Goal: Task Accomplishment & Management: Manage account settings

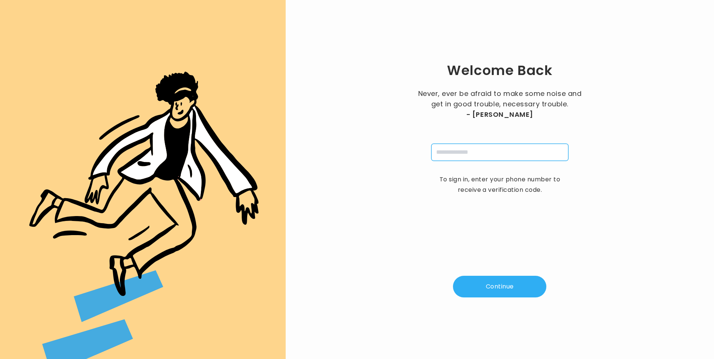
drag, startPoint x: 477, startPoint y: 155, endPoint x: 480, endPoint y: 158, distance: 5.0
click at [476, 154] on input "tel" at bounding box center [499, 152] width 137 height 17
type input "**********"
click at [499, 289] on button "Continue" at bounding box center [499, 287] width 93 height 22
type input "*"
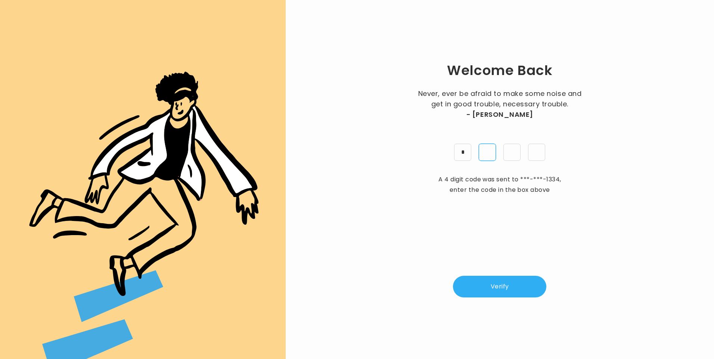
type input "*"
click at [496, 282] on button "Verify" at bounding box center [499, 287] width 93 height 22
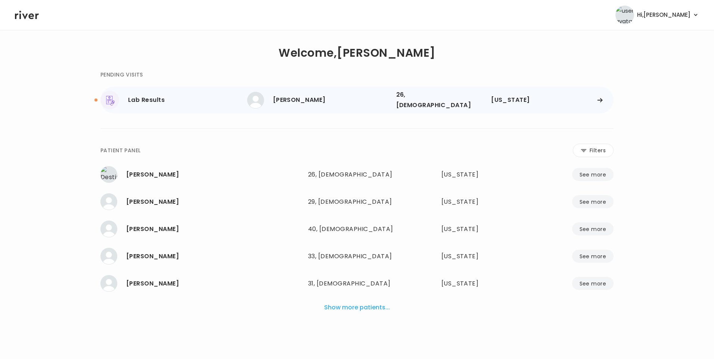
click at [303, 98] on div "[PERSON_NAME]" at bounding box center [331, 100] width 117 height 10
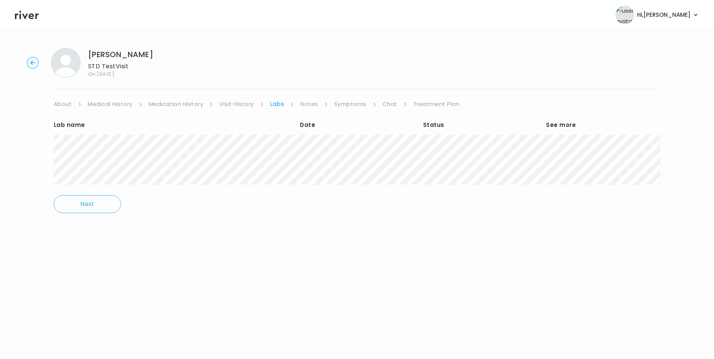
click at [29, 12] on icon at bounding box center [27, 14] width 24 height 11
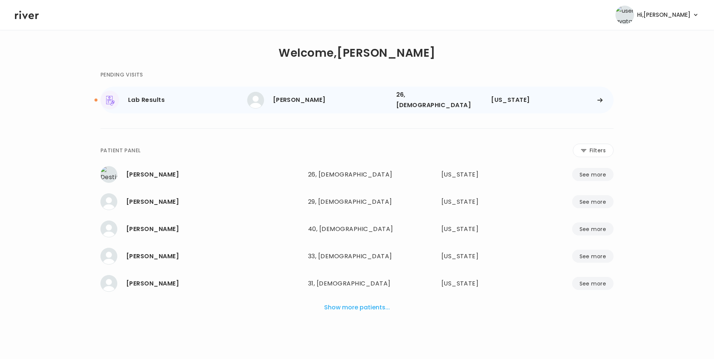
click at [318, 101] on div "YARELIS CRUZ" at bounding box center [331, 100] width 117 height 10
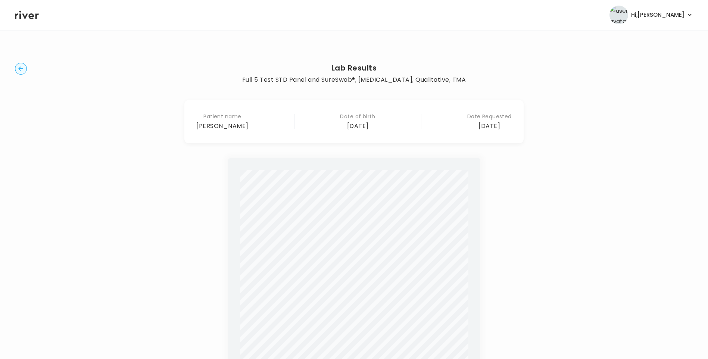
scroll to position [210, 0]
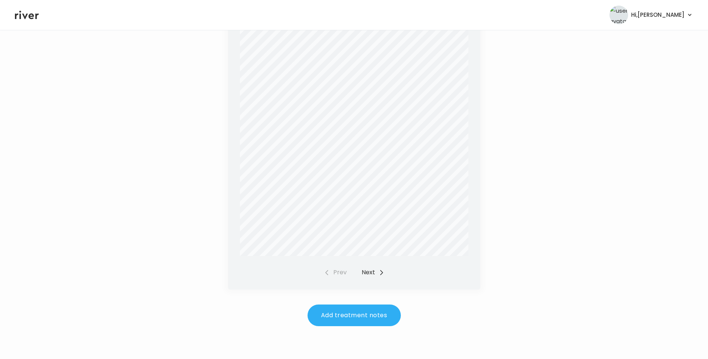
click at [372, 270] on button "Next" at bounding box center [373, 272] width 23 height 10
click at [371, 272] on div "Prev Next" at bounding box center [354, 272] width 60 height 10
click at [340, 270] on button "Prev" at bounding box center [335, 272] width 23 height 10
click at [358, 316] on button "Add treatment notes" at bounding box center [354, 316] width 93 height 22
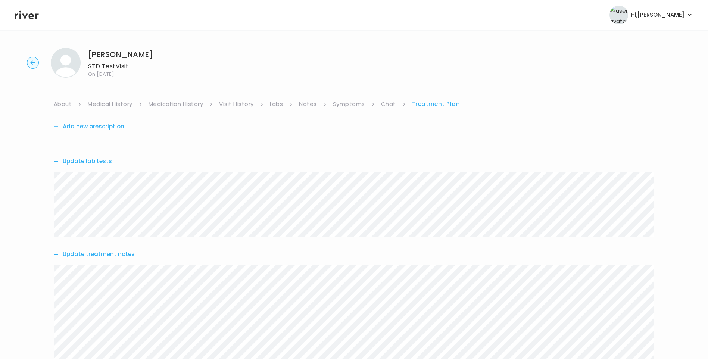
click at [90, 252] on button "Update treatment notes" at bounding box center [94, 254] width 81 height 10
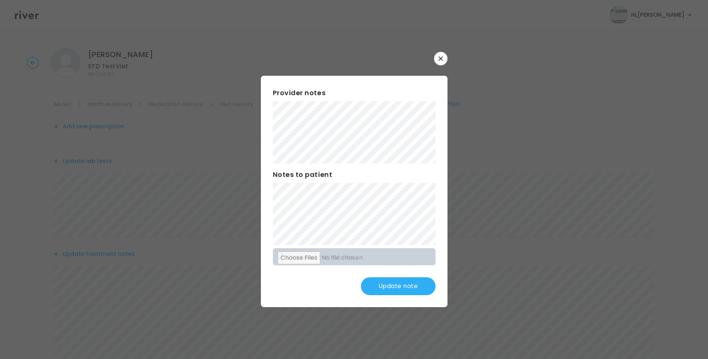
click at [404, 284] on button "Update note" at bounding box center [398, 286] width 75 height 18
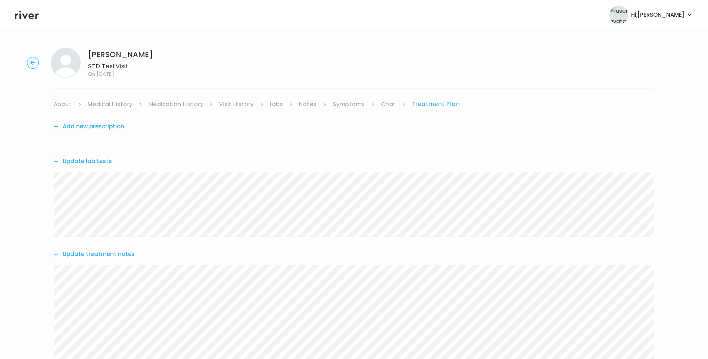
click at [281, 105] on link "Labs" at bounding box center [276, 104] width 13 height 10
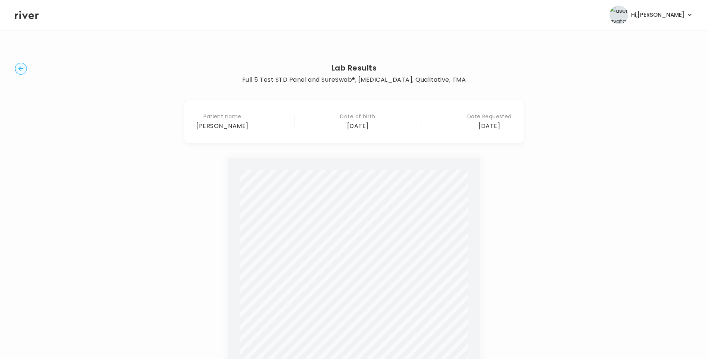
scroll to position [173, 0]
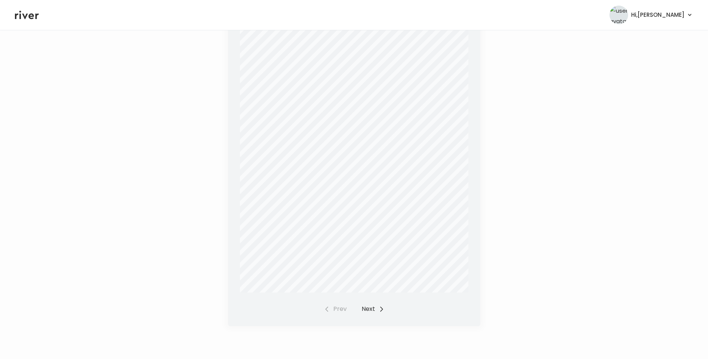
click at [370, 309] on button "Next" at bounding box center [373, 309] width 23 height 10
click at [370, 305] on div "Prev Next" at bounding box center [354, 309] width 60 height 10
click at [372, 310] on div "Prev Next" at bounding box center [354, 309] width 60 height 10
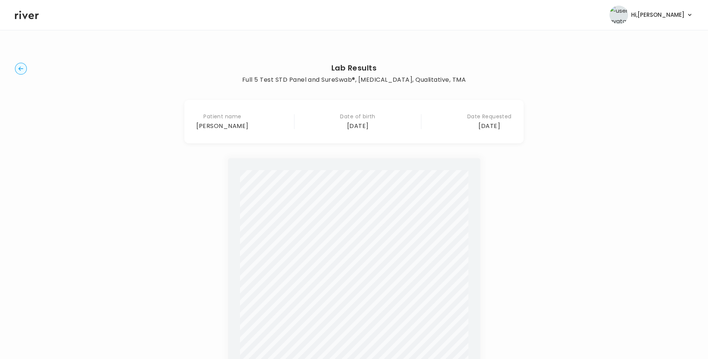
click at [21, 66] on circle "button" at bounding box center [21, 69] width 12 height 12
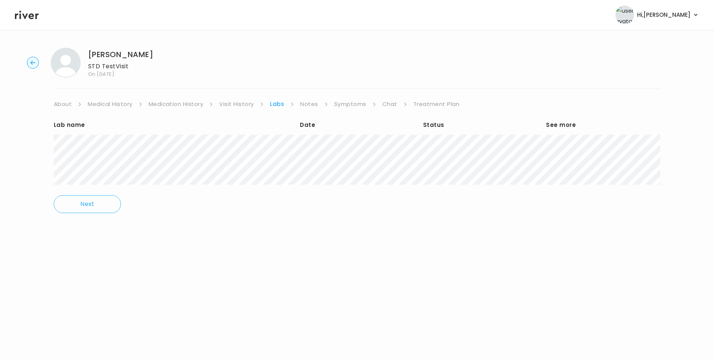
click at [429, 104] on link "Treatment Plan" at bounding box center [436, 104] width 46 height 10
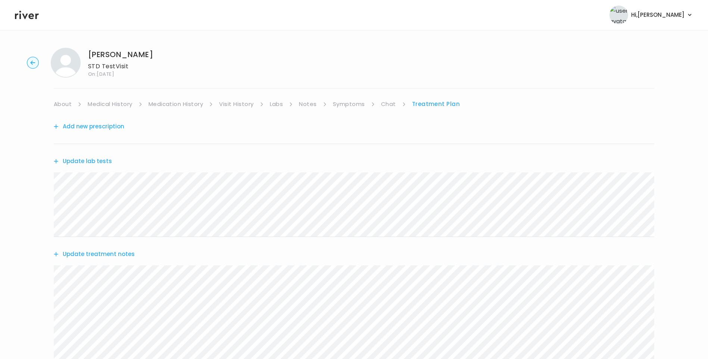
scroll to position [150, 0]
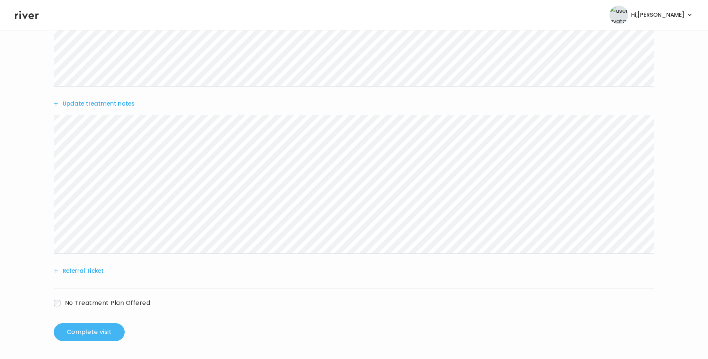
click at [98, 330] on button "Complete visit" at bounding box center [89, 332] width 71 height 18
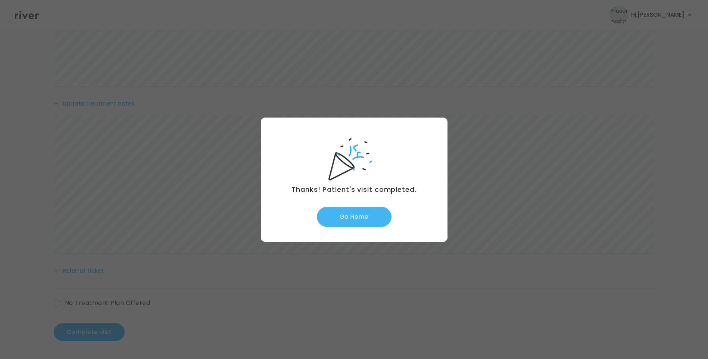
click at [365, 217] on button "Go Home" at bounding box center [354, 217] width 75 height 20
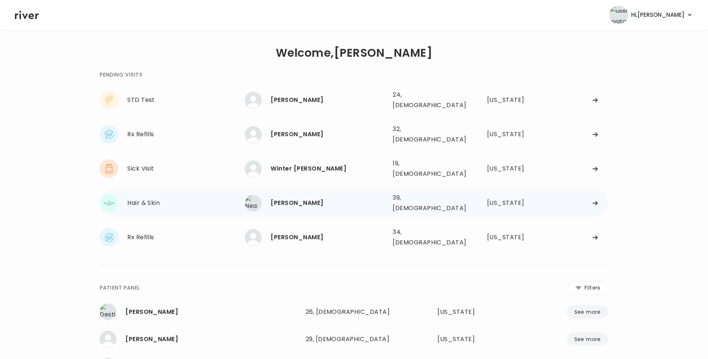
click at [278, 198] on div "[PERSON_NAME]" at bounding box center [329, 203] width 116 height 10
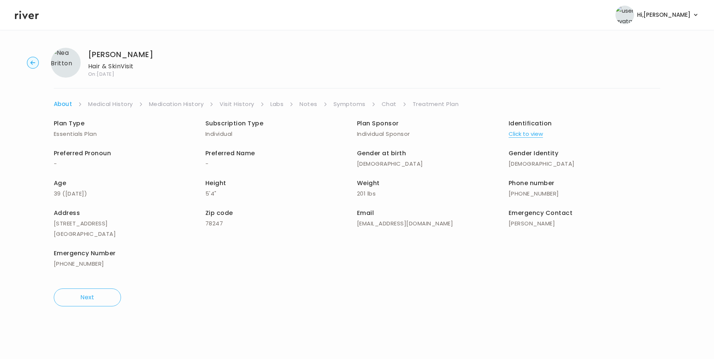
click at [350, 105] on link "Symptoms" at bounding box center [349, 104] width 32 height 10
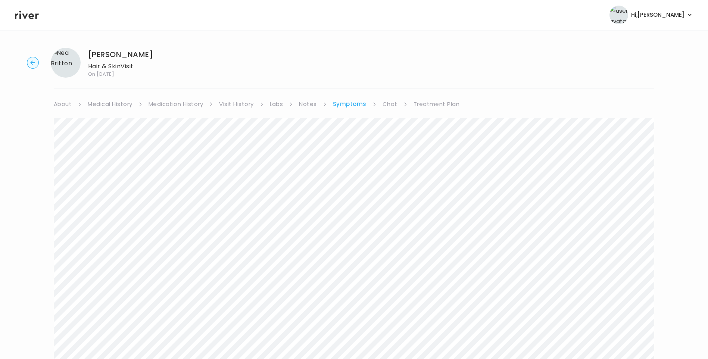
scroll to position [261, 0]
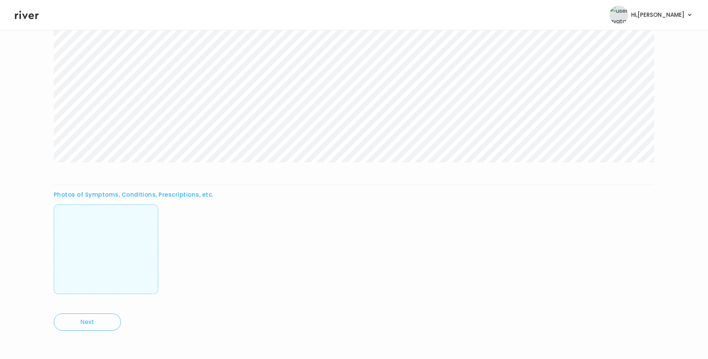
click at [106, 255] on img at bounding box center [106, 249] width 0 height 74
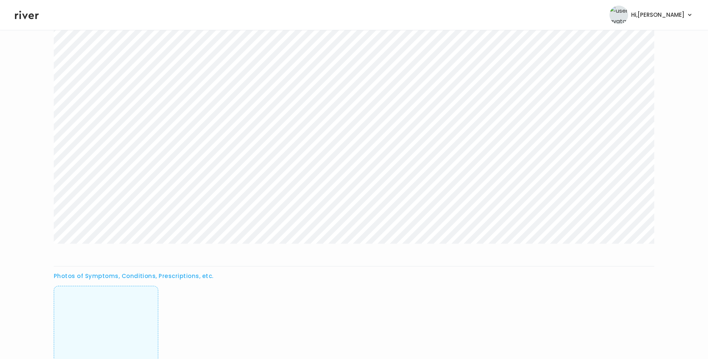
scroll to position [0, 0]
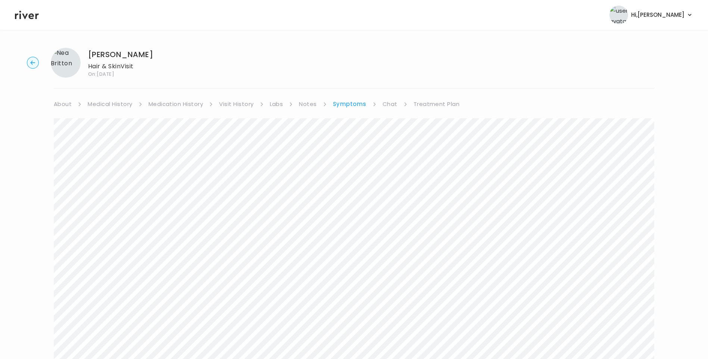
click at [65, 103] on link "About" at bounding box center [63, 104] width 18 height 10
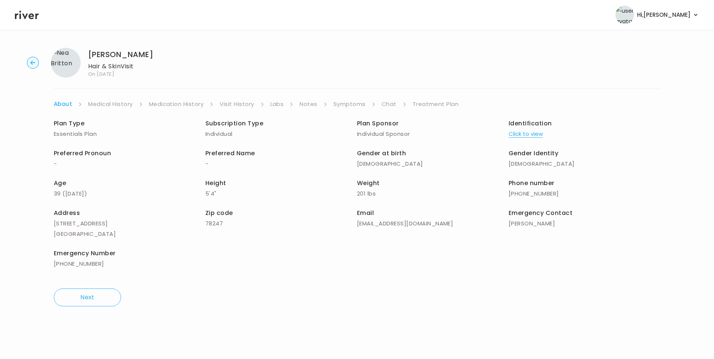
click at [391, 104] on link "Chat" at bounding box center [388, 104] width 15 height 10
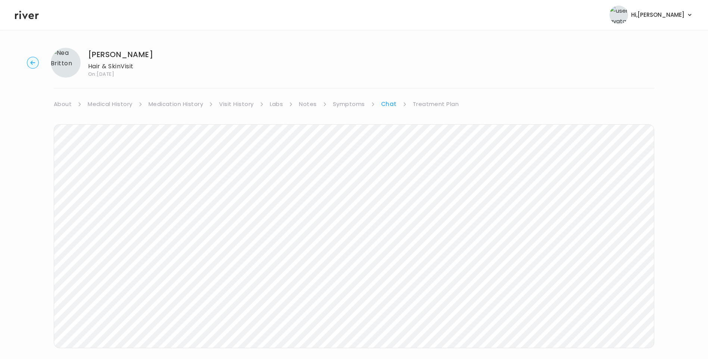
click at [246, 108] on link "Visit History" at bounding box center [236, 104] width 34 height 10
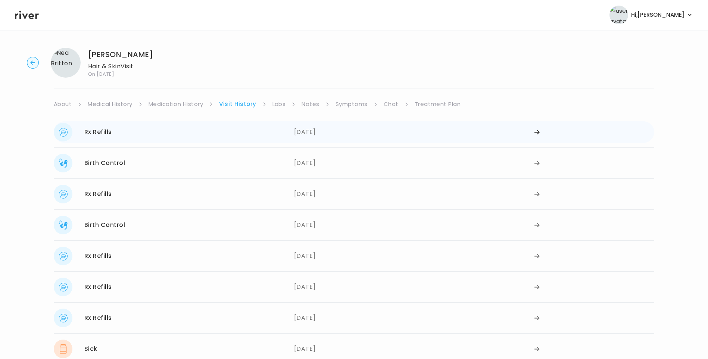
click at [241, 135] on div "Rx Refills 06/26/2025" at bounding box center [174, 132] width 240 height 19
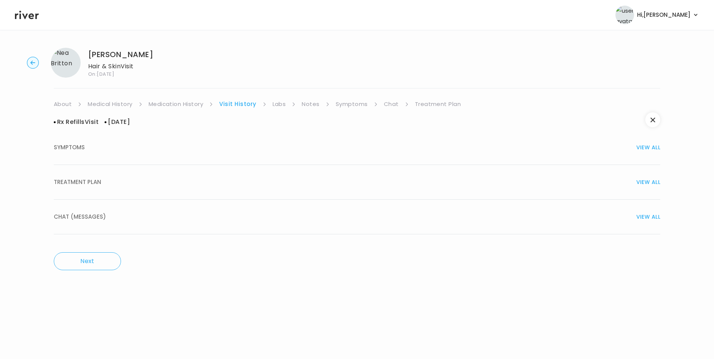
click at [176, 180] on div "TREATMENT PLAN VIEW ALL" at bounding box center [357, 182] width 606 height 10
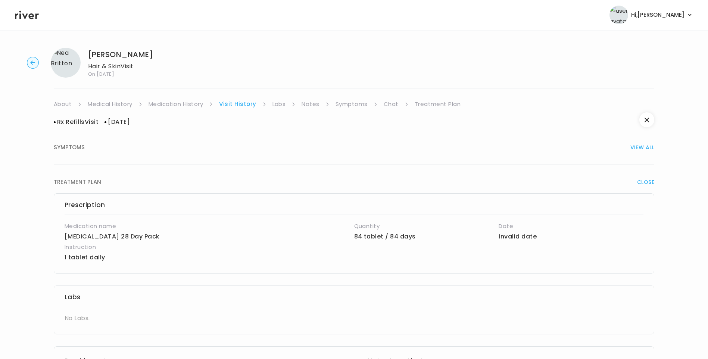
click at [182, 104] on link "Medication History" at bounding box center [176, 104] width 55 height 10
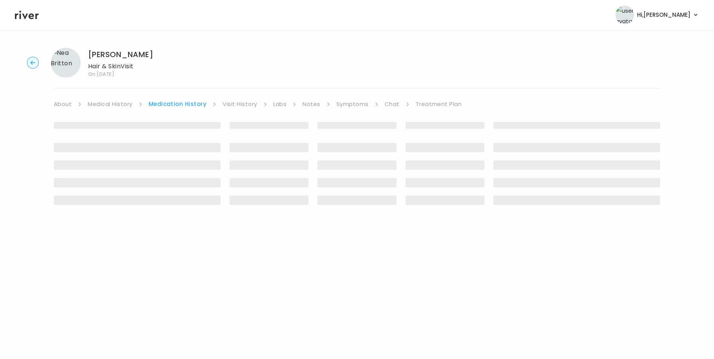
click at [237, 107] on link "Visit History" at bounding box center [239, 104] width 34 height 10
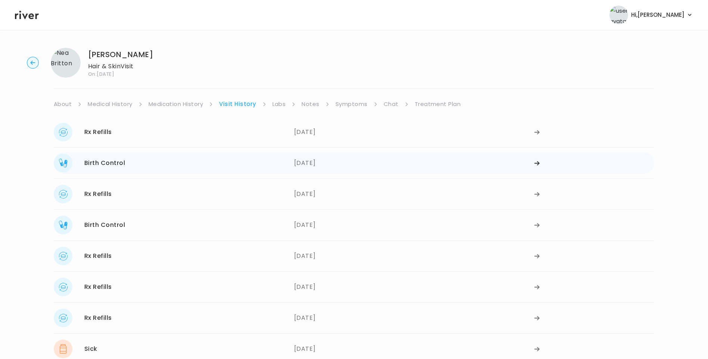
click at [168, 166] on div "Birth Control 06/25/2025" at bounding box center [174, 163] width 240 height 19
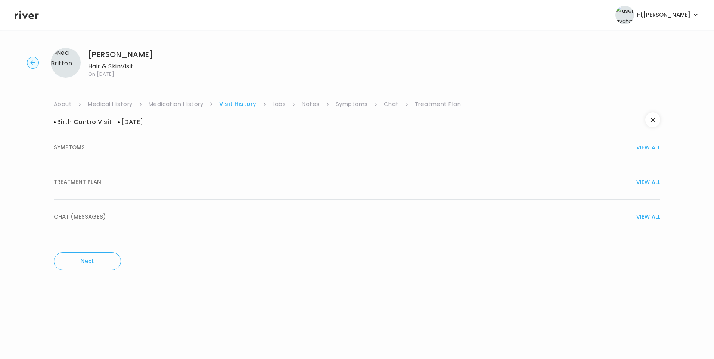
drag, startPoint x: 90, startPoint y: 179, endPoint x: 127, endPoint y: 188, distance: 37.4
click at [94, 181] on span "TREATMENT PLAN" at bounding box center [77, 182] width 47 height 10
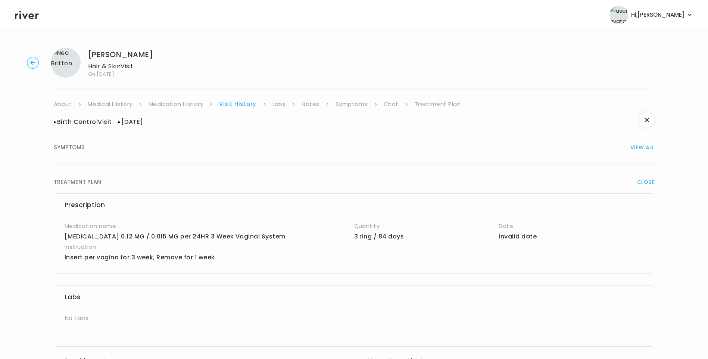
click at [172, 103] on link "Medication History" at bounding box center [176, 104] width 55 height 10
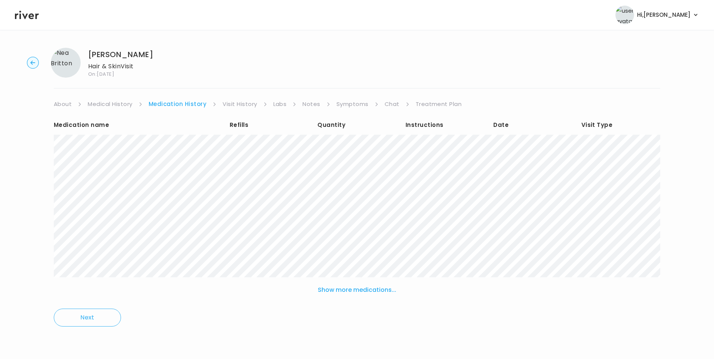
click at [237, 105] on link "Visit History" at bounding box center [239, 104] width 34 height 10
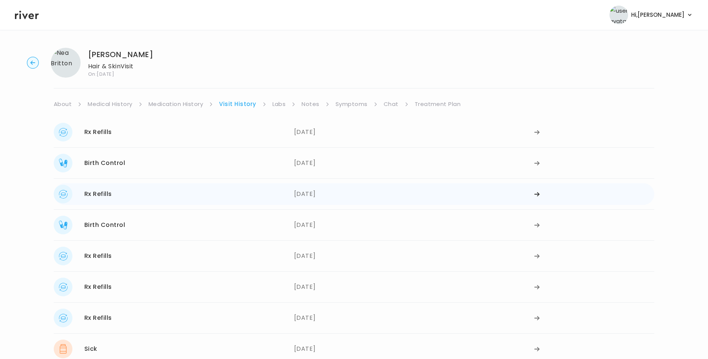
click at [143, 200] on div "Rx Refills 06/24/2025" at bounding box center [174, 194] width 240 height 19
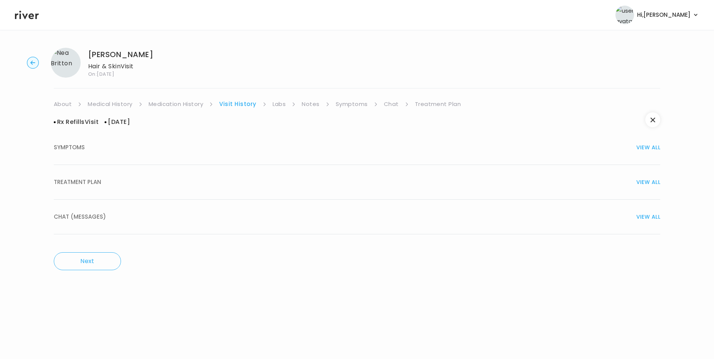
drag, startPoint x: 96, startPoint y: 176, endPoint x: 101, endPoint y: 178, distance: 5.5
click at [96, 176] on button "TREATMENT PLAN VIEW ALL" at bounding box center [357, 182] width 606 height 35
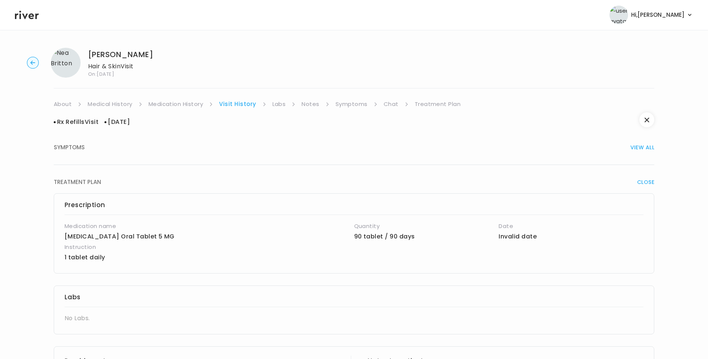
click at [190, 107] on link "Medication History" at bounding box center [176, 104] width 55 height 10
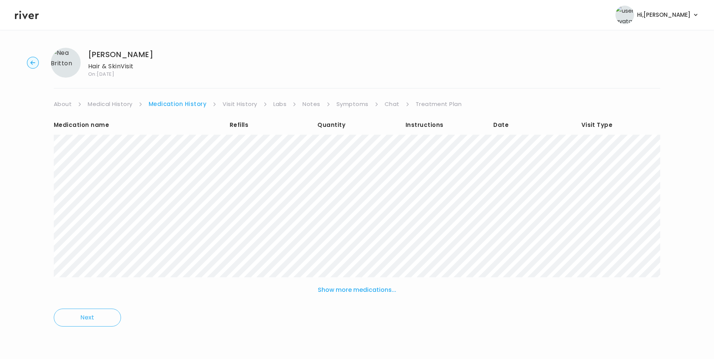
click at [234, 105] on link "Visit History" at bounding box center [239, 104] width 34 height 10
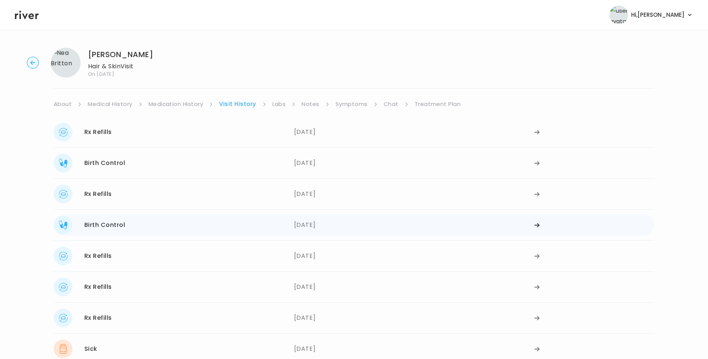
click at [154, 225] on div "Birth Control 06/24/2025" at bounding box center [174, 225] width 240 height 19
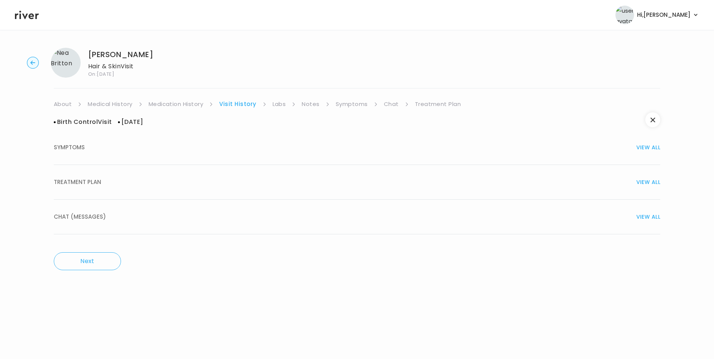
click at [99, 183] on span "TREATMENT PLAN" at bounding box center [77, 182] width 47 height 10
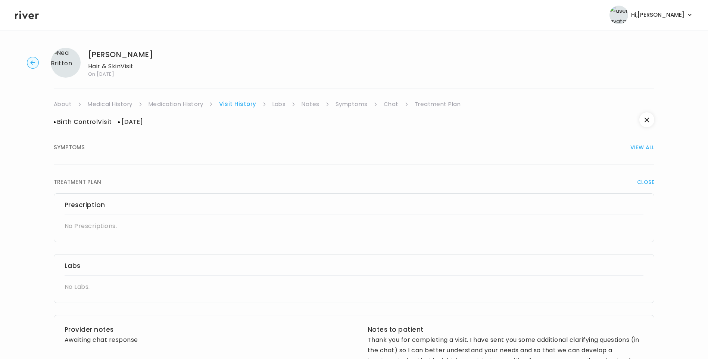
click at [191, 106] on link "Medication History" at bounding box center [176, 104] width 55 height 10
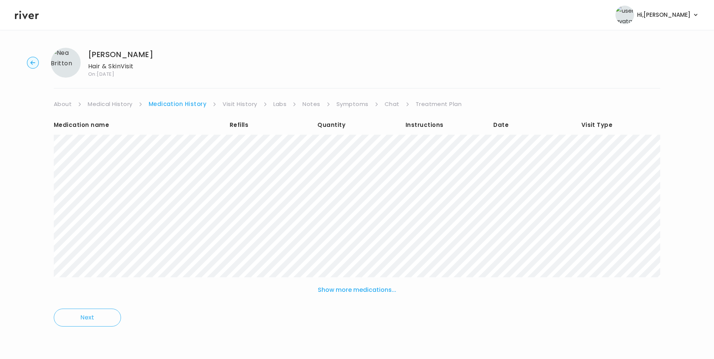
click at [233, 105] on link "Visit History" at bounding box center [239, 104] width 34 height 10
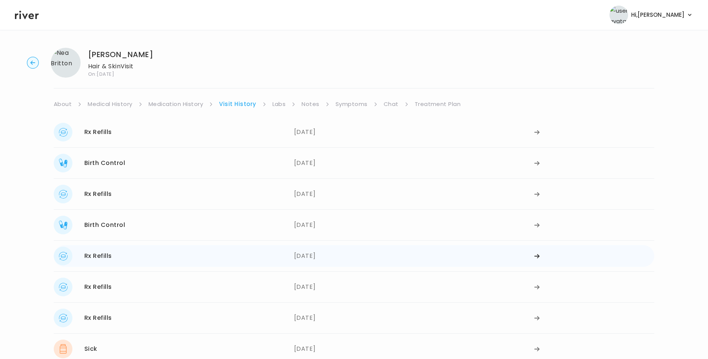
click at [157, 260] on div "Rx Refills 06/06/2025" at bounding box center [174, 256] width 240 height 19
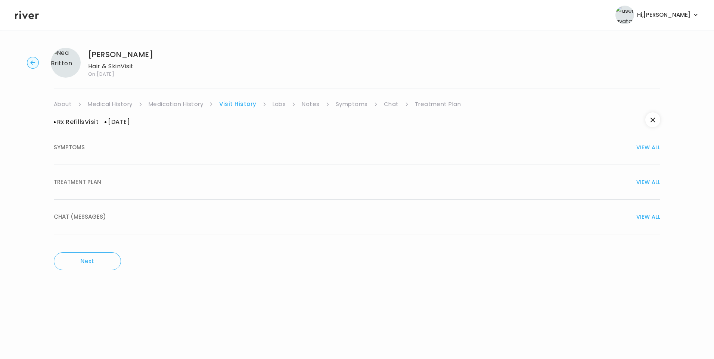
click at [96, 187] on span "TREATMENT PLAN" at bounding box center [77, 182] width 47 height 10
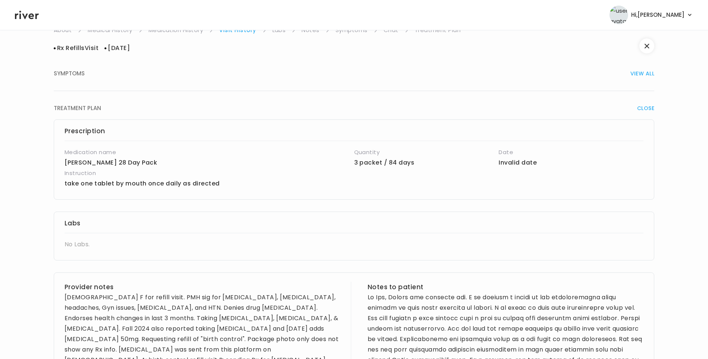
scroll to position [314, 0]
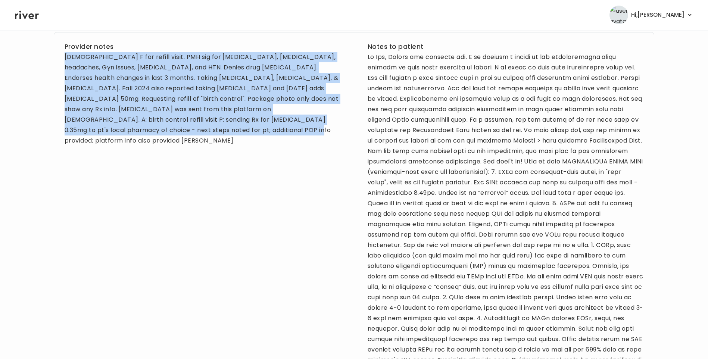
drag, startPoint x: 63, startPoint y: 56, endPoint x: 174, endPoint y: 137, distance: 137.5
click at [174, 137] on div "Provider notes 39 yo F for refill visit. PMH sig for depression, anxiety, hypot…" at bounding box center [354, 246] width 601 height 428
copy div "39 yo F for refill visit. PMH sig for depression, anxiety, hypothyroidism, head…"
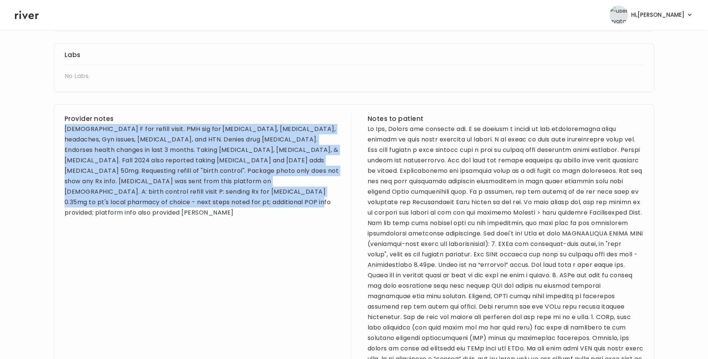
scroll to position [0, 0]
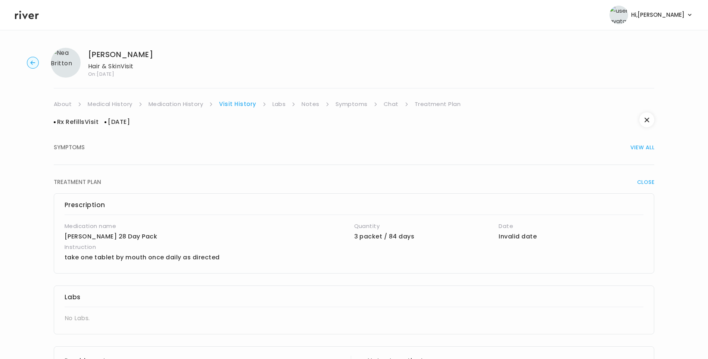
click at [187, 106] on link "Medication History" at bounding box center [176, 104] width 55 height 10
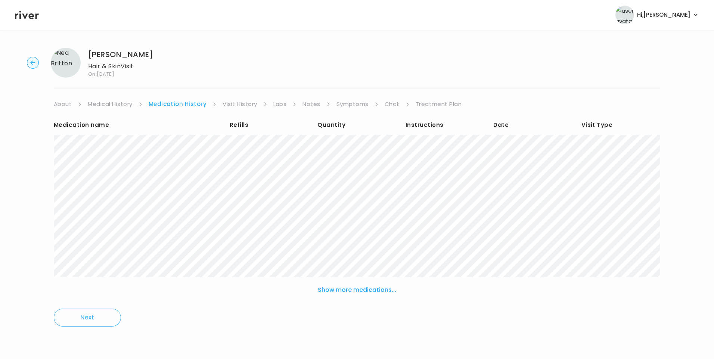
click at [128, 105] on link "Medical History" at bounding box center [110, 104] width 44 height 10
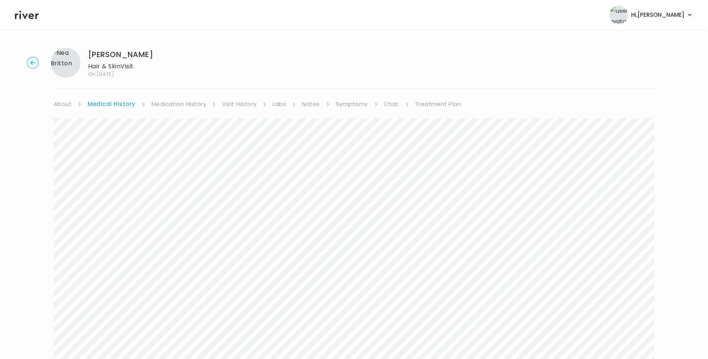
click at [429, 106] on link "Treatment Plan" at bounding box center [438, 104] width 46 height 10
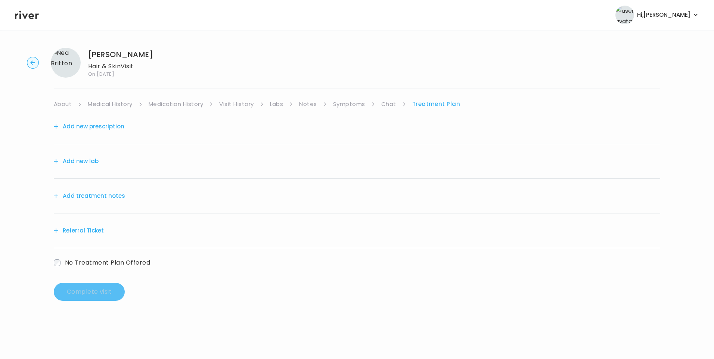
click at [113, 197] on button "Add treatment notes" at bounding box center [89, 196] width 71 height 10
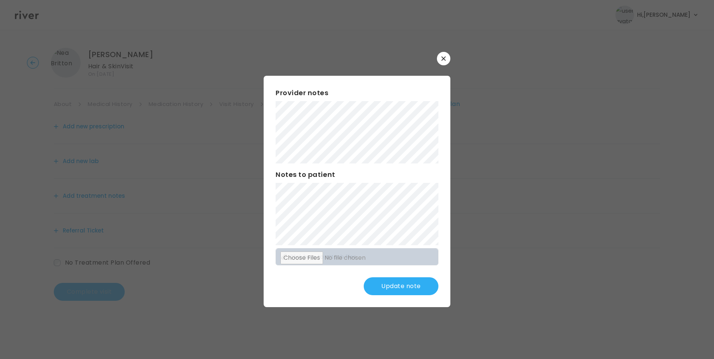
click at [402, 281] on button "Update note" at bounding box center [401, 286] width 75 height 18
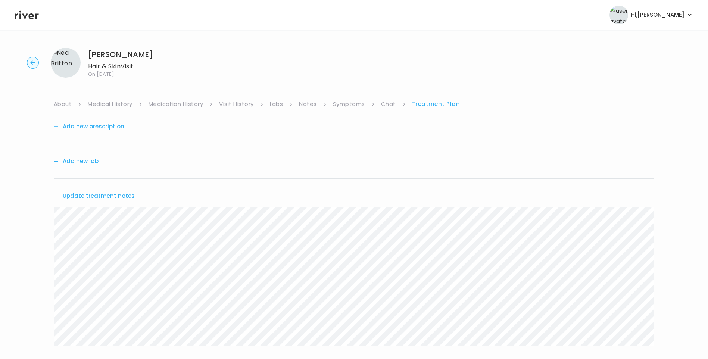
click at [122, 194] on button "Update treatment notes" at bounding box center [94, 196] width 81 height 10
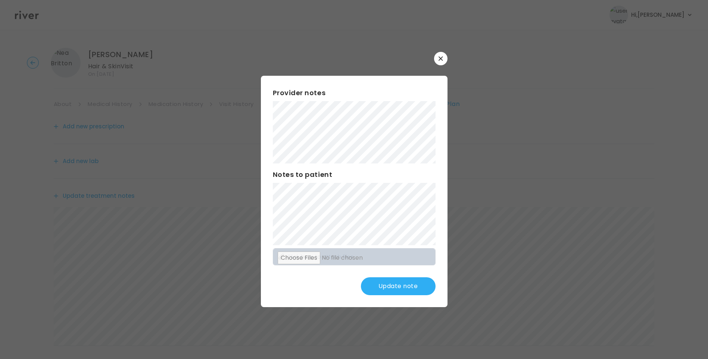
click at [392, 286] on button "Update note" at bounding box center [398, 286] width 75 height 18
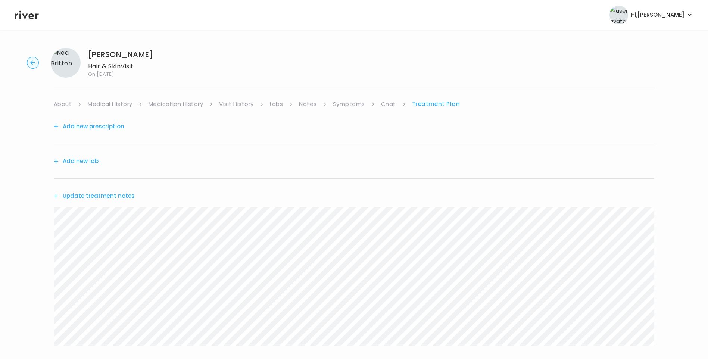
click at [357, 106] on link "Symptoms" at bounding box center [349, 104] width 32 height 10
click at [439, 105] on link "Treatment Plan" at bounding box center [437, 104] width 46 height 10
click at [106, 200] on button "Update treatment notes" at bounding box center [94, 196] width 81 height 10
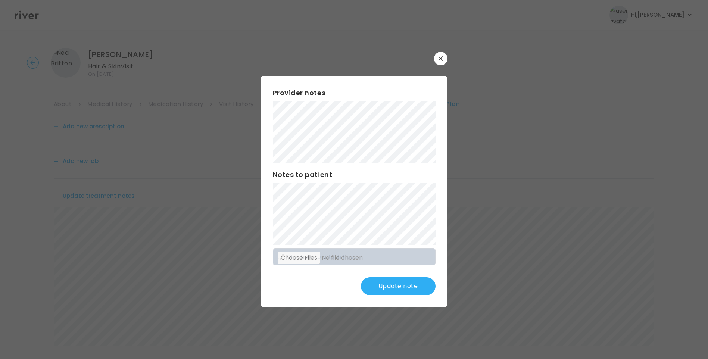
click at [407, 286] on button "Update note" at bounding box center [398, 286] width 75 height 18
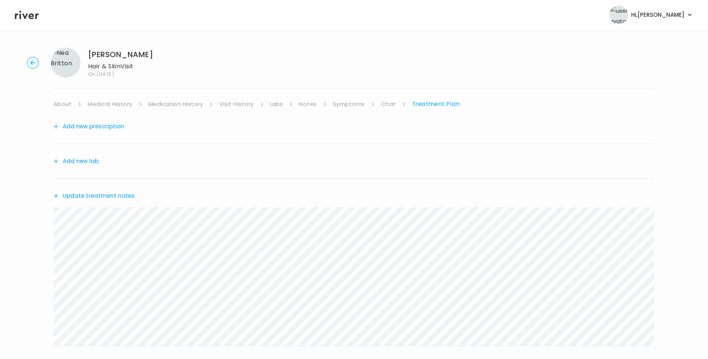
click at [392, 103] on link "Chat" at bounding box center [388, 104] width 15 height 10
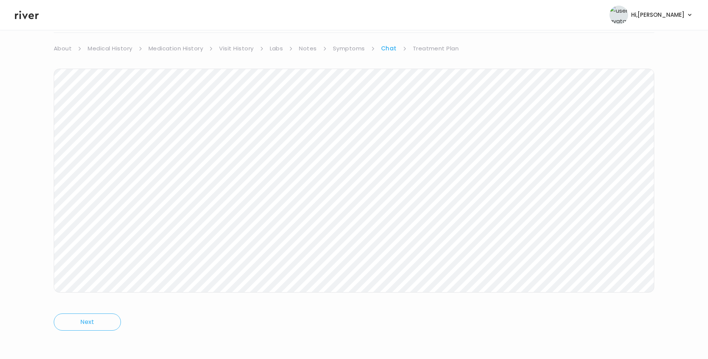
click at [446, 50] on link "Treatment Plan" at bounding box center [436, 48] width 46 height 10
click at [121, 140] on button "Update treatment notes" at bounding box center [94, 140] width 81 height 10
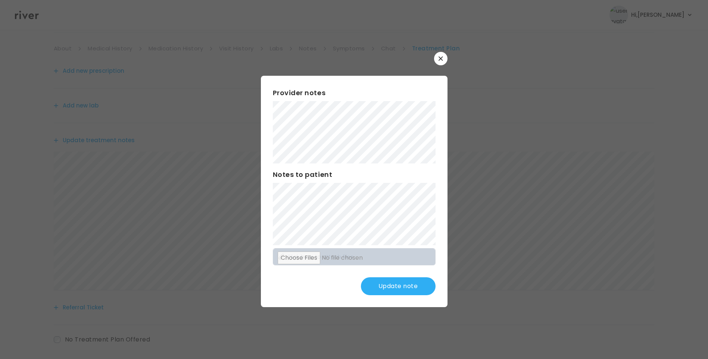
click at [407, 286] on button "Update note" at bounding box center [398, 286] width 75 height 18
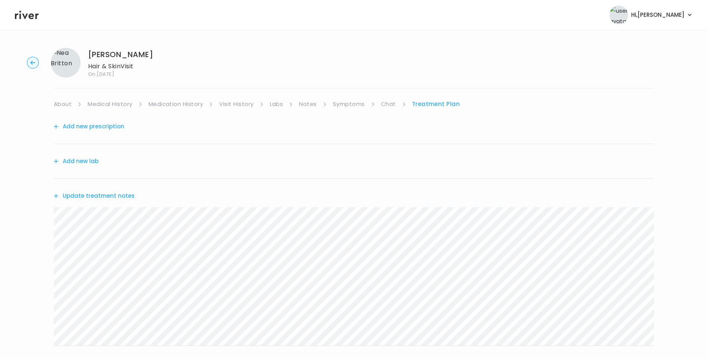
click at [351, 105] on link "Symptoms" at bounding box center [349, 104] width 32 height 10
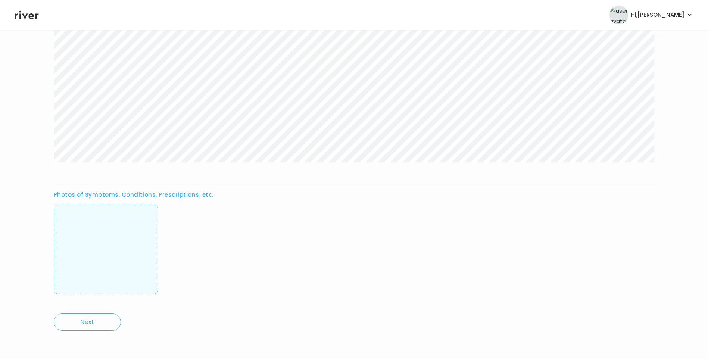
click at [106, 243] on img at bounding box center [106, 249] width 0 height 74
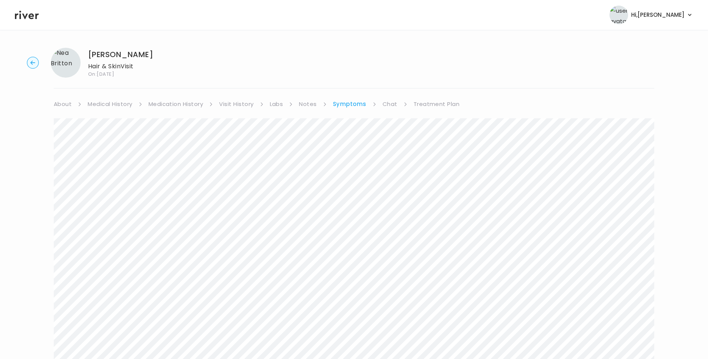
click at [437, 105] on link "Treatment Plan" at bounding box center [437, 104] width 46 height 10
click at [110, 194] on button "Update treatment notes" at bounding box center [94, 196] width 81 height 10
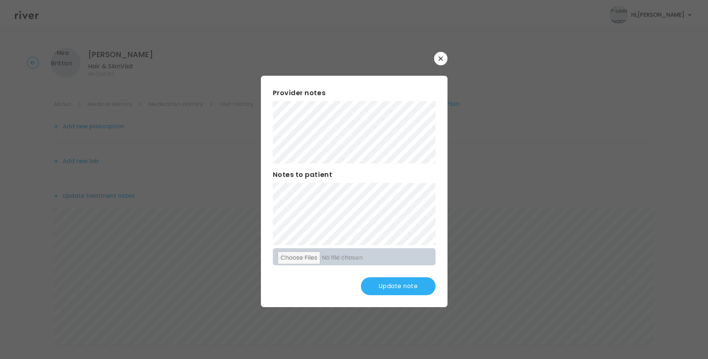
click at [409, 283] on button "Update note" at bounding box center [398, 286] width 75 height 18
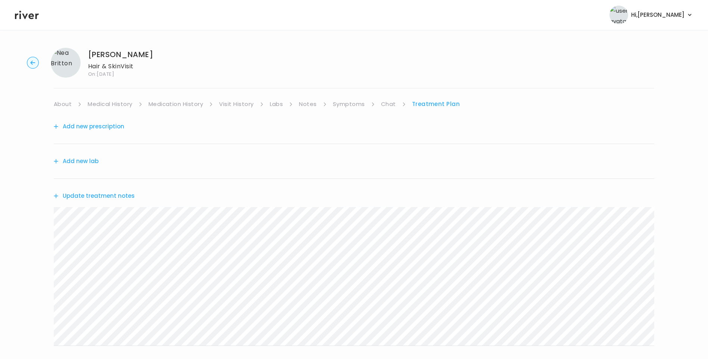
click at [31, 17] on icon at bounding box center [27, 14] width 24 height 11
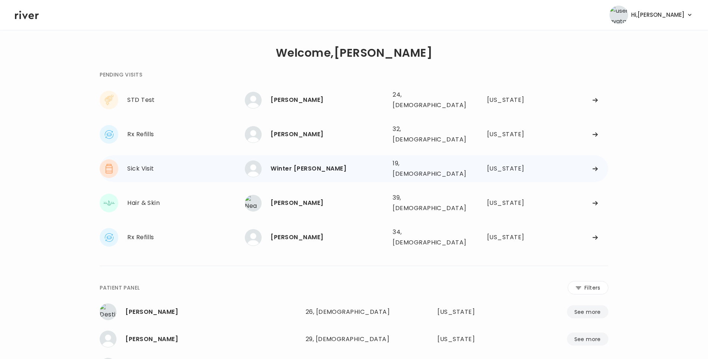
click at [340, 163] on div "Winter Mills" at bounding box center [329, 168] width 116 height 10
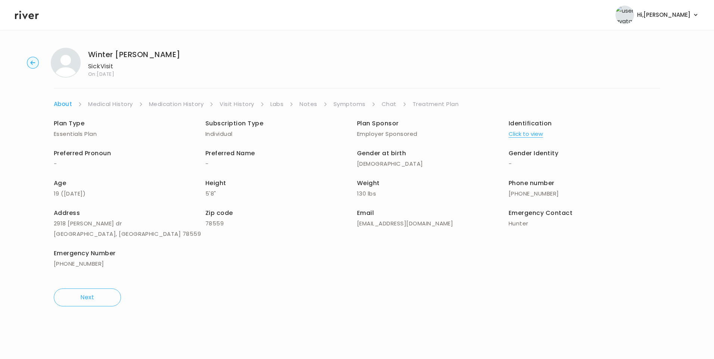
click at [236, 106] on link "Visit History" at bounding box center [236, 104] width 34 height 10
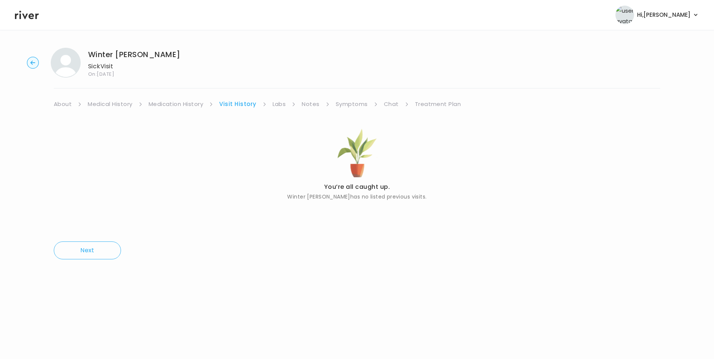
click at [67, 105] on link "About" at bounding box center [63, 104] width 18 height 10
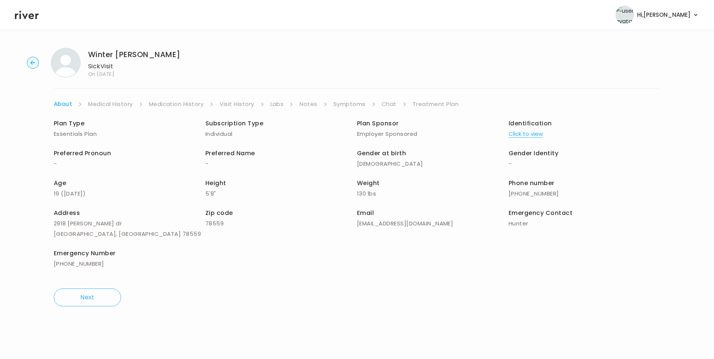
click at [526, 134] on button "Click to view" at bounding box center [525, 134] width 34 height 10
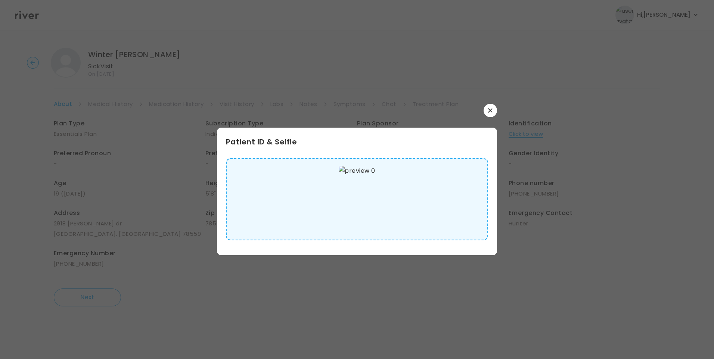
click at [343, 205] on img at bounding box center [357, 199] width 36 height 67
click at [491, 106] on button "button" at bounding box center [489, 110] width 13 height 13
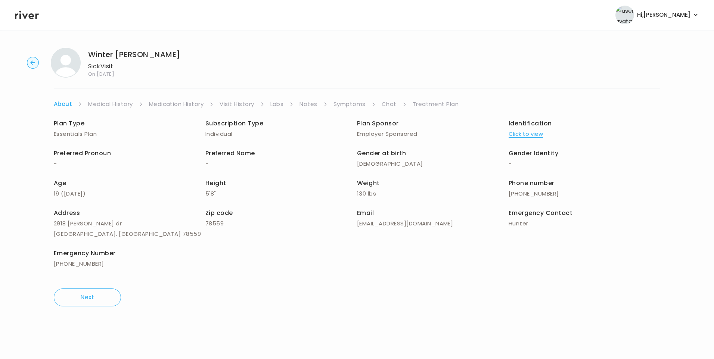
click at [108, 107] on link "Medical History" at bounding box center [110, 104] width 44 height 10
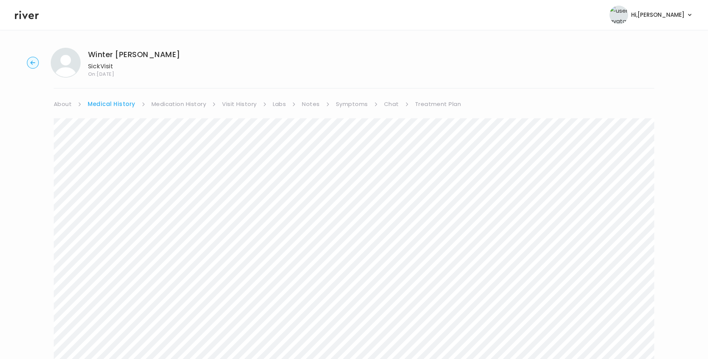
click at [349, 103] on link "Symptoms" at bounding box center [352, 104] width 32 height 10
click at [441, 103] on link "Treatment Plan" at bounding box center [437, 104] width 46 height 10
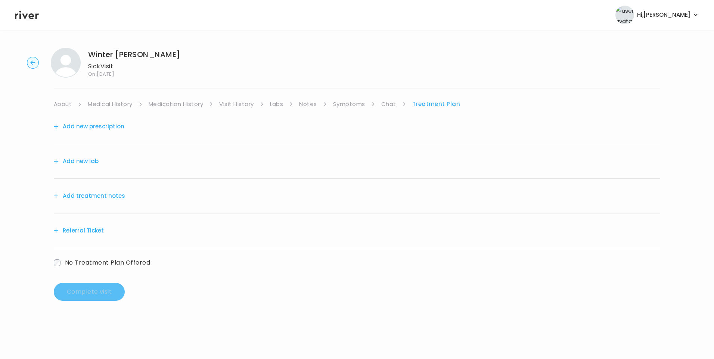
click at [104, 197] on button "Add treatment notes" at bounding box center [89, 196] width 71 height 10
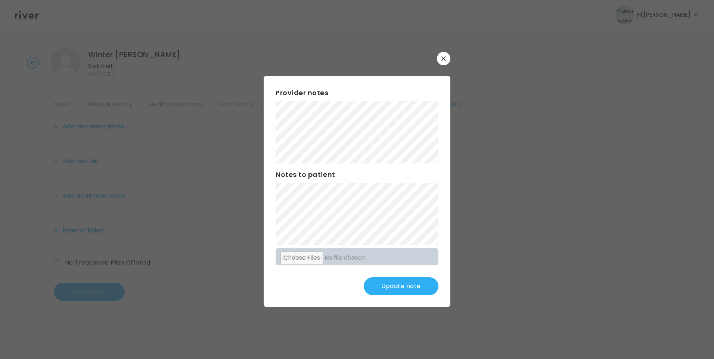
click at [414, 290] on button "Update note" at bounding box center [401, 286] width 75 height 18
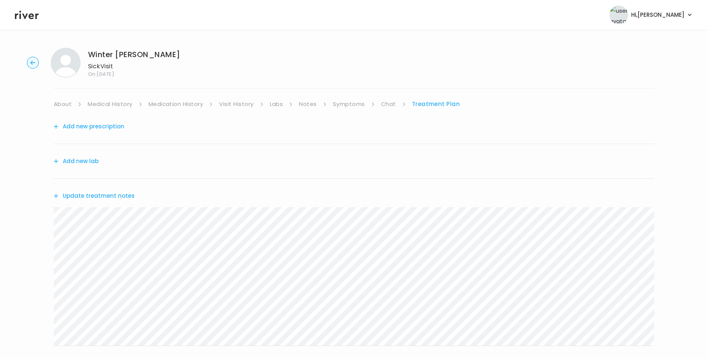
click at [121, 196] on button "Update treatment notes" at bounding box center [94, 196] width 81 height 10
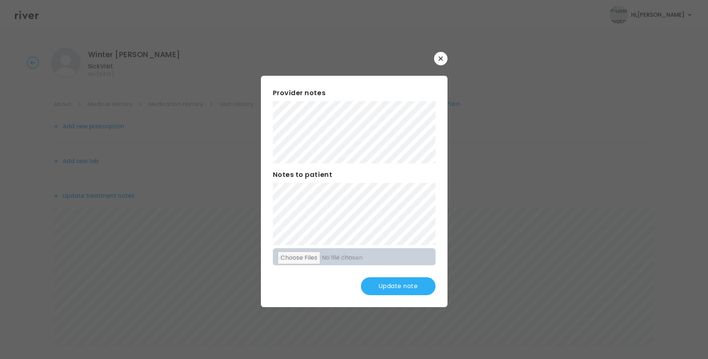
click at [417, 286] on button "Update note" at bounding box center [398, 286] width 75 height 18
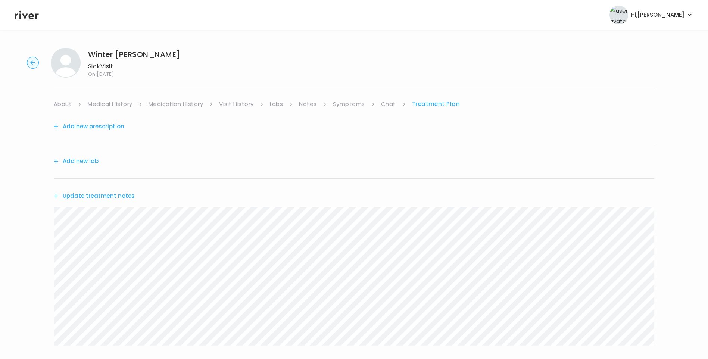
click at [62, 107] on link "About" at bounding box center [63, 104] width 18 height 10
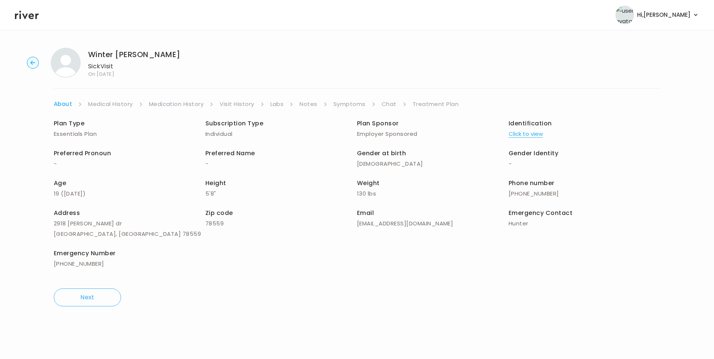
click at [443, 101] on link "Treatment Plan" at bounding box center [435, 104] width 46 height 10
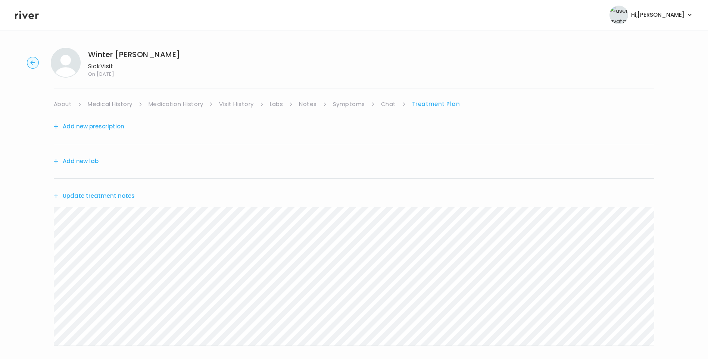
click at [352, 102] on link "Symptoms" at bounding box center [349, 104] width 32 height 10
click at [440, 103] on link "Treatment Plan" at bounding box center [437, 104] width 46 height 10
click at [106, 103] on link "Medical History" at bounding box center [110, 104] width 44 height 10
click at [425, 99] on link "Treatment Plan" at bounding box center [438, 104] width 46 height 10
click at [124, 197] on button "Update treatment notes" at bounding box center [94, 196] width 81 height 10
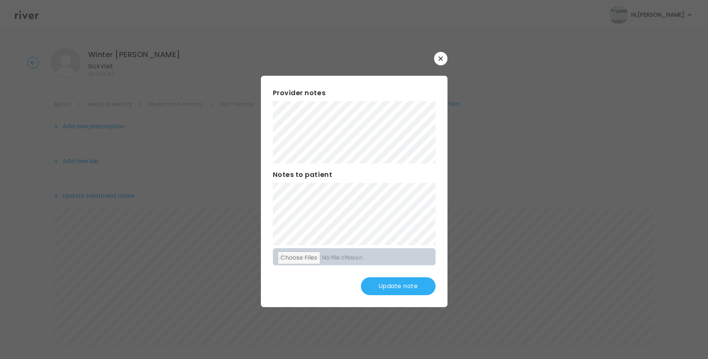
click at [412, 285] on button "Update note" at bounding box center [398, 286] width 75 height 18
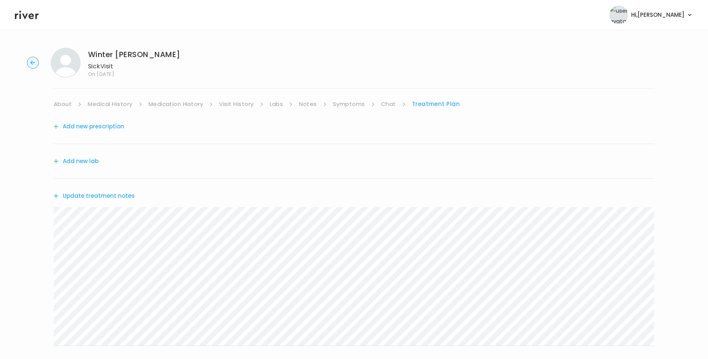
click at [90, 125] on button "Add new prescription" at bounding box center [89, 126] width 71 height 10
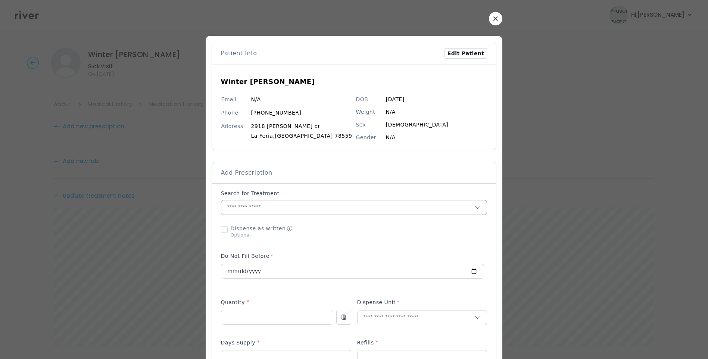
click at [269, 209] on input "text" at bounding box center [348, 207] width 254 height 14
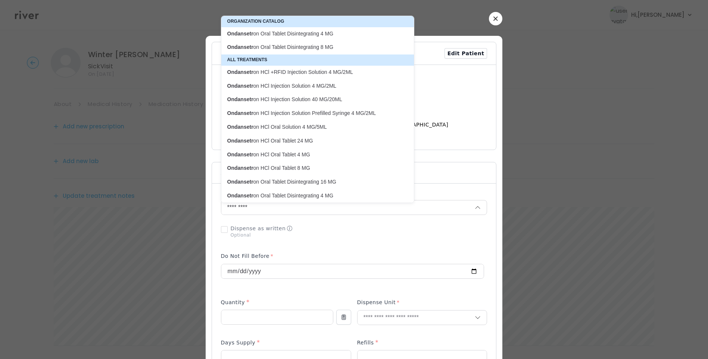
click at [334, 35] on p "Ondansetr on Oral Tablet Disintegrating 4 MG" at bounding box center [313, 33] width 172 height 7
type input "**********"
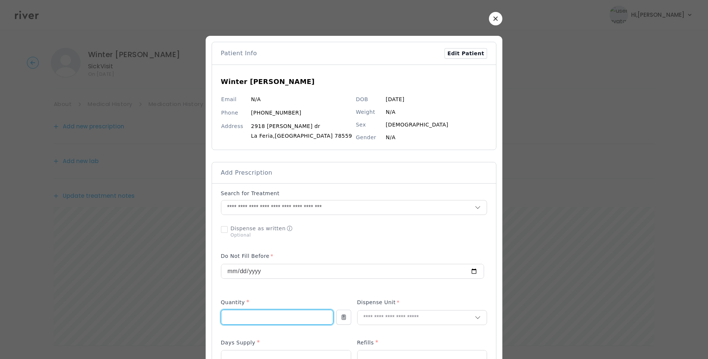
click at [268, 318] on input "number" at bounding box center [277, 317] width 112 height 14
type input "**"
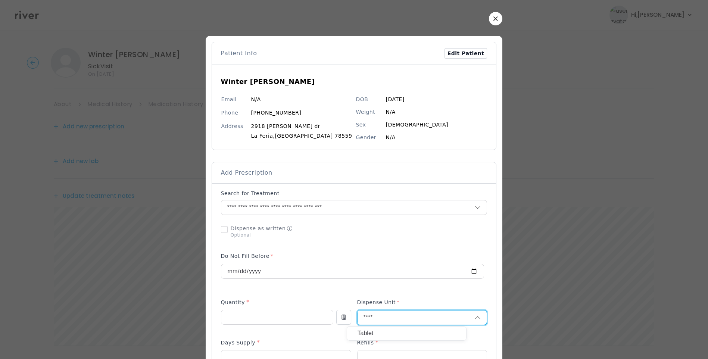
type input "****"
click at [388, 336] on p "Tablet" at bounding box center [407, 333] width 98 height 11
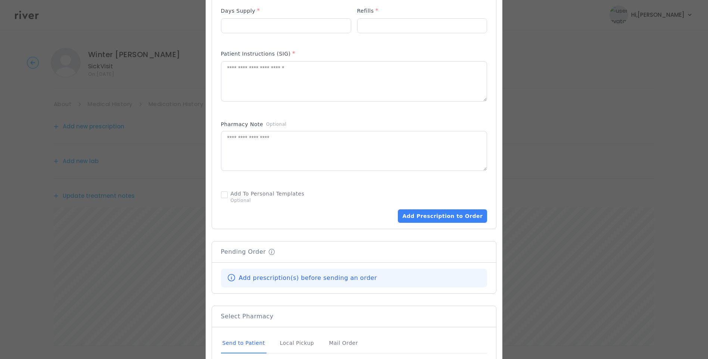
scroll to position [418, 0]
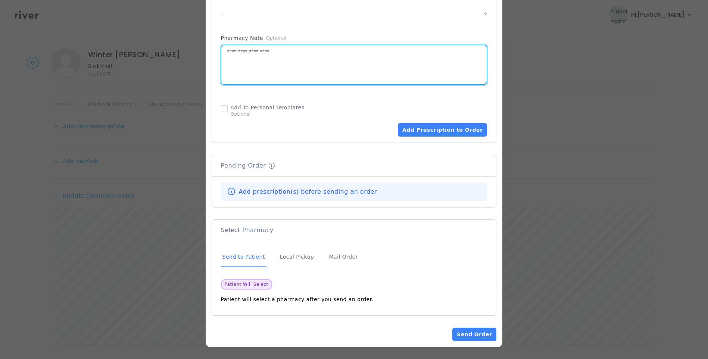
click at [270, 74] on textarea at bounding box center [354, 65] width 266 height 40
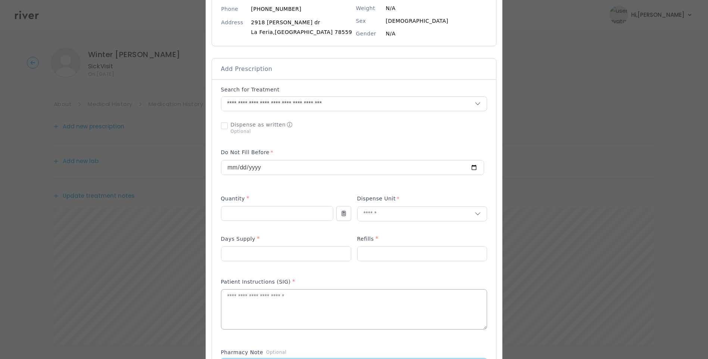
click at [278, 314] on textarea at bounding box center [354, 310] width 266 height 40
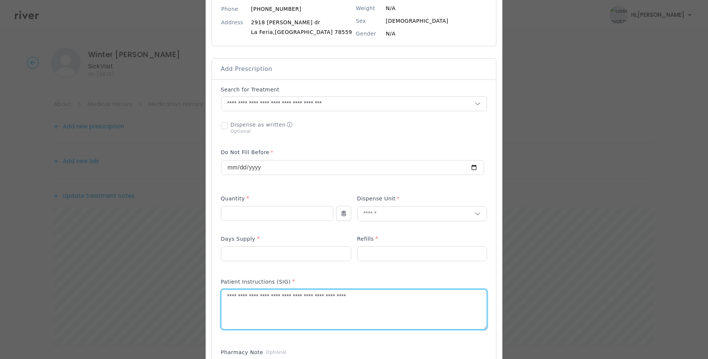
click at [396, 302] on textarea "**********" at bounding box center [354, 310] width 266 height 40
type textarea "**********"
click at [300, 253] on input "number" at bounding box center [286, 254] width 130 height 14
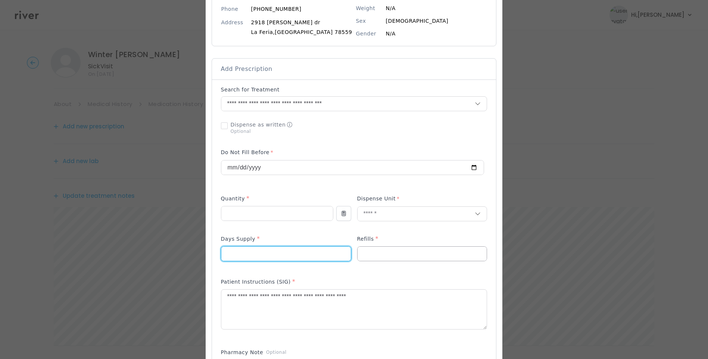
type input "*"
click at [389, 258] on input "number" at bounding box center [423, 254] width 130 height 14
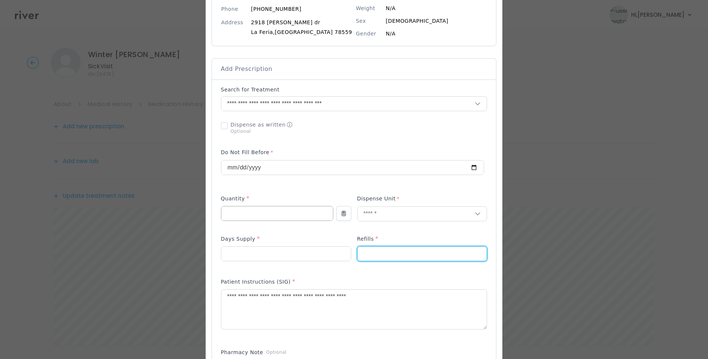
type input "*"
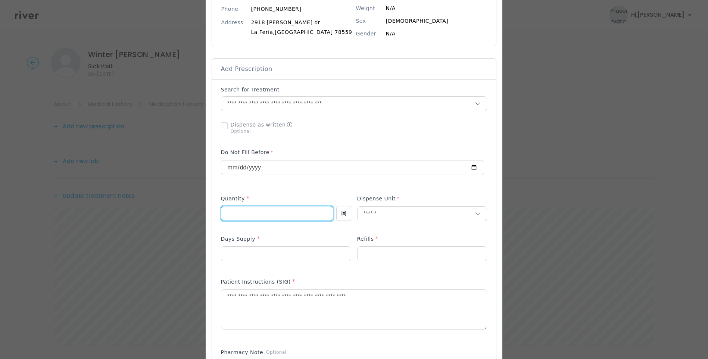
drag, startPoint x: 247, startPoint y: 212, endPoint x: 214, endPoint y: 209, distance: 32.6
click at [214, 209] on div at bounding box center [354, 296] width 297 height 729
type input "**"
click at [287, 193] on div "Add Prescription to Order" at bounding box center [354, 268] width 267 height 365
click at [417, 302] on textarea "**********" at bounding box center [354, 310] width 266 height 40
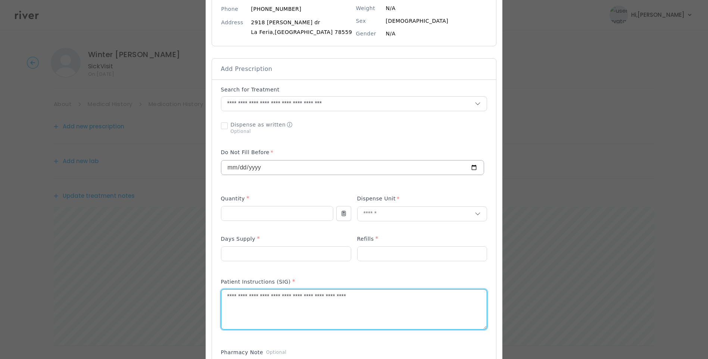
scroll to position [418, 0]
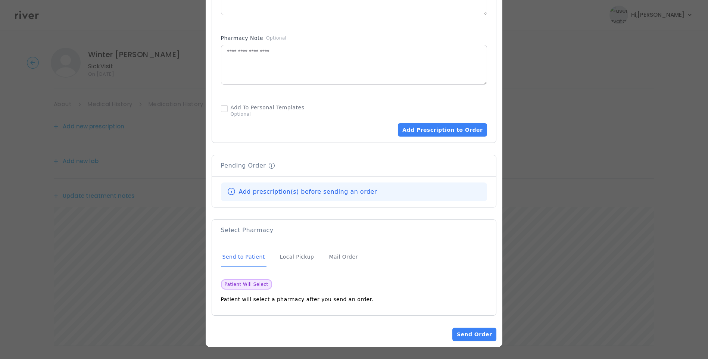
click at [256, 256] on div "Send to Patient" at bounding box center [244, 257] width 46 height 20
click at [247, 258] on div "Send to Patient" at bounding box center [244, 257] width 46 height 20
click at [426, 133] on button "Add Prescription to Order" at bounding box center [442, 129] width 89 height 13
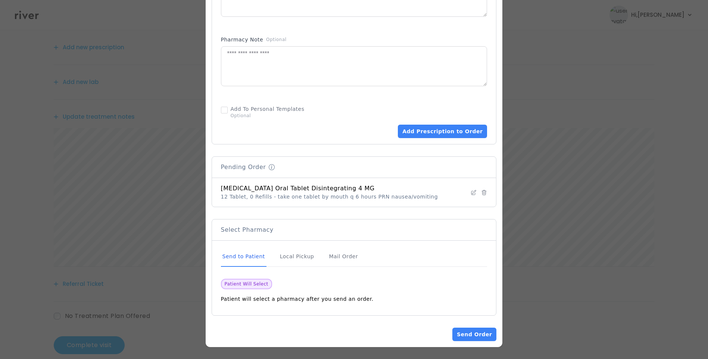
scroll to position [92, 0]
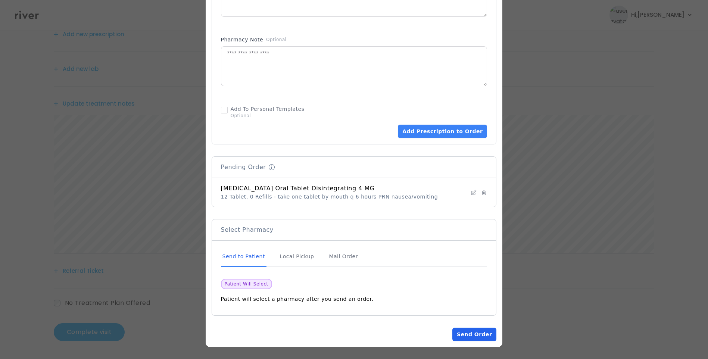
click at [458, 331] on button "Send Order" at bounding box center [474, 334] width 44 height 13
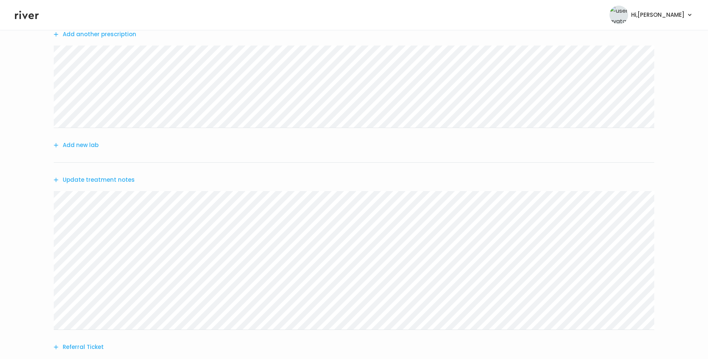
click at [92, 182] on button "Update treatment notes" at bounding box center [94, 180] width 81 height 10
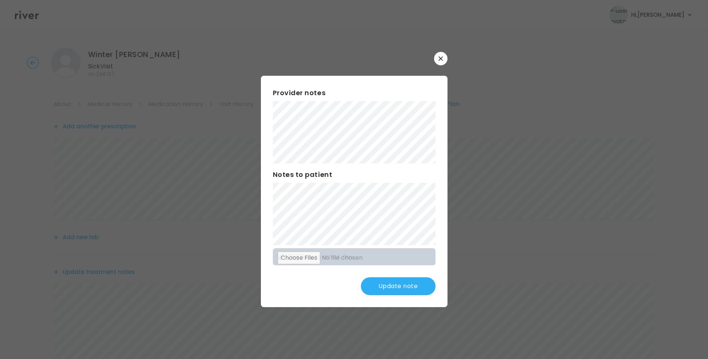
scroll to position [168, 0]
click at [405, 289] on button "Update note" at bounding box center [398, 286] width 75 height 18
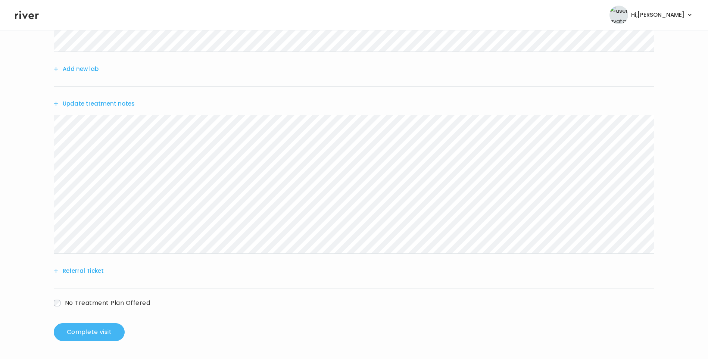
click at [90, 333] on button "Complete visit" at bounding box center [89, 332] width 71 height 18
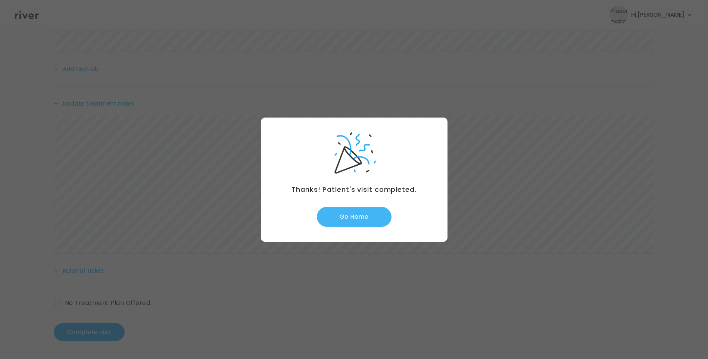
click at [367, 217] on button "Go Home" at bounding box center [354, 217] width 75 height 20
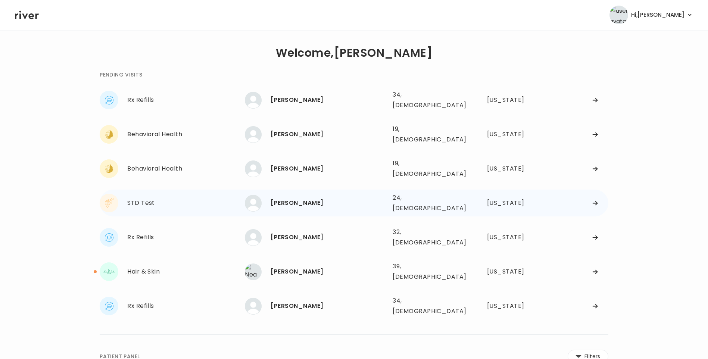
click at [339, 198] on div "[PERSON_NAME]" at bounding box center [329, 203] width 116 height 10
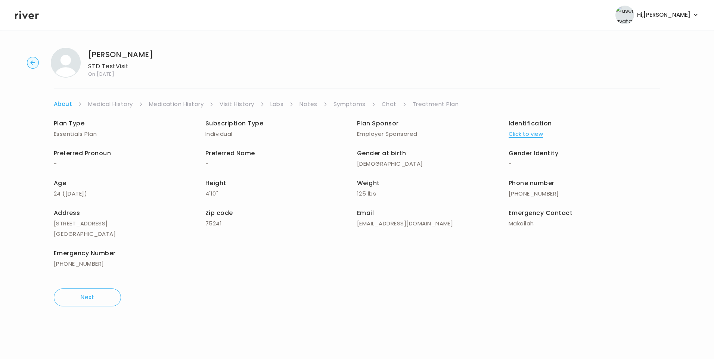
click at [243, 102] on link "Visit History" at bounding box center [236, 104] width 34 height 10
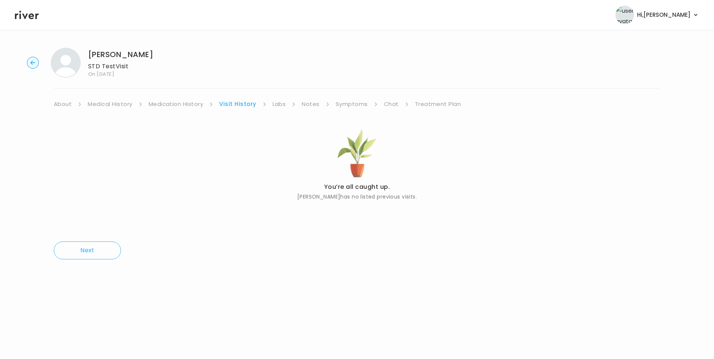
click at [61, 103] on link "About" at bounding box center [63, 104] width 18 height 10
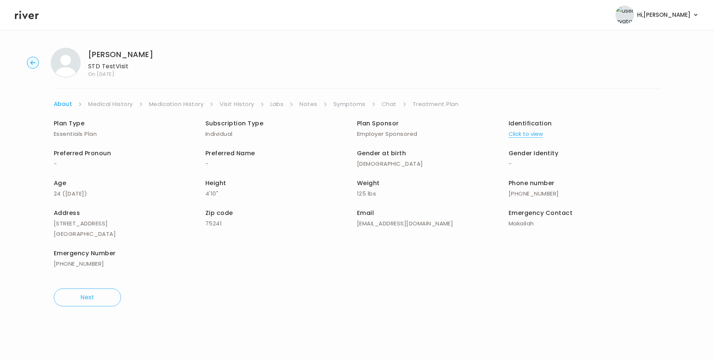
click at [536, 135] on button "Click to view" at bounding box center [525, 134] width 34 height 10
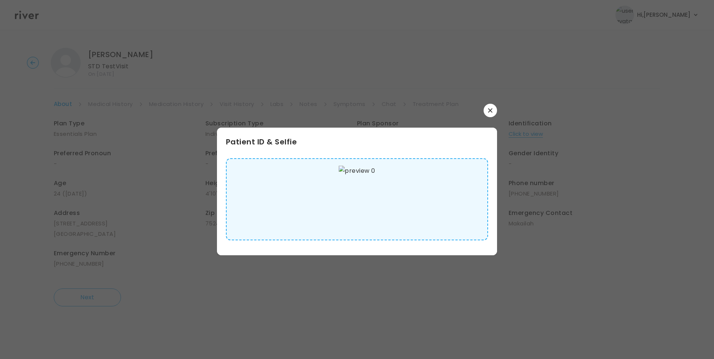
click at [343, 208] on img at bounding box center [357, 199] width 36 height 67
click at [488, 109] on icon "button" at bounding box center [490, 110] width 4 height 4
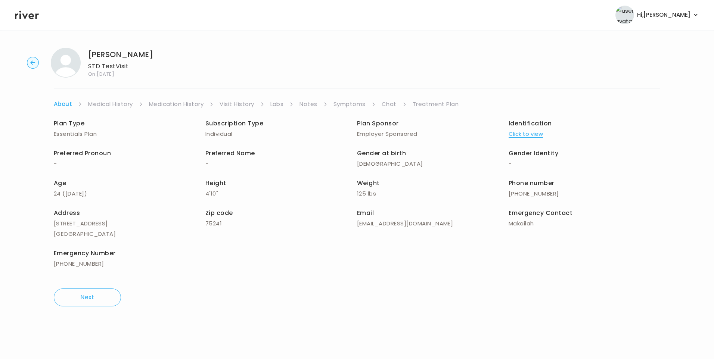
click at [120, 103] on link "Medical History" at bounding box center [110, 104] width 44 height 10
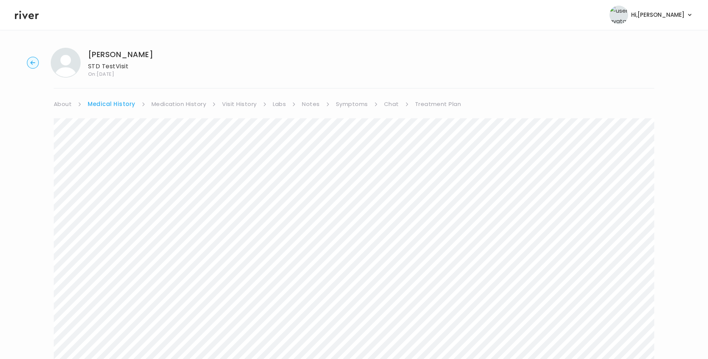
click at [351, 104] on link "Symptoms" at bounding box center [352, 104] width 32 height 10
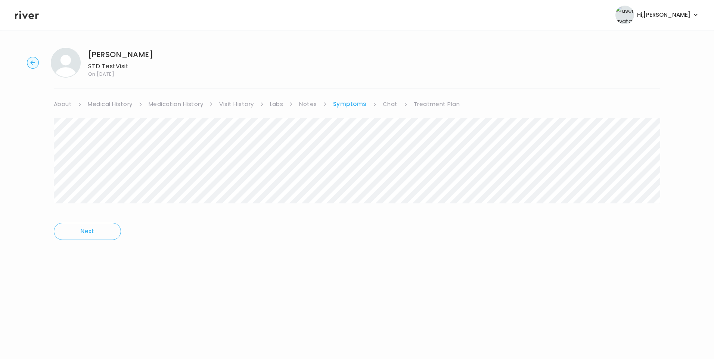
click at [435, 106] on link "Treatment Plan" at bounding box center [437, 104] width 46 height 10
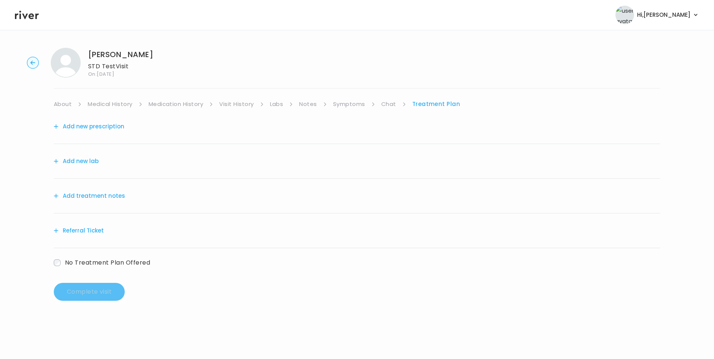
click at [113, 196] on button "Add treatment notes" at bounding box center [89, 196] width 71 height 10
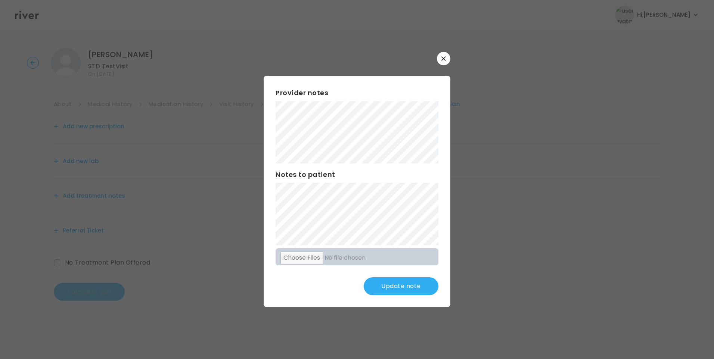
click at [498, 262] on div "​ Provider notes Notes to patient Click here to attach files Update note" at bounding box center [357, 179] width 714 height 359
click at [409, 288] on button "Update note" at bounding box center [401, 286] width 75 height 18
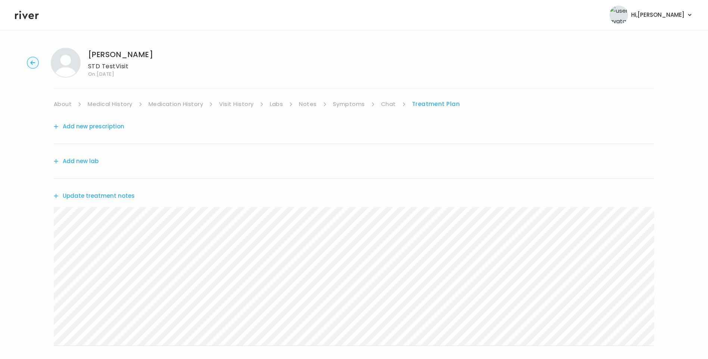
click at [118, 193] on button "Update treatment notes" at bounding box center [94, 196] width 81 height 10
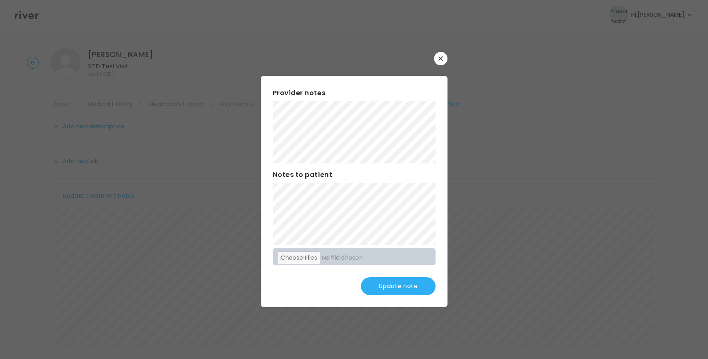
click at [405, 287] on button "Update note" at bounding box center [398, 286] width 75 height 18
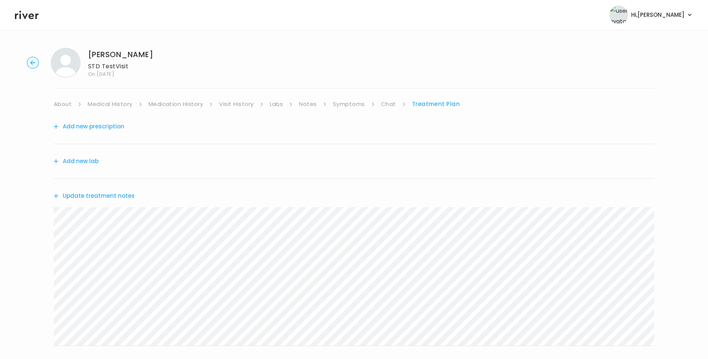
click at [91, 166] on button "Add new lab" at bounding box center [76, 161] width 45 height 10
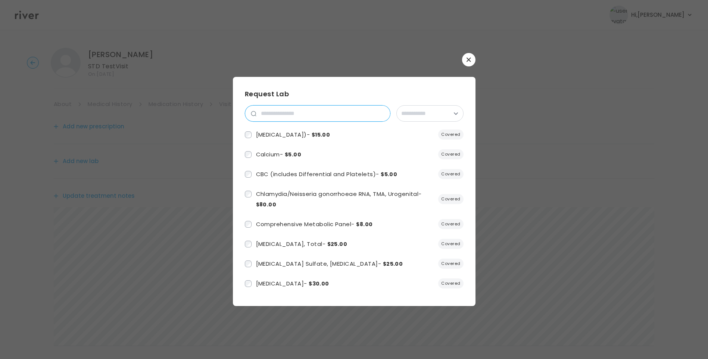
click at [299, 113] on input "search" at bounding box center [323, 114] width 134 height 16
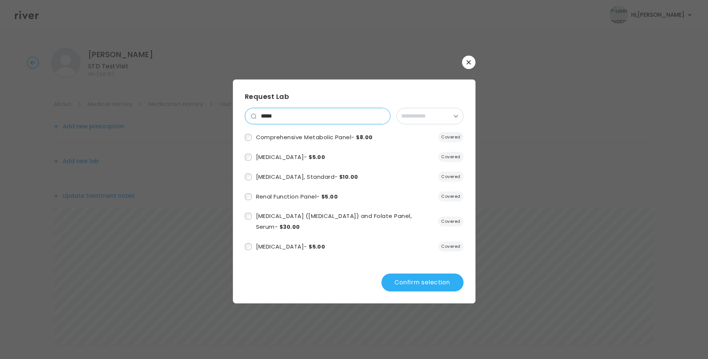
drag, startPoint x: 288, startPoint y: 115, endPoint x: 252, endPoint y: 116, distance: 36.2
click at [252, 116] on div "*****" at bounding box center [318, 116] width 146 height 16
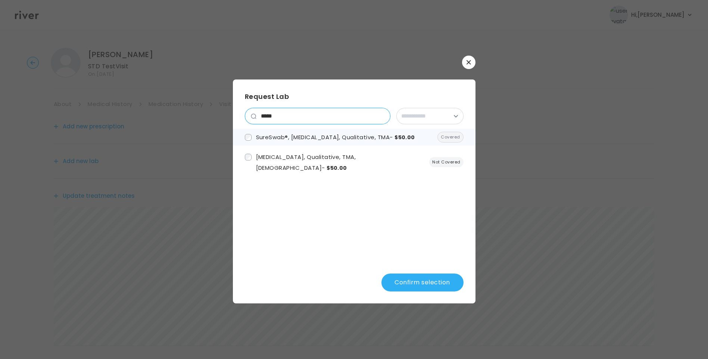
type input "*****"
click at [424, 282] on button "Confirm selection" at bounding box center [422, 283] width 82 height 18
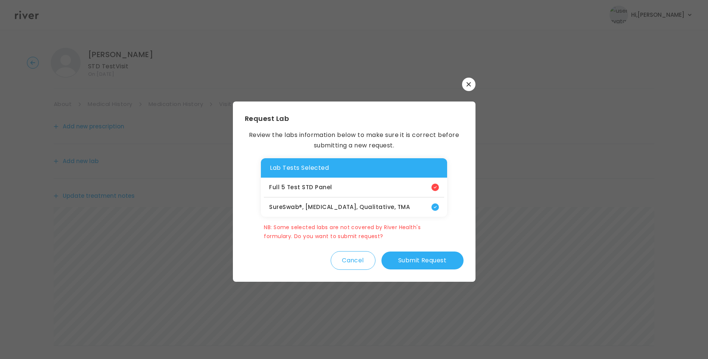
click at [431, 263] on button "Submit Request" at bounding box center [422, 261] width 82 height 18
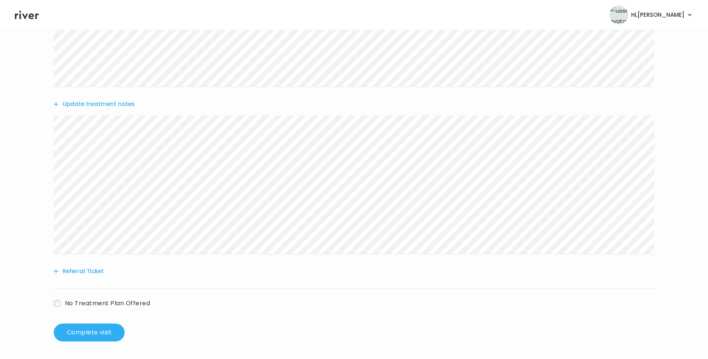
scroll to position [150, 0]
click at [99, 106] on button "Update treatment notes" at bounding box center [94, 104] width 81 height 10
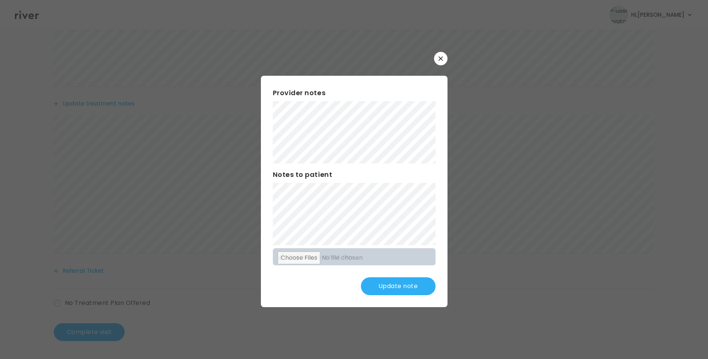
click at [403, 281] on button "Update note" at bounding box center [398, 286] width 75 height 18
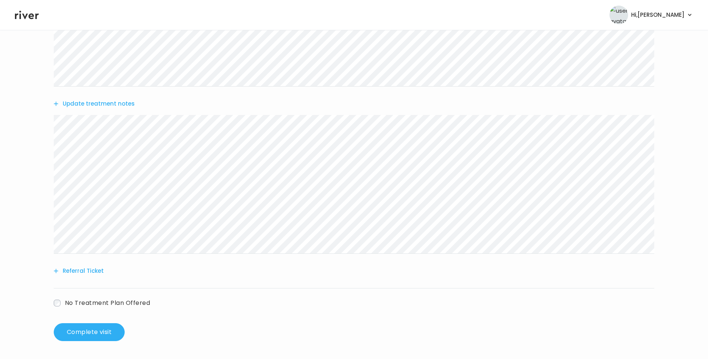
click at [106, 103] on button "Update treatment notes" at bounding box center [94, 104] width 81 height 10
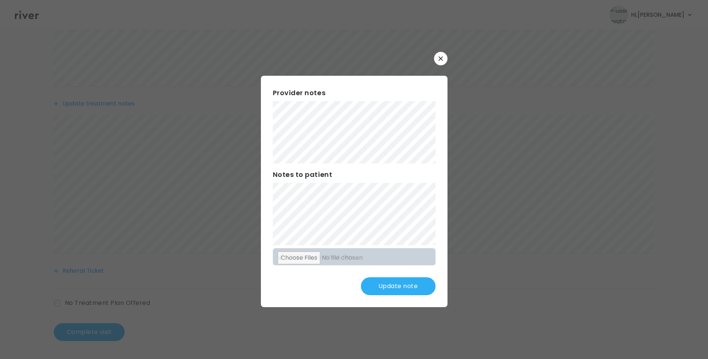
click at [416, 284] on button "Update note" at bounding box center [398, 286] width 75 height 18
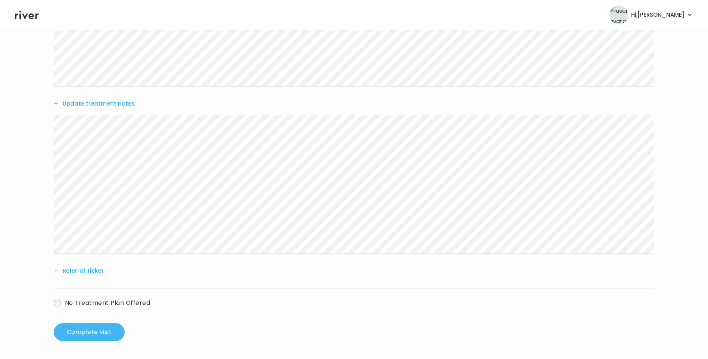
click at [107, 332] on button "Complete visit" at bounding box center [89, 332] width 71 height 18
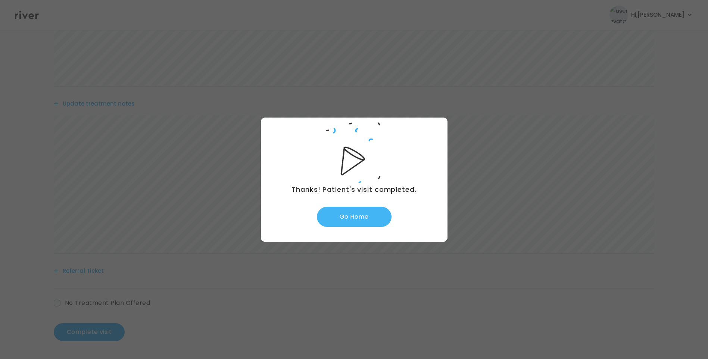
click at [360, 218] on button "Go Home" at bounding box center [354, 217] width 75 height 20
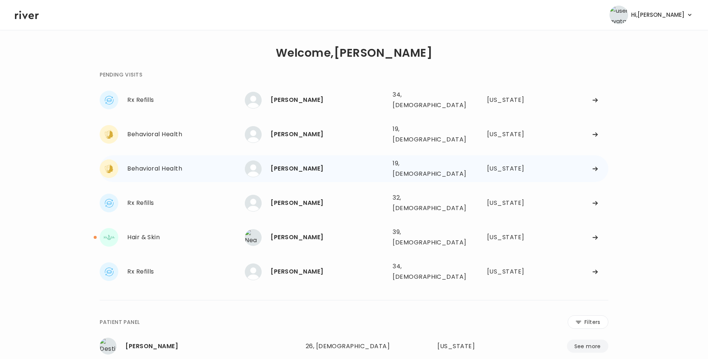
click at [327, 163] on div "Fatima Conde" at bounding box center [329, 168] width 116 height 10
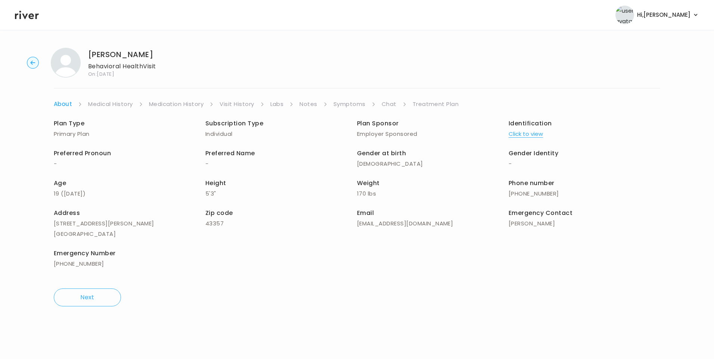
click at [239, 108] on link "Visit History" at bounding box center [236, 104] width 34 height 10
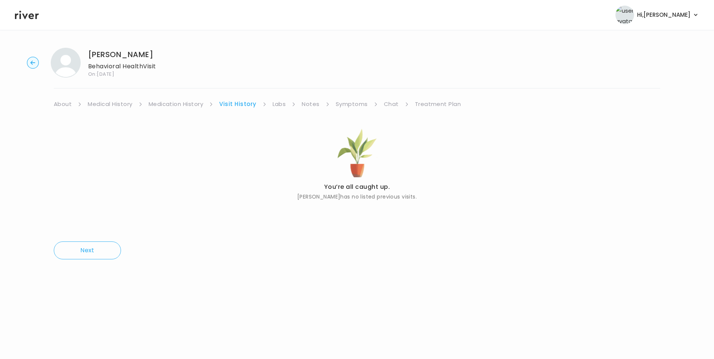
click at [66, 102] on link "About" at bounding box center [63, 104] width 18 height 10
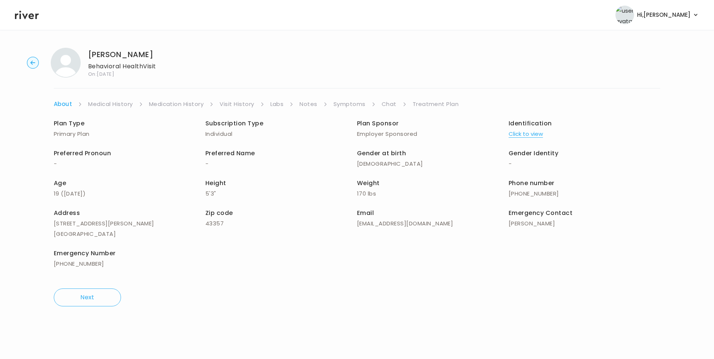
click at [531, 133] on button "Click to view" at bounding box center [525, 134] width 34 height 10
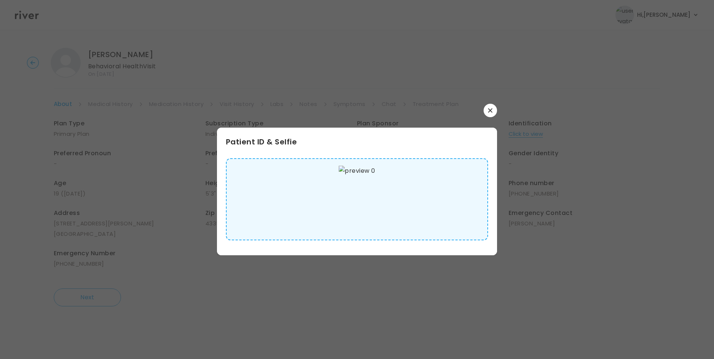
click at [361, 196] on img at bounding box center [357, 199] width 36 height 67
click at [493, 108] on button "button" at bounding box center [489, 110] width 13 height 13
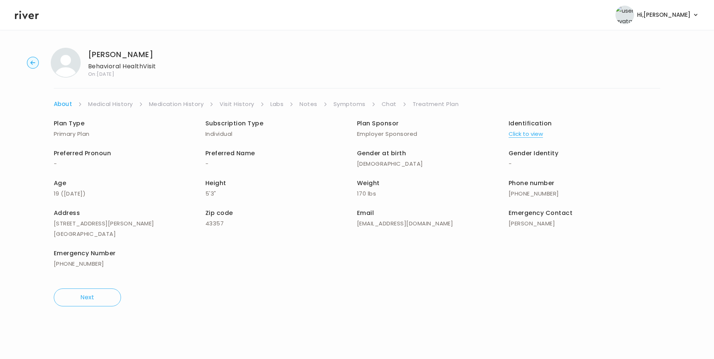
click at [102, 106] on link "Medical History" at bounding box center [110, 104] width 44 height 10
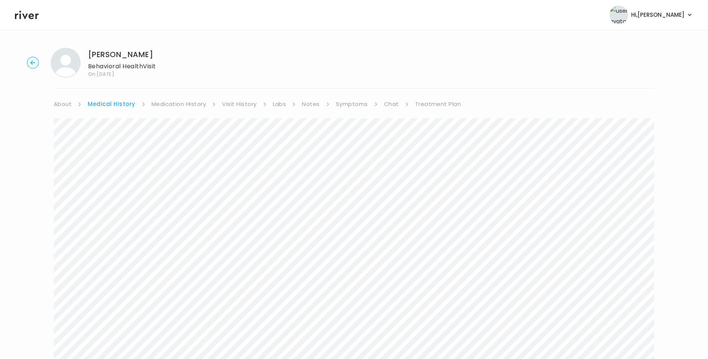
click at [355, 104] on link "Symptoms" at bounding box center [352, 104] width 32 height 10
click at [419, 105] on link "Treatment Plan" at bounding box center [437, 104] width 46 height 10
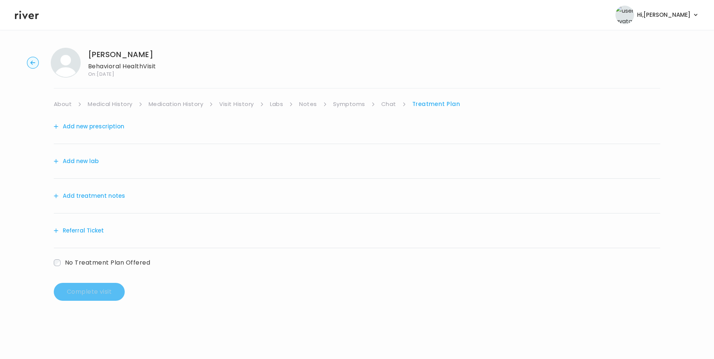
click at [105, 195] on button "Add treatment notes" at bounding box center [89, 196] width 71 height 10
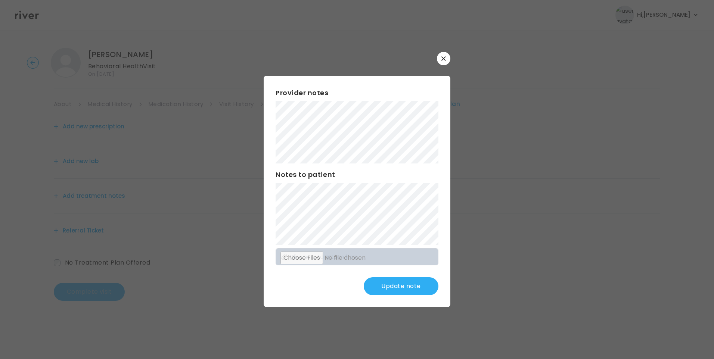
click at [402, 285] on button "Update note" at bounding box center [401, 286] width 75 height 18
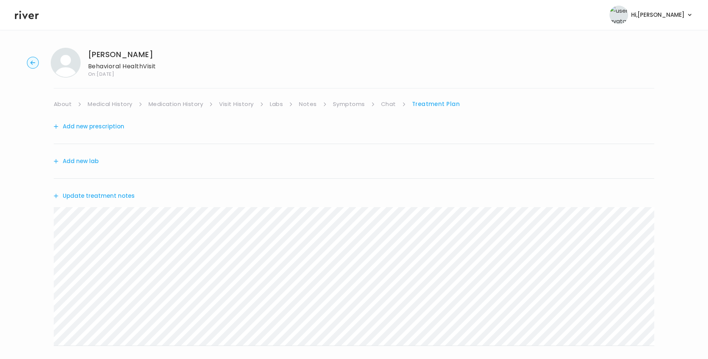
click at [128, 196] on button "Update treatment notes" at bounding box center [94, 196] width 81 height 10
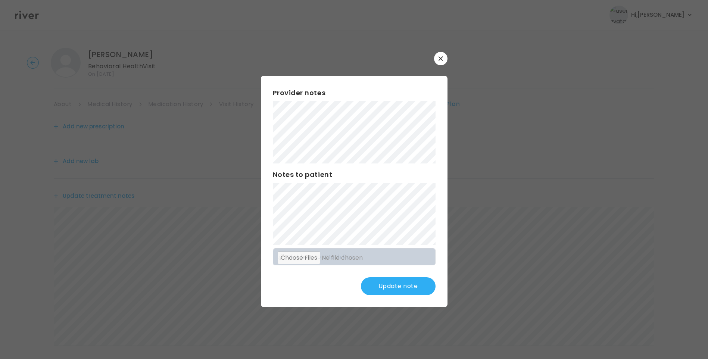
click at [408, 286] on button "Update note" at bounding box center [398, 286] width 75 height 18
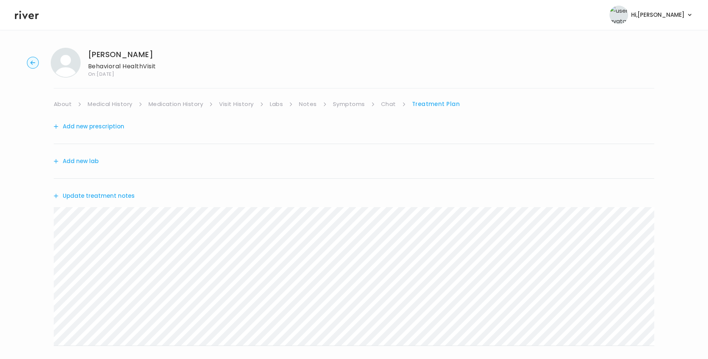
click at [341, 103] on link "Symptoms" at bounding box center [349, 104] width 32 height 10
click at [444, 105] on link "Treatment Plan" at bounding box center [437, 104] width 46 height 10
click at [90, 197] on button "Update treatment notes" at bounding box center [94, 196] width 81 height 10
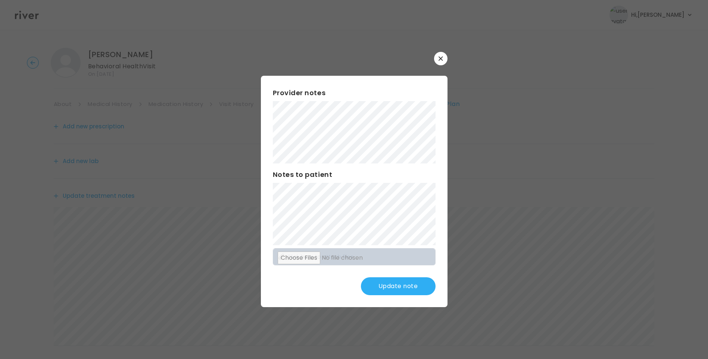
click at [400, 288] on button "Update note" at bounding box center [398, 286] width 75 height 18
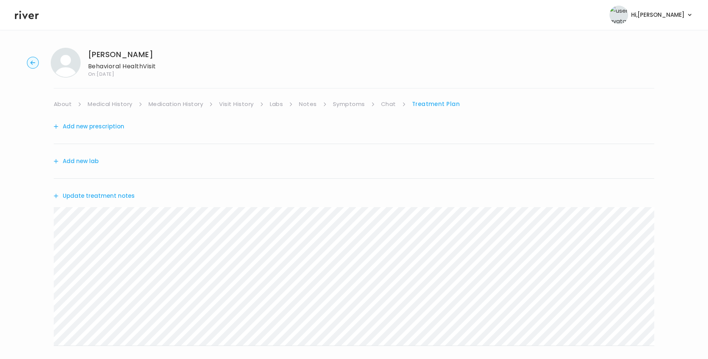
drag, startPoint x: 342, startPoint y: 106, endPoint x: 346, endPoint y: 106, distance: 4.5
click at [342, 106] on link "Symptoms" at bounding box center [349, 104] width 32 height 10
click at [434, 106] on link "Treatment Plan" at bounding box center [437, 104] width 46 height 10
click at [363, 100] on link "Symptoms" at bounding box center [349, 104] width 32 height 10
click at [440, 103] on link "Treatment Plan" at bounding box center [437, 104] width 46 height 10
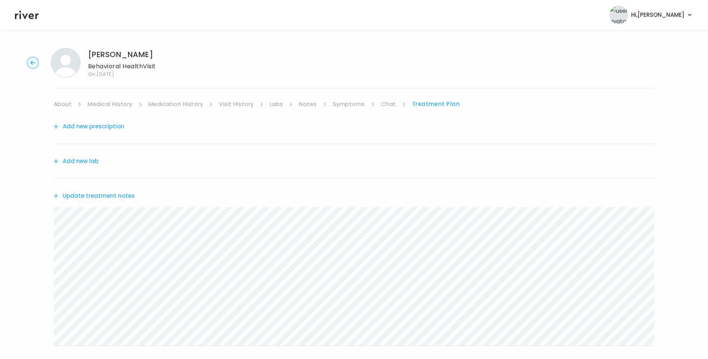
click at [43, 222] on div "Fatima Conde Behavioral Health Visit On: 12 Oct 2025 About Medical History Medi…" at bounding box center [354, 241] width 708 height 398
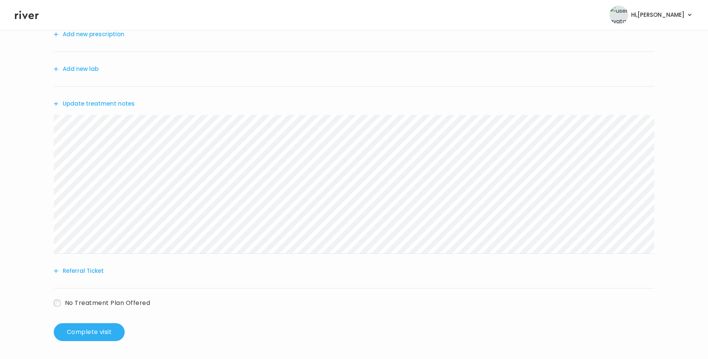
click at [84, 271] on button "Referral Ticket" at bounding box center [79, 271] width 50 height 10
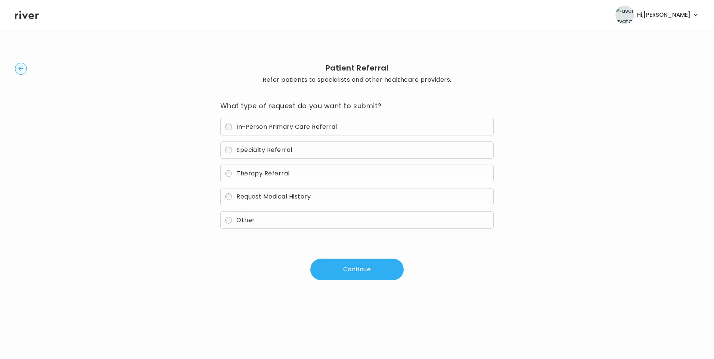
click at [253, 175] on span "Therapy Referral" at bounding box center [262, 173] width 53 height 9
click at [352, 274] on button "Continue" at bounding box center [356, 270] width 93 height 22
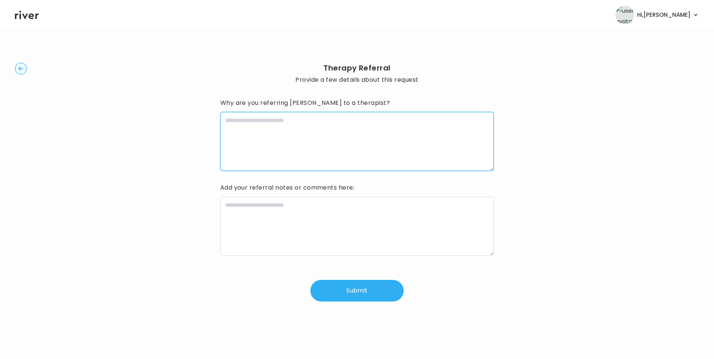
click at [284, 141] on textarea at bounding box center [357, 141] width 274 height 59
type textarea "**********"
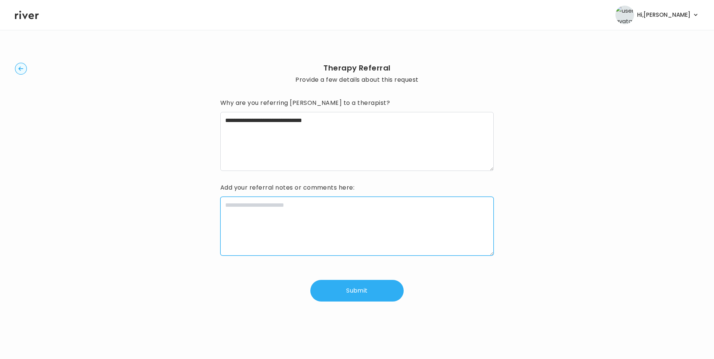
click at [321, 210] on textarea at bounding box center [357, 226] width 274 height 59
paste textarea "**********"
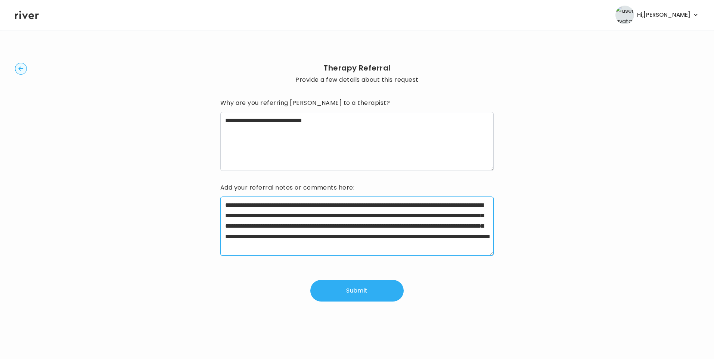
drag, startPoint x: 247, startPoint y: 205, endPoint x: 357, endPoint y: 209, distance: 109.8
click at [357, 209] on textarea "**********" at bounding box center [357, 226] width 274 height 59
click at [340, 215] on textarea "**********" at bounding box center [357, 226] width 274 height 59
click at [404, 214] on textarea "**********" at bounding box center [357, 226] width 274 height 59
drag, startPoint x: 316, startPoint y: 227, endPoint x: 289, endPoint y: 226, distance: 27.3
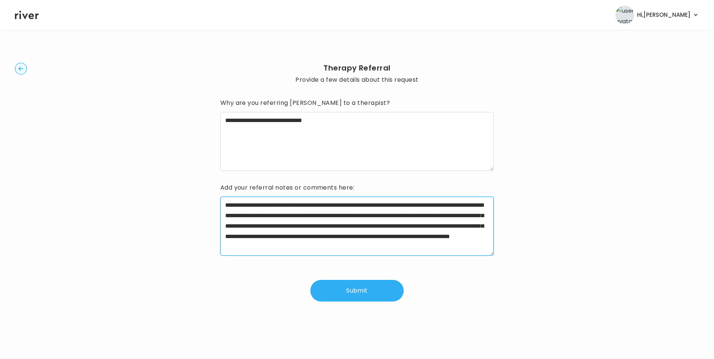
click at [289, 226] on textarea "**********" at bounding box center [357, 226] width 274 height 59
click at [331, 239] on textarea "**********" at bounding box center [357, 226] width 274 height 59
drag, startPoint x: 400, startPoint y: 237, endPoint x: 254, endPoint y: 246, distance: 146.2
click at [254, 246] on textarea "**********" at bounding box center [357, 226] width 274 height 59
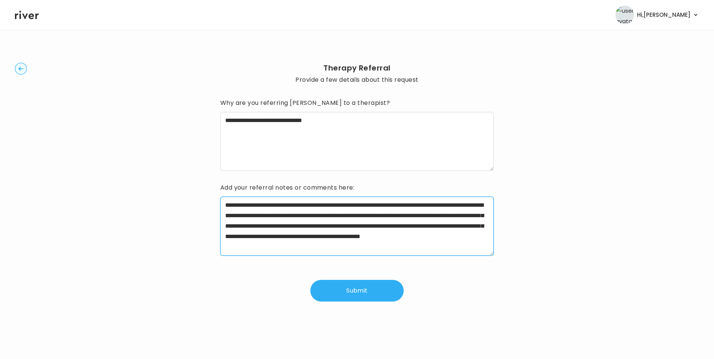
scroll to position [0, 0]
click at [478, 246] on textarea "**********" at bounding box center [357, 226] width 274 height 59
click at [479, 246] on textarea "**********" at bounding box center [357, 226] width 274 height 59
type textarea "**********"
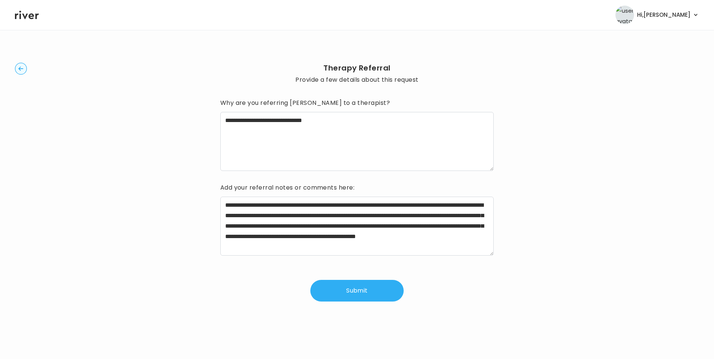
click at [356, 289] on button "Submit" at bounding box center [356, 291] width 93 height 22
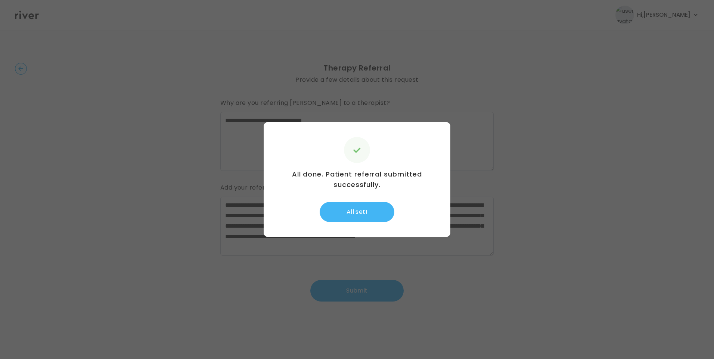
click at [356, 214] on button "All set!" at bounding box center [357, 212] width 75 height 20
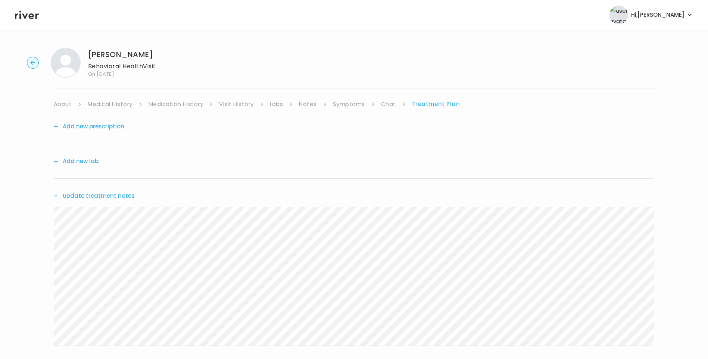
drag, startPoint x: 120, startPoint y: 197, endPoint x: 125, endPoint y: 199, distance: 5.5
click at [125, 199] on button "Update treatment notes" at bounding box center [94, 196] width 81 height 10
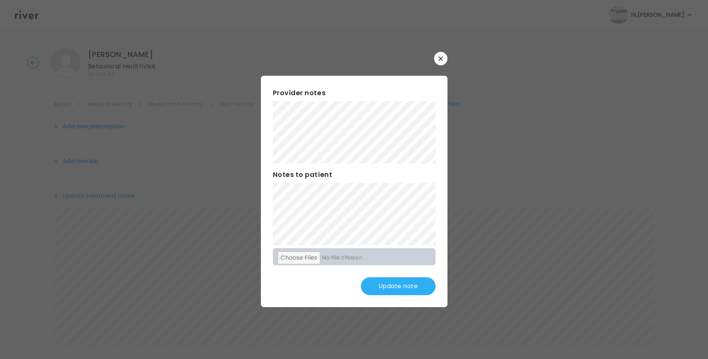
drag, startPoint x: 398, startPoint y: 290, endPoint x: 420, endPoint y: 293, distance: 22.2
click at [398, 290] on button "Update note" at bounding box center [398, 286] width 75 height 18
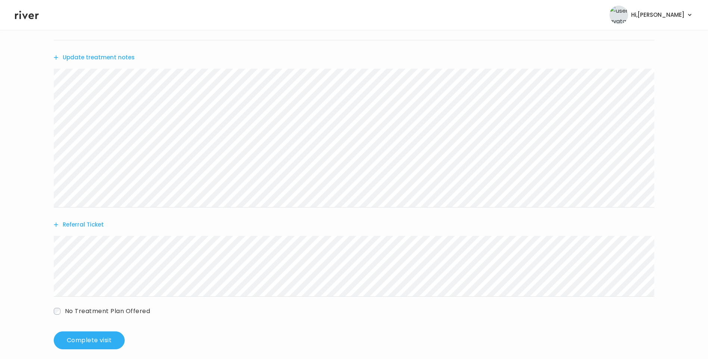
scroll to position [147, 0]
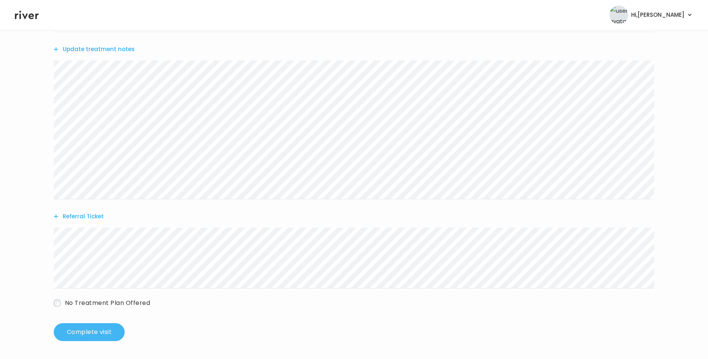
click at [99, 330] on button "Complete visit" at bounding box center [89, 332] width 71 height 18
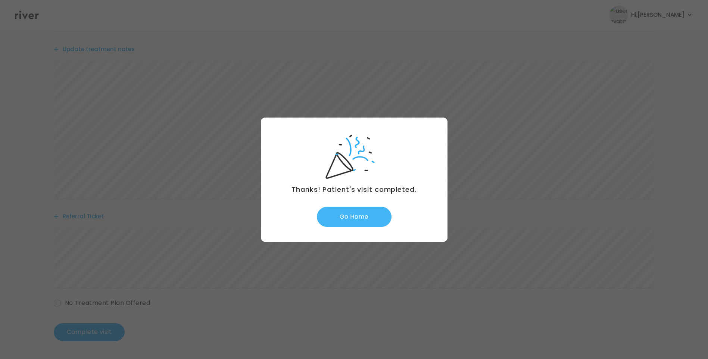
click at [371, 217] on button "Go Home" at bounding box center [354, 217] width 75 height 20
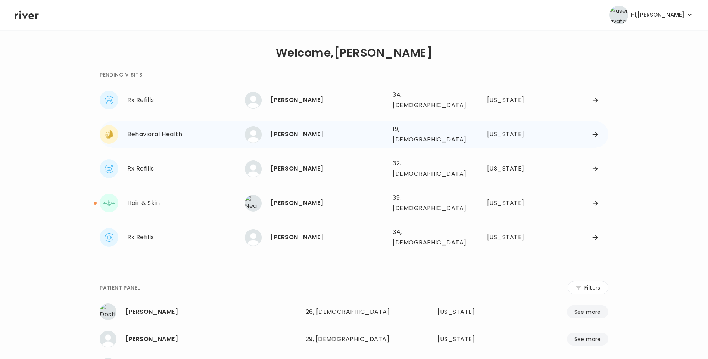
click at [303, 129] on div "[PERSON_NAME]" at bounding box center [329, 134] width 116 height 10
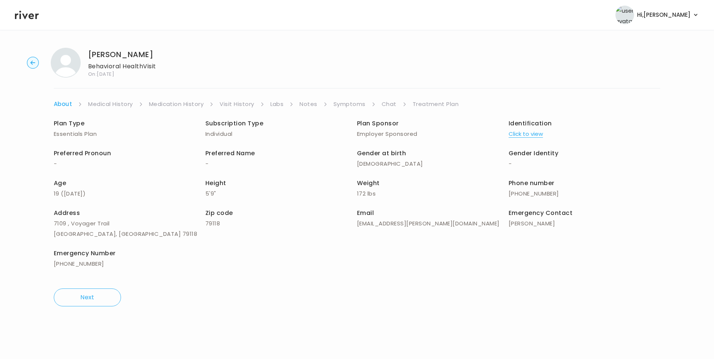
click at [248, 105] on link "Visit History" at bounding box center [236, 104] width 34 height 10
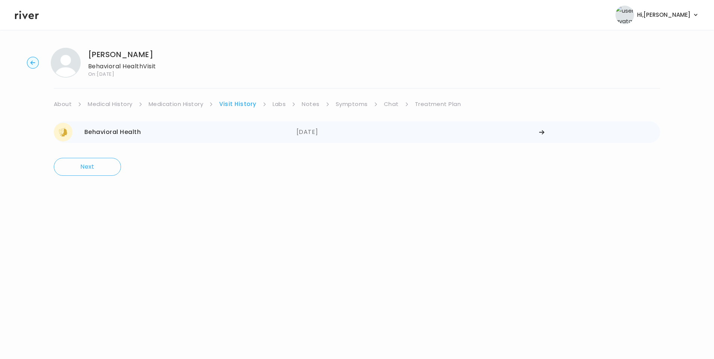
click at [310, 136] on div "[DATE]" at bounding box center [417, 132] width 243 height 19
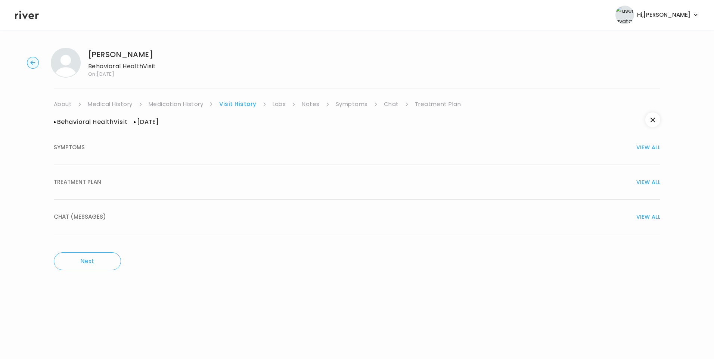
click at [135, 184] on div "TREATMENT PLAN VIEW ALL" at bounding box center [357, 182] width 606 height 10
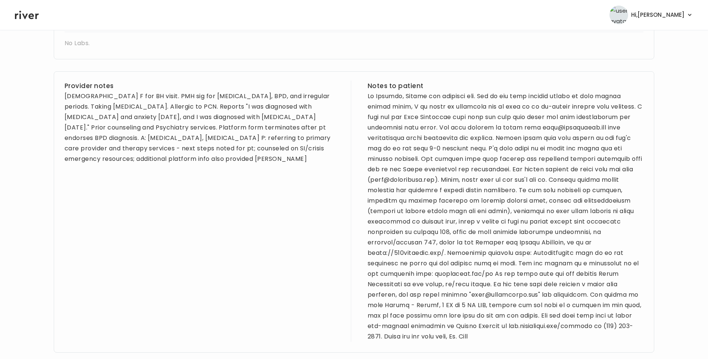
scroll to position [263, 0]
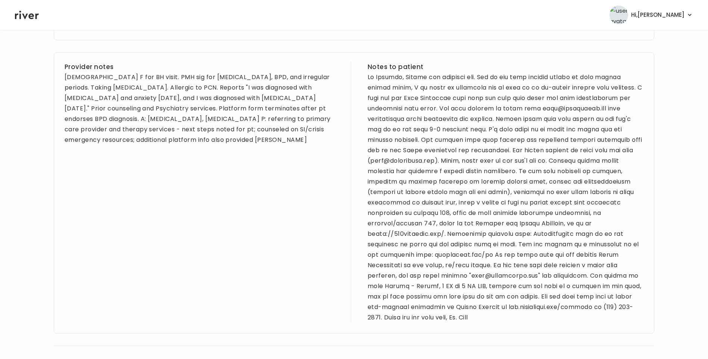
click at [65, 78] on div "[DEMOGRAPHIC_DATA] F for BH visit. PMH sig for [MEDICAL_DATA], BPD, and irregul…" at bounding box center [203, 108] width 276 height 73
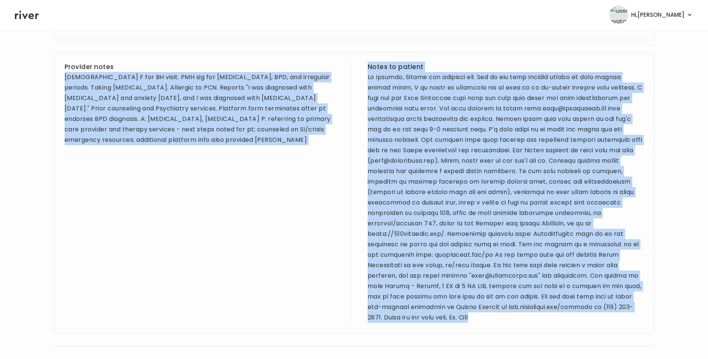
drag, startPoint x: 63, startPoint y: 77, endPoint x: 527, endPoint y: 315, distance: 521.1
click at [527, 315] on div "Provider notes [DEMOGRAPHIC_DATA] F for BH visit. PMH sig for [MEDICAL_DATA], B…" at bounding box center [354, 192] width 601 height 281
drag, startPoint x: 527, startPoint y: 315, endPoint x: 500, endPoint y: 223, distance: 96.3
copy div "[DEMOGRAPHIC_DATA] F for BH visit. PMH sig for [MEDICAL_DATA], BPD, and irregul…"
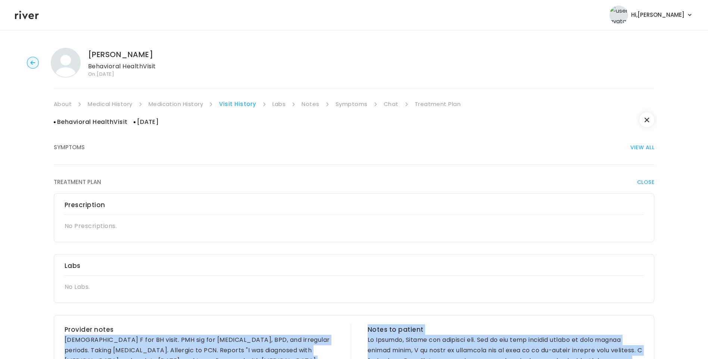
click at [64, 104] on link "About" at bounding box center [63, 104] width 18 height 10
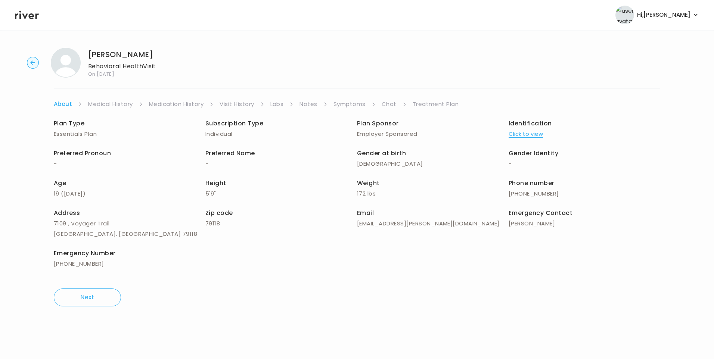
click at [97, 102] on link "Medical History" at bounding box center [110, 104] width 44 height 10
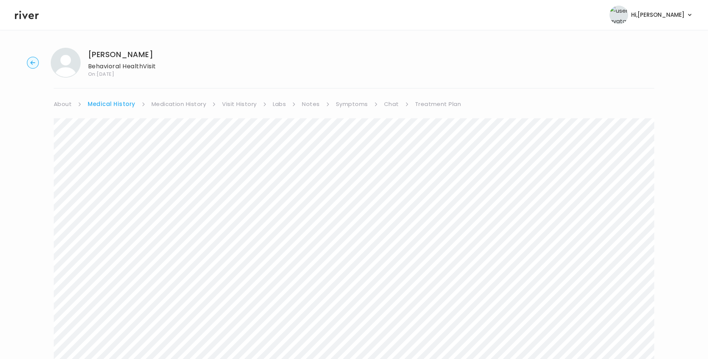
click at [355, 106] on link "Symptoms" at bounding box center [352, 104] width 32 height 10
click at [241, 102] on link "Visit History" at bounding box center [236, 104] width 34 height 10
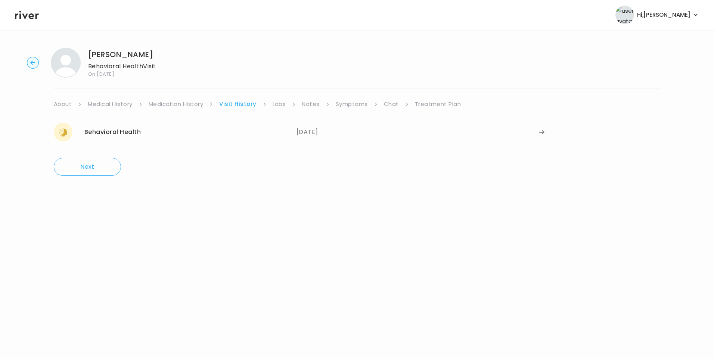
click at [29, 19] on icon at bounding box center [27, 14] width 24 height 11
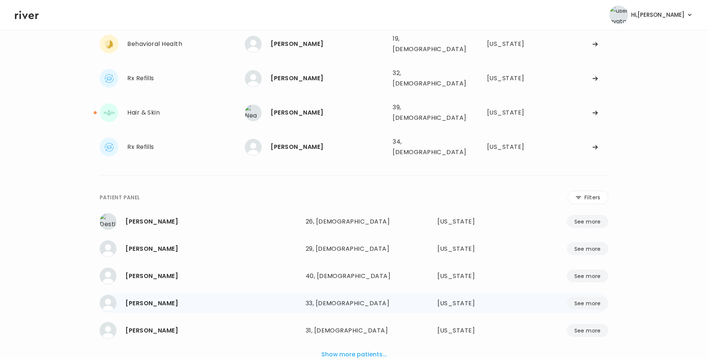
scroll to position [109, 0]
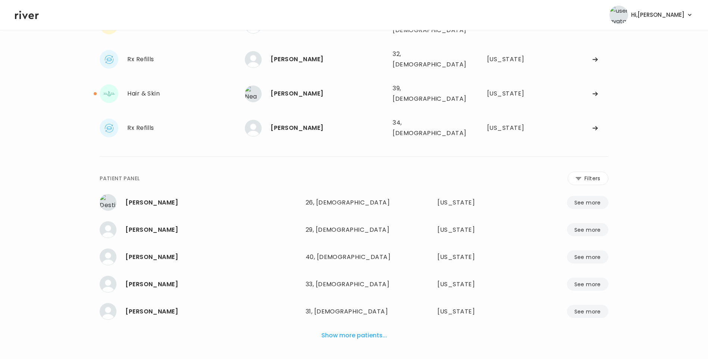
click at [368, 327] on button "Show more patients..." at bounding box center [354, 335] width 72 height 16
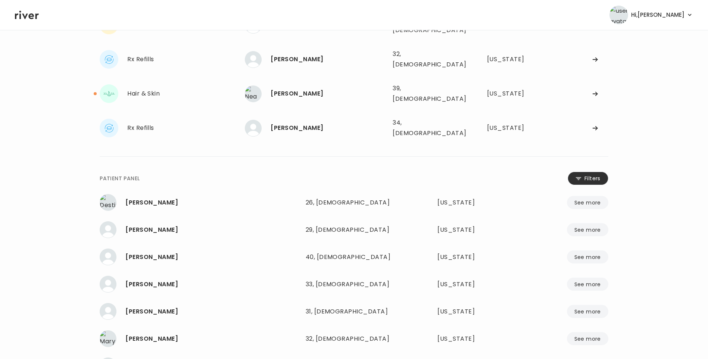
click at [584, 172] on button "Filters" at bounding box center [588, 178] width 41 height 13
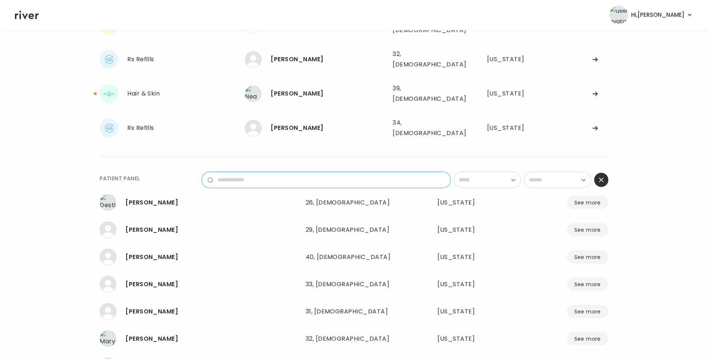
click at [349, 172] on input "name" at bounding box center [331, 180] width 237 height 16
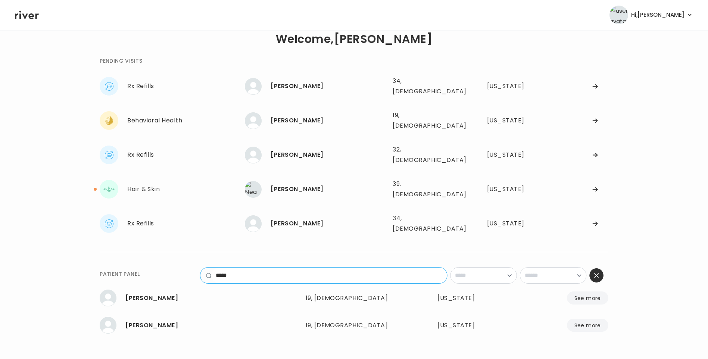
scroll to position [0, 0]
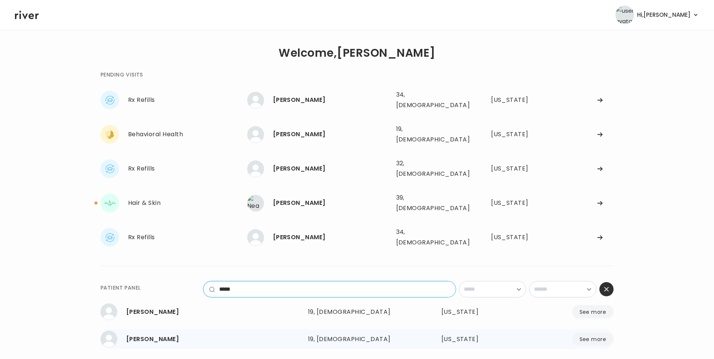
type input "*****"
click at [323, 334] on div "19, [DEMOGRAPHIC_DATA]" at bounding box center [357, 339] width 98 height 10
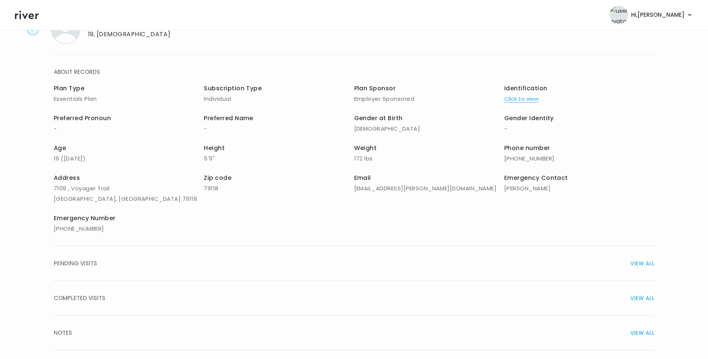
scroll to position [50, 0]
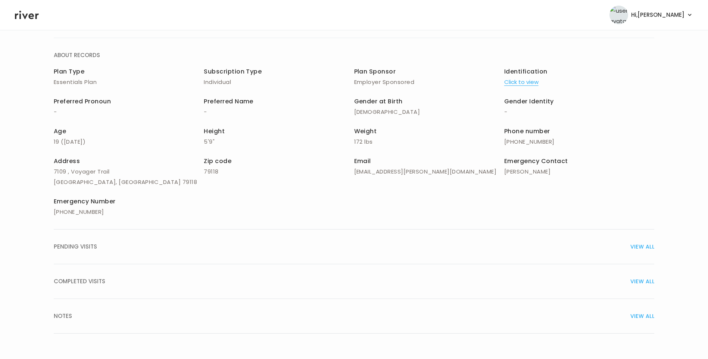
click at [102, 275] on button "COMPLETED VISITS VIEW ALL" at bounding box center [354, 281] width 601 height 35
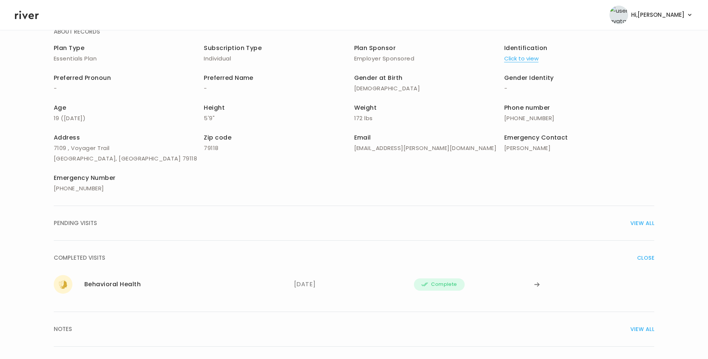
scroll to position [87, 0]
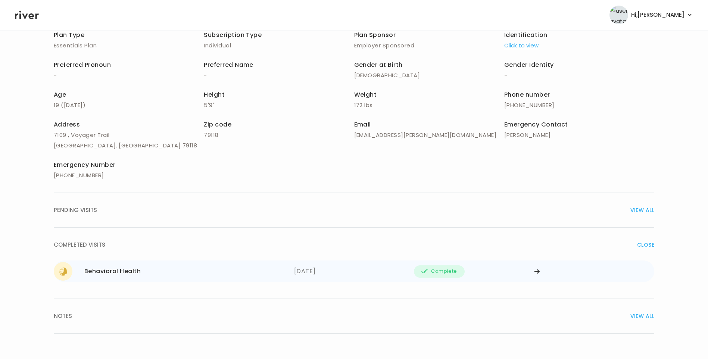
click at [146, 275] on div "Behavioral Health [DATE]" at bounding box center [174, 271] width 240 height 19
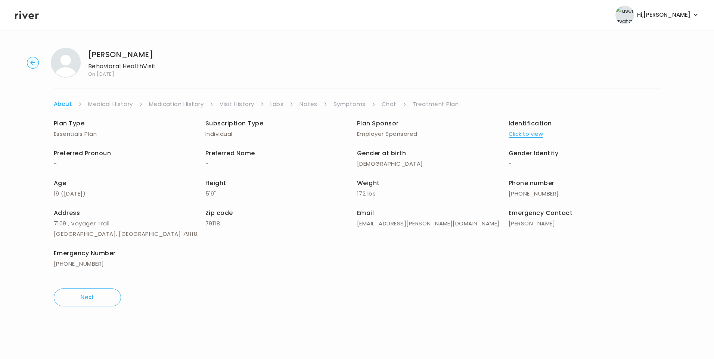
drag, startPoint x: 438, startPoint y: 103, endPoint x: 440, endPoint y: 108, distance: 4.7
click at [438, 103] on link "Treatment Plan" at bounding box center [435, 104] width 46 height 10
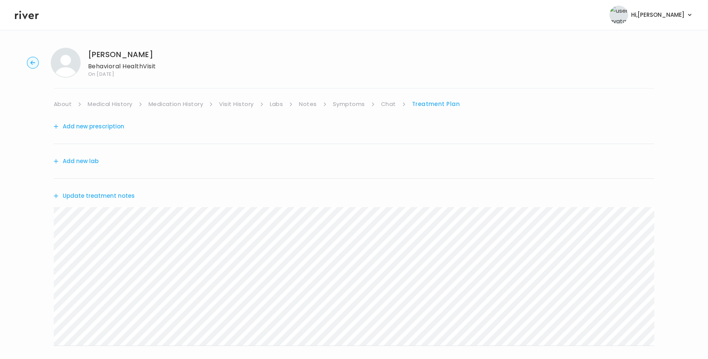
scroll to position [129, 0]
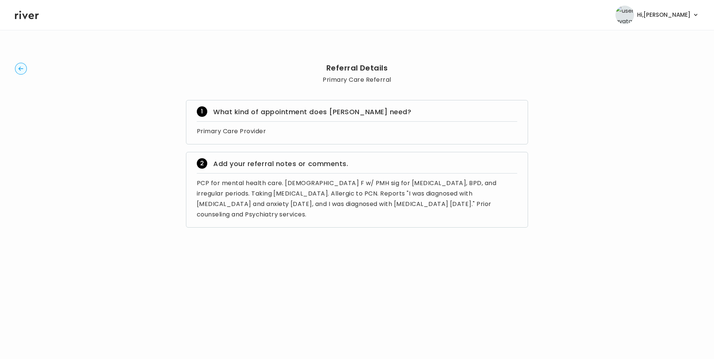
drag, startPoint x: 197, startPoint y: 183, endPoint x: 274, endPoint y: 222, distance: 86.3
click at [274, 222] on div "2 Add your referral notes or comments. PCP for mental health care. 19 yo F w/ P…" at bounding box center [357, 190] width 342 height 76
copy div "PCP for mental health care. 19 yo F w/ PMH sig for depression, anxiety, BPD, an…"
click at [22, 69] on icon "button" at bounding box center [21, 69] width 12 height 12
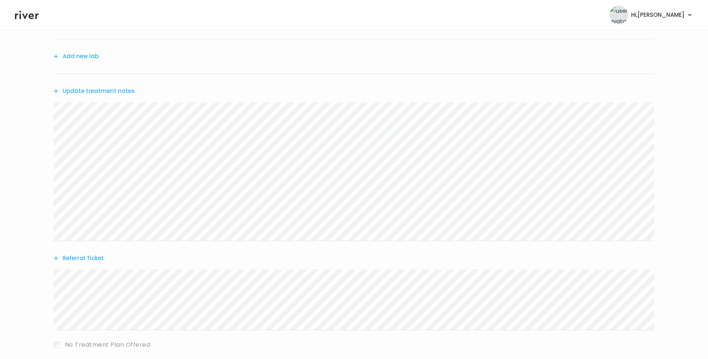
scroll to position [129, 0]
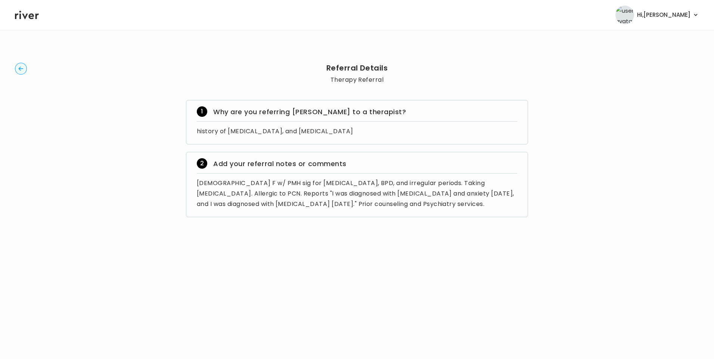
drag, startPoint x: 196, startPoint y: 183, endPoint x: 471, endPoint y: 208, distance: 275.8
click at [471, 208] on div "2 Add your referral notes or comments 19 yo F w/ PMH sig for depression, anxiet…" at bounding box center [357, 184] width 342 height 65
click at [220, 133] on div "history of depression, anxiety, and borderline personality disorder" at bounding box center [357, 131] width 320 height 10
drag, startPoint x: 196, startPoint y: 132, endPoint x: 419, endPoint y: 136, distance: 222.9
click at [419, 136] on div "1 Why are you referring ALLISON to a therapist? history of depression, anxiety,…" at bounding box center [357, 122] width 342 height 44
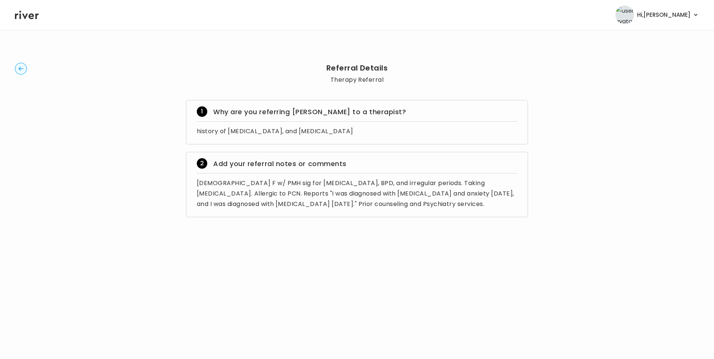
copy div "history of depression, anxiety, and borderline personality disorder"
drag, startPoint x: 196, startPoint y: 182, endPoint x: 478, endPoint y: 211, distance: 283.6
click at [478, 211] on div "2 Add your referral notes or comments 19 yo F w/ PMH sig for depression, anxiet…" at bounding box center [357, 184] width 342 height 65
drag, startPoint x: 478, startPoint y: 211, endPoint x: 441, endPoint y: 196, distance: 39.5
copy div "19 yo F w/ PMH sig for depression, anxiety, BPD, and irregular periods. Taking …"
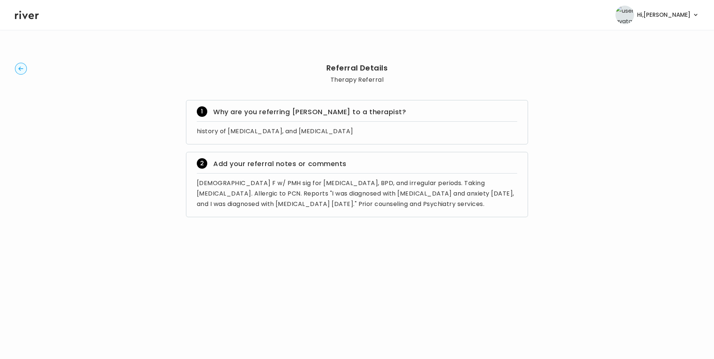
click at [32, 16] on icon at bounding box center [27, 15] width 24 height 9
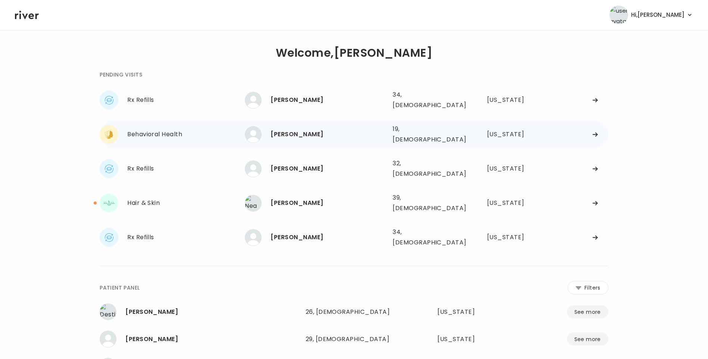
click at [274, 129] on div "[PERSON_NAME]" at bounding box center [329, 134] width 116 height 10
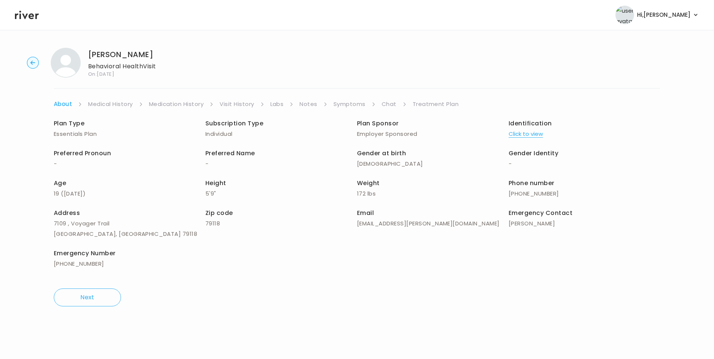
click at [354, 104] on link "Symptoms" at bounding box center [349, 104] width 32 height 10
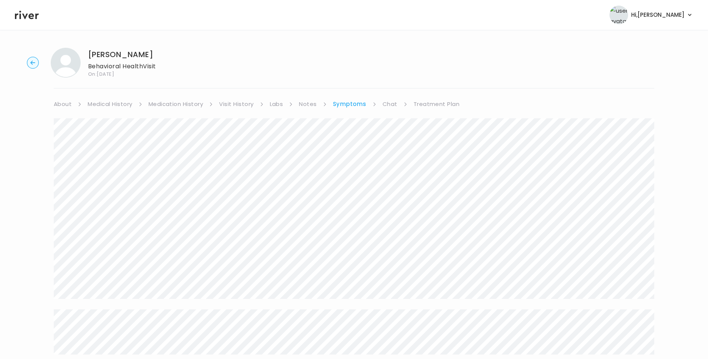
click at [427, 102] on link "Treatment Plan" at bounding box center [437, 104] width 46 height 10
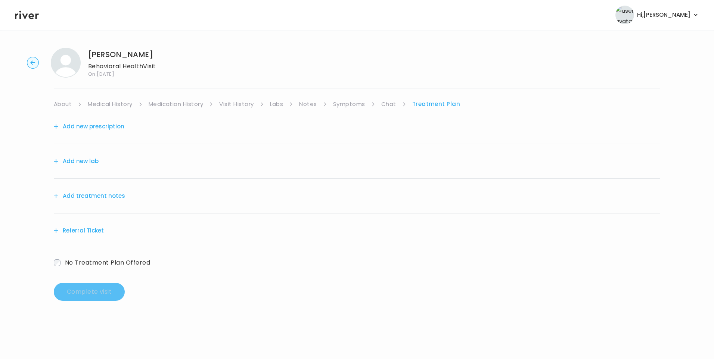
click at [109, 197] on button "Add treatment notes" at bounding box center [89, 196] width 71 height 10
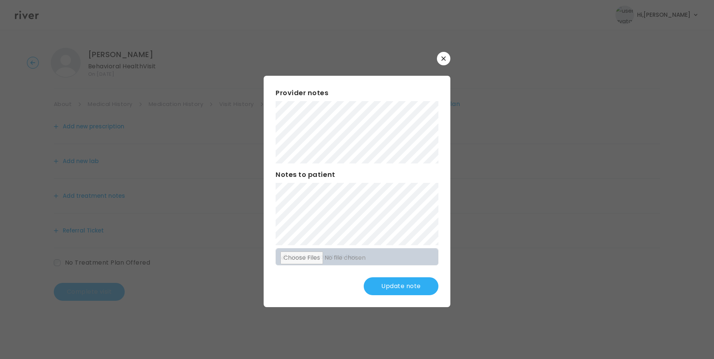
click at [238, 162] on div "​ Provider notes Notes to patient Click here to attach files Update note" at bounding box center [357, 179] width 714 height 359
click at [412, 286] on button "Update note" at bounding box center [401, 286] width 75 height 18
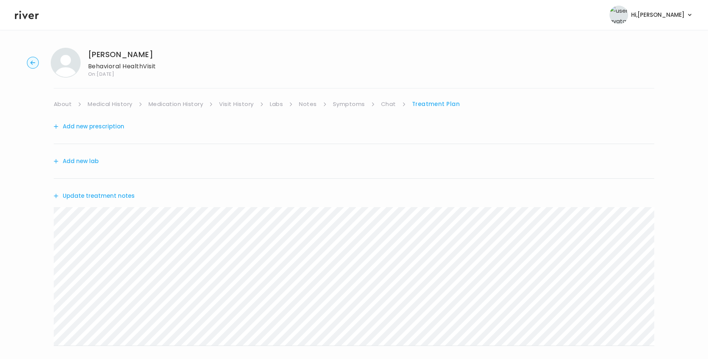
click at [106, 199] on button "Update treatment notes" at bounding box center [94, 196] width 81 height 10
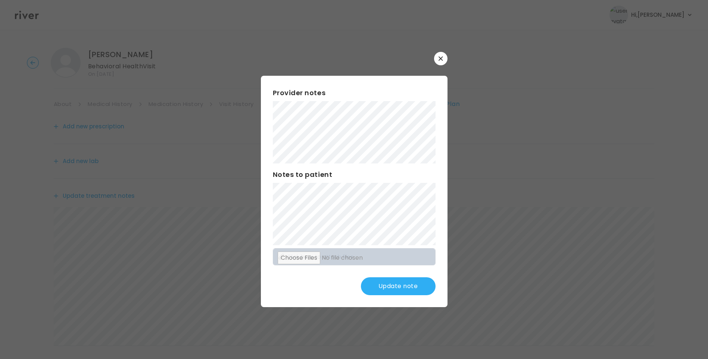
click at [379, 208] on div "Provider notes Notes to patient Click here to attach files Update note" at bounding box center [354, 191] width 187 height 231
click at [407, 287] on button "Update note" at bounding box center [398, 286] width 75 height 18
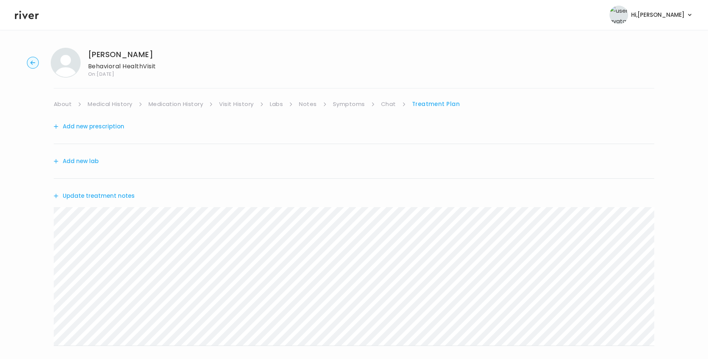
scroll to position [92, 0]
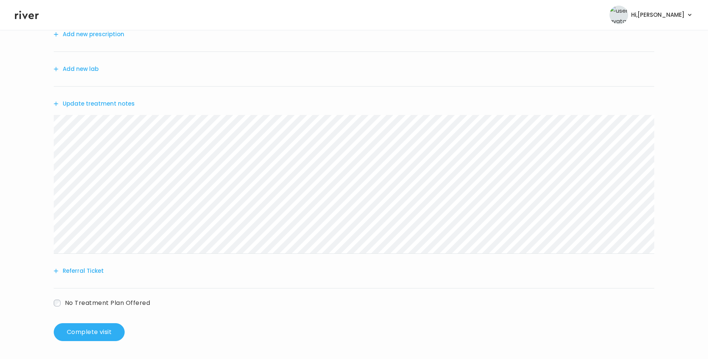
click at [93, 272] on button "Referral Ticket" at bounding box center [79, 271] width 50 height 10
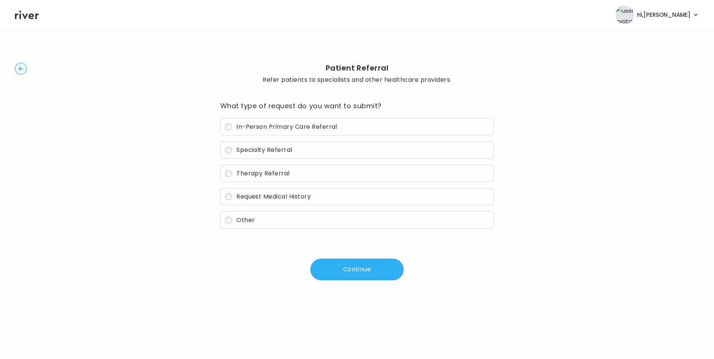
click at [272, 178] on label "Therapy Referral" at bounding box center [357, 174] width 274 height 18
click at [353, 267] on button "Continue" at bounding box center [356, 270] width 93 height 22
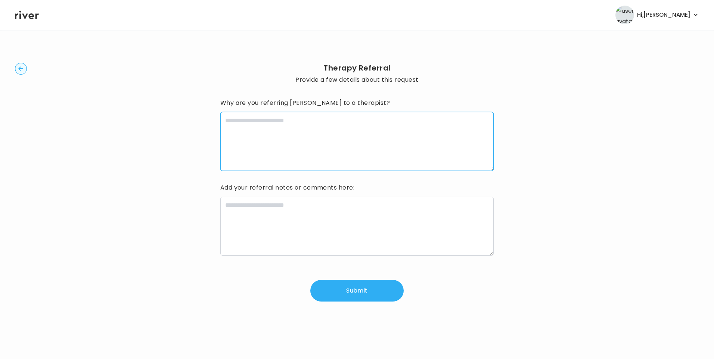
click at [277, 144] on textarea at bounding box center [357, 141] width 274 height 59
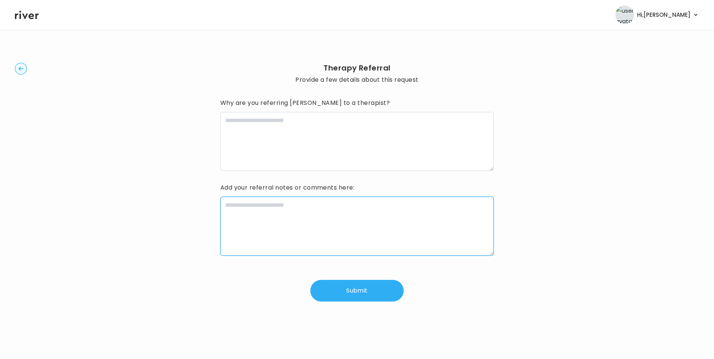
click at [286, 236] on textarea at bounding box center [357, 226] width 274 height 59
paste textarea "**********"
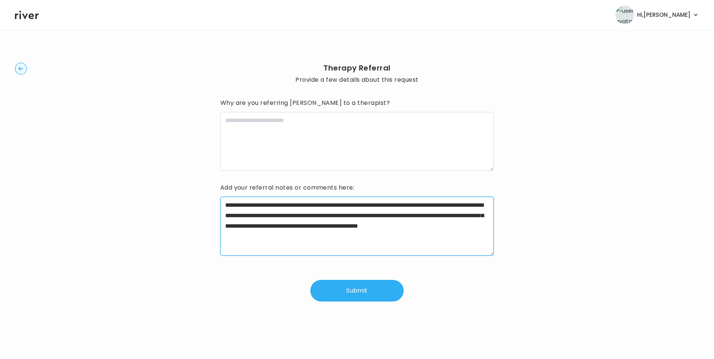
type textarea "**********"
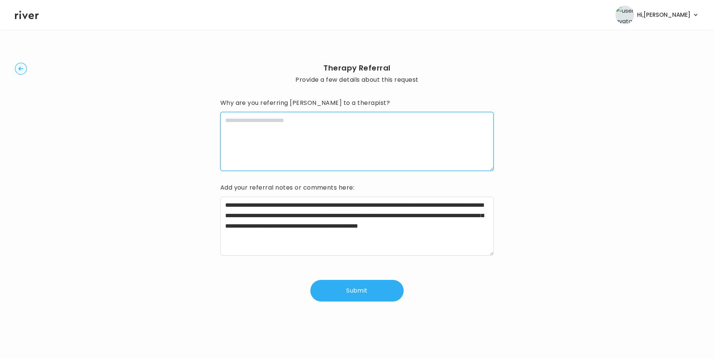
click at [246, 150] on textarea at bounding box center [357, 141] width 274 height 59
paste textarea "**********"
type textarea "**********"
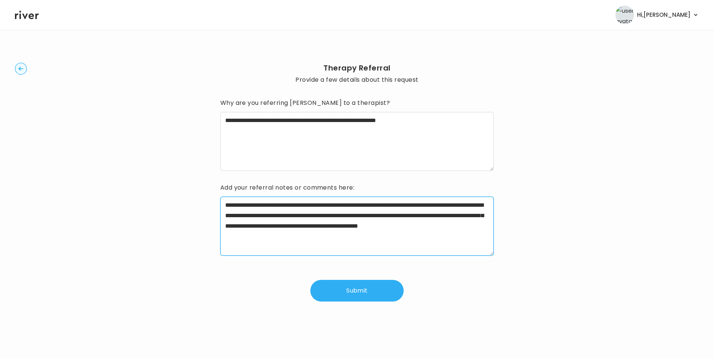
click at [346, 216] on textarea "**********" at bounding box center [357, 226] width 274 height 59
click at [404, 233] on textarea "**********" at bounding box center [357, 226] width 274 height 59
click at [404, 237] on textarea "**********" at bounding box center [357, 226] width 274 height 59
type textarea "**********"
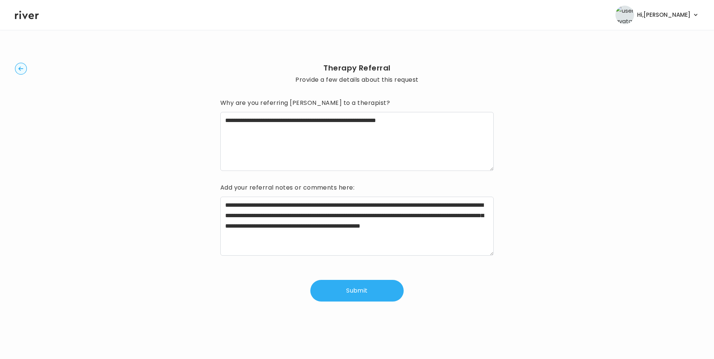
click at [363, 288] on button "Submit" at bounding box center [356, 291] width 93 height 22
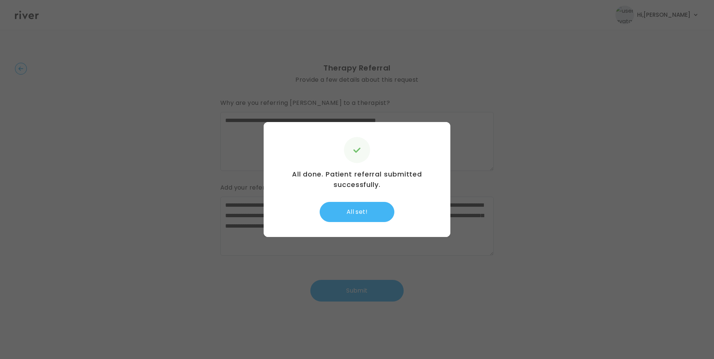
click at [364, 215] on button "All set!" at bounding box center [357, 212] width 75 height 20
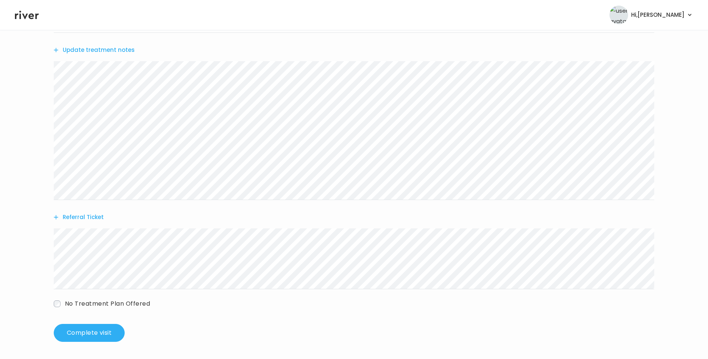
scroll to position [147, 0]
click at [87, 219] on button "Referral Ticket" at bounding box center [79, 216] width 50 height 10
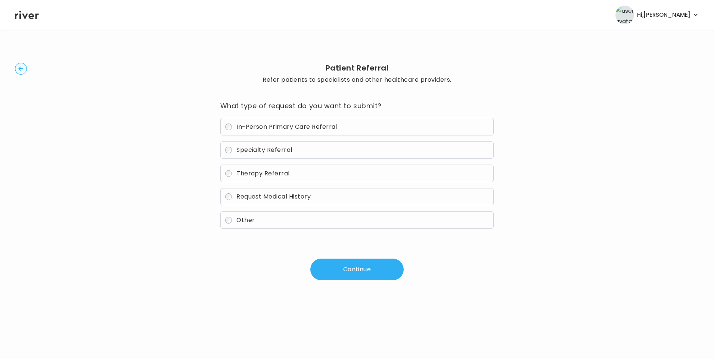
click at [263, 128] on span "In-Person Primary Care Referral" at bounding box center [286, 126] width 101 height 9
click at [354, 268] on button "Continue" at bounding box center [356, 270] width 93 height 22
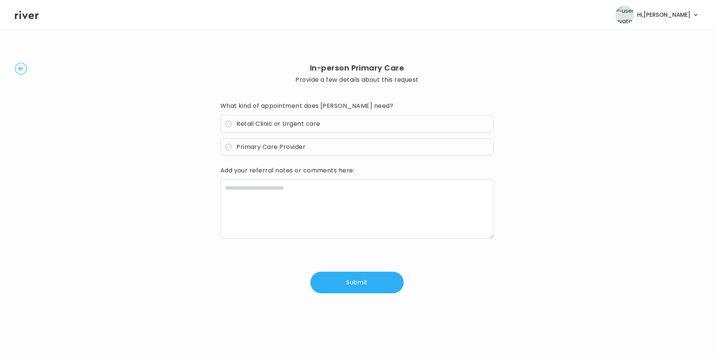
click at [258, 149] on span "Primary Care Provider" at bounding box center [270, 147] width 69 height 9
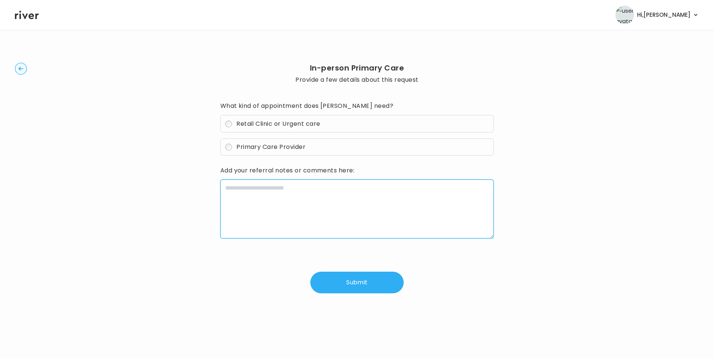
click at [265, 191] on textarea at bounding box center [357, 209] width 274 height 59
paste textarea "**********"
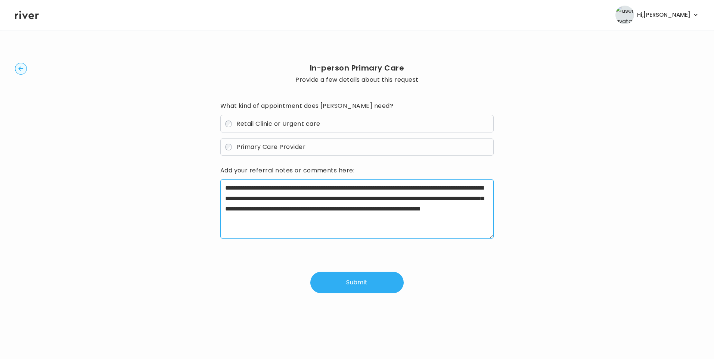
click at [312, 187] on textarea "**********" at bounding box center [357, 209] width 274 height 59
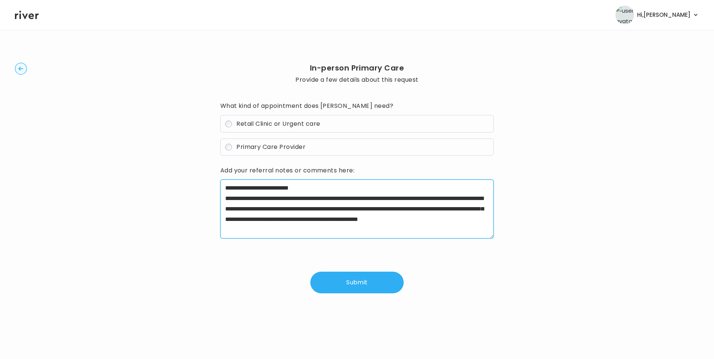
click at [345, 210] on textarea "**********" at bounding box center [357, 209] width 274 height 59
click at [413, 232] on textarea "**********" at bounding box center [357, 209] width 274 height 59
click at [399, 232] on textarea "**********" at bounding box center [357, 209] width 274 height 59
click at [309, 190] on textarea "**********" at bounding box center [357, 209] width 274 height 59
type textarea "**********"
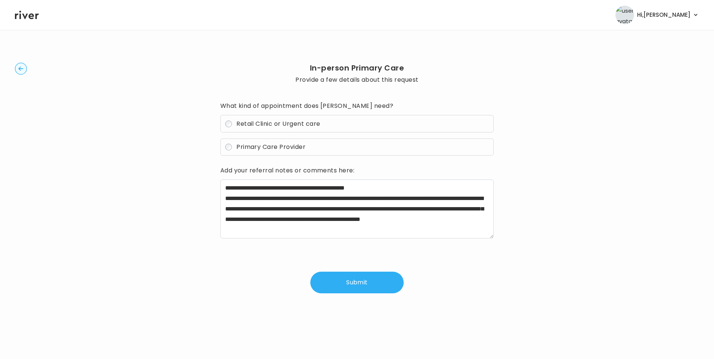
click at [361, 281] on button "Submit" at bounding box center [356, 283] width 93 height 22
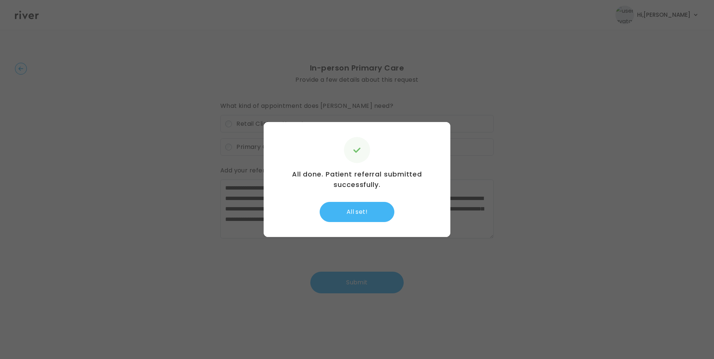
click at [353, 217] on button "All set!" at bounding box center [357, 212] width 75 height 20
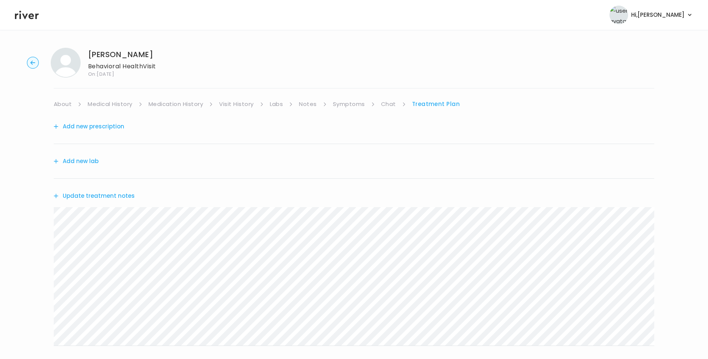
click at [116, 193] on button "Update treatment notes" at bounding box center [94, 196] width 81 height 10
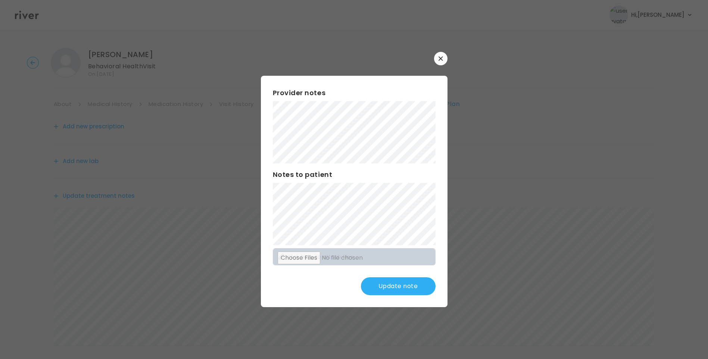
click at [412, 286] on button "Update note" at bounding box center [398, 286] width 75 height 18
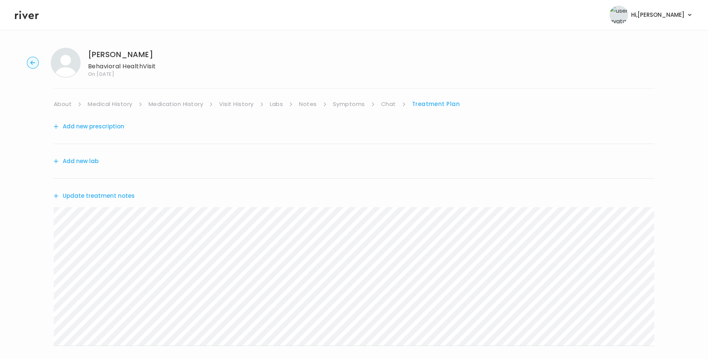
click at [62, 108] on link "About" at bounding box center [63, 104] width 18 height 10
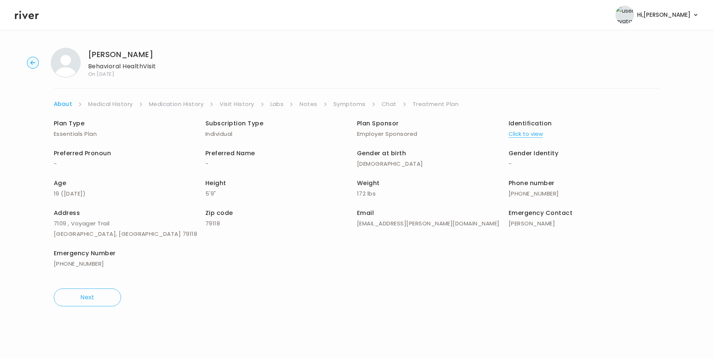
drag, startPoint x: 427, startPoint y: 103, endPoint x: 430, endPoint y: 106, distance: 4.8
click at [427, 103] on link "Treatment Plan" at bounding box center [435, 104] width 46 height 10
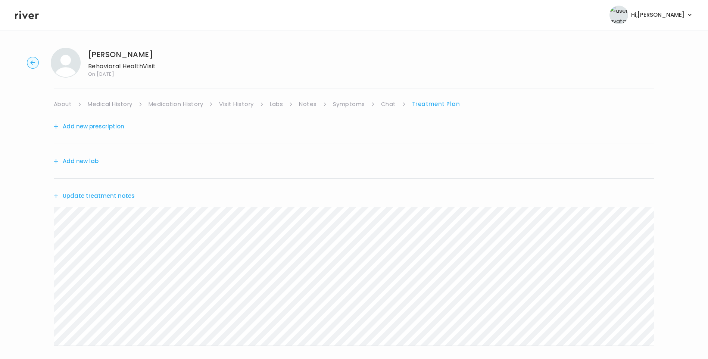
click at [122, 196] on button "Update treatment notes" at bounding box center [94, 196] width 81 height 10
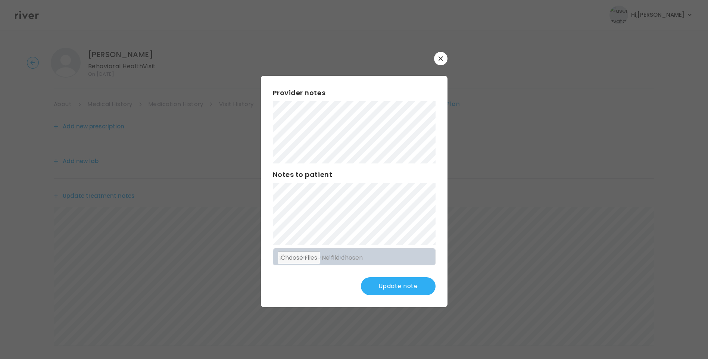
click at [404, 291] on button "Update note" at bounding box center [398, 286] width 75 height 18
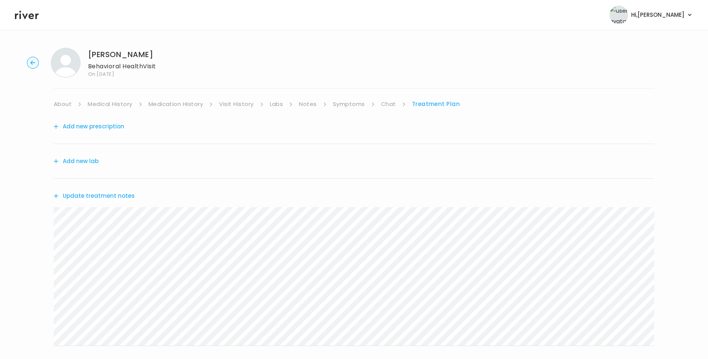
click at [128, 193] on button "Update treatment notes" at bounding box center [94, 196] width 81 height 10
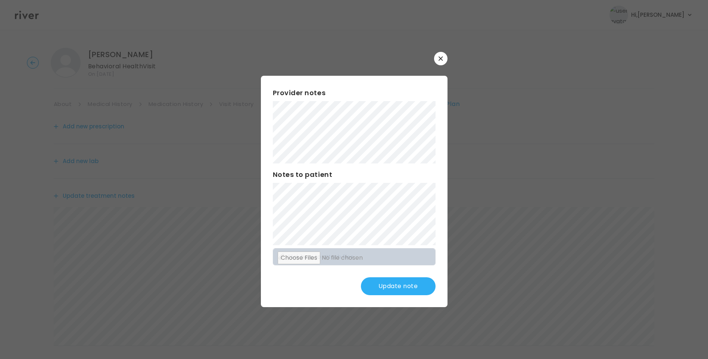
click at [397, 287] on button "Update note" at bounding box center [398, 286] width 75 height 18
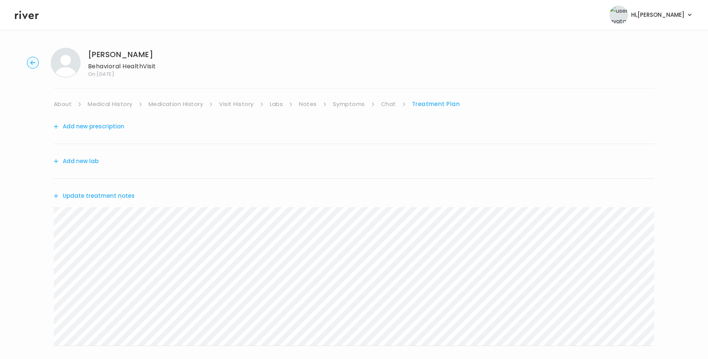
click at [109, 194] on button "Update treatment notes" at bounding box center [94, 196] width 81 height 10
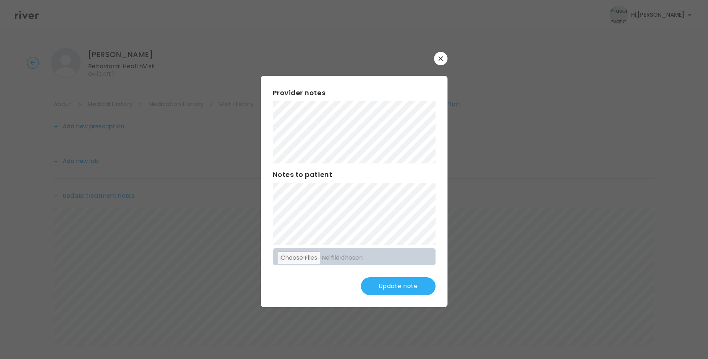
click at [401, 289] on button "Update note" at bounding box center [398, 286] width 75 height 18
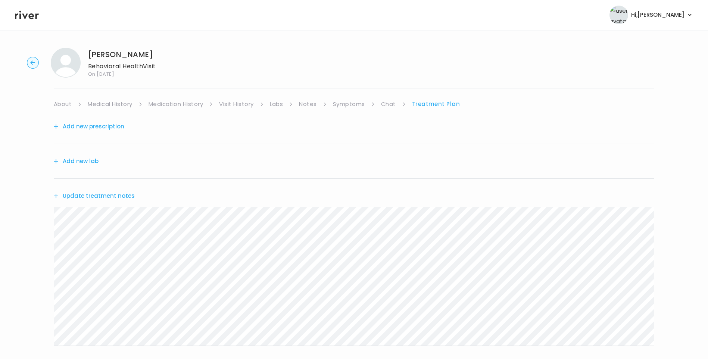
click at [119, 194] on button "Update treatment notes" at bounding box center [94, 196] width 81 height 10
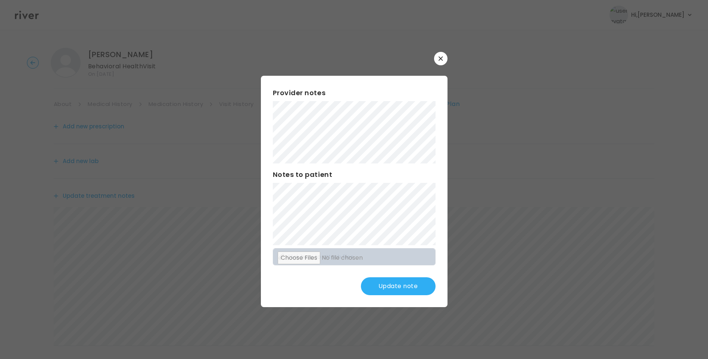
click at [413, 285] on button "Update note" at bounding box center [398, 286] width 75 height 18
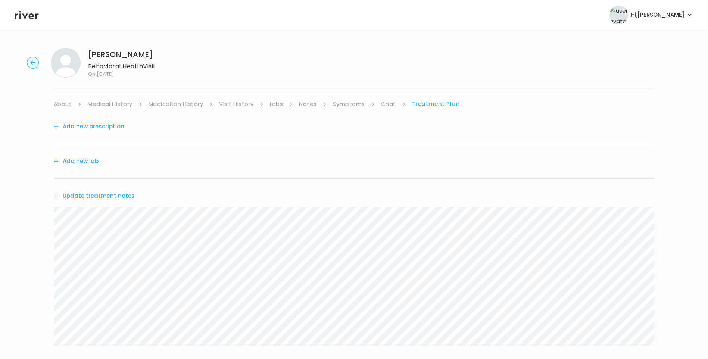
click at [116, 193] on button "Update treatment notes" at bounding box center [94, 196] width 81 height 10
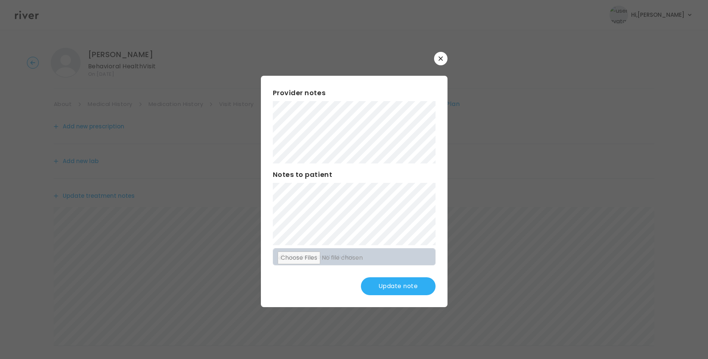
click at [408, 285] on button "Update note" at bounding box center [398, 286] width 75 height 18
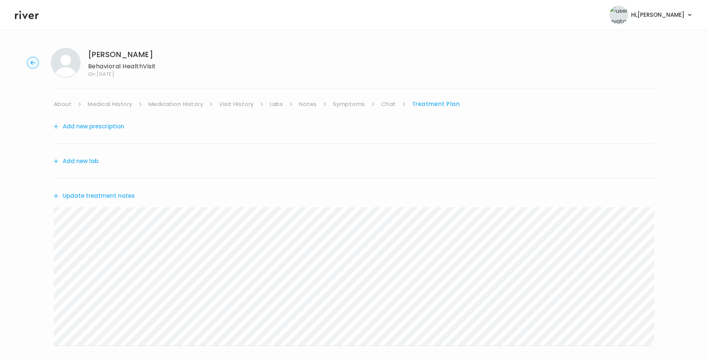
scroll to position [147, 0]
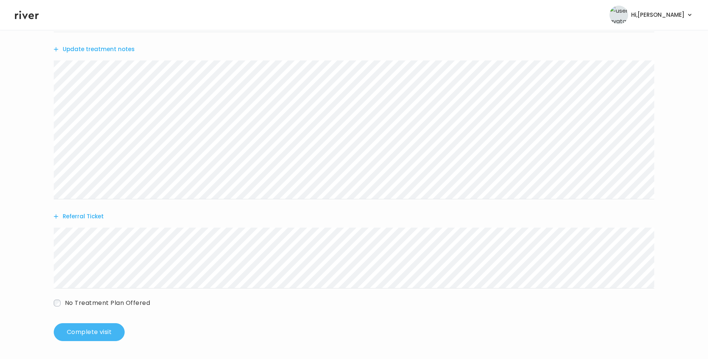
click at [100, 332] on button "Complete visit" at bounding box center [89, 332] width 71 height 18
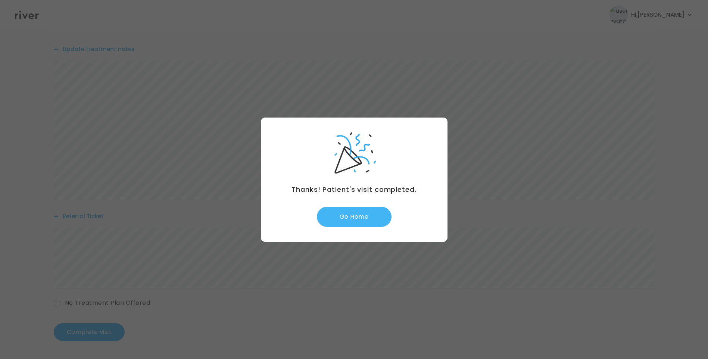
click at [372, 221] on button "Go Home" at bounding box center [354, 217] width 75 height 20
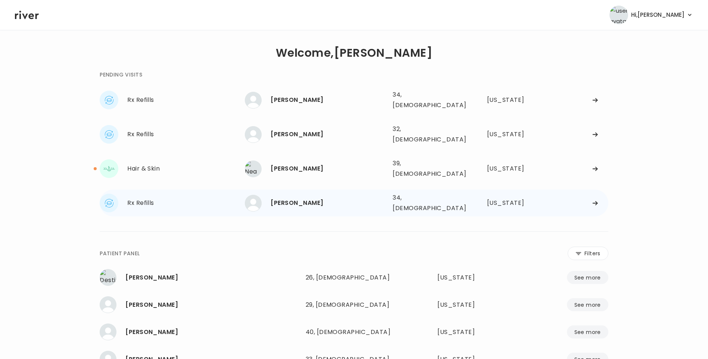
click at [312, 198] on div "[PERSON_NAME]" at bounding box center [329, 203] width 116 height 10
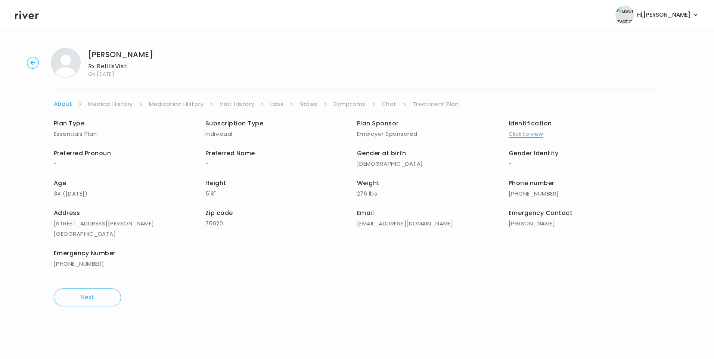
click at [250, 103] on link "Visit History" at bounding box center [236, 104] width 34 height 10
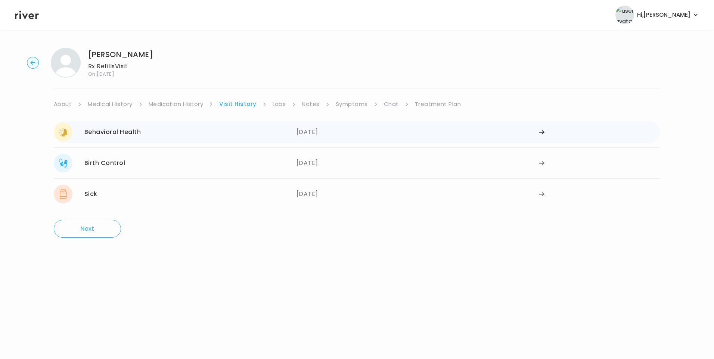
click at [300, 132] on div "[DATE]" at bounding box center [417, 132] width 243 height 19
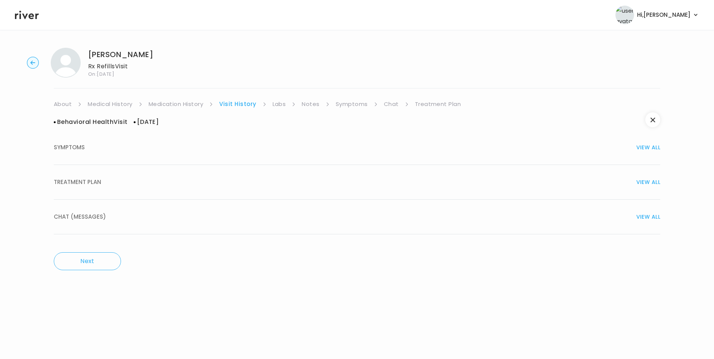
click at [114, 190] on button "TREATMENT PLAN VIEW ALL" at bounding box center [357, 182] width 606 height 35
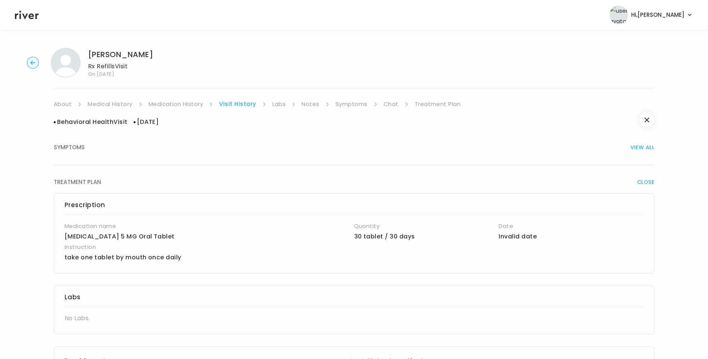
scroll to position [314, 0]
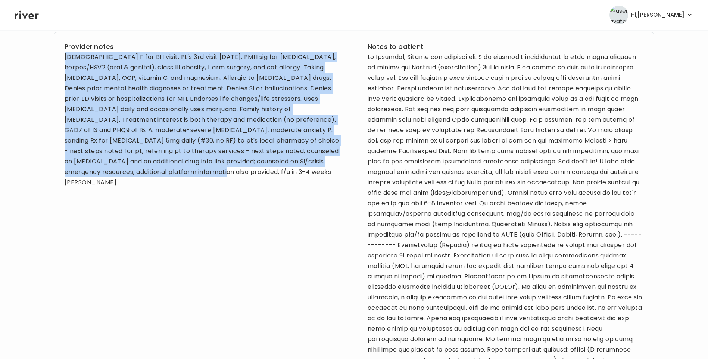
drag, startPoint x: 65, startPoint y: 58, endPoint x: 281, endPoint y: 184, distance: 250.4
click at [281, 184] on div "Provider notes 34 yo F for BH visit. Pt's 3rd visit in one week. PMH sig for AD…" at bounding box center [203, 365] width 276 height 648
drag, startPoint x: 281, startPoint y: 184, endPoint x: 256, endPoint y: 128, distance: 61.0
copy div "34 yo F for BH visit. Pt's 3rd visit in one week. PMH sig for ADHD, herpes/HSV2…"
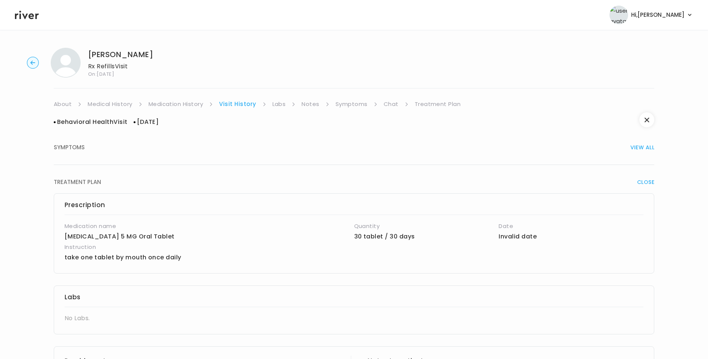
click at [358, 103] on link "Symptoms" at bounding box center [352, 104] width 32 height 10
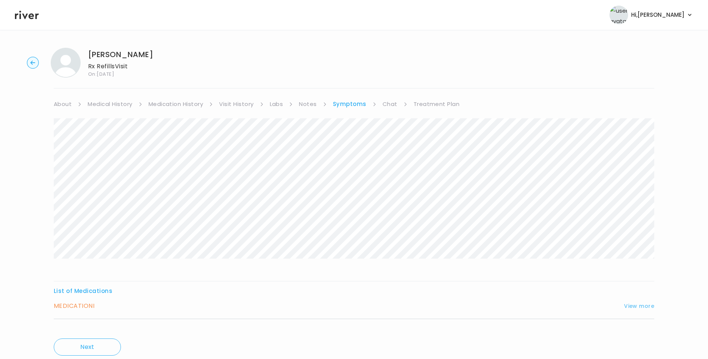
click at [646, 308] on button "View more" at bounding box center [639, 306] width 30 height 9
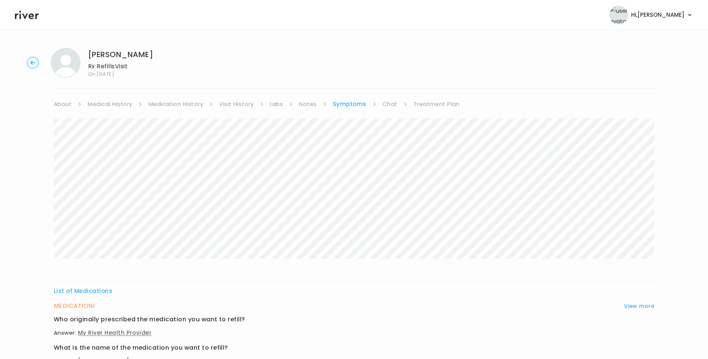
scroll to position [226, 0]
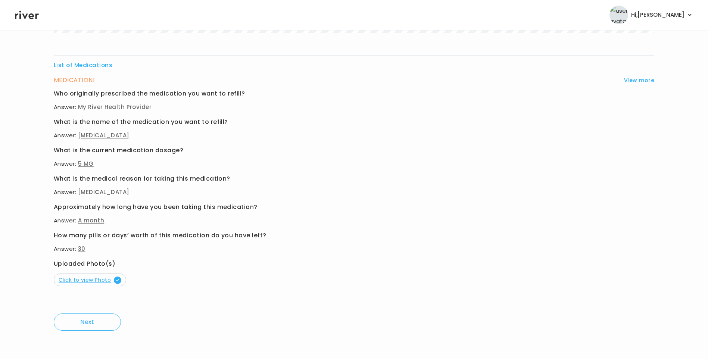
click at [94, 279] on span "Click to view Photo" at bounding box center [90, 279] width 63 height 7
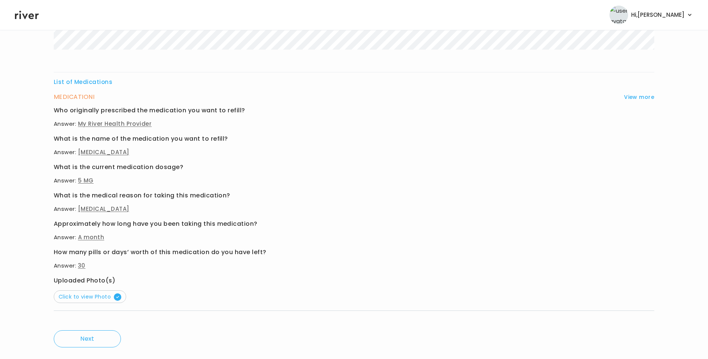
scroll to position [0, 0]
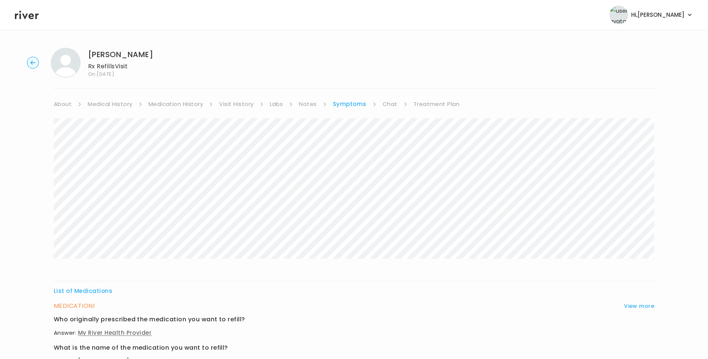
click at [174, 107] on link "Medication History" at bounding box center [176, 104] width 55 height 10
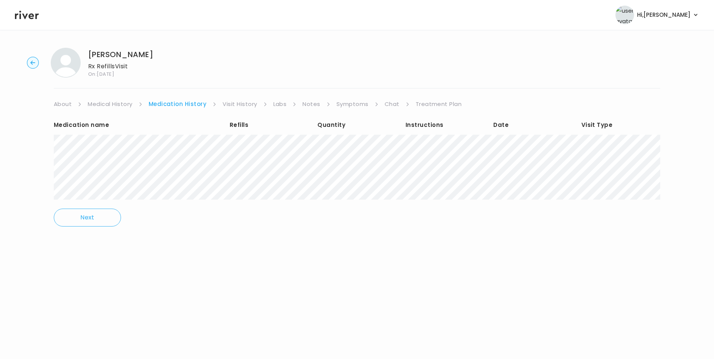
click at [362, 101] on link "Symptoms" at bounding box center [352, 104] width 32 height 10
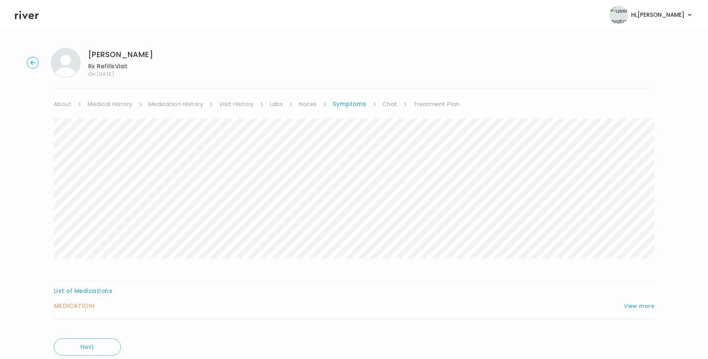
click at [388, 105] on link "Chat" at bounding box center [390, 104] width 15 height 10
drag, startPoint x: 55, startPoint y: 102, endPoint x: 60, endPoint y: 104, distance: 5.2
click at [56, 102] on link "About" at bounding box center [63, 104] width 18 height 10
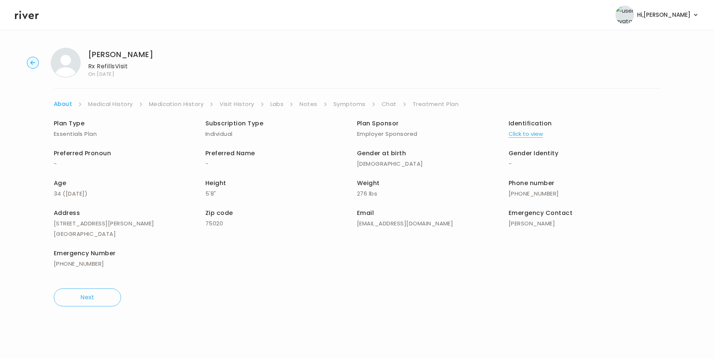
click at [385, 105] on link "Chat" at bounding box center [388, 104] width 15 height 10
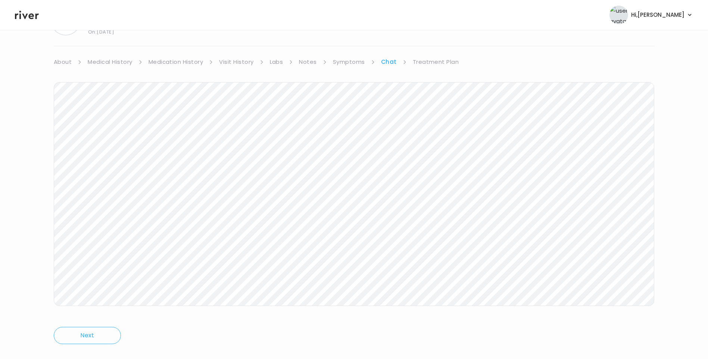
scroll to position [53, 0]
click at [235, 51] on link "Visit History" at bounding box center [236, 51] width 34 height 10
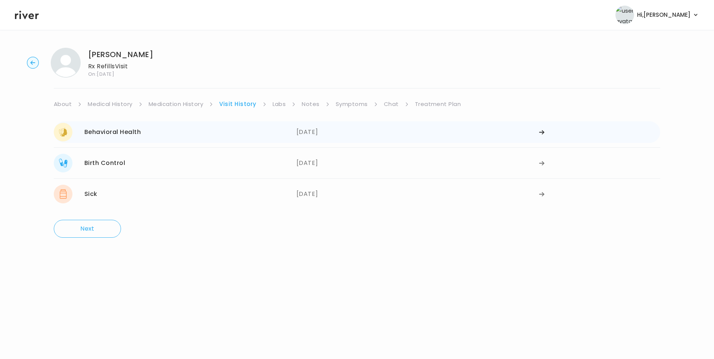
click at [141, 134] on div "Behavioral Health 09/11/2025" at bounding box center [175, 132] width 243 height 19
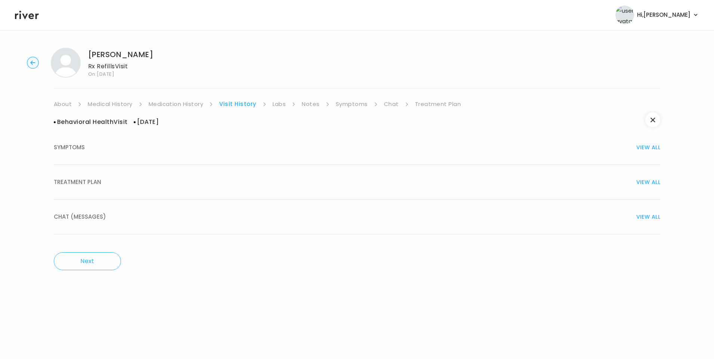
drag, startPoint x: 109, startPoint y: 181, endPoint x: 147, endPoint y: 203, distance: 44.1
click at [110, 181] on div "TREATMENT PLAN VIEW ALL" at bounding box center [357, 182] width 606 height 10
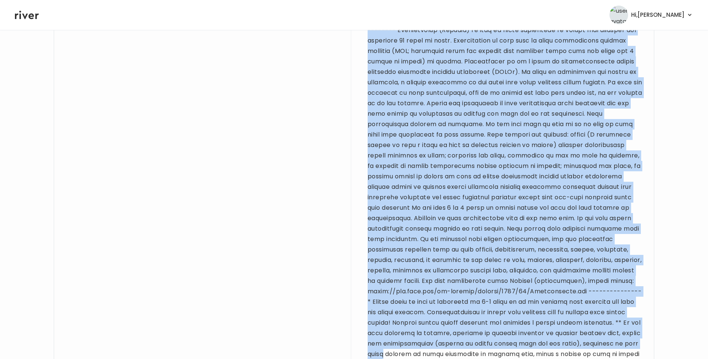
scroll to position [756, 0]
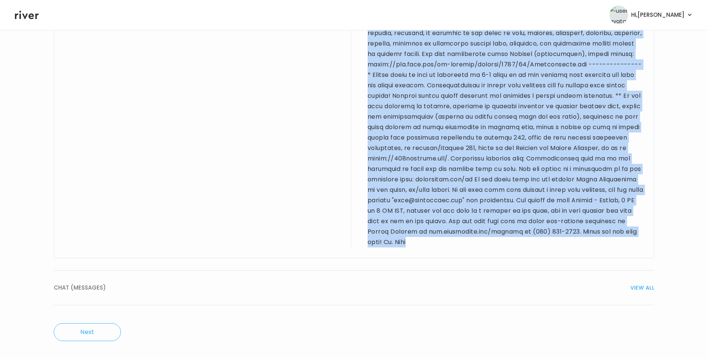
drag, startPoint x: 367, startPoint y: 56, endPoint x: 530, endPoint y: 240, distance: 246.2
drag, startPoint x: 530, startPoint y: 240, endPoint x: 502, endPoint y: 178, distance: 68.3
copy div "Hi Viktoria, Thanks for reaching out. I am sending a prescription to your local…"
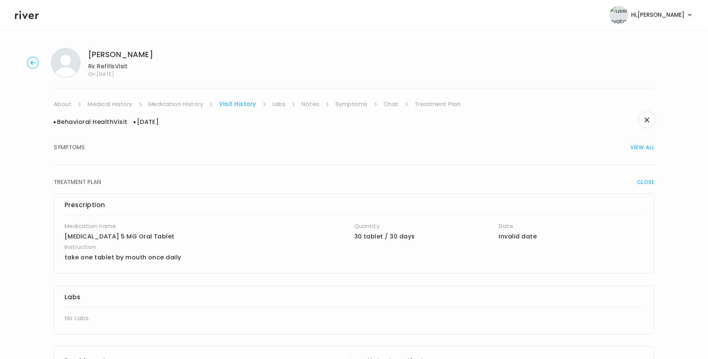
click at [433, 104] on link "Treatment Plan" at bounding box center [438, 104] width 46 height 10
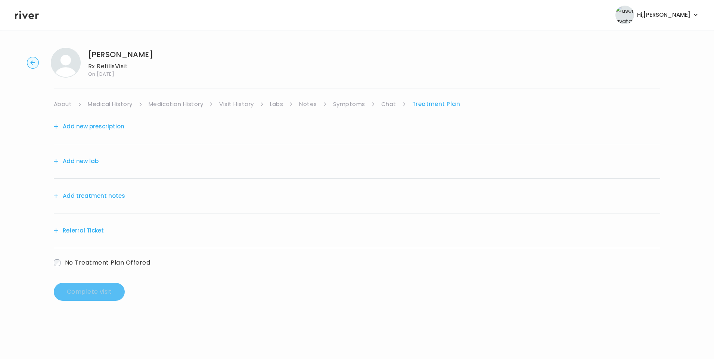
click at [112, 196] on button "Add treatment notes" at bounding box center [89, 196] width 71 height 10
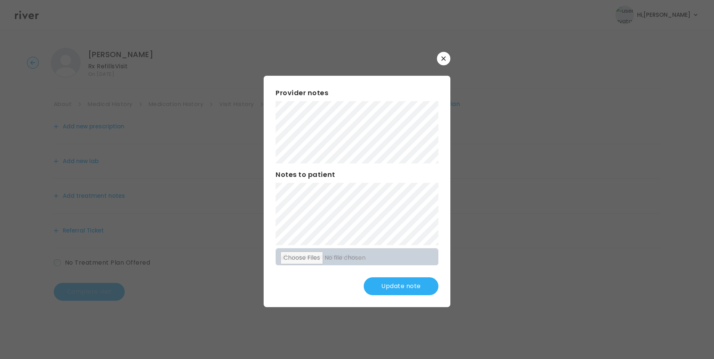
click at [381, 285] on button "Update note" at bounding box center [401, 286] width 75 height 18
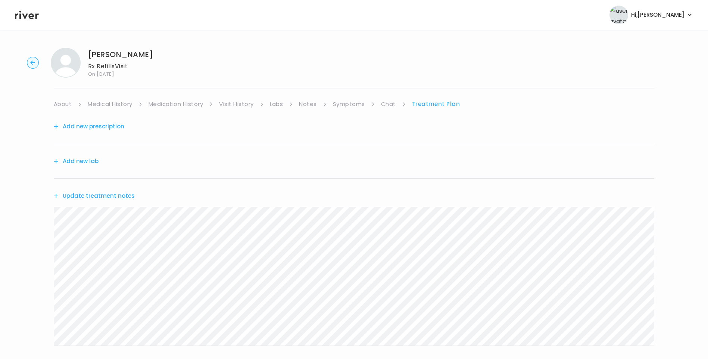
click at [115, 195] on button "Update treatment notes" at bounding box center [94, 196] width 81 height 10
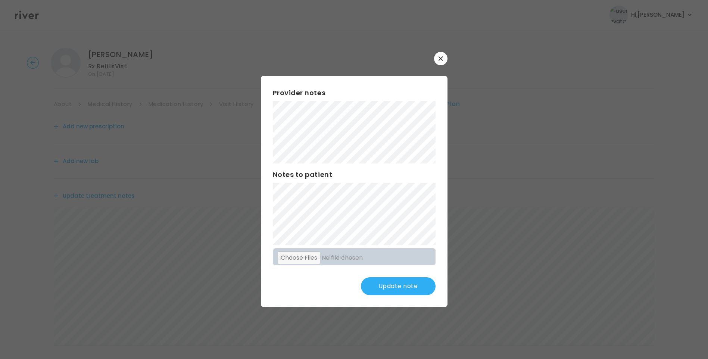
click at [407, 282] on button "Update note" at bounding box center [398, 286] width 75 height 18
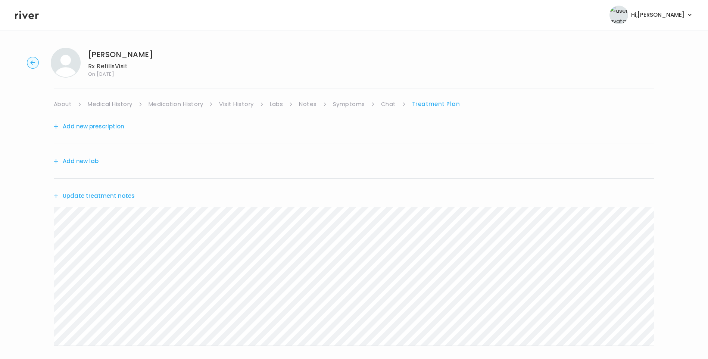
click at [26, 15] on icon at bounding box center [27, 15] width 24 height 9
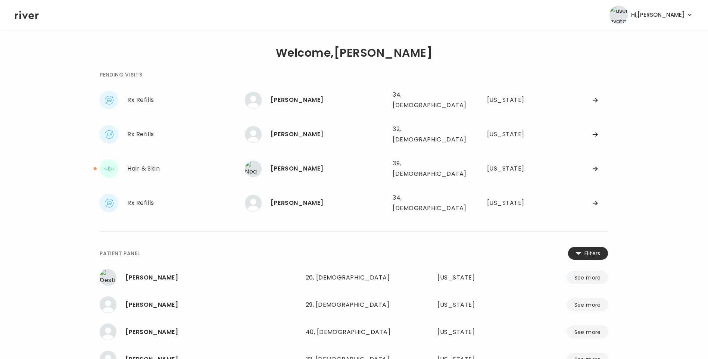
click at [577, 250] on icon at bounding box center [579, 253] width 6 height 6
click at [352, 247] on input "name" at bounding box center [331, 255] width 237 height 16
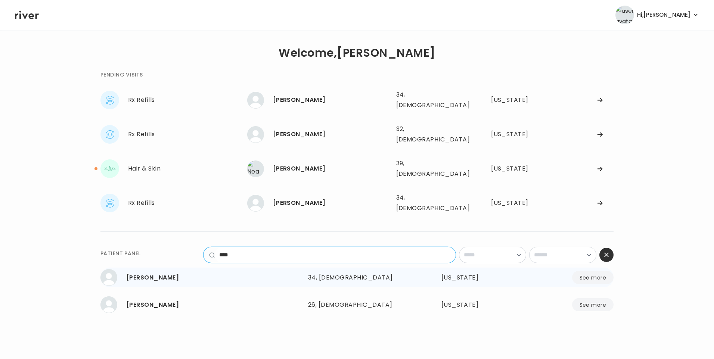
type input "****"
click at [348, 272] on div "34, [DEMOGRAPHIC_DATA]" at bounding box center [357, 277] width 98 height 10
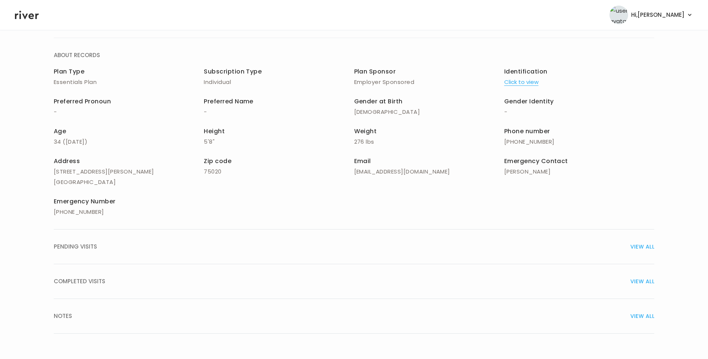
click at [84, 279] on span "COMPLETED VISITS" at bounding box center [80, 281] width 52 height 10
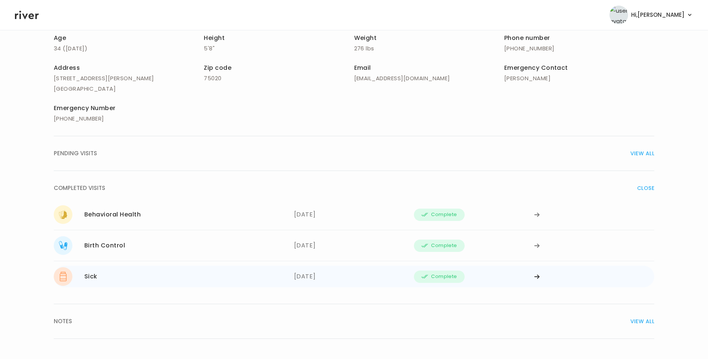
scroll to position [149, 0]
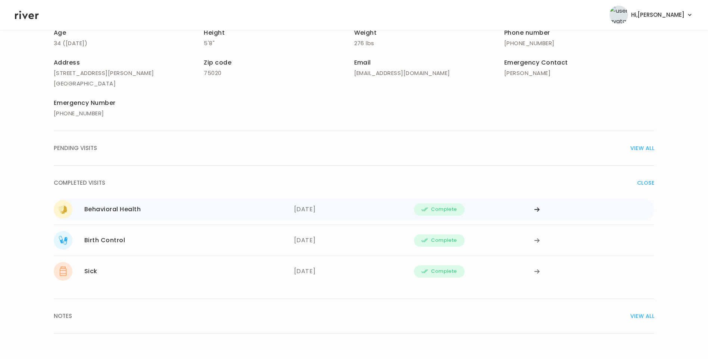
click at [140, 211] on div "Behavioral Health" at bounding box center [112, 209] width 56 height 10
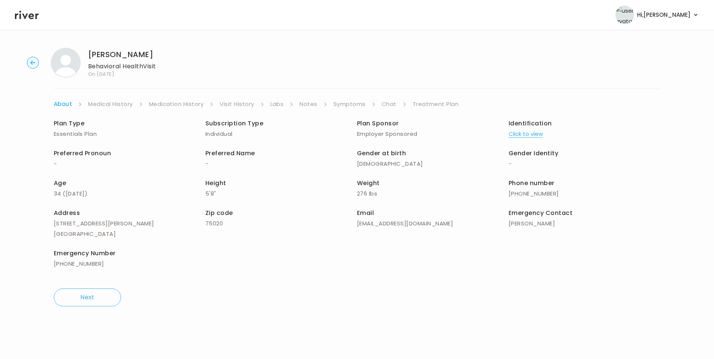
click at [241, 102] on link "Visit History" at bounding box center [236, 104] width 34 height 10
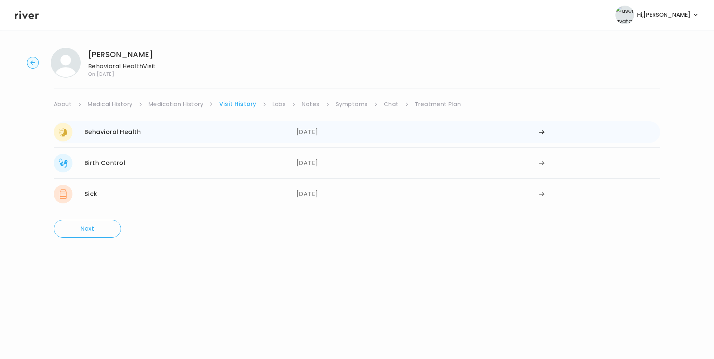
click at [182, 132] on div "Behavioral Health 09/11/2025" at bounding box center [175, 132] width 243 height 19
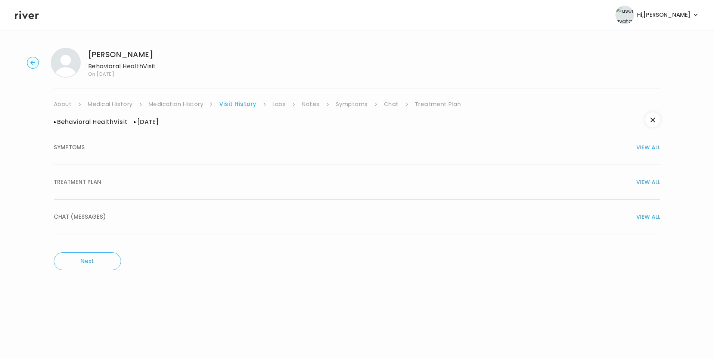
click at [95, 182] on span "TREATMENT PLAN" at bounding box center [77, 182] width 47 height 10
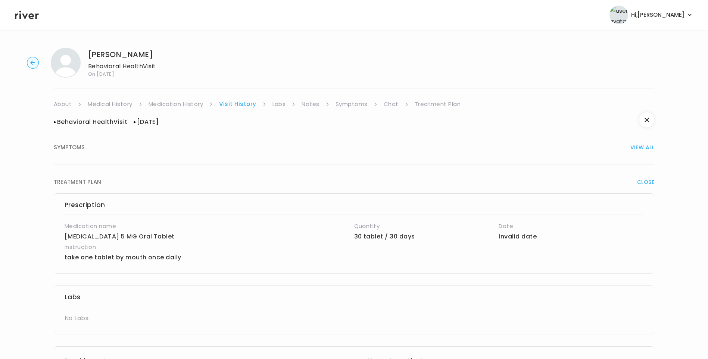
click at [31, 65] on circle "button" at bounding box center [33, 63] width 12 height 12
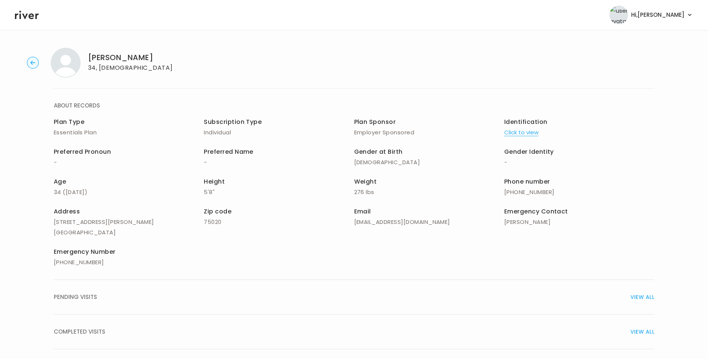
drag, startPoint x: 26, startPoint y: 18, endPoint x: 42, endPoint y: 32, distance: 22.2
click at [26, 17] on icon at bounding box center [27, 15] width 24 height 9
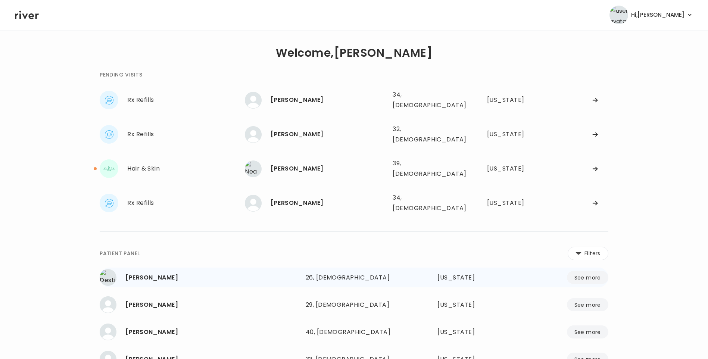
drag, startPoint x: 585, startPoint y: 237, endPoint x: 539, endPoint y: 268, distance: 54.9
click at [584, 247] on button "Filters" at bounding box center [588, 253] width 41 height 13
click at [361, 247] on input "name" at bounding box center [331, 255] width 237 height 16
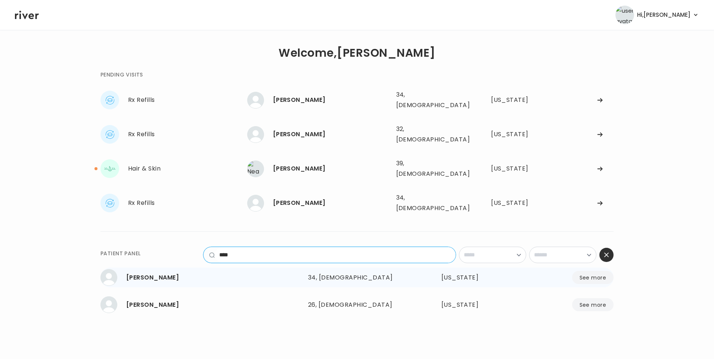
type input "****"
click at [346, 272] on div "34, [DEMOGRAPHIC_DATA]" at bounding box center [357, 277] width 98 height 10
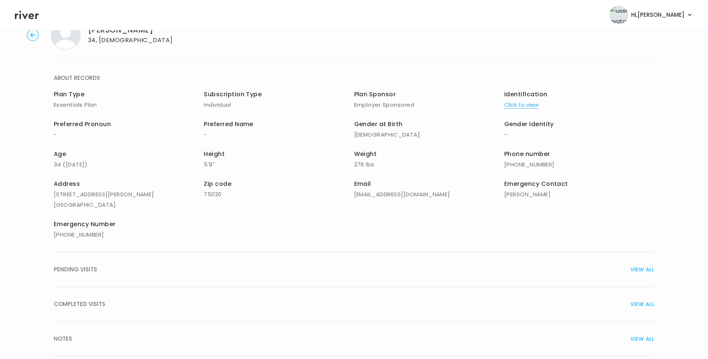
scroll to position [50, 0]
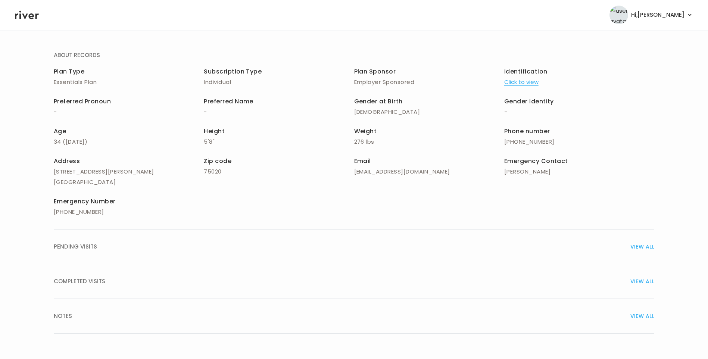
click at [108, 279] on div "COMPLETED VISITS VIEW ALL" at bounding box center [354, 281] width 601 height 10
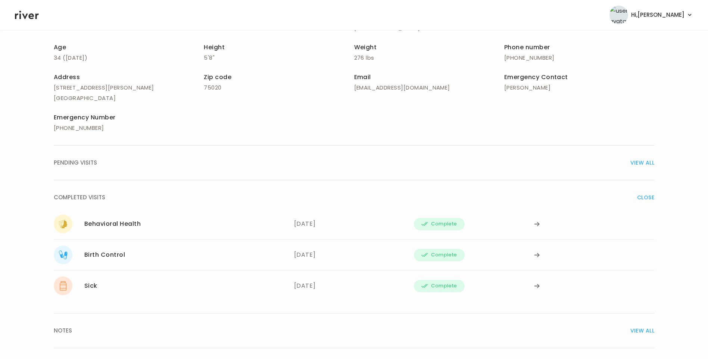
scroll to position [149, 0]
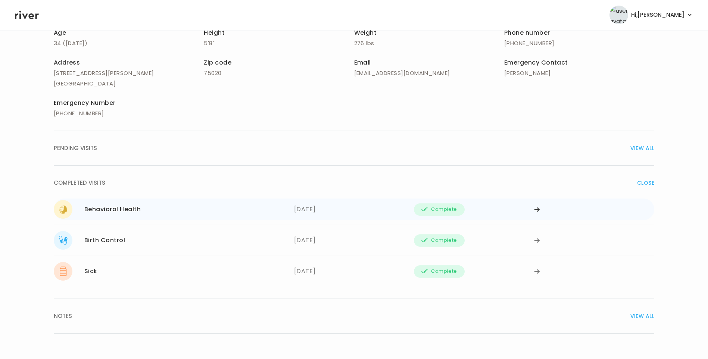
click at [134, 214] on div "Behavioral Health" at bounding box center [112, 209] width 56 height 10
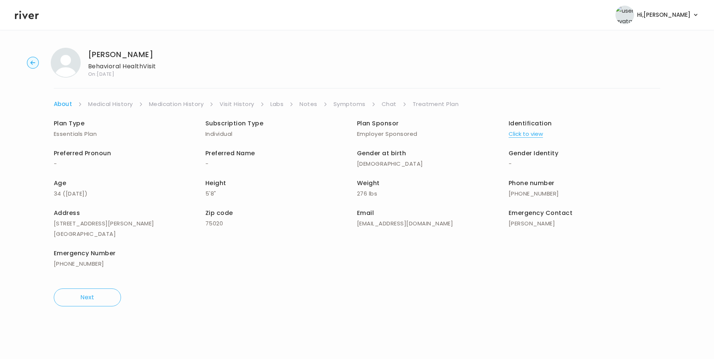
click at [439, 108] on link "Treatment Plan" at bounding box center [435, 104] width 46 height 10
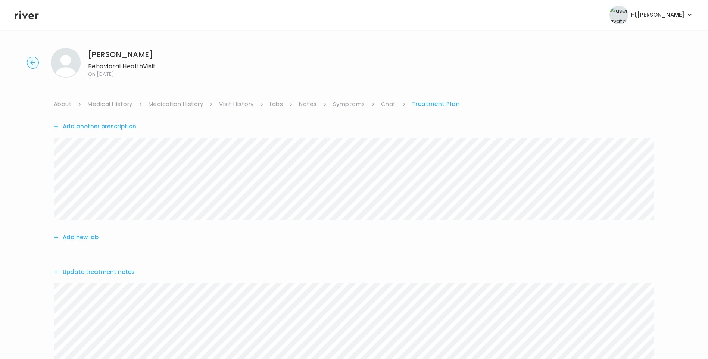
click at [29, 16] on icon at bounding box center [27, 15] width 24 height 9
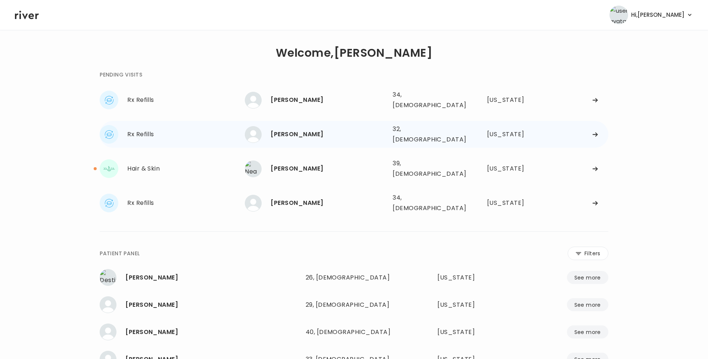
click at [406, 131] on div "32, Female" at bounding box center [427, 134] width 68 height 21
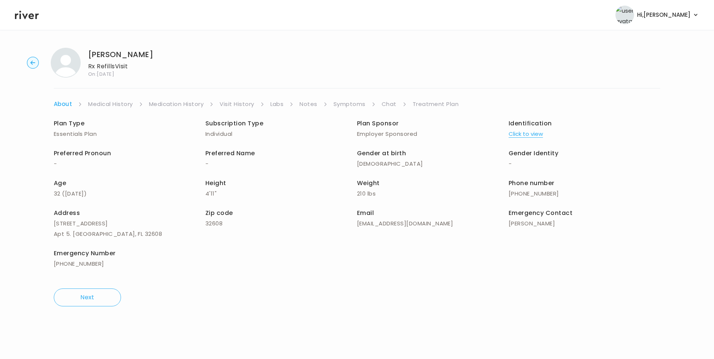
click at [254, 103] on link "Visit History" at bounding box center [236, 104] width 34 height 10
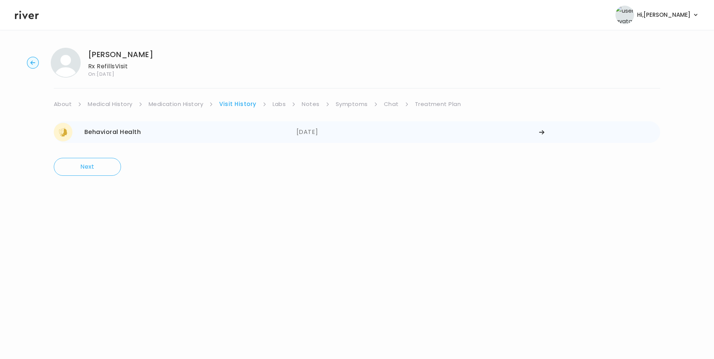
click at [288, 138] on div "Behavioral Health 08/31/2025" at bounding box center [175, 132] width 243 height 19
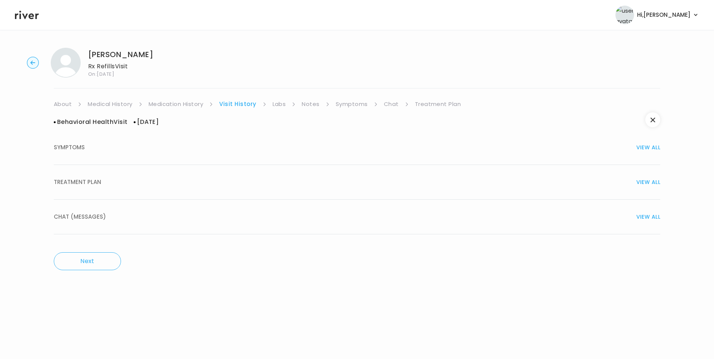
click at [98, 190] on button "TREATMENT PLAN VIEW ALL" at bounding box center [357, 182] width 606 height 35
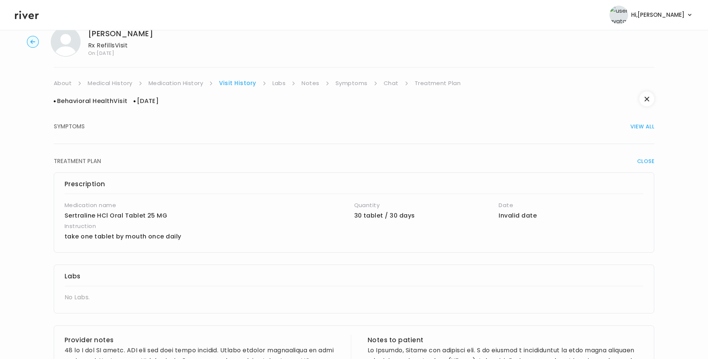
scroll to position [314, 0]
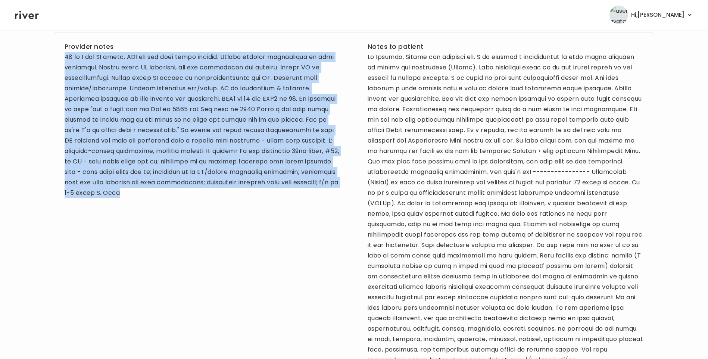
drag, startPoint x: 66, startPoint y: 57, endPoint x: 169, endPoint y: 192, distance: 169.6
click at [169, 192] on div at bounding box center [203, 125] width 276 height 146
drag, startPoint x: 169, startPoint y: 192, endPoint x: 155, endPoint y: 137, distance: 56.3
copy div "32 yo F for BH visit. PMH sig for open heart surgery. Denies current medication…"
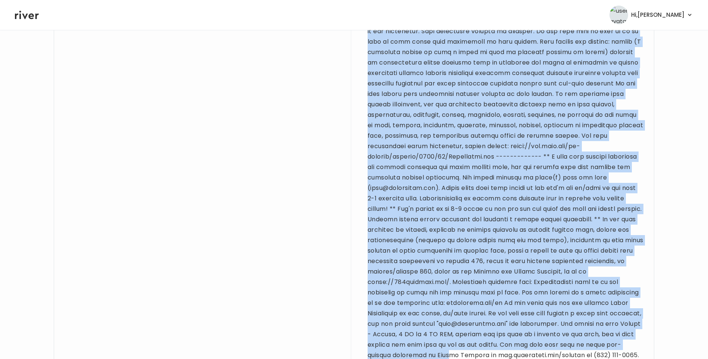
scroll to position [652, 0]
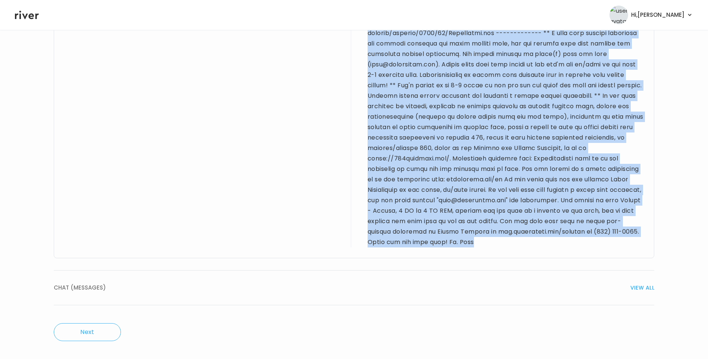
drag, startPoint x: 368, startPoint y: 56, endPoint x: 536, endPoint y: 243, distance: 251.6
drag, startPoint x: 536, startPoint y: 243, endPoint x: 518, endPoint y: 175, distance: 70.4
copy div "Hi Crystal, Thanks for reaching out. I am sending a prescription to your local …"
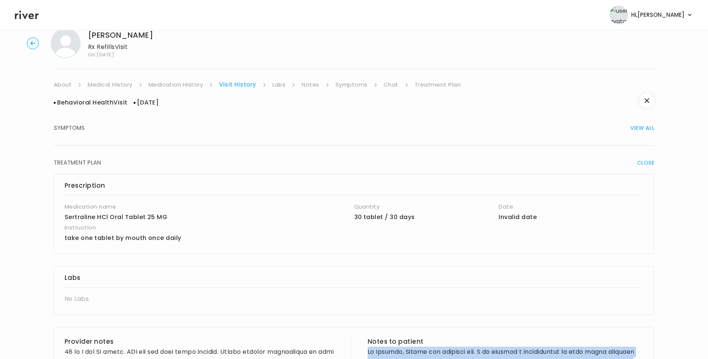
scroll to position [0, 0]
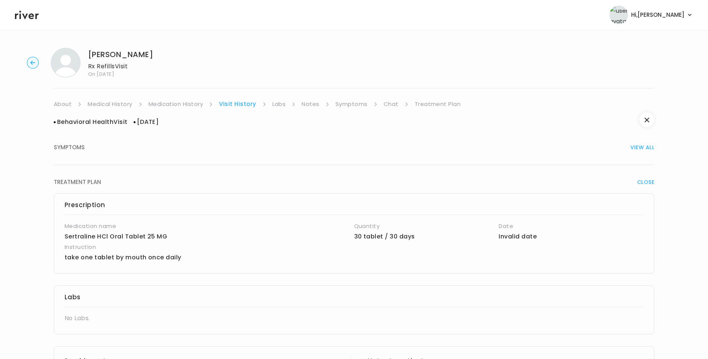
click at [359, 103] on link "Symptoms" at bounding box center [352, 104] width 32 height 10
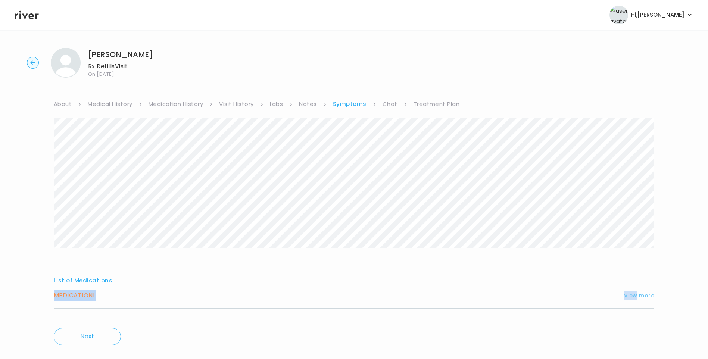
drag, startPoint x: 635, startPoint y: 284, endPoint x: 636, endPoint y: 293, distance: 9.0
click at [636, 293] on div "List of Medications MEDICATION I View more Who originally prescribed the medica…" at bounding box center [354, 291] width 601 height 33
click at [637, 294] on button "View more" at bounding box center [639, 295] width 30 height 9
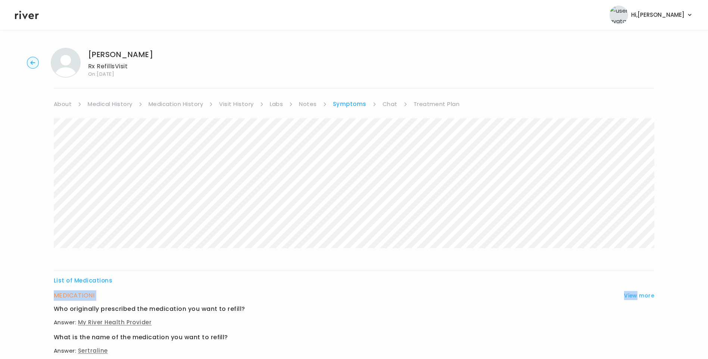
scroll to position [215, 0]
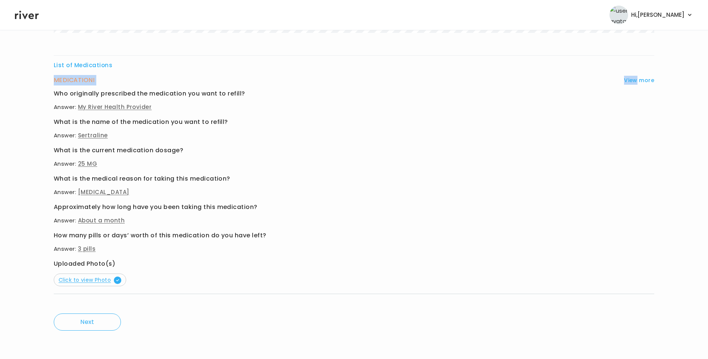
click at [90, 280] on span "Click to view Photo" at bounding box center [90, 279] width 63 height 7
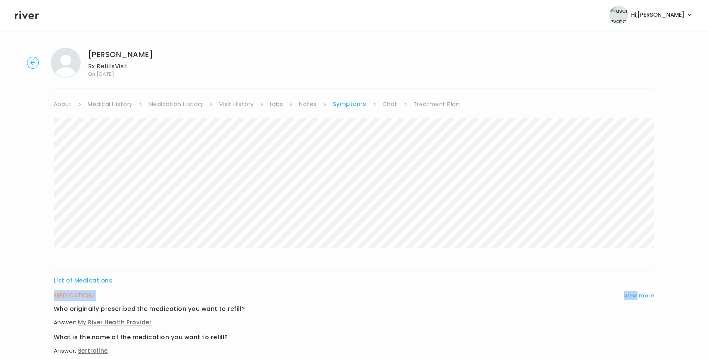
click at [166, 106] on link "Medication History" at bounding box center [176, 104] width 55 height 10
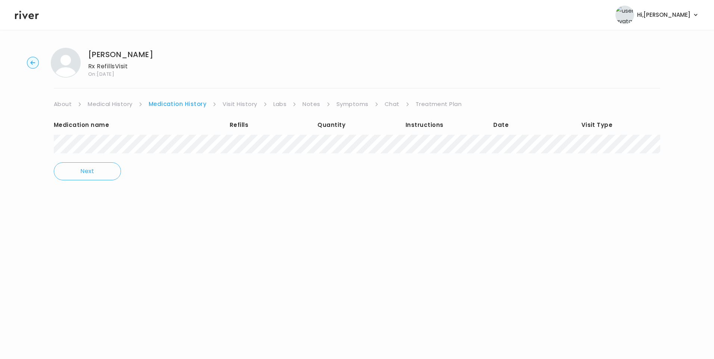
click at [348, 102] on link "Symptoms" at bounding box center [352, 104] width 32 height 10
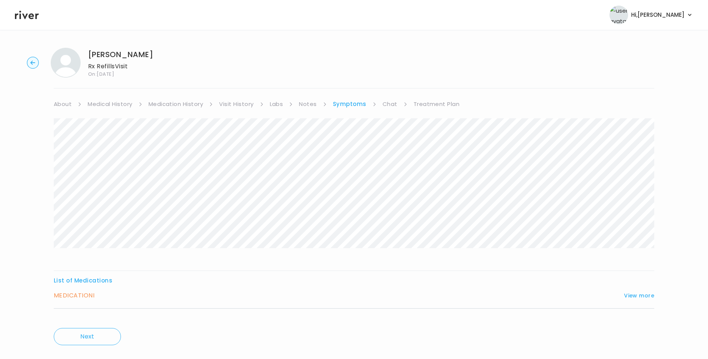
click at [37, 18] on icon at bounding box center [27, 14] width 24 height 11
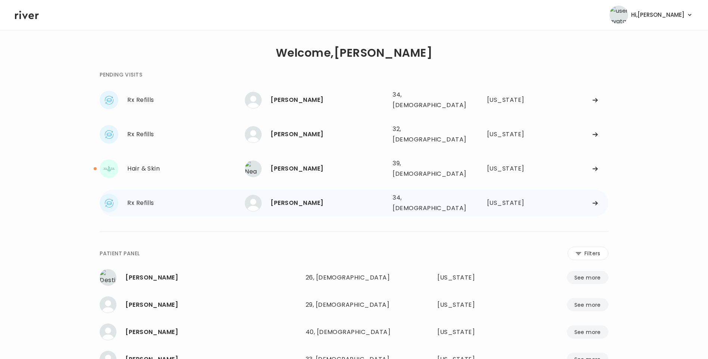
click at [312, 198] on div "Viktoria Moore" at bounding box center [329, 203] width 116 height 10
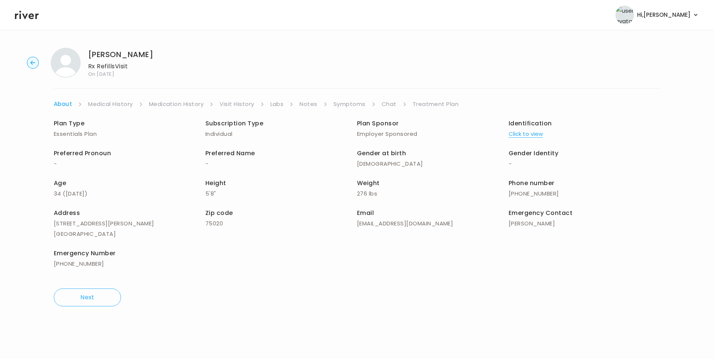
click at [388, 104] on link "Chat" at bounding box center [388, 104] width 15 height 10
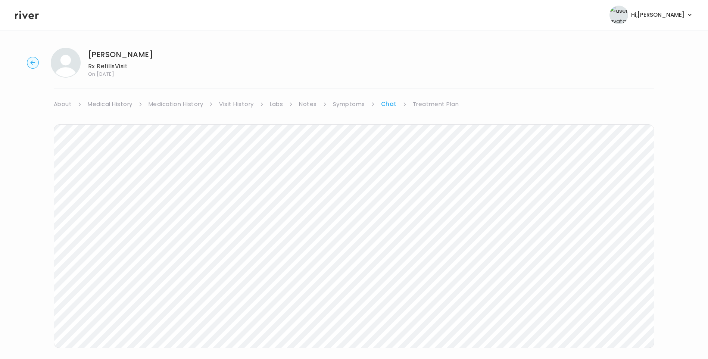
click at [26, 18] on icon at bounding box center [27, 14] width 24 height 11
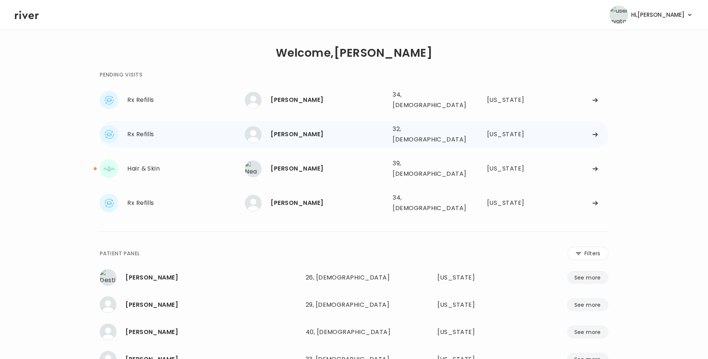
click at [296, 134] on div "Crystal Tomko 32, Female See more" at bounding box center [316, 134] width 142 height 17
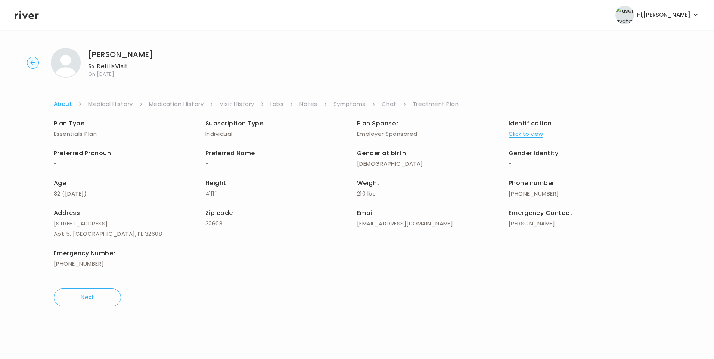
click at [389, 104] on link "Chat" at bounding box center [388, 104] width 15 height 10
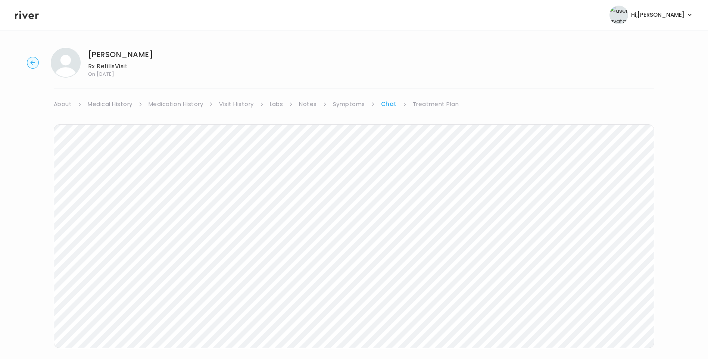
drag, startPoint x: 63, startPoint y: 105, endPoint x: 69, endPoint y: 106, distance: 6.8
click at [63, 105] on link "About" at bounding box center [63, 104] width 18 height 10
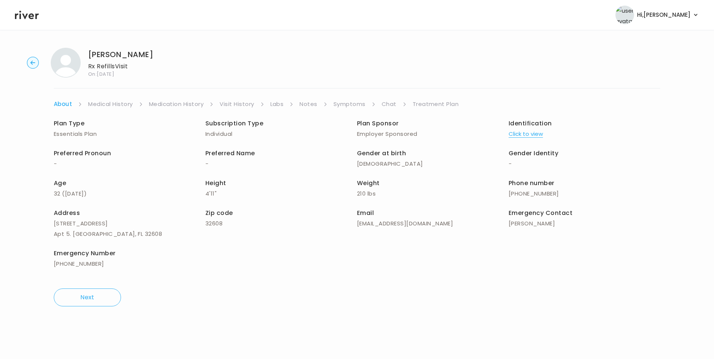
click at [361, 105] on link "Symptoms" at bounding box center [349, 104] width 32 height 10
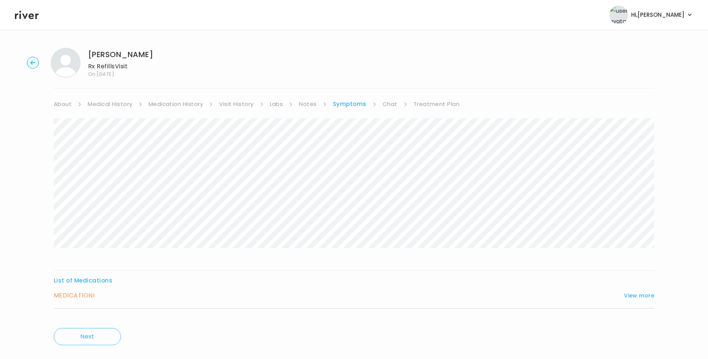
click at [192, 105] on link "Medication History" at bounding box center [176, 104] width 55 height 10
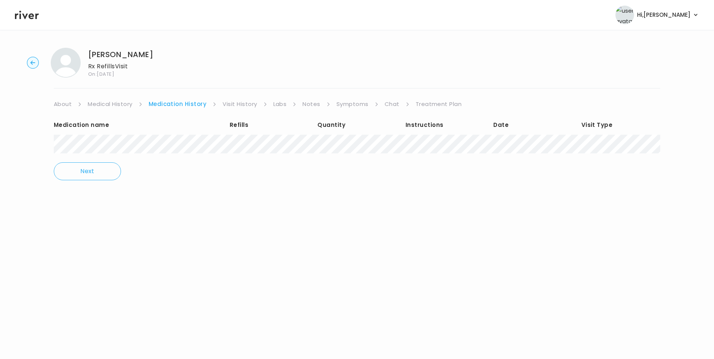
click at [350, 102] on link "Symptoms" at bounding box center [352, 104] width 32 height 10
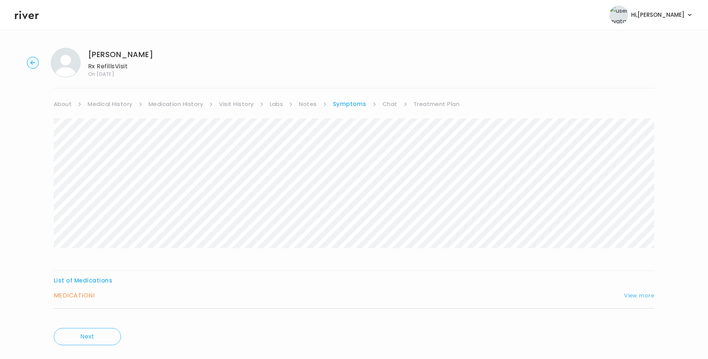
click at [636, 293] on button "View more" at bounding box center [639, 295] width 30 height 9
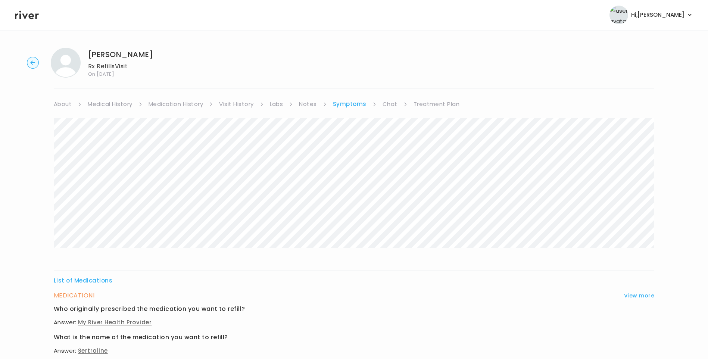
click at [386, 103] on link "Chat" at bounding box center [390, 104] width 15 height 10
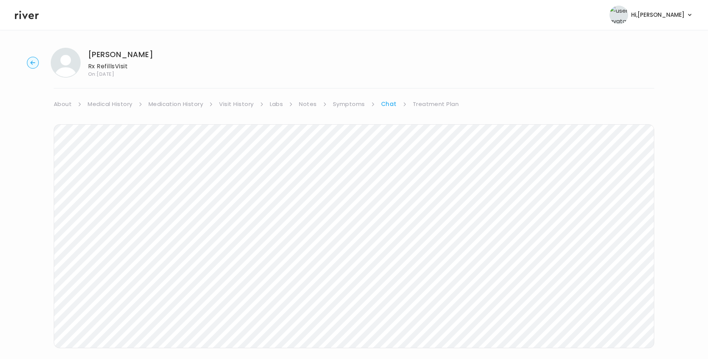
scroll to position [56, 0]
click at [440, 50] on link "Treatment Plan" at bounding box center [436, 48] width 46 height 10
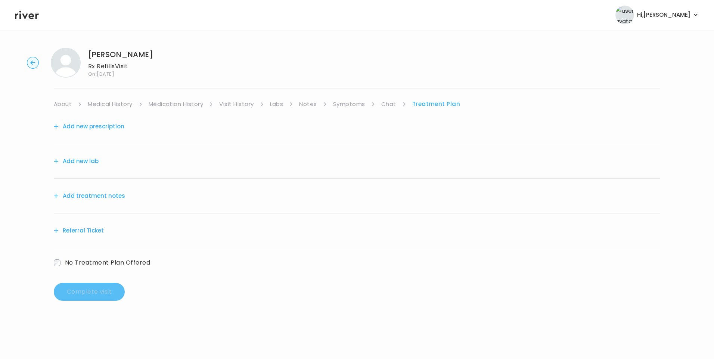
drag, startPoint x: 93, startPoint y: 187, endPoint x: 93, endPoint y: 192, distance: 5.2
click at [93, 189] on div "Add treatment notes" at bounding box center [357, 196] width 606 height 35
click at [94, 193] on button "Add treatment notes" at bounding box center [89, 196] width 71 height 10
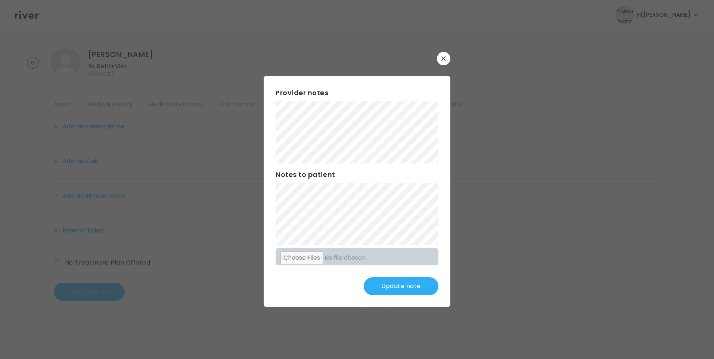
click at [404, 287] on button "Update note" at bounding box center [401, 286] width 75 height 18
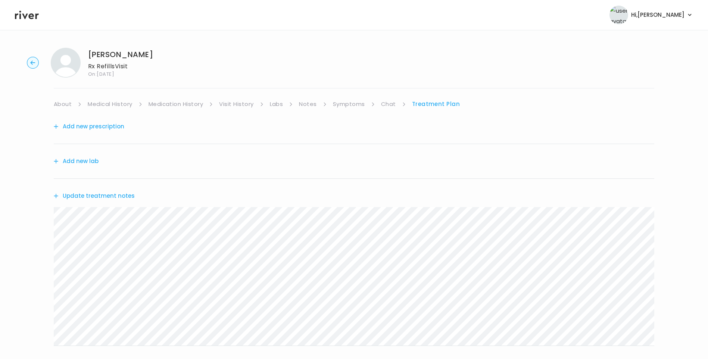
click at [27, 12] on icon at bounding box center [27, 14] width 24 height 11
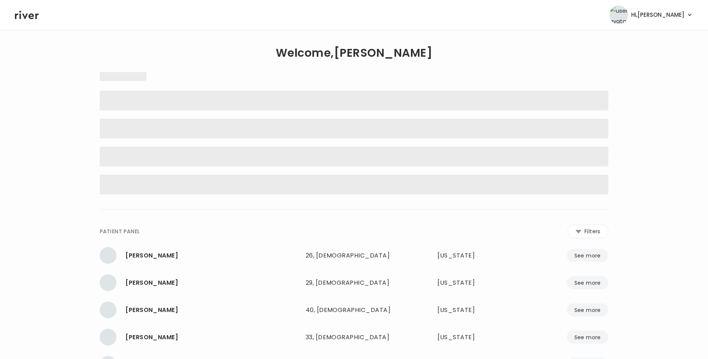
click at [23, 11] on icon at bounding box center [27, 14] width 24 height 11
click at [585, 232] on button "Filters" at bounding box center [588, 231] width 41 height 13
click at [351, 234] on input "name" at bounding box center [331, 233] width 237 height 16
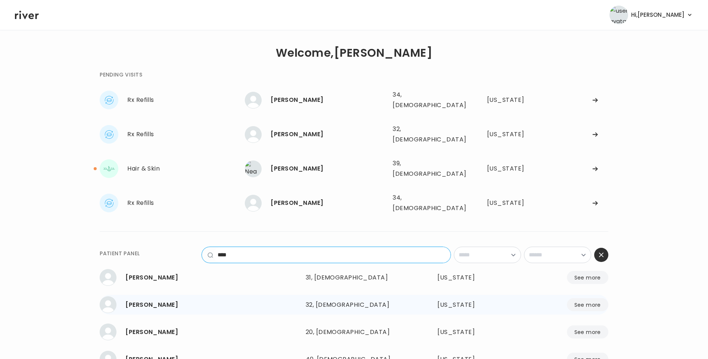
type input "****"
click at [326, 300] on div "32, Female" at bounding box center [354, 305] width 97 height 10
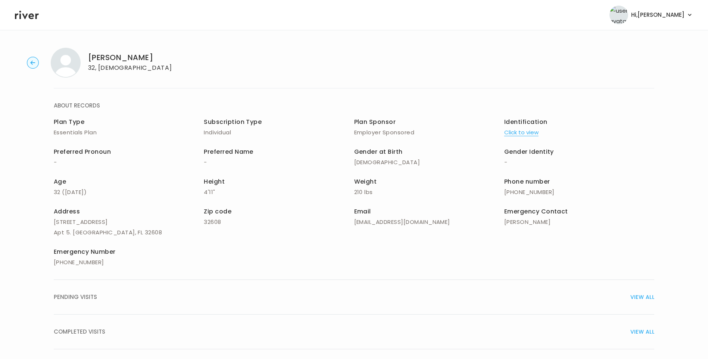
click at [101, 333] on span "COMPLETED VISITS" at bounding box center [80, 332] width 52 height 10
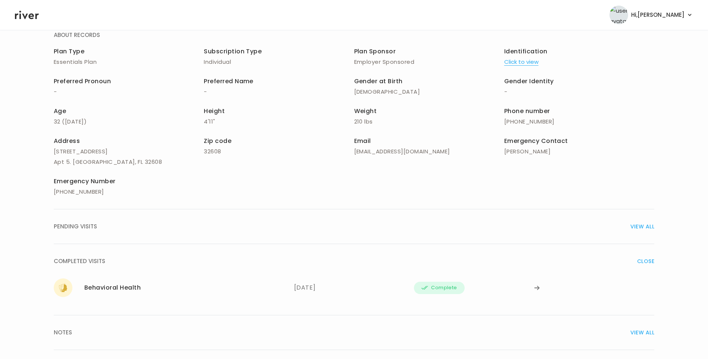
scroll to position [87, 0]
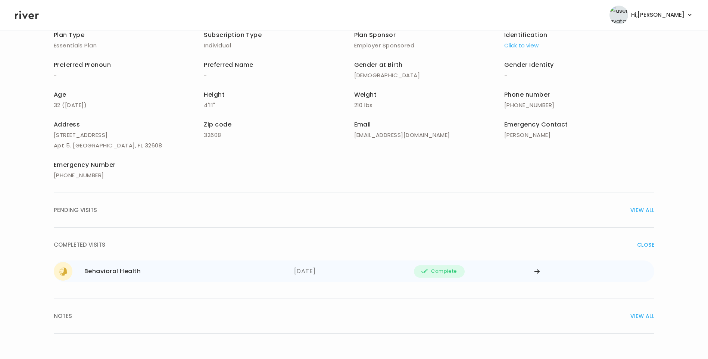
click at [131, 275] on div "Behavioral Health" at bounding box center [112, 271] width 56 height 10
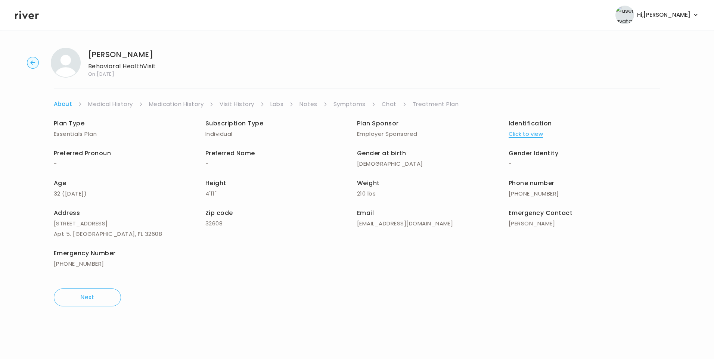
click at [439, 100] on link "Treatment Plan" at bounding box center [435, 104] width 46 height 10
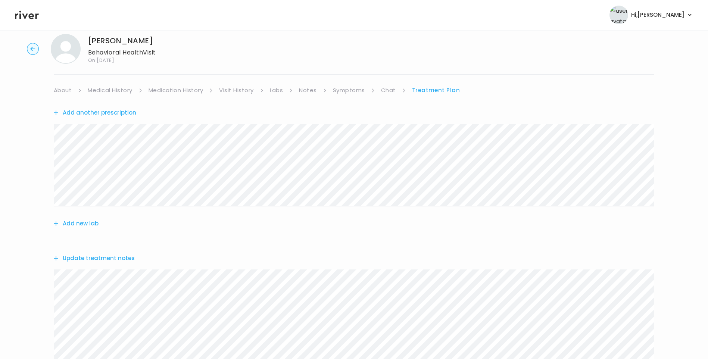
scroll to position [205, 0]
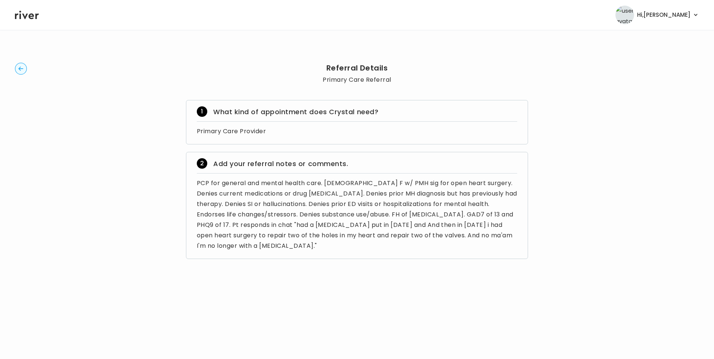
click at [23, 66] on circle "button" at bounding box center [21, 69] width 12 height 12
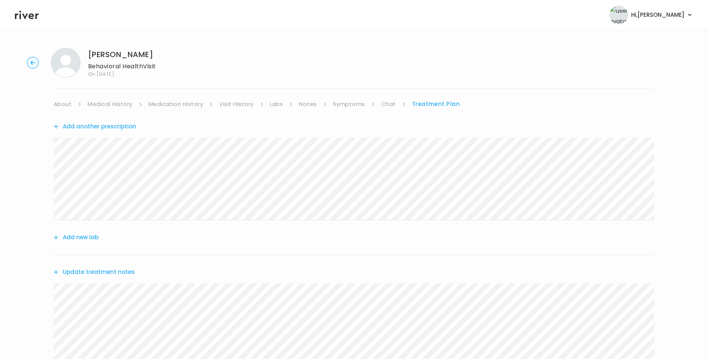
click at [181, 106] on link "Medication History" at bounding box center [176, 104] width 55 height 10
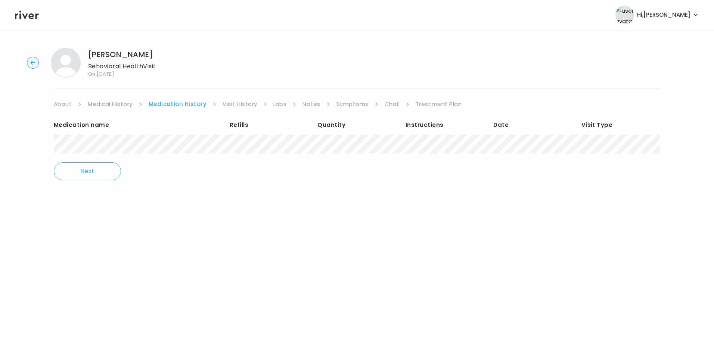
click at [431, 104] on link "Treatment Plan" at bounding box center [438, 104] width 46 height 10
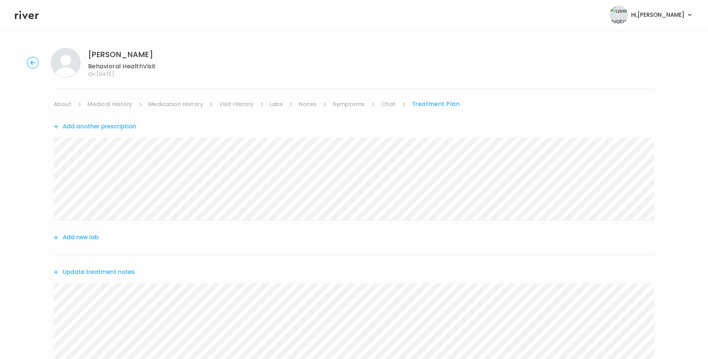
scroll to position [205, 0]
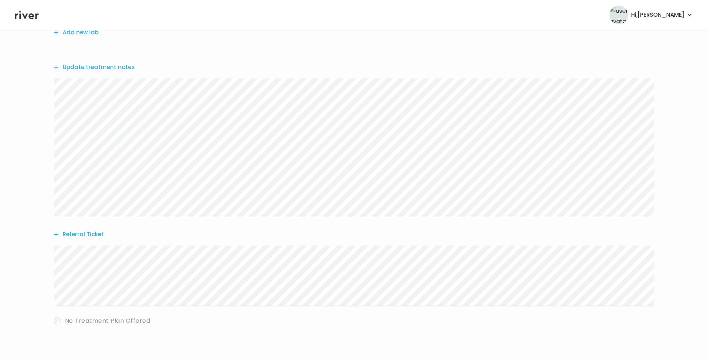
click at [124, 67] on button "Update treatment notes" at bounding box center [94, 67] width 81 height 10
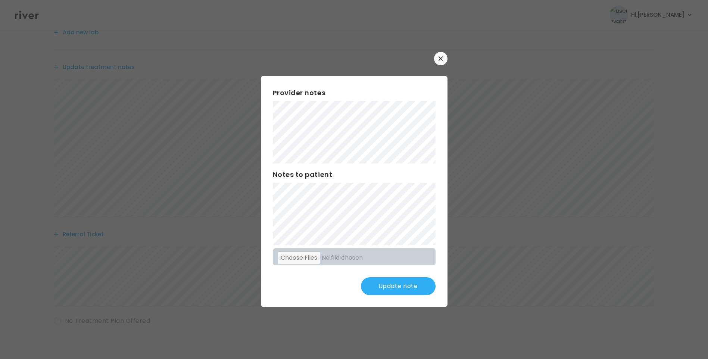
click at [439, 60] on icon "button" at bounding box center [441, 58] width 4 height 4
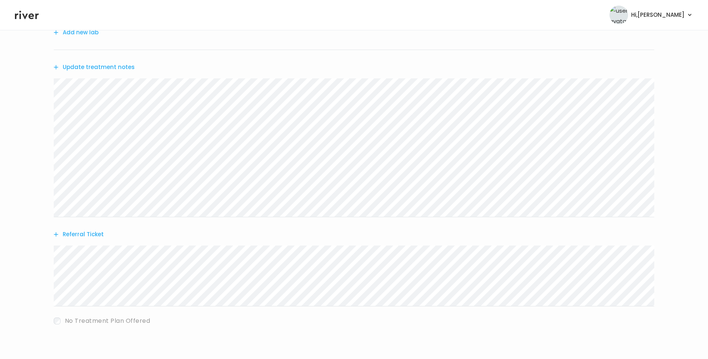
click at [25, 15] on icon at bounding box center [27, 14] width 24 height 11
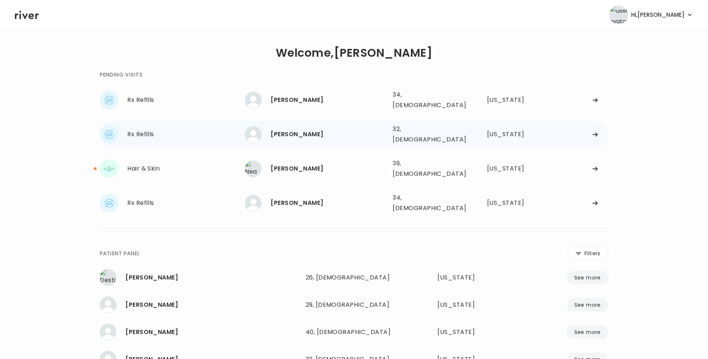
click at [307, 129] on div "Crystal Tomko" at bounding box center [329, 134] width 116 height 10
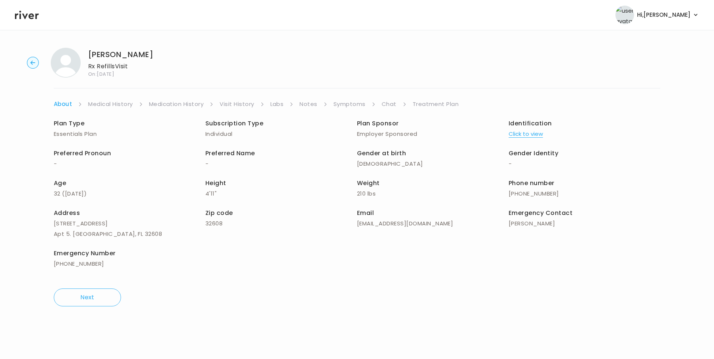
click at [430, 103] on link "Treatment Plan" at bounding box center [435, 104] width 46 height 10
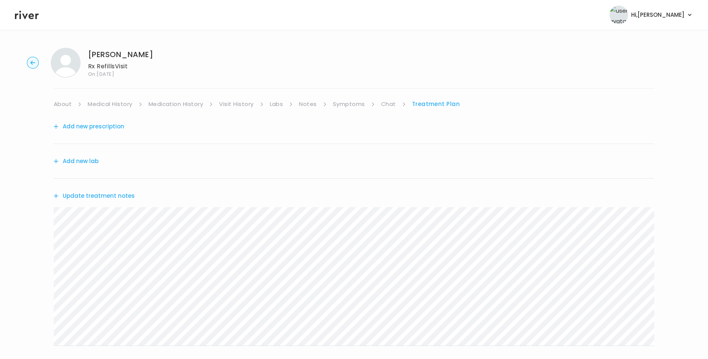
click at [99, 195] on button "Update treatment notes" at bounding box center [94, 196] width 81 height 10
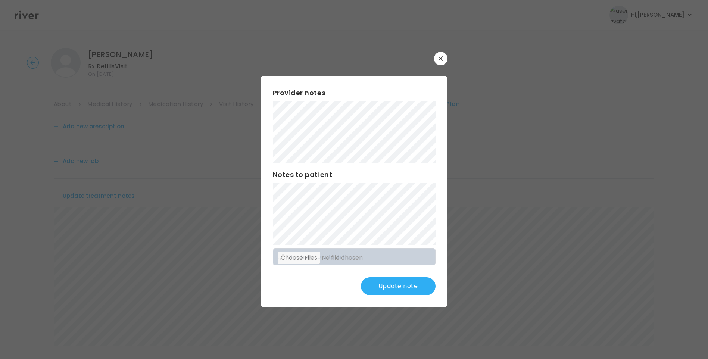
click at [401, 280] on button "Update note" at bounding box center [398, 286] width 75 height 18
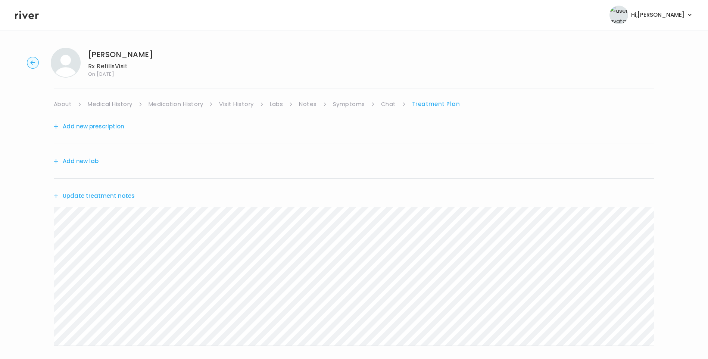
click at [385, 104] on link "Chat" at bounding box center [388, 104] width 15 height 10
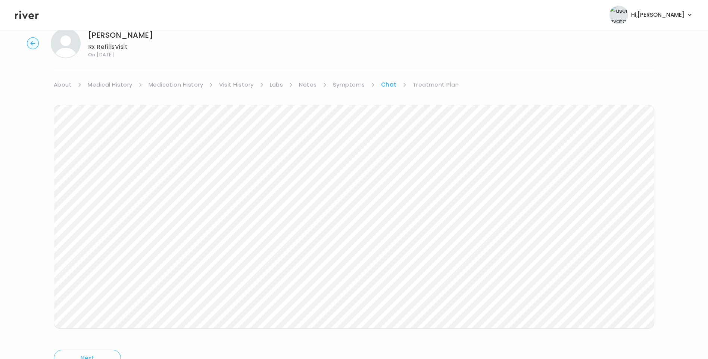
scroll to position [56, 0]
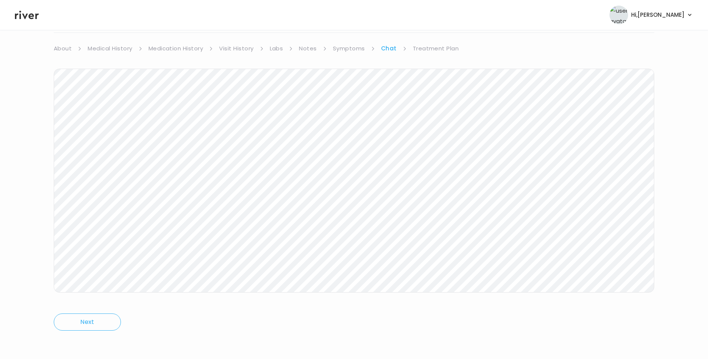
click at [432, 49] on link "Treatment Plan" at bounding box center [436, 48] width 46 height 10
click at [100, 139] on button "Update treatment notes" at bounding box center [94, 140] width 81 height 10
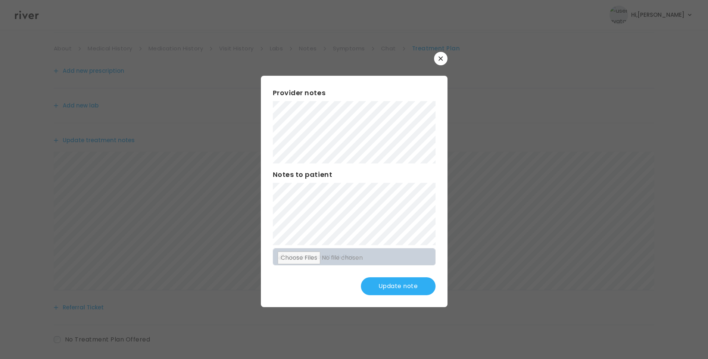
click at [441, 58] on icon "button" at bounding box center [441, 58] width 4 height 4
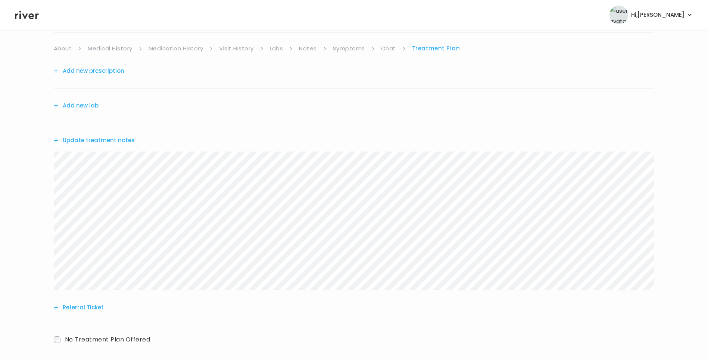
click at [387, 49] on link "Chat" at bounding box center [388, 48] width 15 height 10
click at [432, 46] on link "Treatment Plan" at bounding box center [436, 48] width 46 height 10
click at [121, 141] on button "Update treatment notes" at bounding box center [94, 140] width 81 height 10
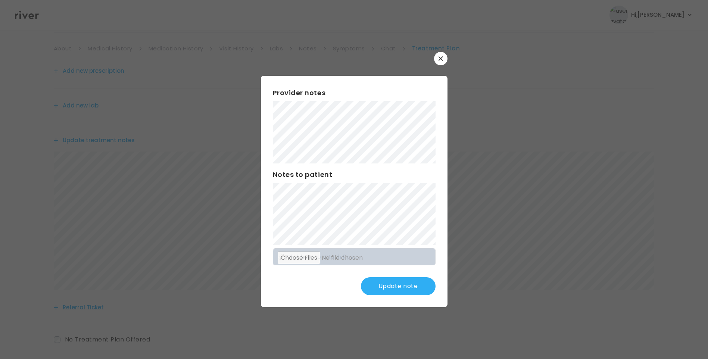
click at [400, 292] on button "Update note" at bounding box center [398, 286] width 75 height 18
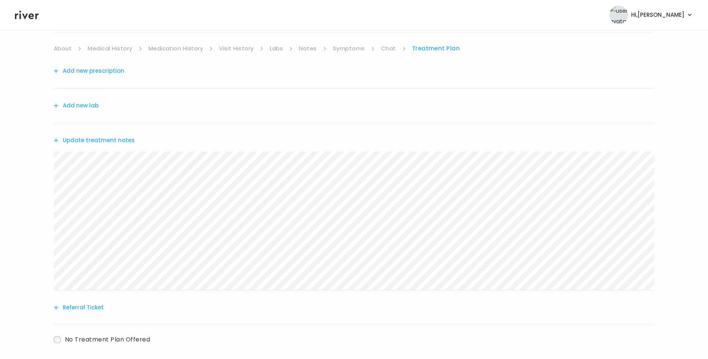
click at [115, 142] on button "Update treatment notes" at bounding box center [94, 140] width 81 height 10
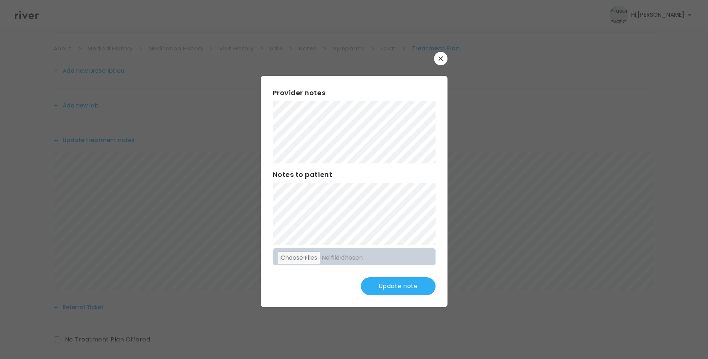
click at [393, 284] on button "Update note" at bounding box center [398, 286] width 75 height 18
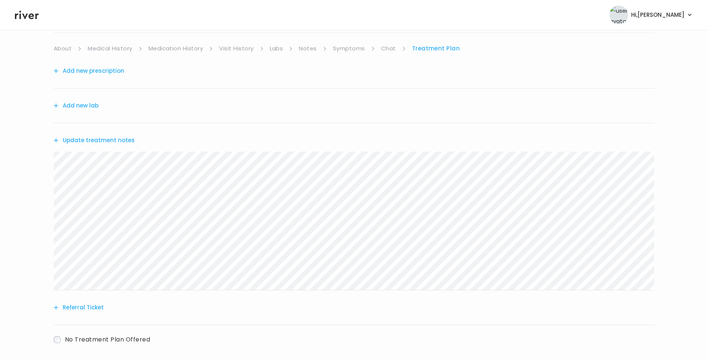
drag, startPoint x: 390, startPoint y: 47, endPoint x: 393, endPoint y: 49, distance: 3.8
click at [391, 47] on link "Chat" at bounding box center [388, 48] width 15 height 10
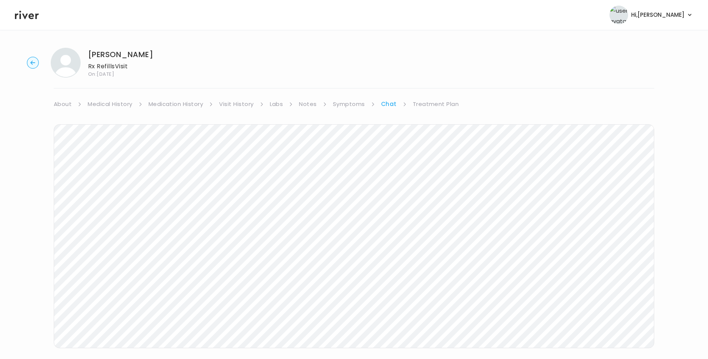
click at [435, 102] on link "Treatment Plan" at bounding box center [436, 104] width 46 height 10
click at [105, 124] on button "Add new prescription" at bounding box center [89, 126] width 71 height 10
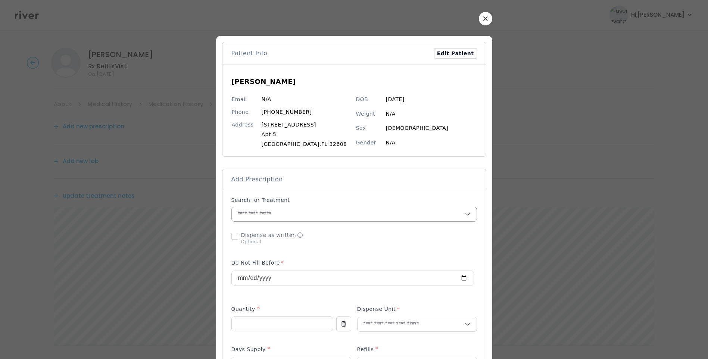
click at [286, 208] on input "text" at bounding box center [348, 214] width 233 height 14
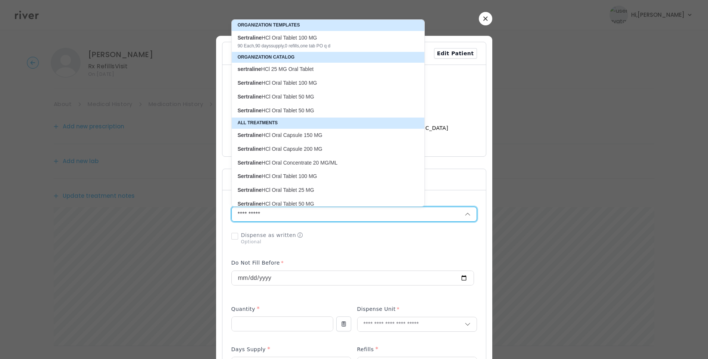
click at [277, 69] on p "sertraline HCl 25 MG Oral Tablet" at bounding box center [324, 69] width 172 height 7
type input "**********"
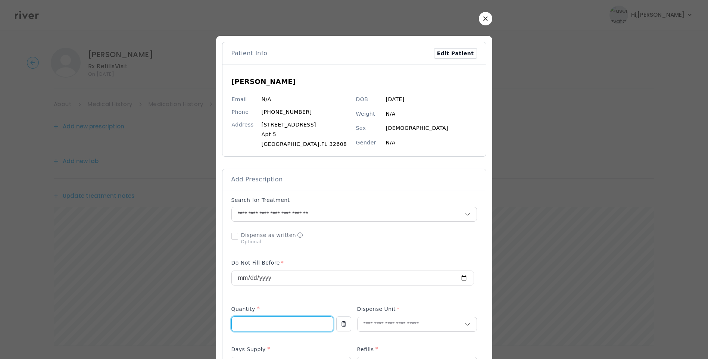
click at [261, 320] on input "number" at bounding box center [282, 324] width 101 height 14
type input "**"
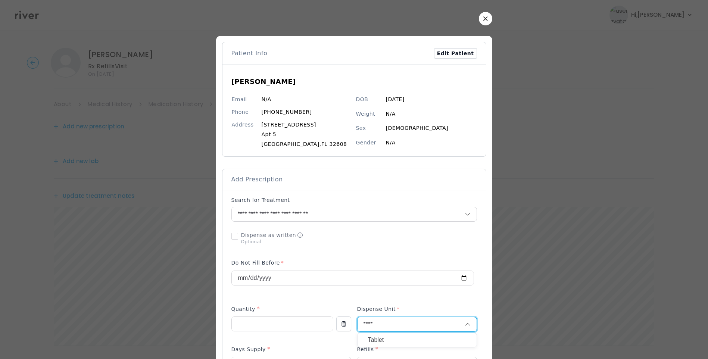
type input "****"
click at [376, 343] on p "Tablet" at bounding box center [417, 340] width 98 height 11
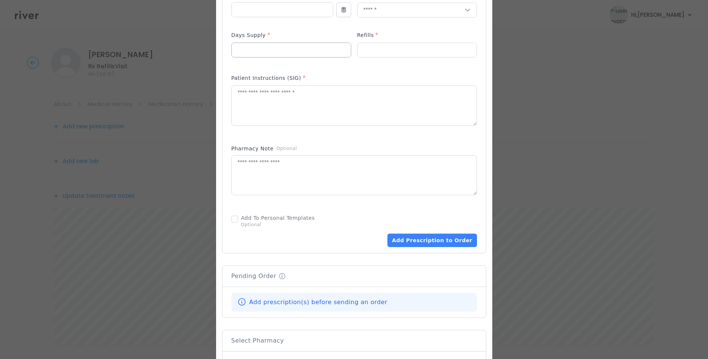
click at [263, 53] on input "number" at bounding box center [291, 50] width 119 height 14
type input "**"
type input "*"
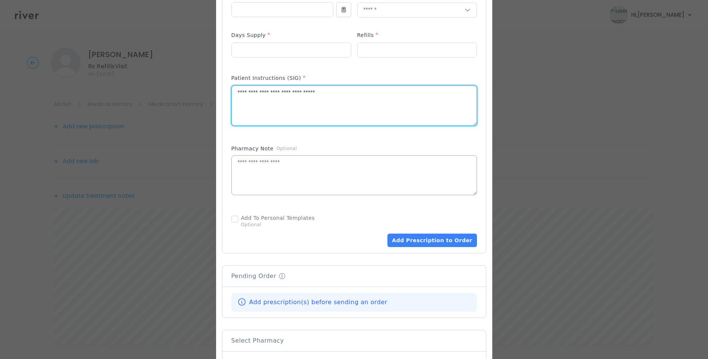
type textarea "**********"
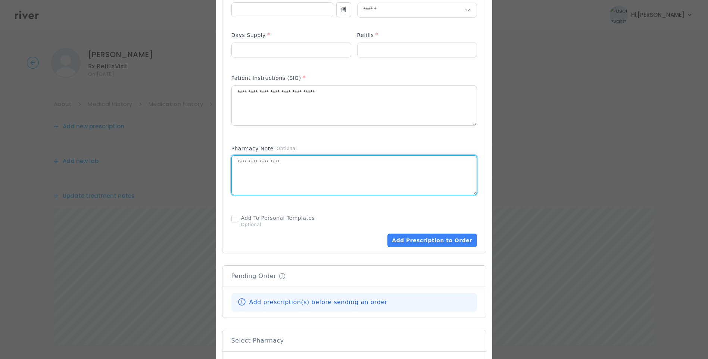
click at [277, 176] on textarea at bounding box center [354, 176] width 245 height 40
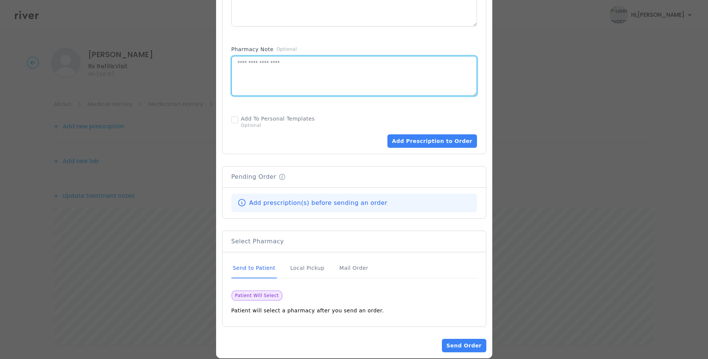
scroll to position [425, 0]
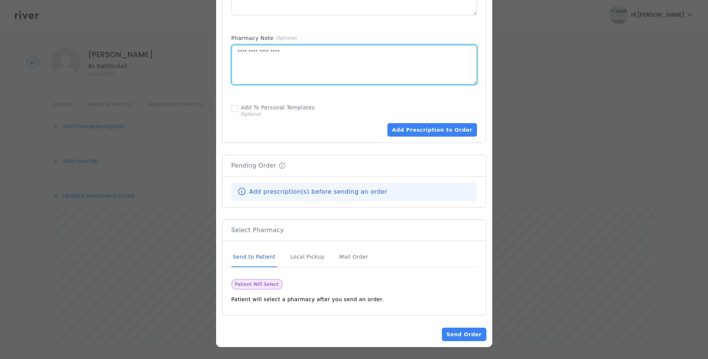
click at [247, 258] on div "Send to Patient" at bounding box center [254, 257] width 46 height 20
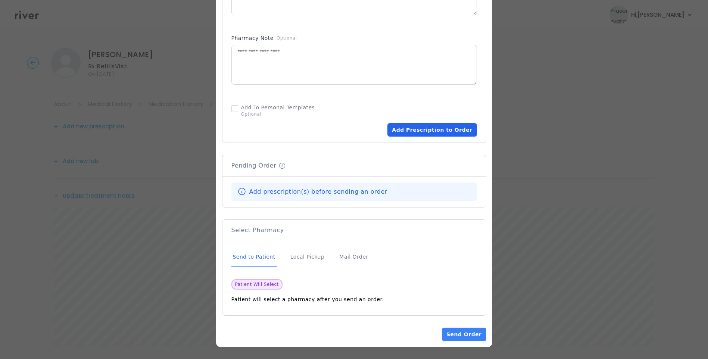
click at [415, 130] on button "Add Prescription to Order" at bounding box center [431, 129] width 89 height 13
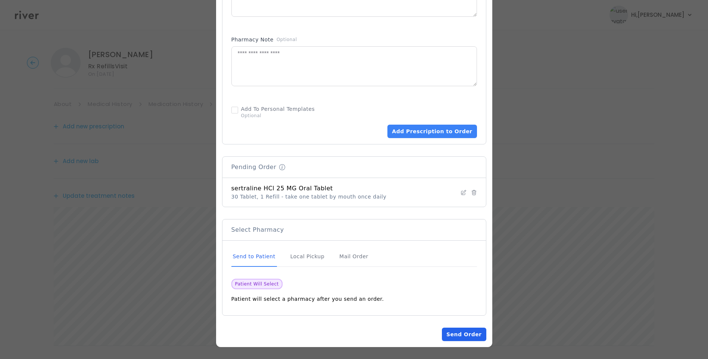
click at [468, 336] on button "Send Order" at bounding box center [464, 334] width 44 height 13
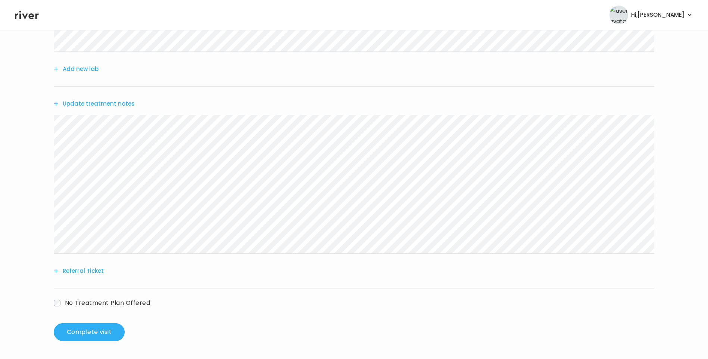
scroll to position [0, 0]
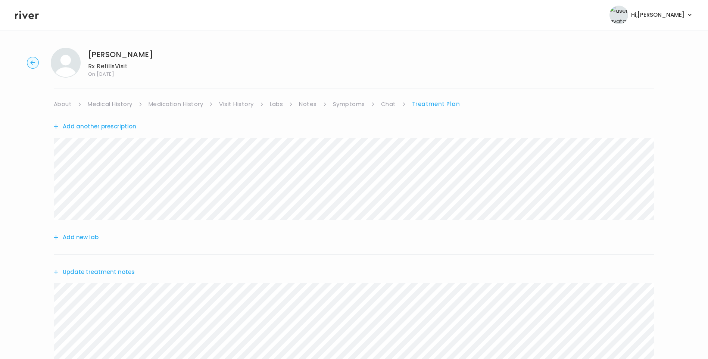
click at [387, 108] on link "Chat" at bounding box center [388, 104] width 15 height 10
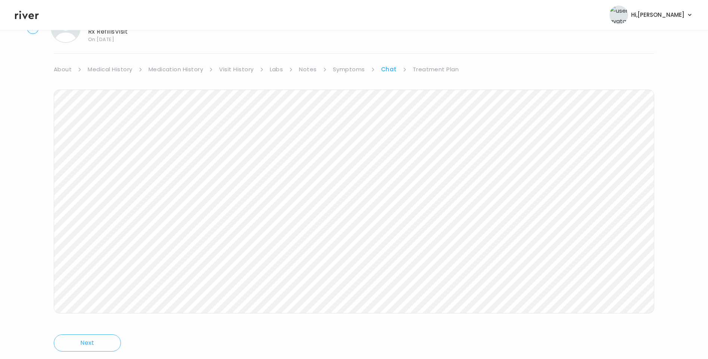
scroll to position [56, 0]
click at [438, 48] on link "Treatment Plan" at bounding box center [436, 48] width 46 height 10
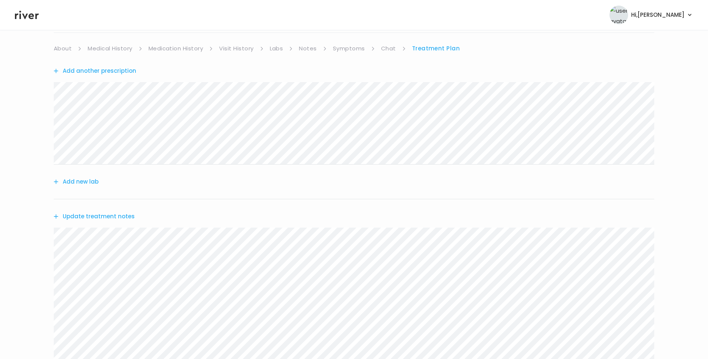
click at [388, 51] on link "Chat" at bounding box center [388, 48] width 15 height 10
click at [436, 50] on link "Treatment Plan" at bounding box center [436, 48] width 46 height 10
click at [125, 212] on button "Update treatment notes" at bounding box center [94, 216] width 81 height 10
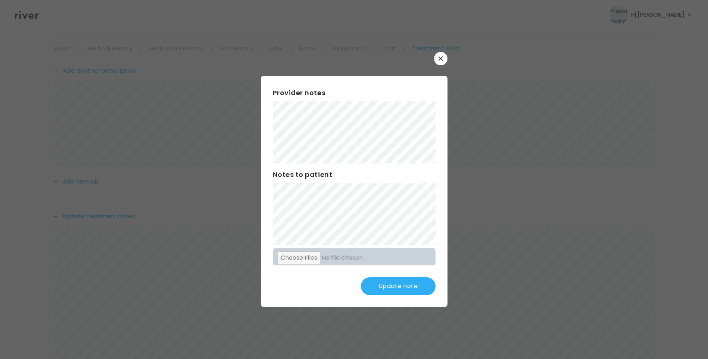
click at [399, 286] on button "Update note" at bounding box center [398, 286] width 75 height 18
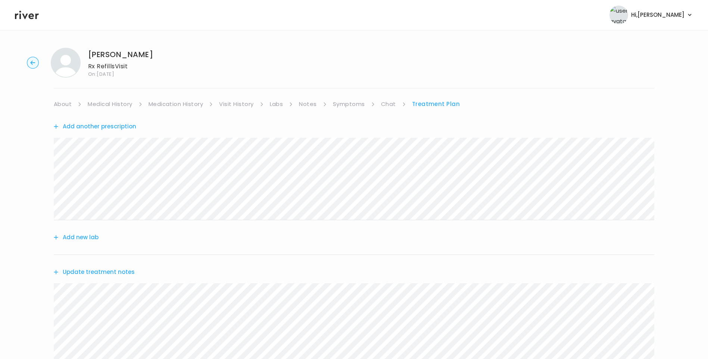
drag, startPoint x: 391, startPoint y: 103, endPoint x: 395, endPoint y: 104, distance: 4.1
click at [391, 103] on link "Chat" at bounding box center [388, 104] width 15 height 10
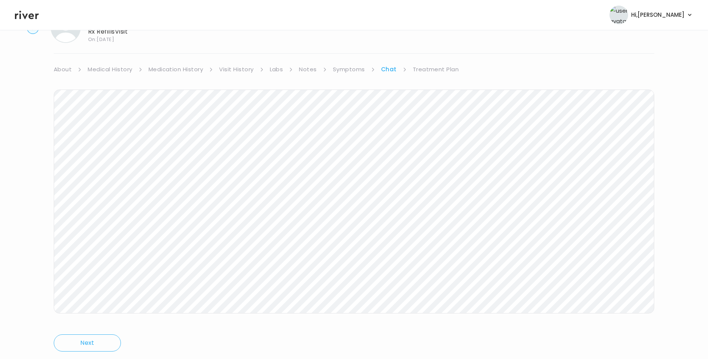
scroll to position [56, 0]
click at [436, 50] on link "Treatment Plan" at bounding box center [436, 48] width 46 height 10
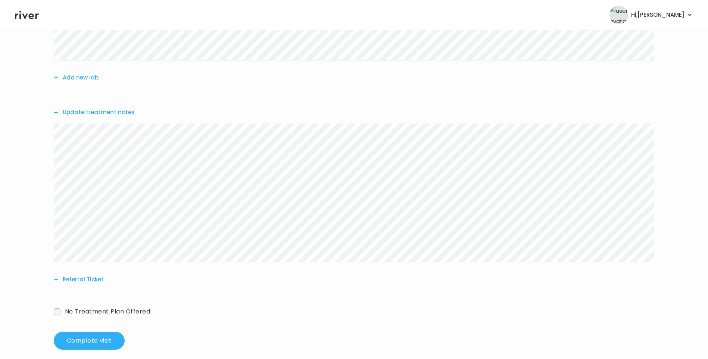
scroll to position [168, 0]
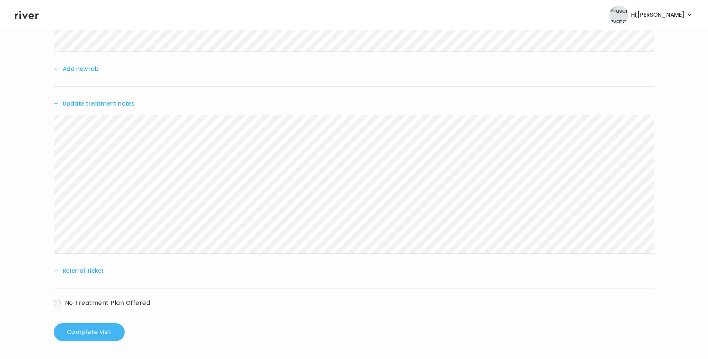
click at [106, 336] on button "Complete visit" at bounding box center [89, 332] width 71 height 18
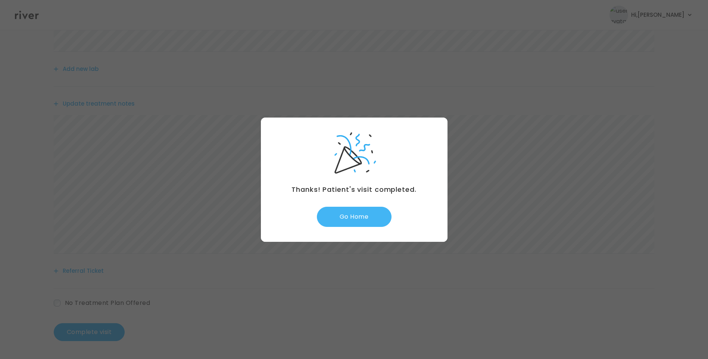
click at [351, 216] on button "Go Home" at bounding box center [354, 217] width 75 height 20
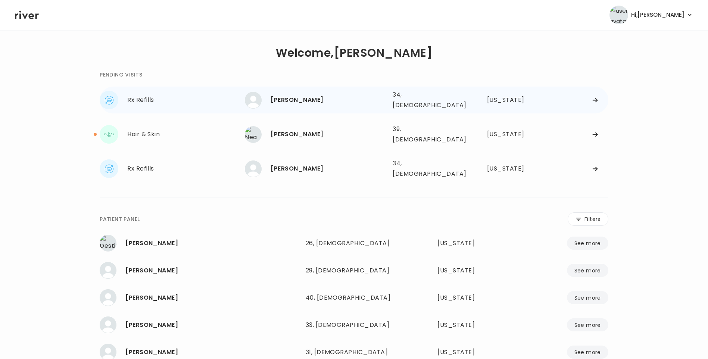
click at [308, 98] on div "[PERSON_NAME]" at bounding box center [329, 100] width 116 height 10
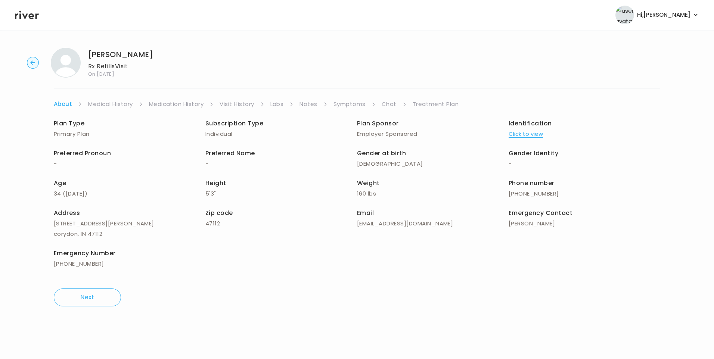
click at [240, 103] on link "Visit History" at bounding box center [236, 104] width 34 height 10
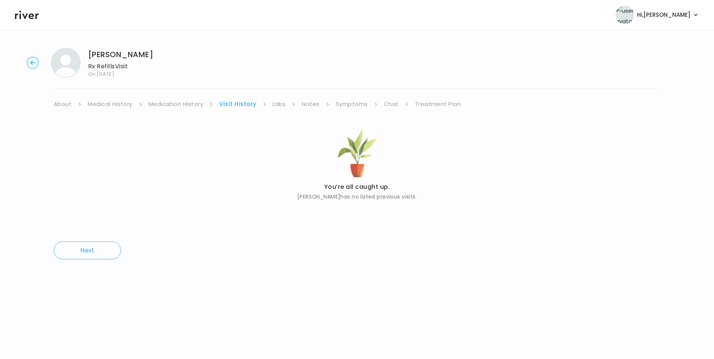
click at [65, 105] on link "About" at bounding box center [63, 104] width 18 height 10
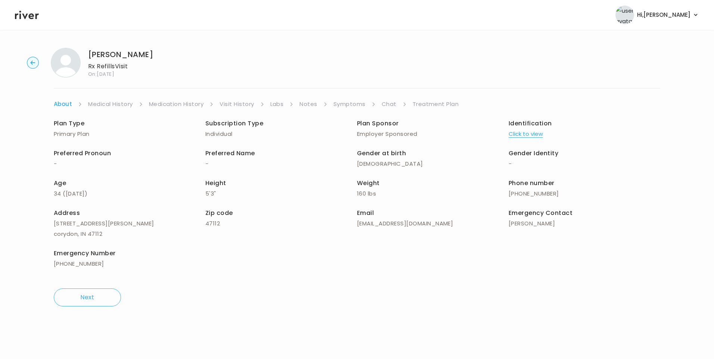
click at [529, 130] on button "Click to view" at bounding box center [525, 134] width 34 height 10
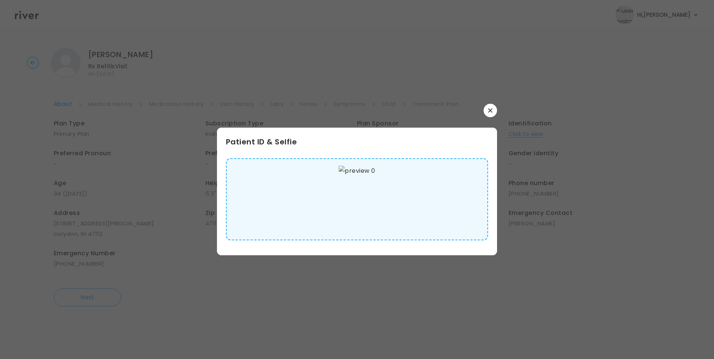
click at [370, 211] on img at bounding box center [357, 199] width 36 height 67
click at [491, 106] on button "button" at bounding box center [489, 110] width 13 height 13
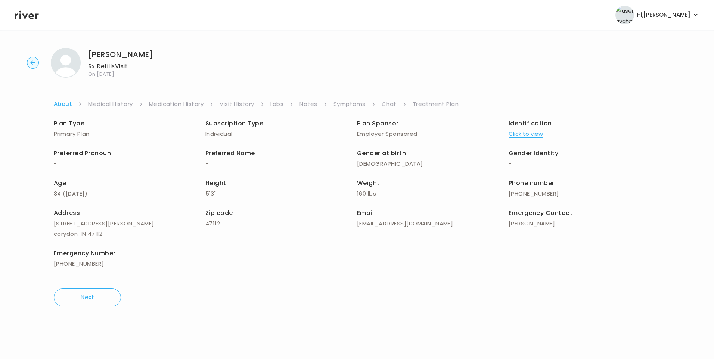
click at [104, 107] on link "Medical History" at bounding box center [110, 104] width 44 height 10
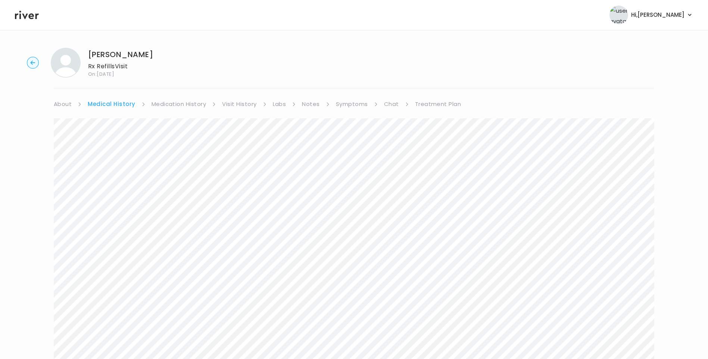
click at [358, 102] on link "Symptoms" at bounding box center [352, 104] width 32 height 10
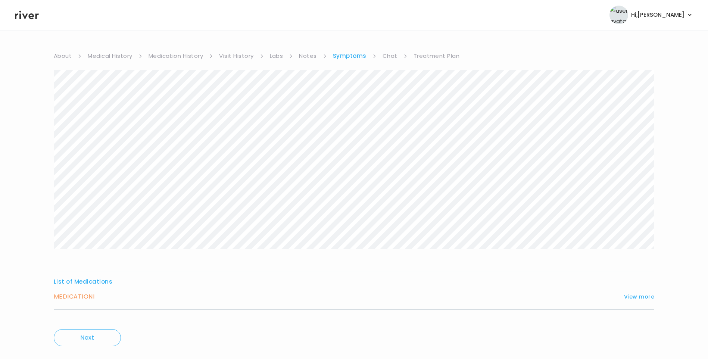
scroll to position [64, 0]
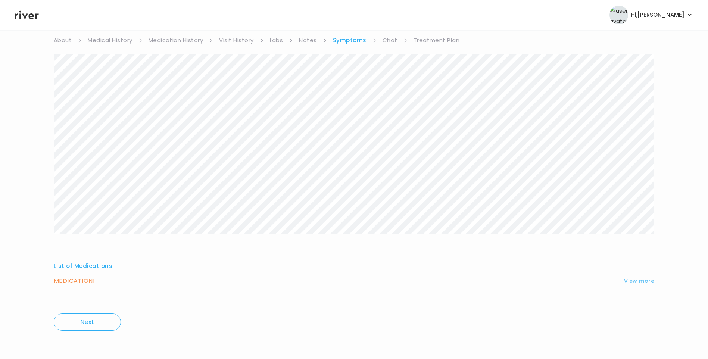
click at [644, 279] on button "View more" at bounding box center [639, 281] width 30 height 9
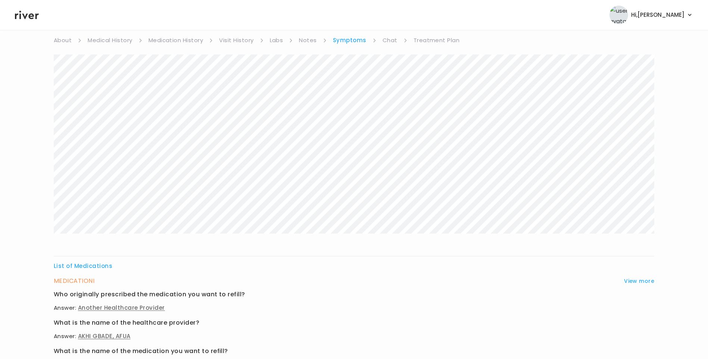
scroll to position [293, 0]
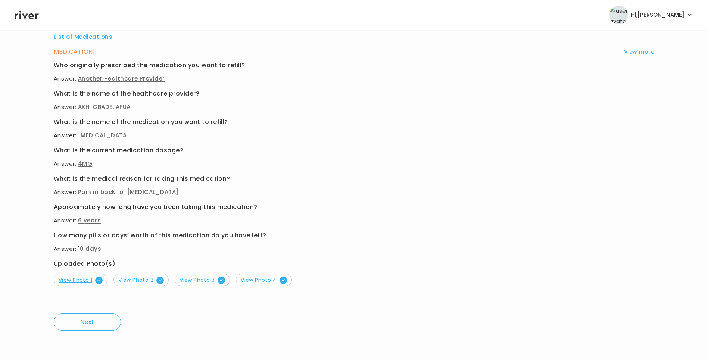
click at [85, 280] on span "View Photo 1" at bounding box center [81, 279] width 44 height 7
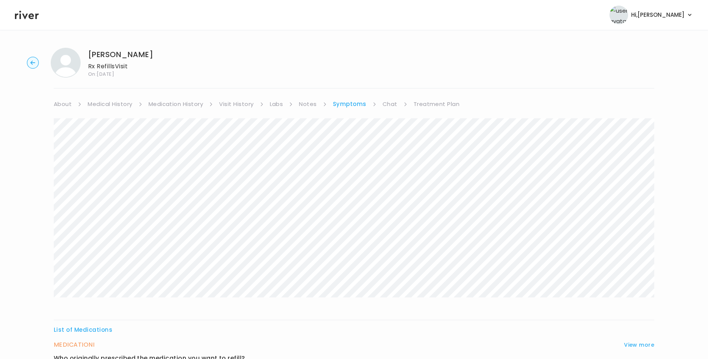
click at [188, 103] on link "Medication History" at bounding box center [176, 104] width 55 height 10
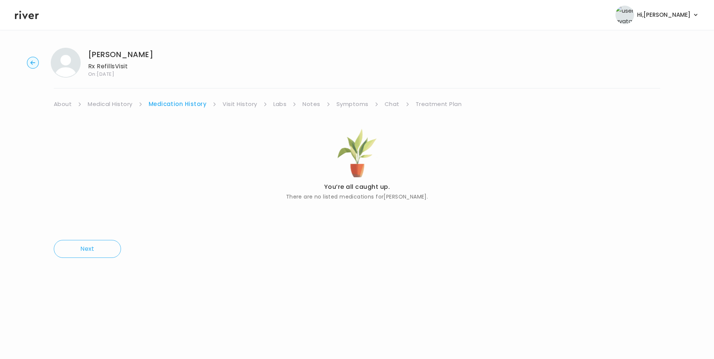
click at [242, 105] on link "Visit History" at bounding box center [239, 104] width 34 height 10
click at [353, 105] on link "Symptoms" at bounding box center [352, 104] width 32 height 10
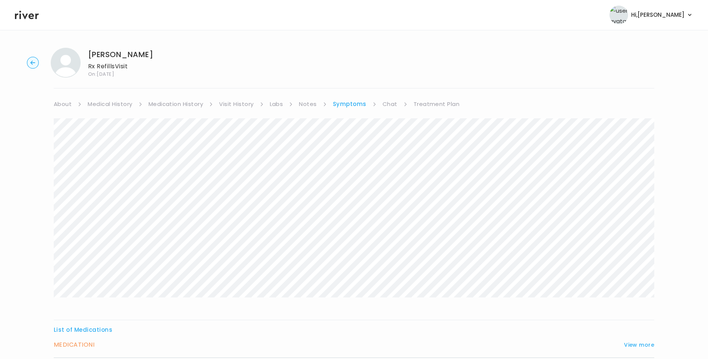
click at [65, 105] on link "About" at bounding box center [63, 104] width 18 height 10
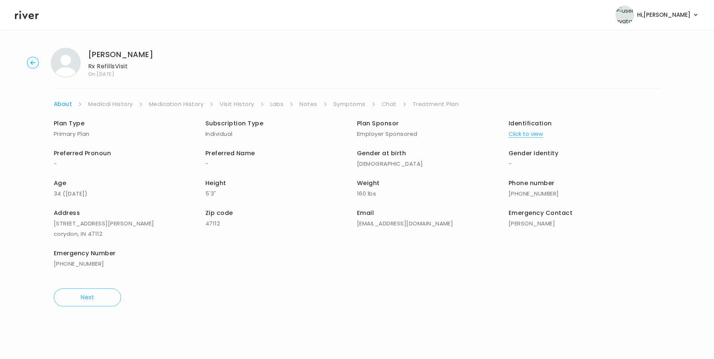
click at [535, 134] on button "Click to view" at bounding box center [525, 134] width 34 height 10
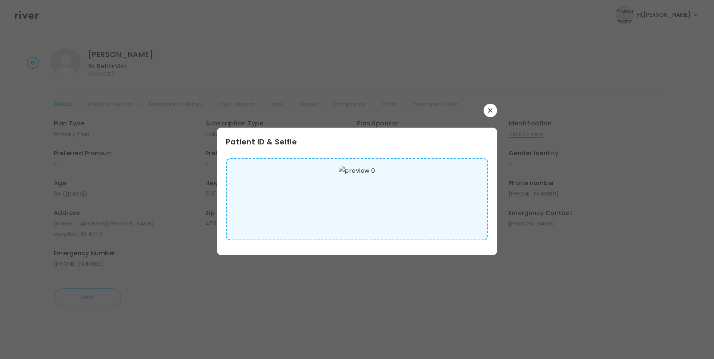
click at [365, 193] on img at bounding box center [357, 199] width 36 height 67
click at [489, 112] on icon "button" at bounding box center [490, 110] width 4 height 4
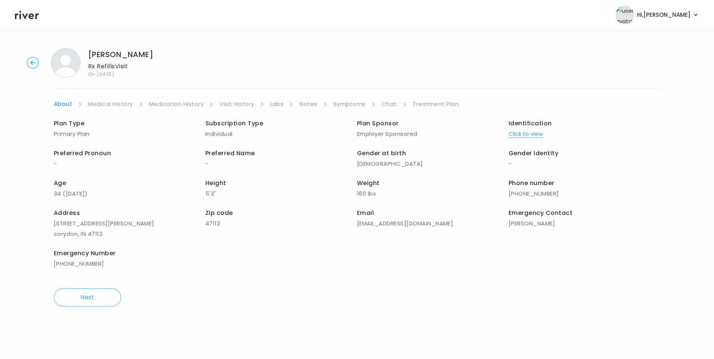
click at [106, 102] on link "Medical History" at bounding box center [110, 104] width 44 height 10
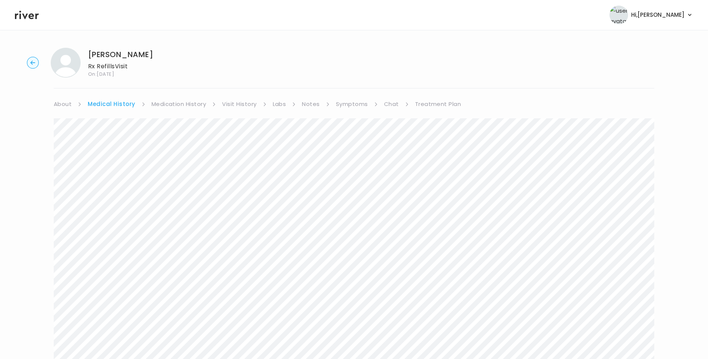
click at [390, 106] on link "Chat" at bounding box center [391, 104] width 15 height 10
click at [436, 105] on link "Treatment Plan" at bounding box center [436, 104] width 46 height 10
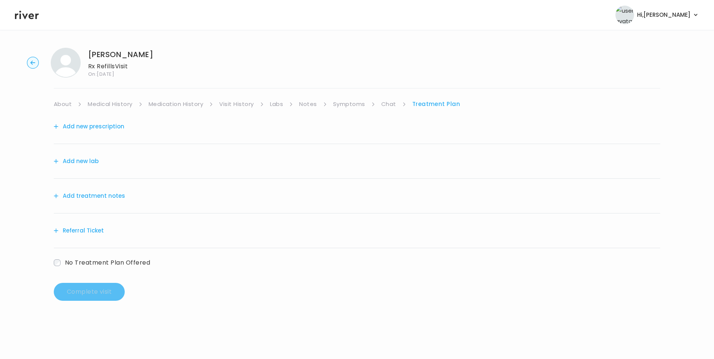
click at [112, 197] on button "Add treatment notes" at bounding box center [89, 196] width 71 height 10
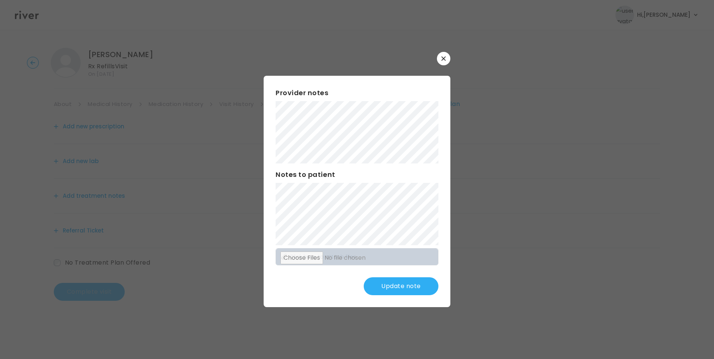
click at [410, 288] on button "Update note" at bounding box center [401, 286] width 75 height 18
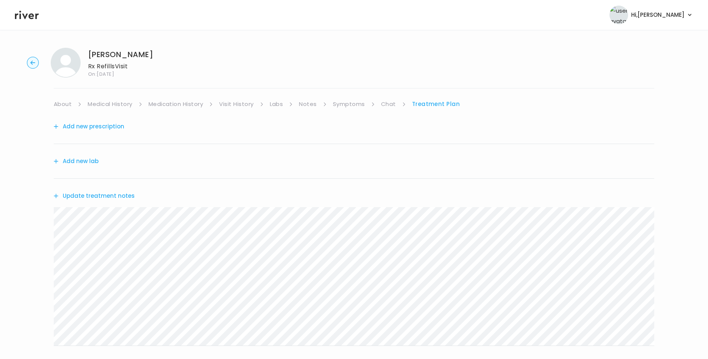
click at [386, 105] on link "Chat" at bounding box center [388, 104] width 15 height 10
click at [34, 20] on icon at bounding box center [27, 14] width 24 height 11
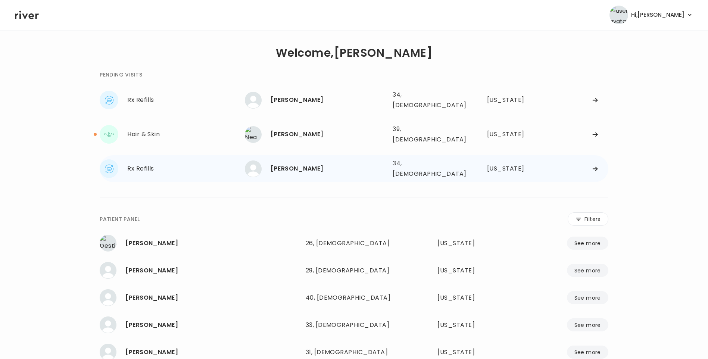
click at [302, 163] on div "[PERSON_NAME]" at bounding box center [329, 168] width 116 height 10
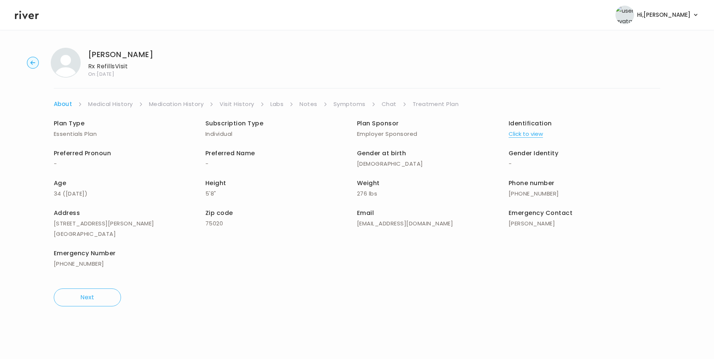
drag, startPoint x: 388, startPoint y: 103, endPoint x: 394, endPoint y: 108, distance: 7.9
click at [389, 103] on link "Chat" at bounding box center [388, 104] width 15 height 10
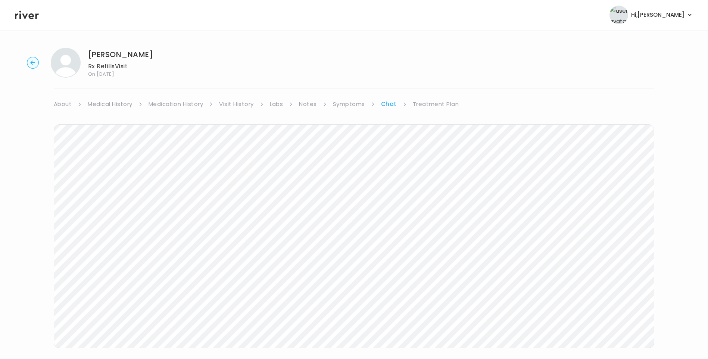
scroll to position [12, 0]
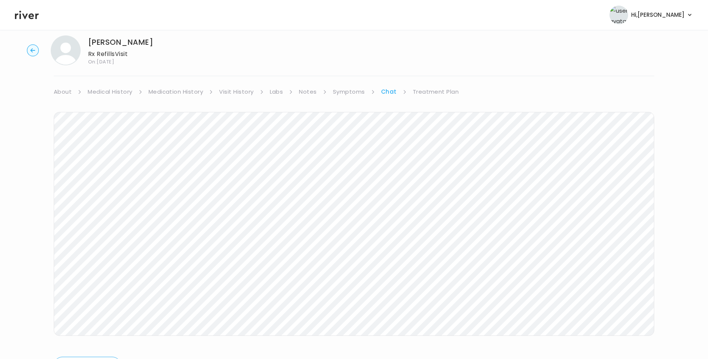
click at [28, 19] on icon at bounding box center [27, 14] width 24 height 11
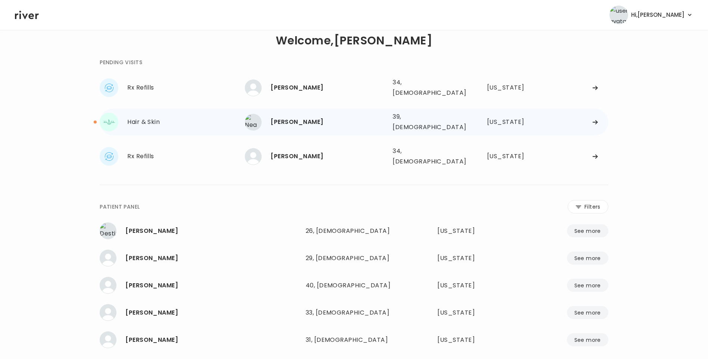
click at [300, 117] on div "[PERSON_NAME]" at bounding box center [329, 122] width 116 height 10
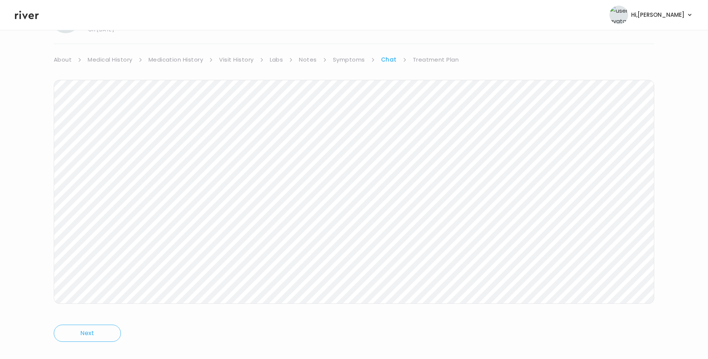
scroll to position [56, 0]
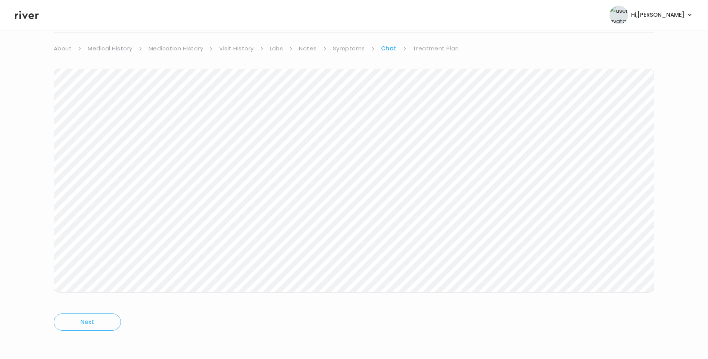
drag, startPoint x: 421, startPoint y: 47, endPoint x: 424, endPoint y: 51, distance: 5.0
click at [421, 47] on link "Treatment Plan" at bounding box center [436, 48] width 46 height 10
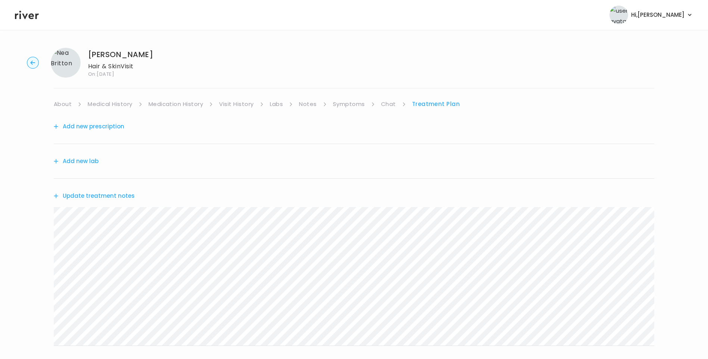
click at [119, 196] on button "Update treatment notes" at bounding box center [94, 196] width 81 height 10
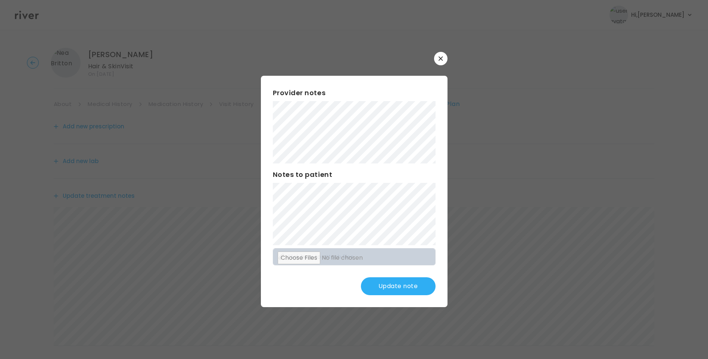
click at [402, 284] on button "Update note" at bounding box center [398, 286] width 75 height 18
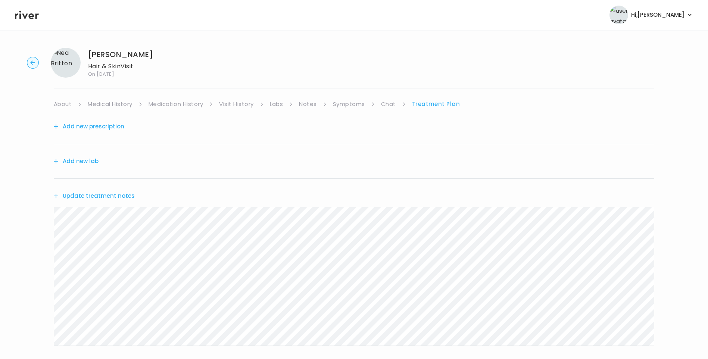
click at [386, 100] on link "Chat" at bounding box center [388, 104] width 15 height 10
click at [36, 16] on icon at bounding box center [27, 15] width 24 height 9
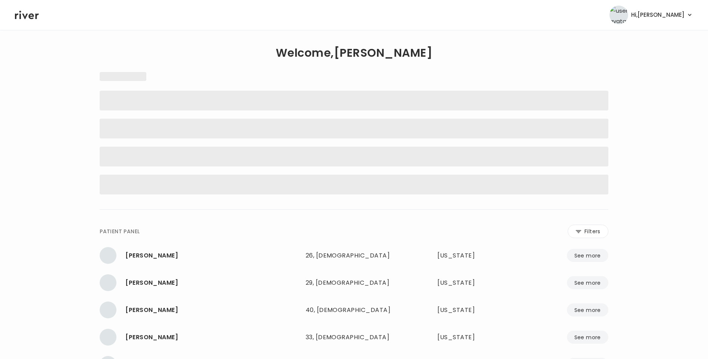
click at [34, 17] on icon at bounding box center [27, 15] width 24 height 9
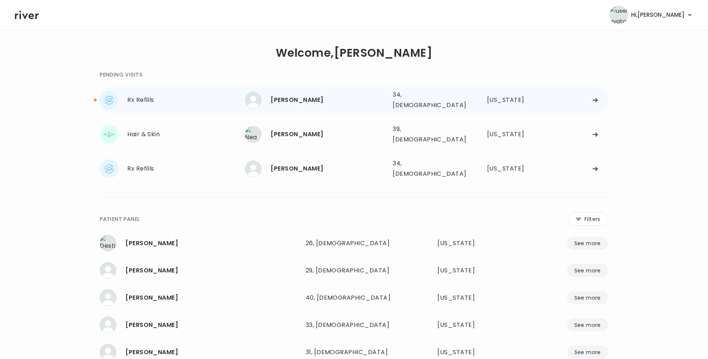
click at [297, 102] on div "Danielle Keup" at bounding box center [329, 100] width 116 height 10
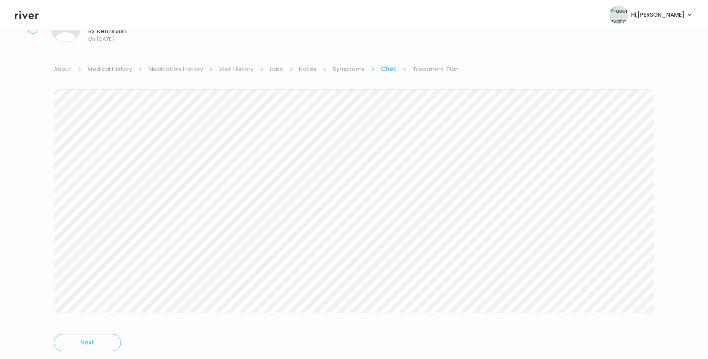
scroll to position [56, 0]
click at [439, 47] on link "Treatment Plan" at bounding box center [436, 48] width 46 height 10
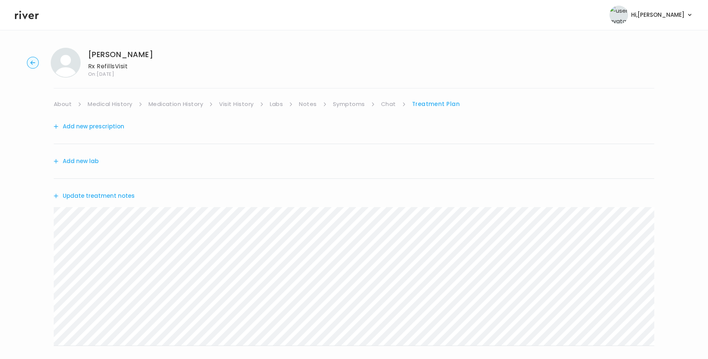
click at [108, 194] on button "Update treatment notes" at bounding box center [94, 196] width 81 height 10
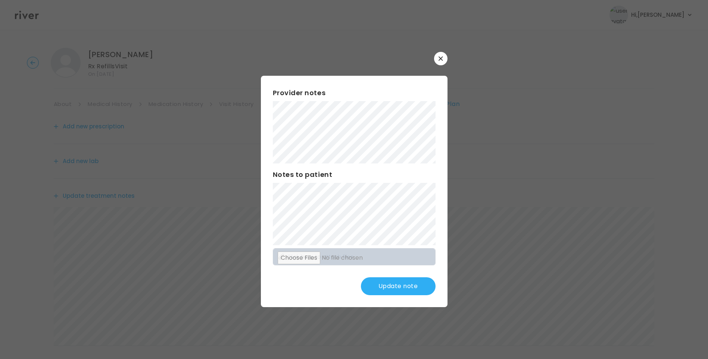
click at [407, 289] on button "Update note" at bounding box center [398, 286] width 75 height 18
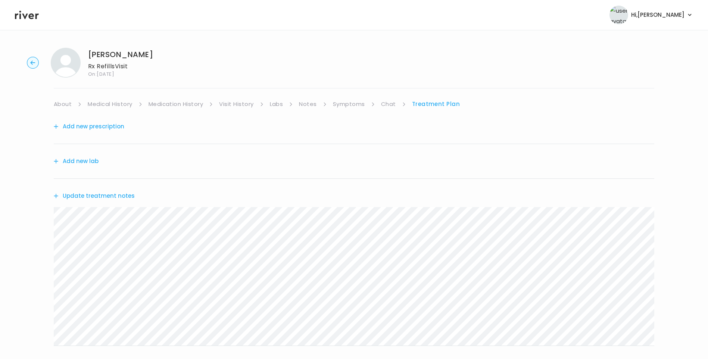
click at [387, 102] on link "Chat" at bounding box center [388, 104] width 15 height 10
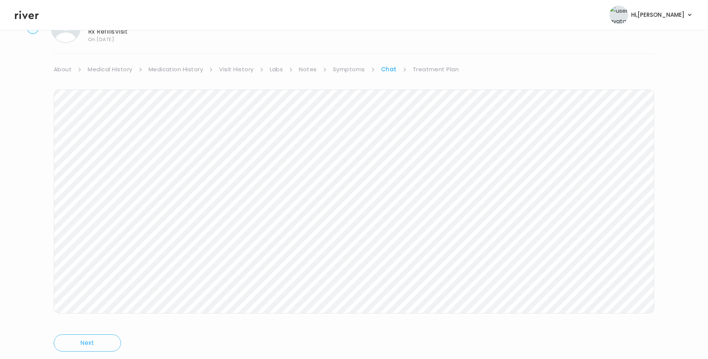
scroll to position [56, 0]
click at [435, 49] on link "Treatment Plan" at bounding box center [436, 48] width 46 height 10
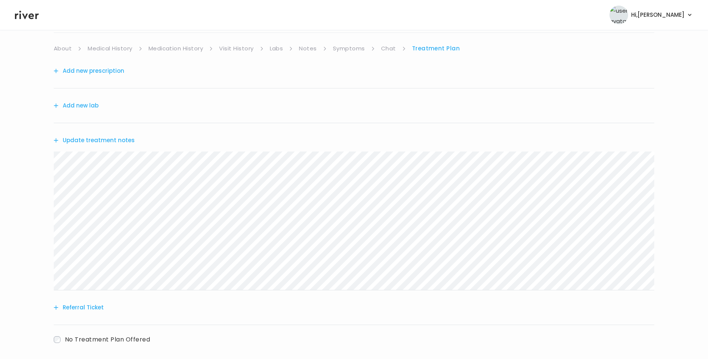
click at [118, 143] on button "Update treatment notes" at bounding box center [94, 140] width 81 height 10
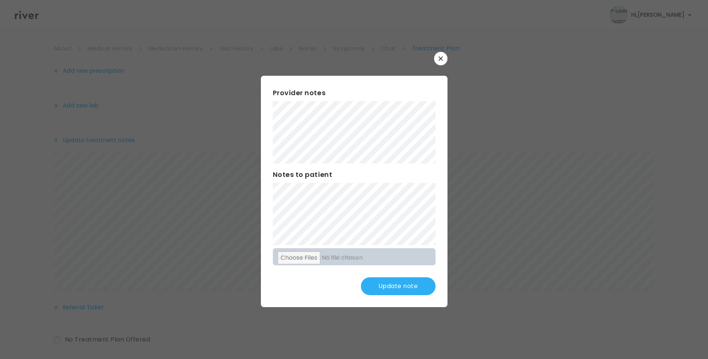
click at [395, 288] on button "Update note" at bounding box center [398, 286] width 75 height 18
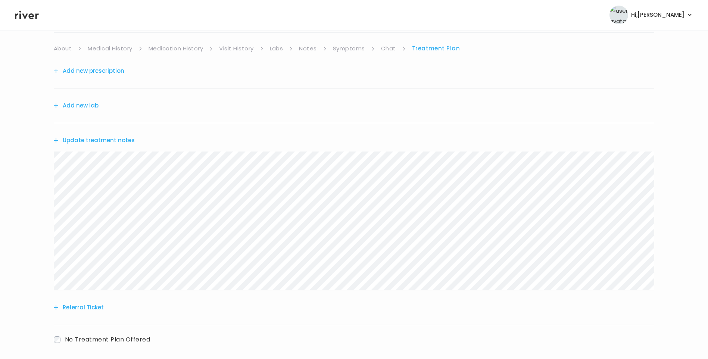
click at [127, 140] on button "Update treatment notes" at bounding box center [94, 140] width 81 height 10
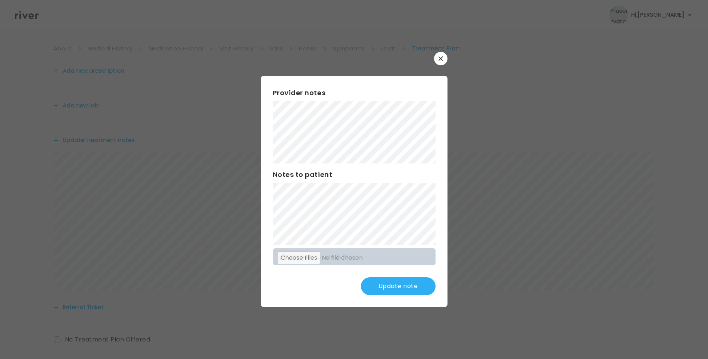
click at [408, 289] on button "Update note" at bounding box center [398, 286] width 75 height 18
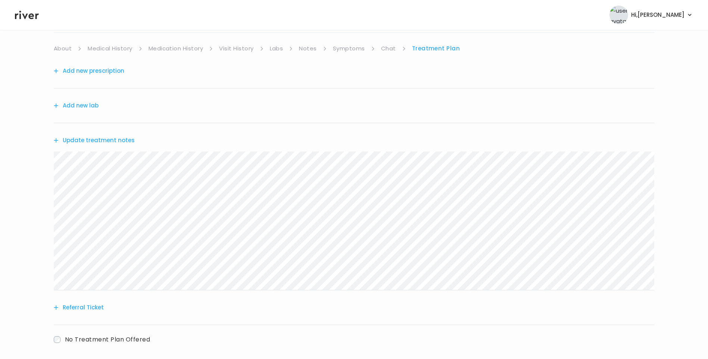
click at [353, 51] on link "Symptoms" at bounding box center [349, 48] width 32 height 10
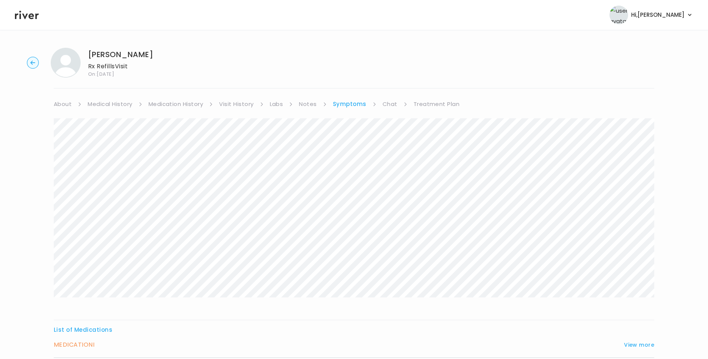
scroll to position [64, 0]
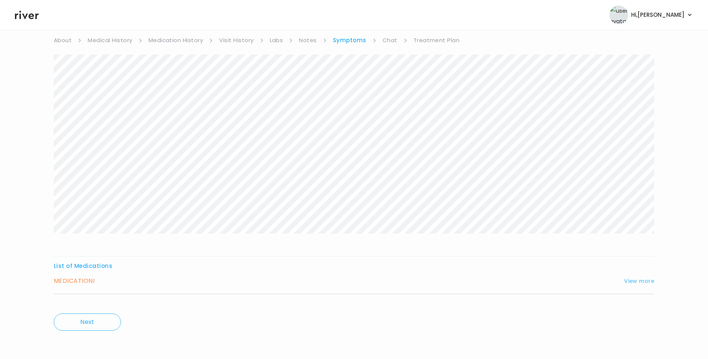
click at [644, 281] on button "View more" at bounding box center [639, 281] width 30 height 9
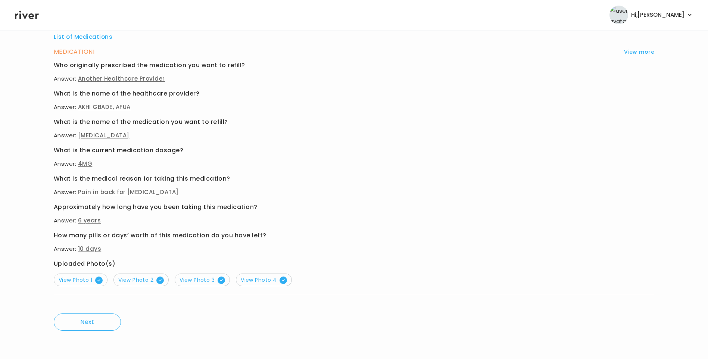
scroll to position [0, 0]
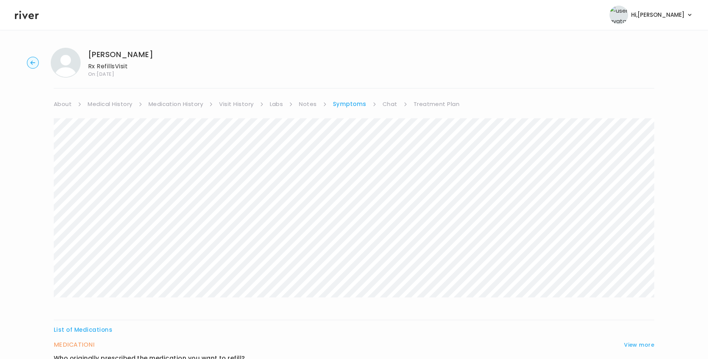
click at [437, 105] on link "Treatment Plan" at bounding box center [437, 104] width 46 height 10
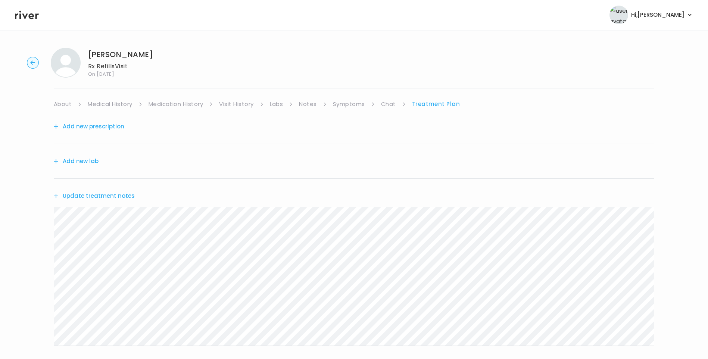
click at [104, 198] on button "Update treatment notes" at bounding box center [94, 196] width 81 height 10
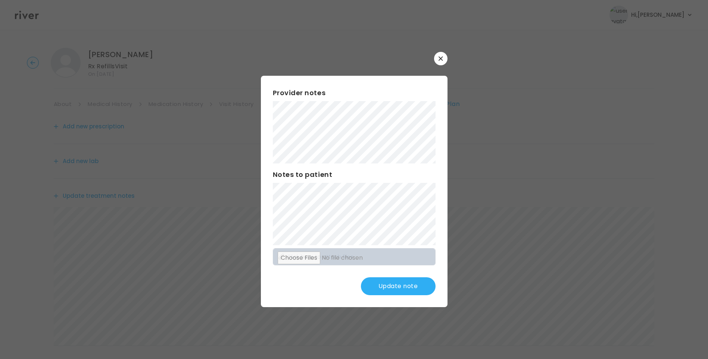
scroll to position [92, 0]
click at [392, 283] on button "Update note" at bounding box center [398, 286] width 75 height 18
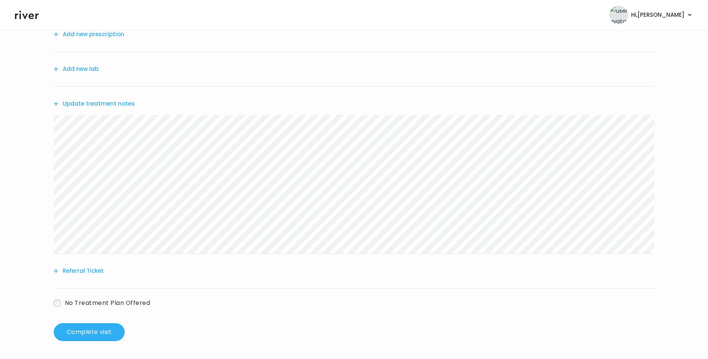
scroll to position [0, 0]
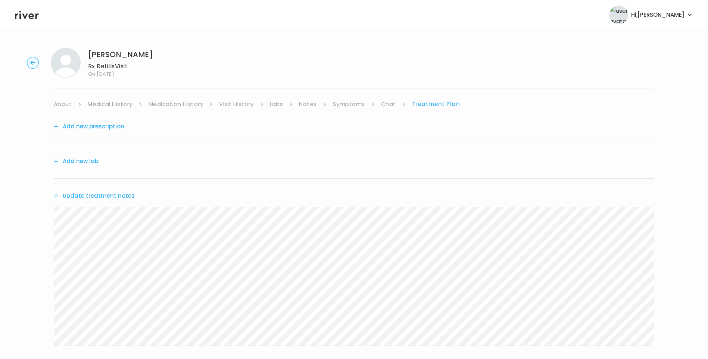
click at [390, 107] on link "Chat" at bounding box center [388, 104] width 15 height 10
click at [423, 102] on link "Treatment Plan" at bounding box center [436, 104] width 46 height 10
click at [100, 199] on button "Update treatment notes" at bounding box center [94, 196] width 81 height 10
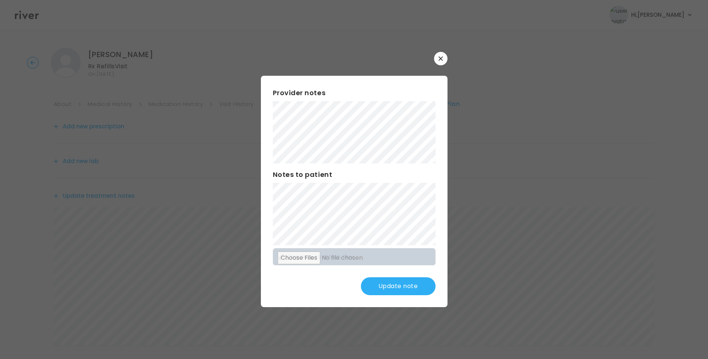
click at [400, 288] on button "Update note" at bounding box center [398, 286] width 75 height 18
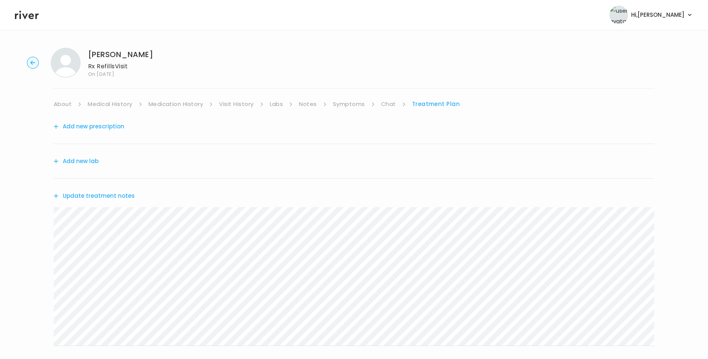
click at [105, 197] on button "Update treatment notes" at bounding box center [94, 196] width 81 height 10
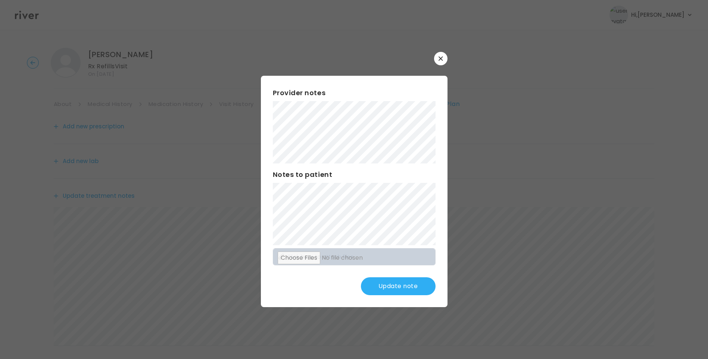
click at [400, 283] on button "Update note" at bounding box center [398, 286] width 75 height 18
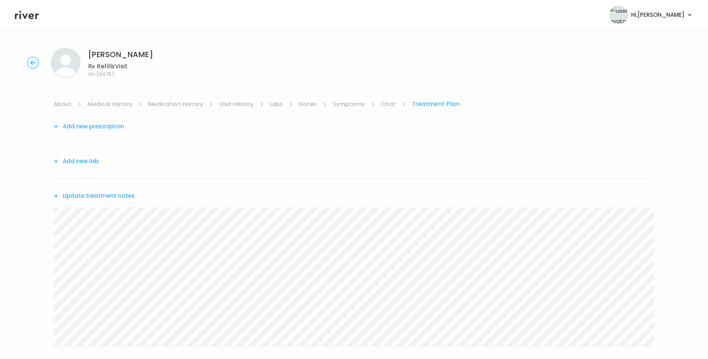
click at [390, 102] on link "Chat" at bounding box center [388, 104] width 15 height 10
click at [427, 106] on link "Treatment Plan" at bounding box center [436, 104] width 46 height 10
click at [110, 128] on button "Add new prescription" at bounding box center [89, 126] width 71 height 10
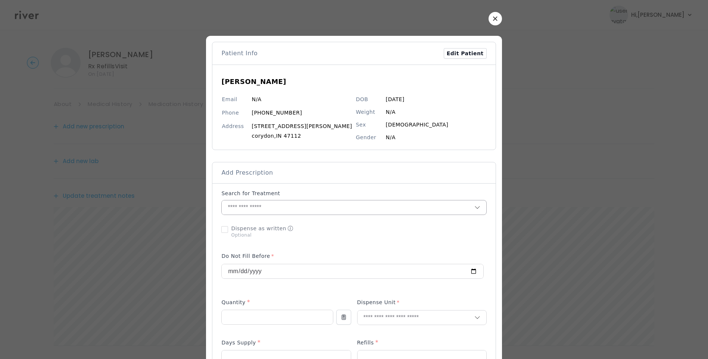
click at [270, 207] on input "text" at bounding box center [348, 207] width 252 height 14
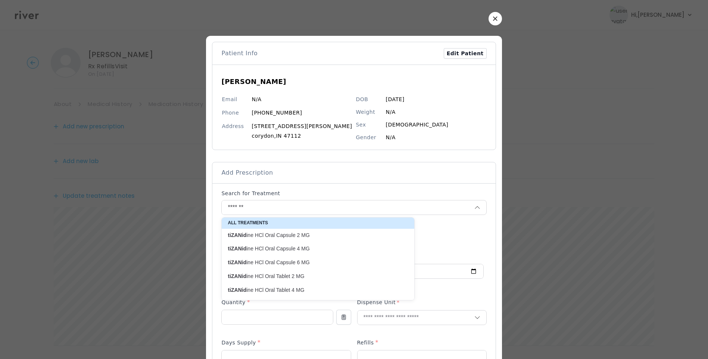
click at [306, 250] on p "tiZANid ine HCl Oral Capsule 4 MG" at bounding box center [314, 248] width 172 height 7
type input "**********"
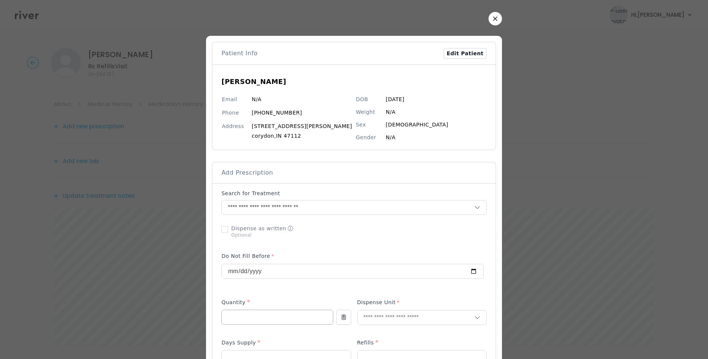
click at [259, 319] on input "number" at bounding box center [277, 317] width 111 height 14
type input "**"
type input "***"
click at [377, 349] on p "Capsule" at bounding box center [407, 347] width 98 height 11
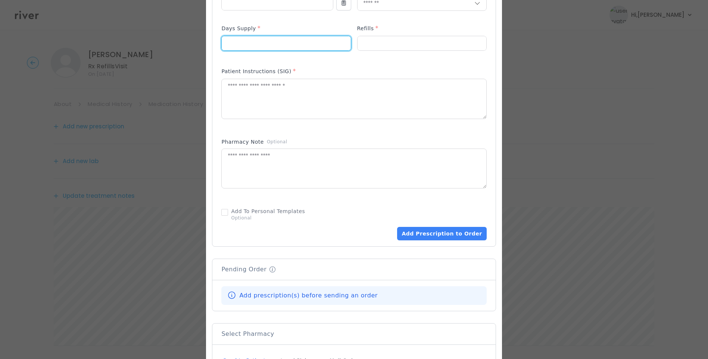
click at [268, 42] on input "number" at bounding box center [286, 43] width 129 height 14
type input "**"
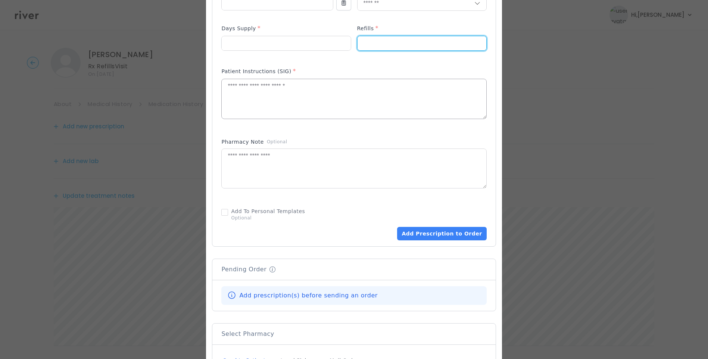
type input "*"
click at [293, 90] on textarea at bounding box center [354, 99] width 264 height 40
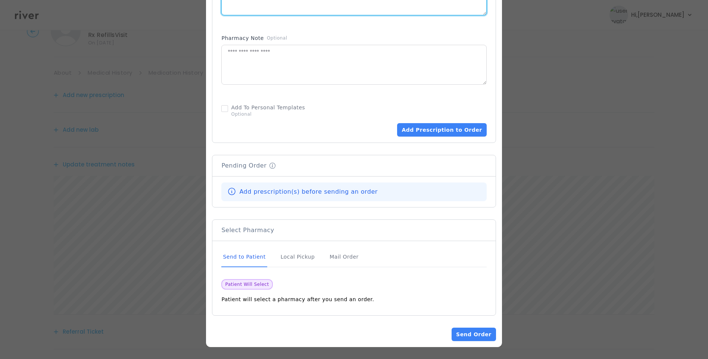
scroll to position [92, 0]
type textarea "**********"
click at [348, 260] on div "Mail Order" at bounding box center [344, 257] width 32 height 20
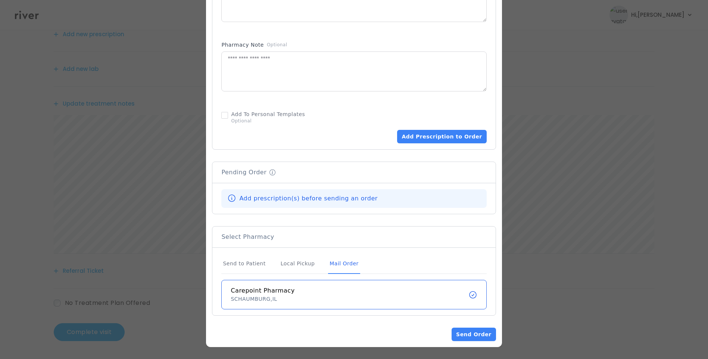
click at [346, 261] on div "Mail Order" at bounding box center [344, 264] width 32 height 20
click at [341, 263] on div "Mail Order" at bounding box center [344, 264] width 32 height 20
click at [474, 336] on button "Send Order" at bounding box center [474, 334] width 44 height 13
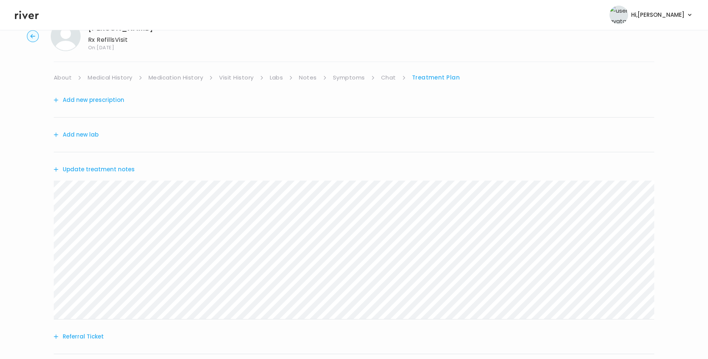
scroll to position [0, 0]
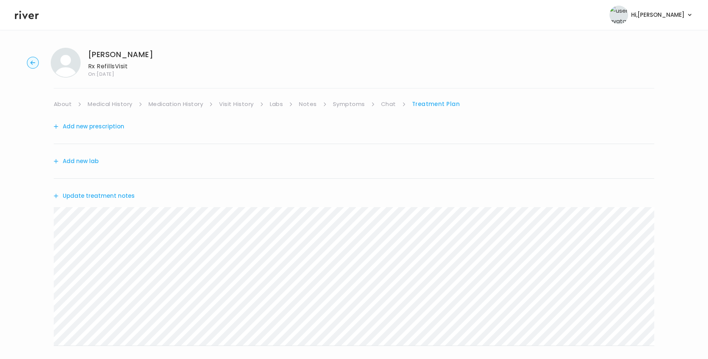
click at [166, 104] on link "Medication History" at bounding box center [176, 104] width 55 height 10
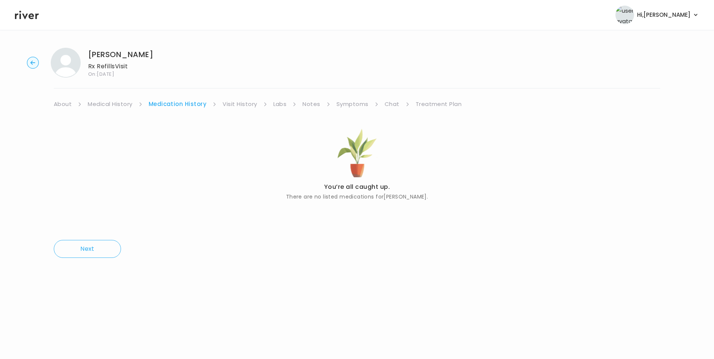
click at [118, 102] on link "Medical History" at bounding box center [110, 104] width 44 height 10
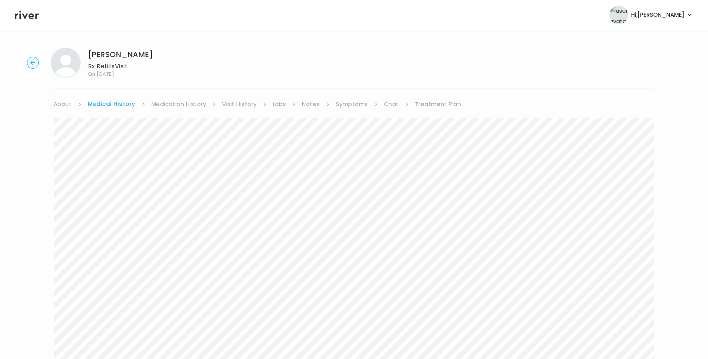
click at [163, 105] on link "Medication History" at bounding box center [179, 104] width 55 height 10
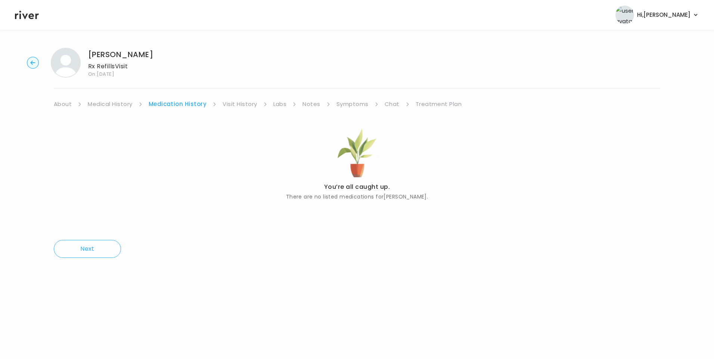
drag, startPoint x: 398, startPoint y: 102, endPoint x: 395, endPoint y: 106, distance: 4.6
click at [397, 102] on li "Chat" at bounding box center [396, 104] width 25 height 10
drag, startPoint x: 430, startPoint y: 103, endPoint x: 444, endPoint y: 109, distance: 15.4
click at [430, 102] on link "Treatment Plan" at bounding box center [438, 104] width 46 height 10
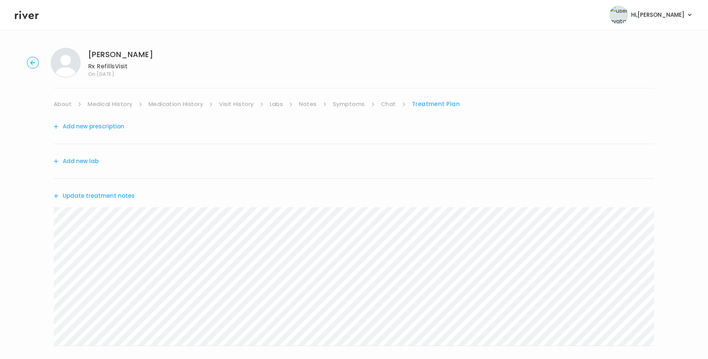
click at [111, 127] on button "Add new prescription" at bounding box center [89, 126] width 71 height 10
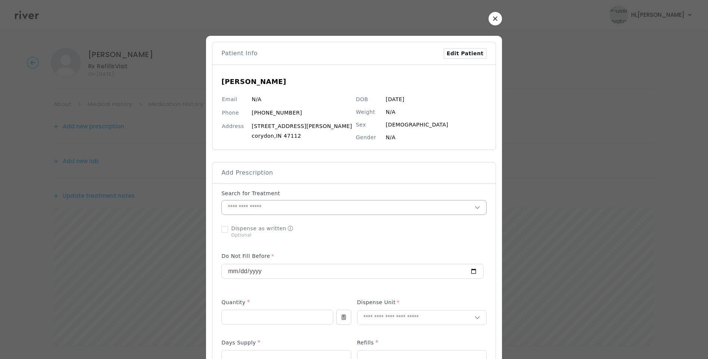
click at [250, 205] on input "text" at bounding box center [348, 207] width 252 height 14
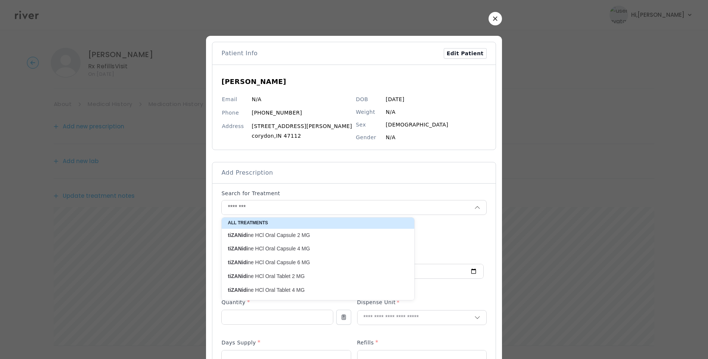
click at [312, 246] on p "tiZANidi ne HCl Oral Capsule 4 MG" at bounding box center [314, 248] width 172 height 7
type input "**********"
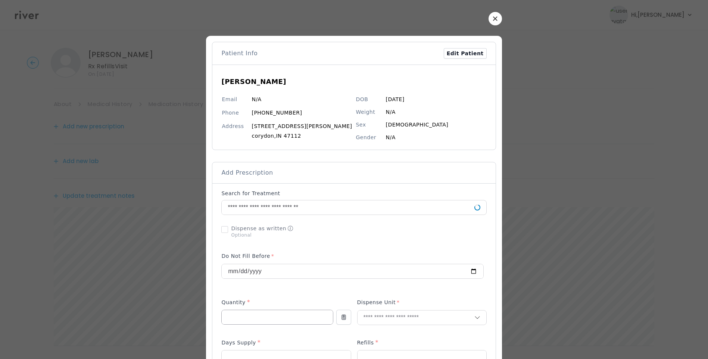
click at [256, 317] on input "number" at bounding box center [277, 317] width 111 height 14
type input "**"
type input "****"
click at [371, 334] on p "Capsule" at bounding box center [407, 333] width 98 height 11
click at [371, 356] on input "number" at bounding box center [422, 358] width 129 height 14
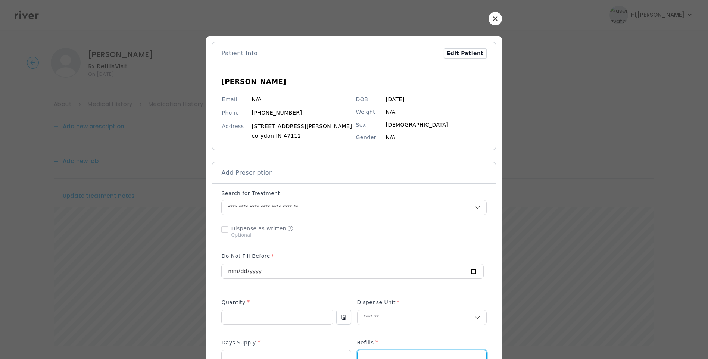
scroll to position [3, 0]
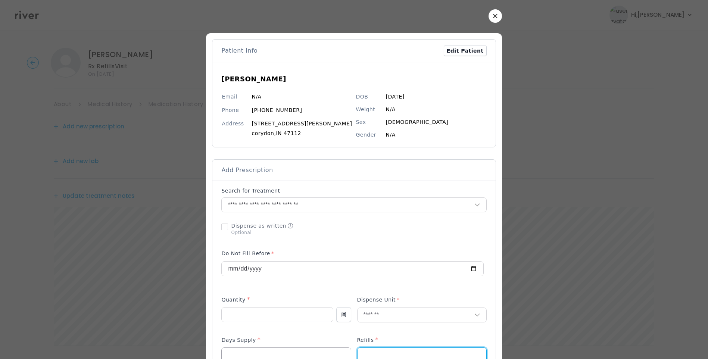
type input "*"
click at [289, 355] on input "number" at bounding box center [286, 355] width 129 height 14
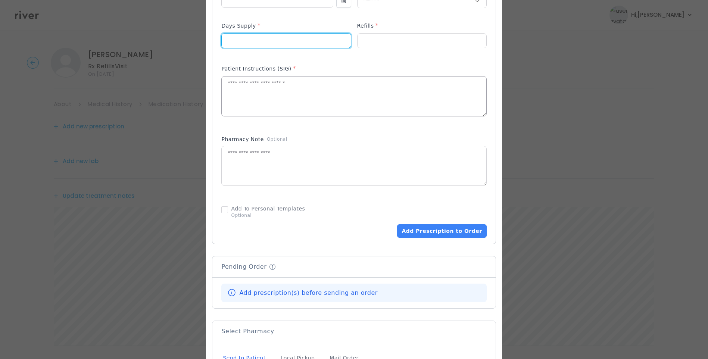
type input "**"
click at [271, 94] on textarea at bounding box center [354, 97] width 264 height 40
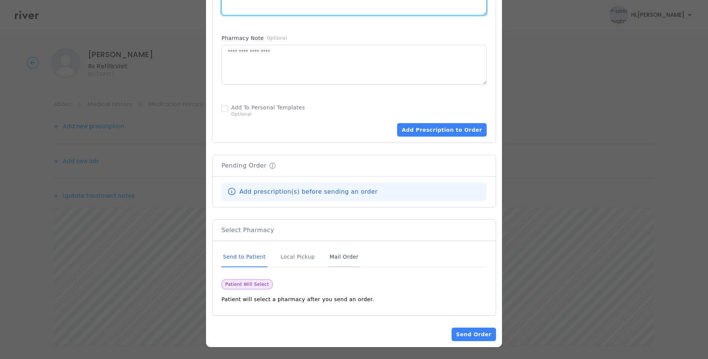
type textarea "**********"
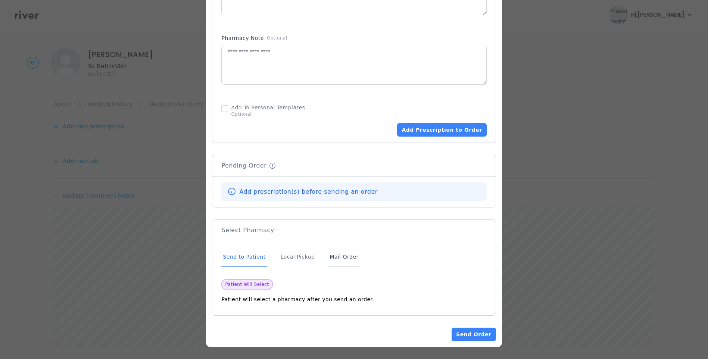
click at [348, 259] on div "Mail Order" at bounding box center [344, 257] width 32 height 20
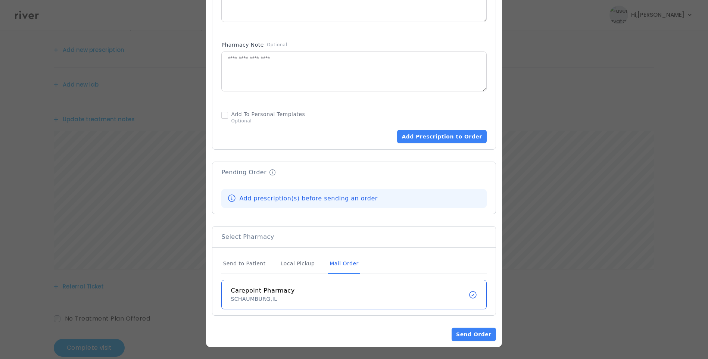
scroll to position [92, 0]
click at [347, 263] on div "Mail Order" at bounding box center [344, 264] width 32 height 20
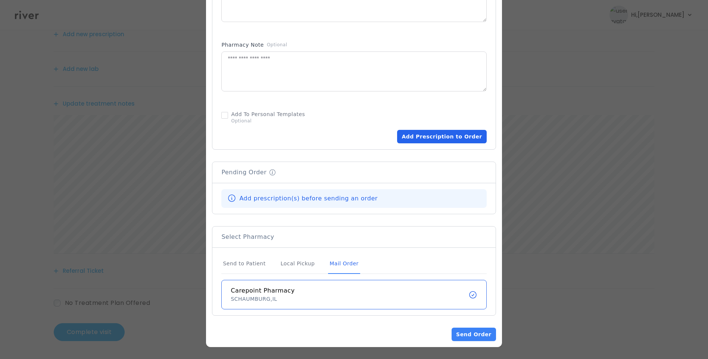
click at [433, 137] on button "Add Prescription to Order" at bounding box center [441, 136] width 89 height 13
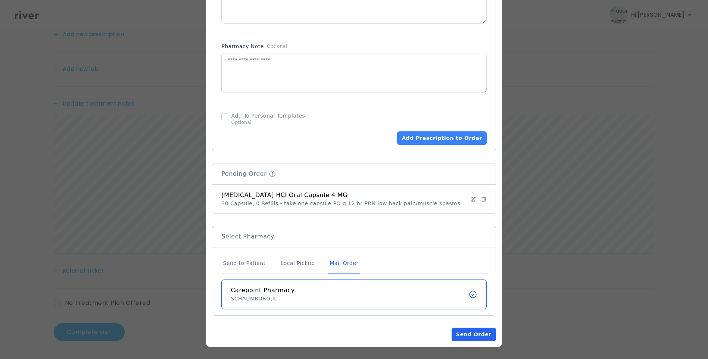
click at [467, 337] on button "Send Order" at bounding box center [474, 334] width 44 height 13
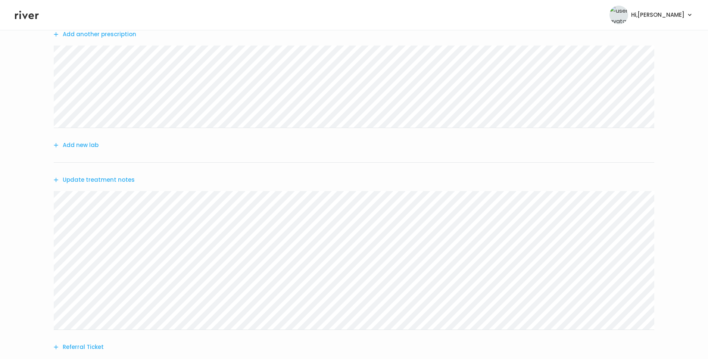
click at [116, 182] on button "Update treatment notes" at bounding box center [94, 180] width 81 height 10
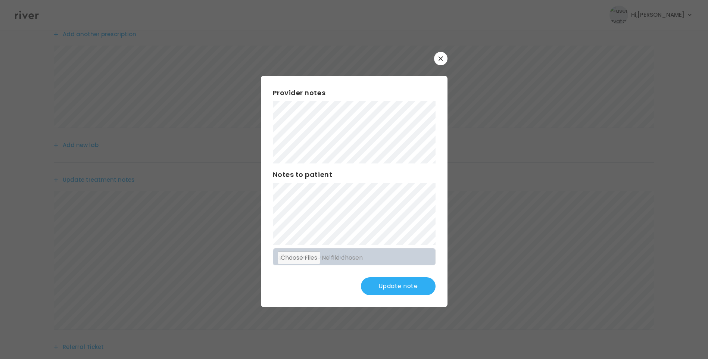
click at [390, 287] on button "Update note" at bounding box center [398, 286] width 75 height 18
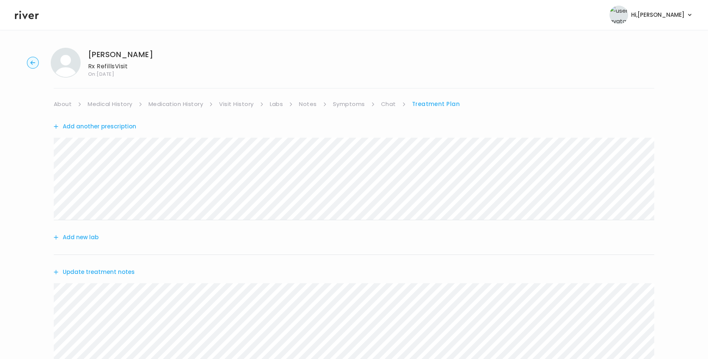
scroll to position [168, 0]
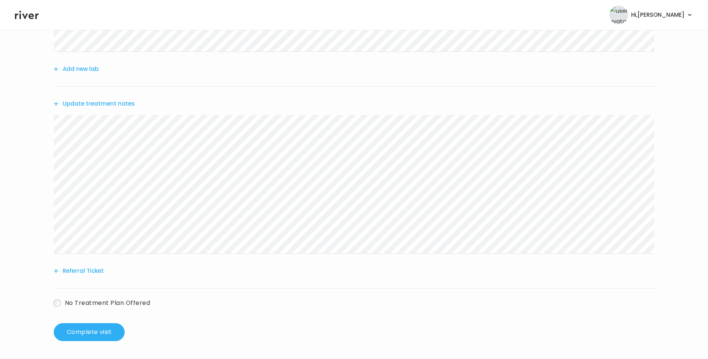
click at [99, 102] on button "Update treatment notes" at bounding box center [94, 104] width 81 height 10
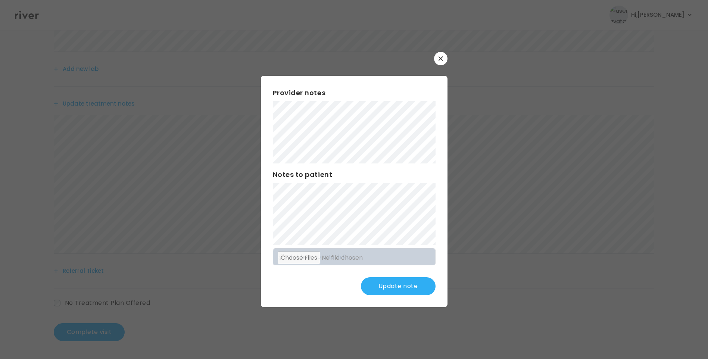
click at [408, 290] on button "Update note" at bounding box center [398, 286] width 75 height 18
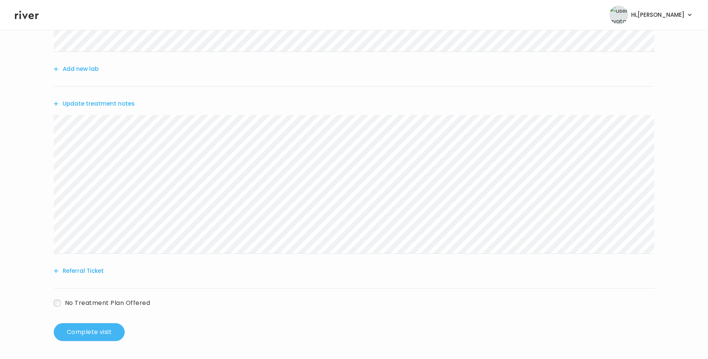
click at [111, 328] on button "Complete visit" at bounding box center [89, 332] width 71 height 18
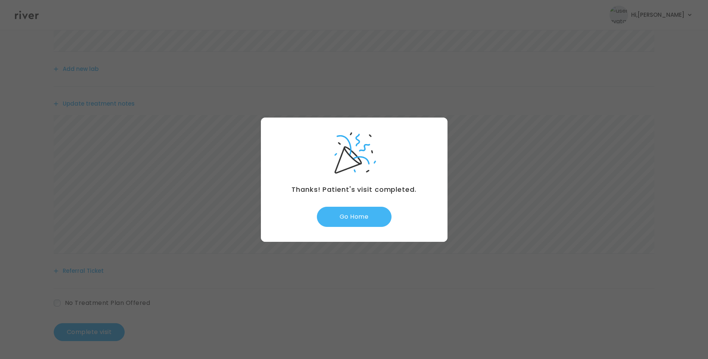
click at [357, 221] on button "Go Home" at bounding box center [354, 217] width 75 height 20
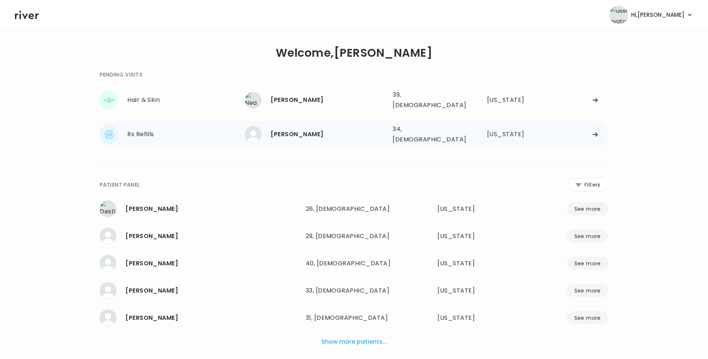
click at [284, 131] on div "[PERSON_NAME]" at bounding box center [329, 134] width 116 height 10
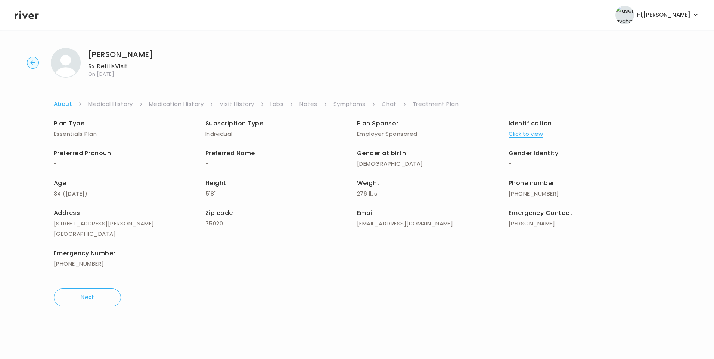
click at [384, 106] on link "Chat" at bounding box center [388, 104] width 15 height 10
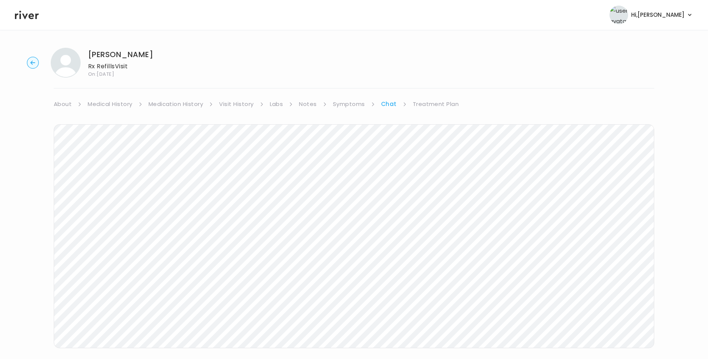
scroll to position [7, 0]
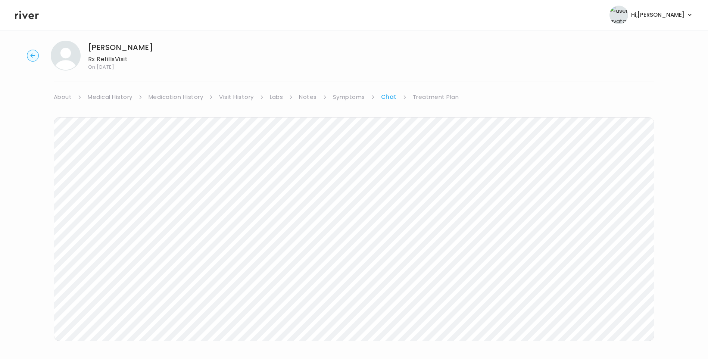
click at [27, 16] on icon at bounding box center [27, 14] width 24 height 11
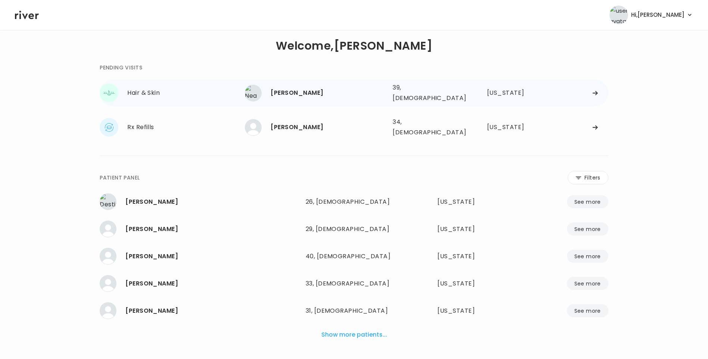
click at [302, 89] on div "[PERSON_NAME]" at bounding box center [329, 93] width 116 height 10
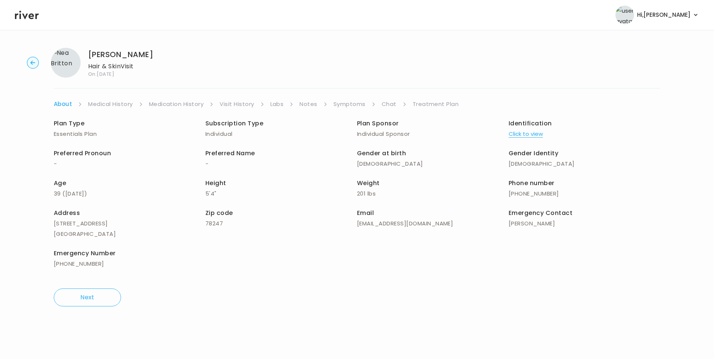
click at [384, 105] on link "Chat" at bounding box center [388, 104] width 15 height 10
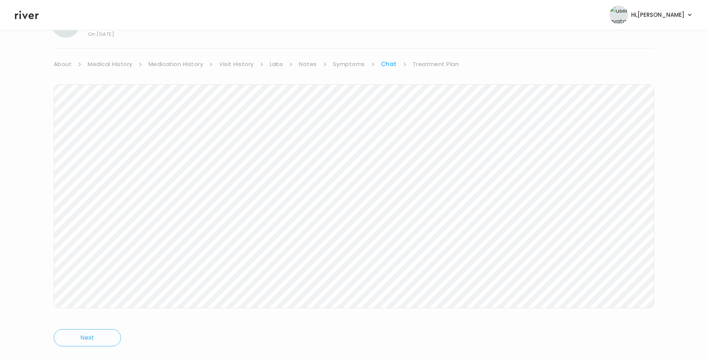
scroll to position [56, 0]
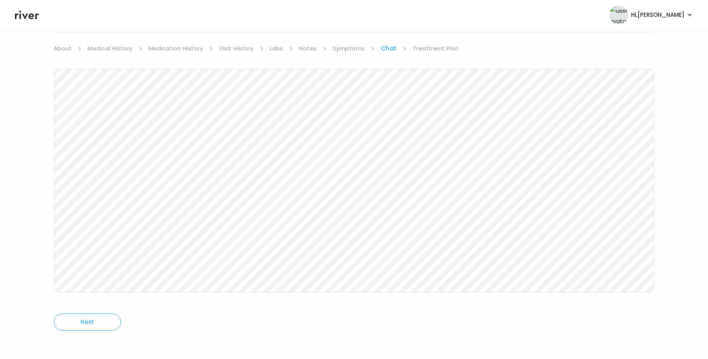
click at [17, 19] on icon at bounding box center [27, 14] width 24 height 11
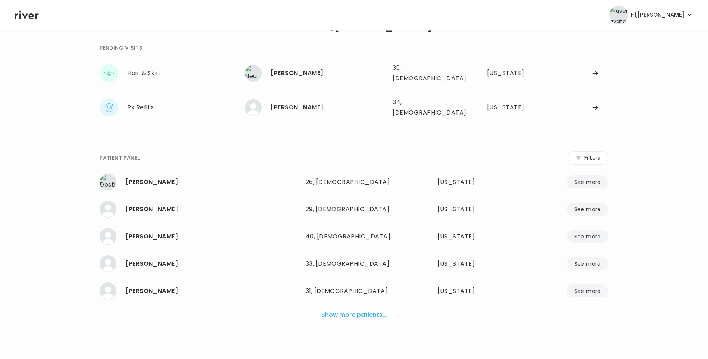
scroll to position [19, 0]
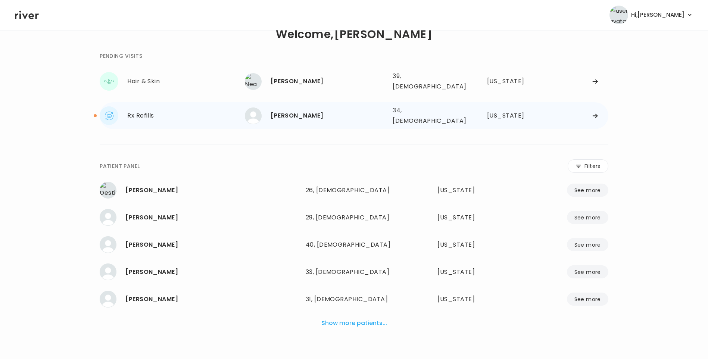
click at [292, 112] on div "[PERSON_NAME]" at bounding box center [329, 115] width 116 height 10
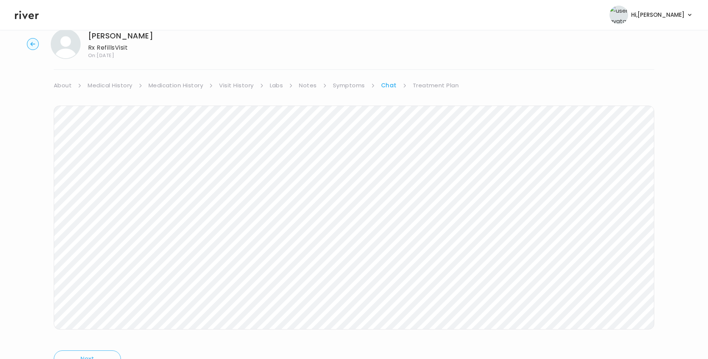
scroll to position [26, 0]
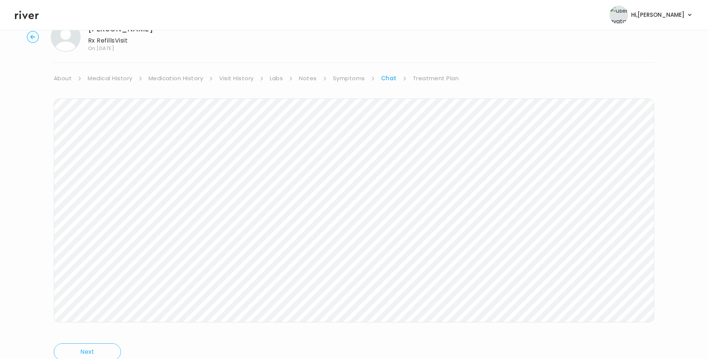
click at [448, 80] on link "Treatment Plan" at bounding box center [436, 78] width 46 height 10
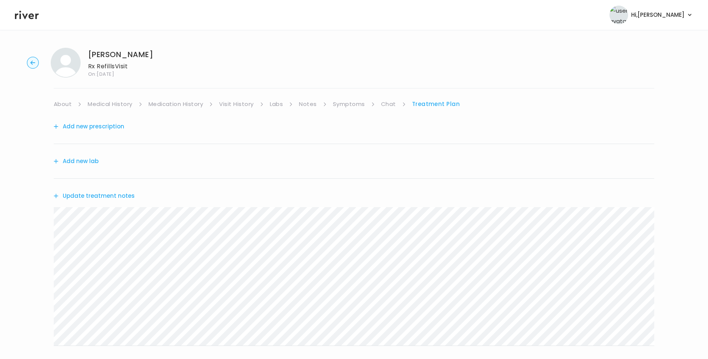
click at [103, 196] on button "Update treatment notes" at bounding box center [94, 196] width 81 height 10
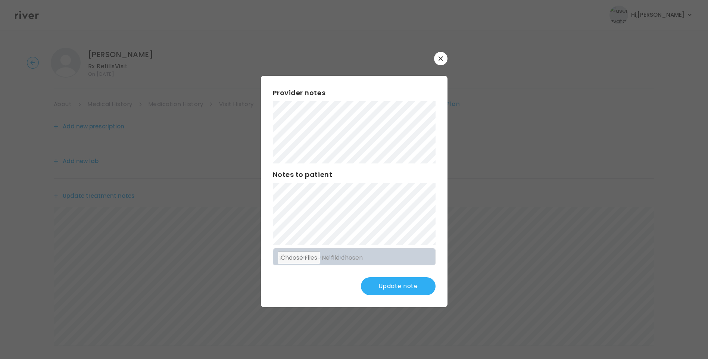
click at [387, 283] on button "Update note" at bounding box center [398, 286] width 75 height 18
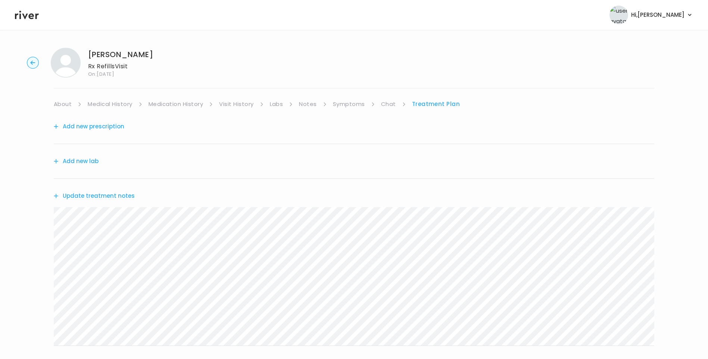
click at [391, 102] on link "Chat" at bounding box center [388, 104] width 15 height 10
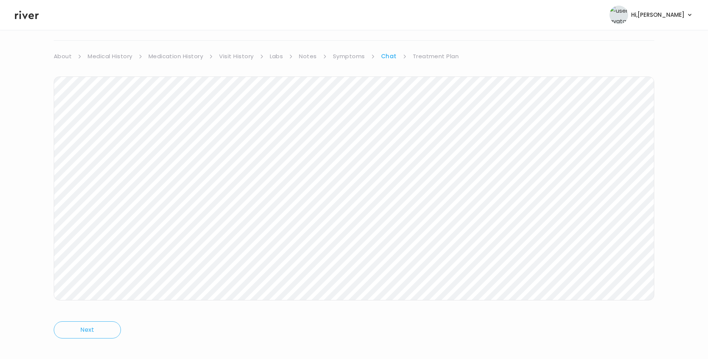
scroll to position [49, 0]
click at [356, 54] on link "Symptoms" at bounding box center [349, 55] width 32 height 10
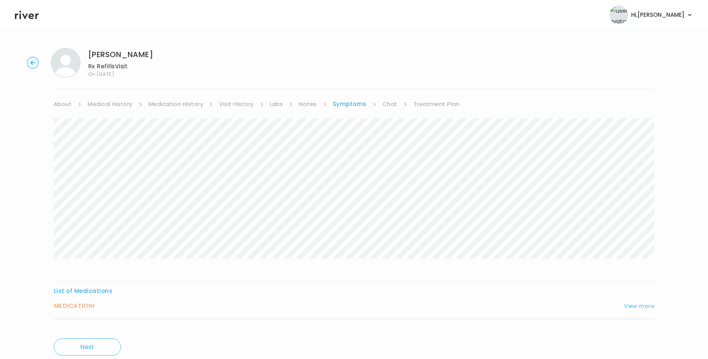
click at [628, 305] on button "View more" at bounding box center [639, 306] width 30 height 9
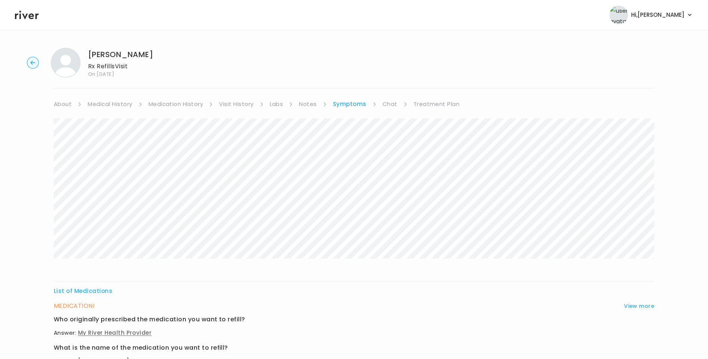
click at [418, 100] on link "Treatment Plan" at bounding box center [437, 104] width 46 height 10
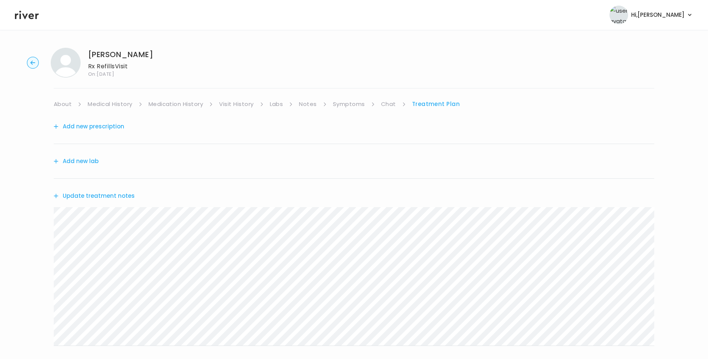
click at [100, 99] on div "[PERSON_NAME] Rx Refills Visit On: [DATE] About Medical History Medication Hist…" at bounding box center [354, 241] width 708 height 398
click at [102, 103] on link "Medical History" at bounding box center [110, 104] width 44 height 10
click at [439, 104] on link "Treatment Plan" at bounding box center [438, 104] width 46 height 10
click at [121, 196] on button "Update treatment notes" at bounding box center [94, 196] width 81 height 10
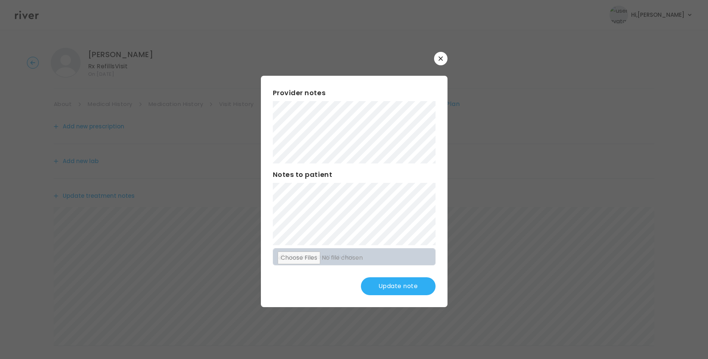
click at [393, 282] on button "Update note" at bounding box center [398, 286] width 75 height 18
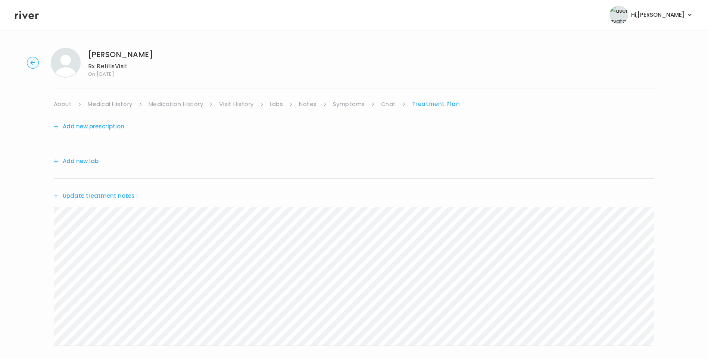
drag, startPoint x: 163, startPoint y: 102, endPoint x: 173, endPoint y: 108, distance: 11.7
click at [163, 102] on link "Medication History" at bounding box center [176, 104] width 55 height 10
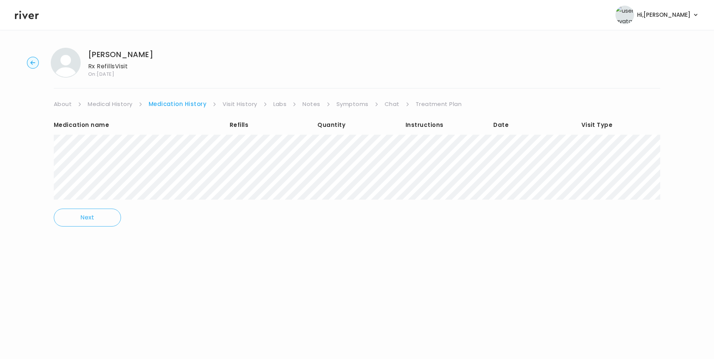
click at [420, 107] on link "Treatment Plan" at bounding box center [438, 104] width 46 height 10
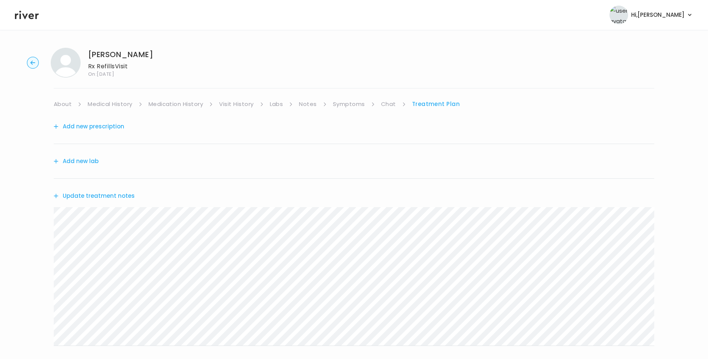
drag, startPoint x: 29, startPoint y: 6, endPoint x: 31, endPoint y: 13, distance: 8.2
click at [29, 7] on header "Hi, [PERSON_NAME] Profile Logout" at bounding box center [354, 15] width 708 height 30
click at [31, 15] on icon at bounding box center [27, 14] width 24 height 11
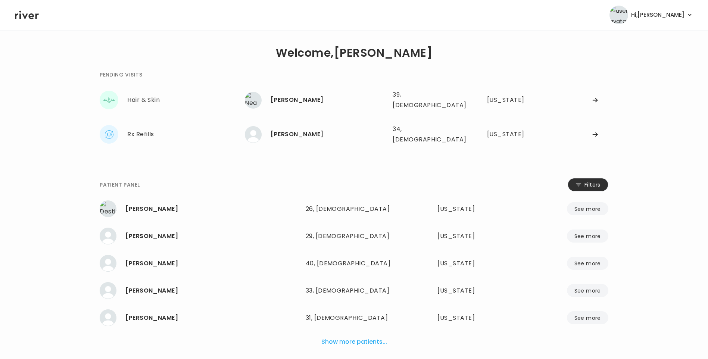
click at [585, 180] on button "Filters" at bounding box center [588, 184] width 41 height 13
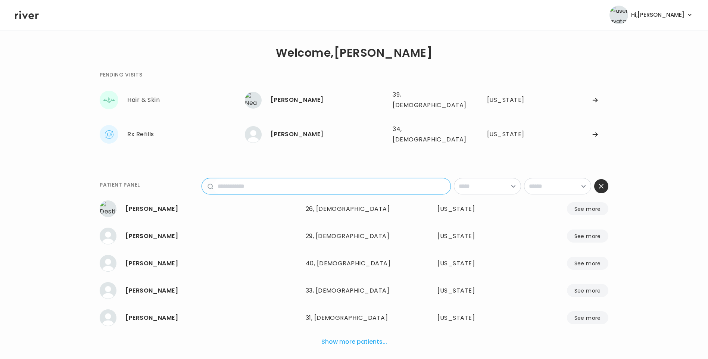
click at [324, 180] on input "name" at bounding box center [331, 186] width 237 height 16
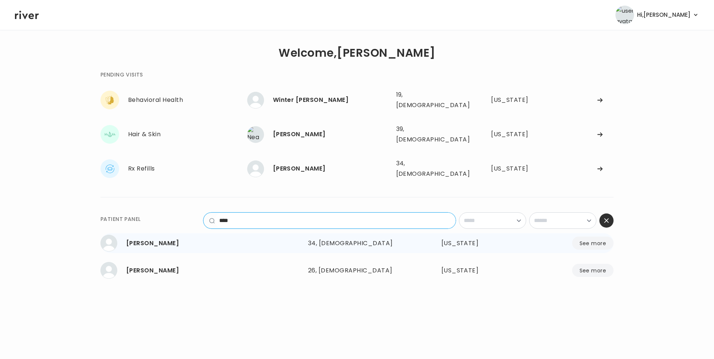
type input "****"
click at [318, 238] on div "34, [DEMOGRAPHIC_DATA]" at bounding box center [357, 243] width 98 height 10
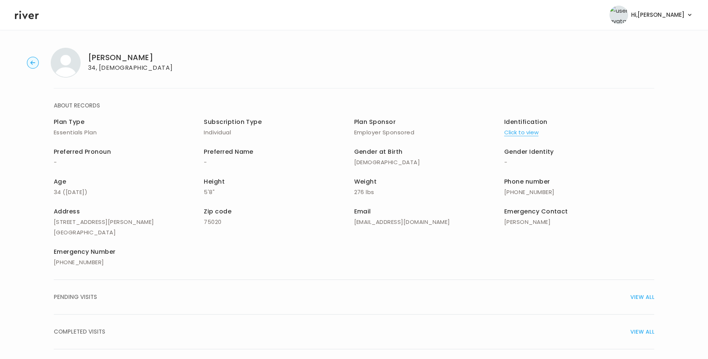
click at [93, 332] on span "COMPLETED VISITS" at bounding box center [80, 332] width 52 height 10
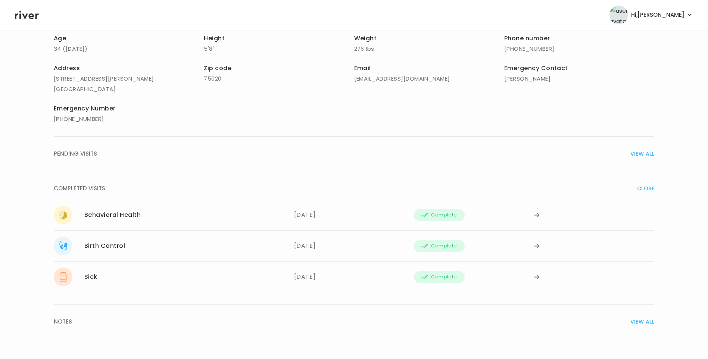
scroll to position [149, 0]
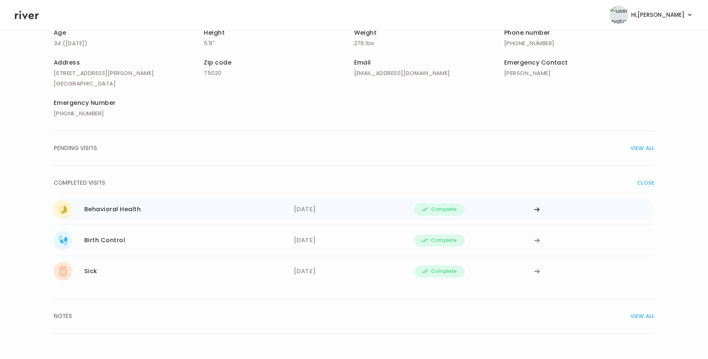
click at [298, 215] on div "[DATE]" at bounding box center [354, 209] width 120 height 19
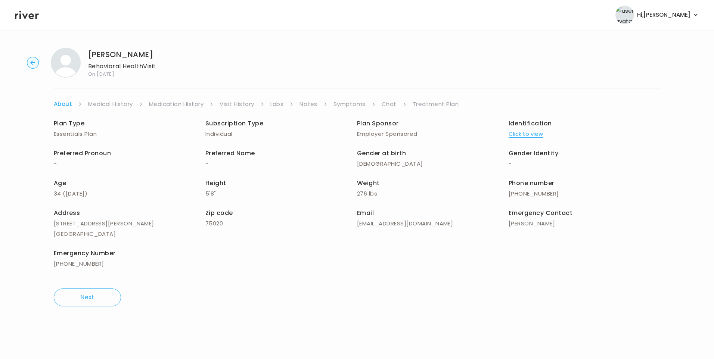
click at [440, 105] on link "Treatment Plan" at bounding box center [435, 104] width 46 height 10
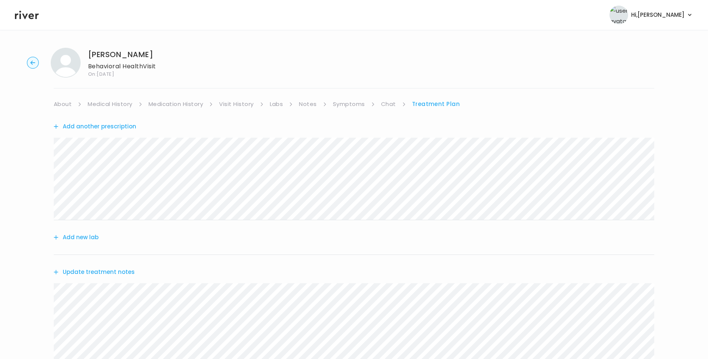
click at [26, 10] on icon at bounding box center [27, 14] width 24 height 11
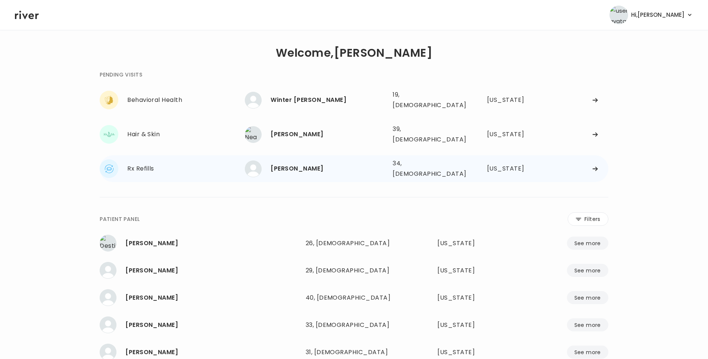
click at [305, 163] on div "[PERSON_NAME]" at bounding box center [329, 168] width 116 height 10
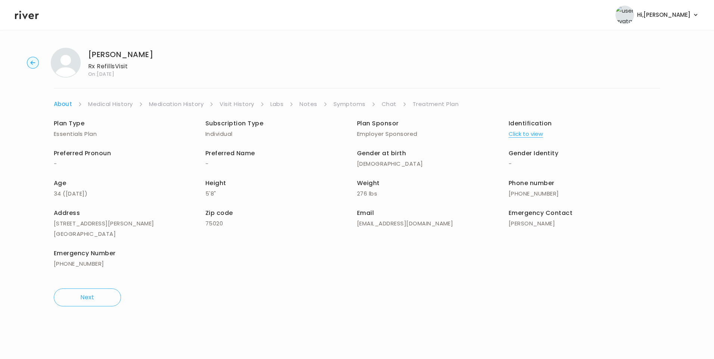
click at [354, 105] on link "Symptoms" at bounding box center [349, 104] width 32 height 10
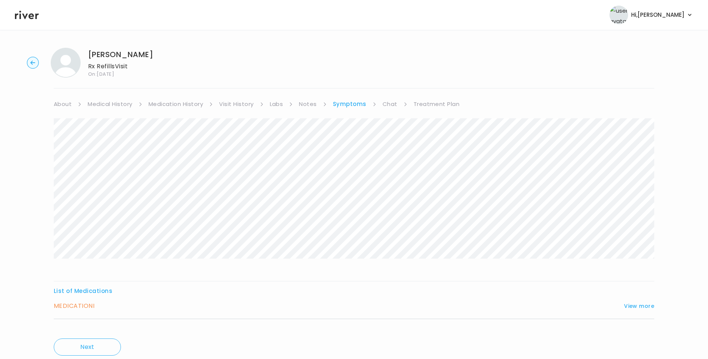
drag, startPoint x: 632, startPoint y: 304, endPoint x: 615, endPoint y: 300, distance: 17.2
click at [632, 304] on button "View more" at bounding box center [639, 306] width 30 height 9
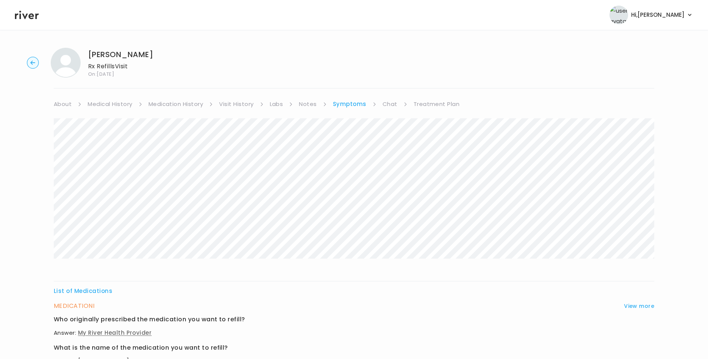
click at [429, 104] on link "Treatment Plan" at bounding box center [437, 104] width 46 height 10
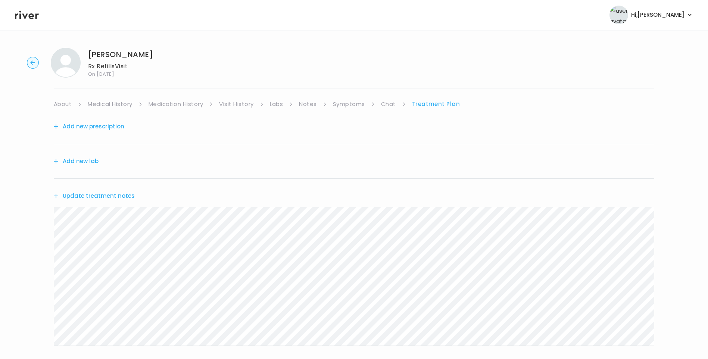
click at [350, 92] on div "Viktoria Moore Rx Refills Visit On: 10 Oct 2025 About Medical History Medicatio…" at bounding box center [354, 241] width 708 height 398
click at [349, 100] on link "Symptoms" at bounding box center [349, 104] width 32 height 10
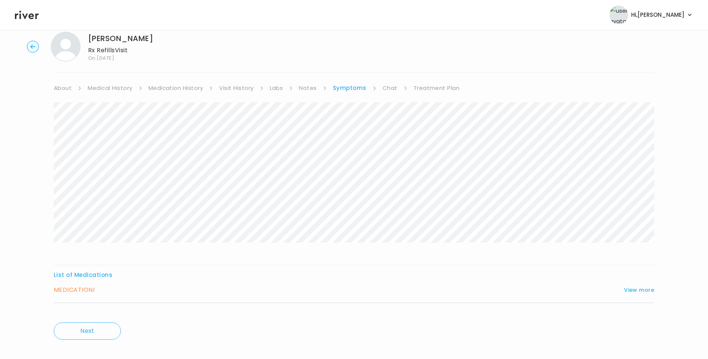
scroll to position [25, 0]
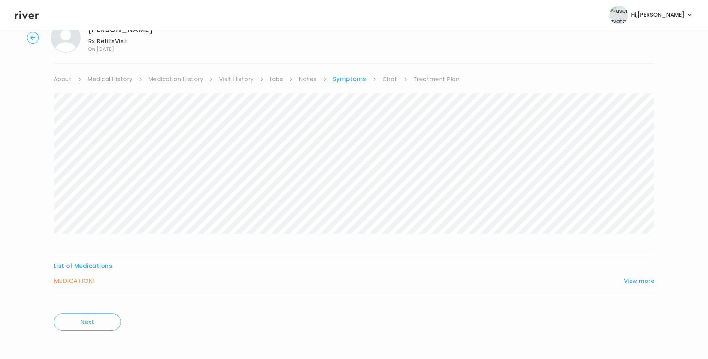
drag, startPoint x: 77, startPoint y: 280, endPoint x: 86, endPoint y: 281, distance: 9.5
click at [78, 280] on h3 "MEDICATION I" at bounding box center [74, 281] width 41 height 10
click at [630, 282] on button "View more" at bounding box center [639, 281] width 30 height 9
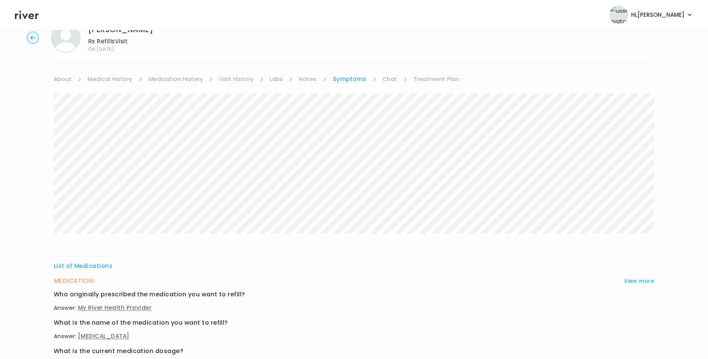
scroll to position [226, 0]
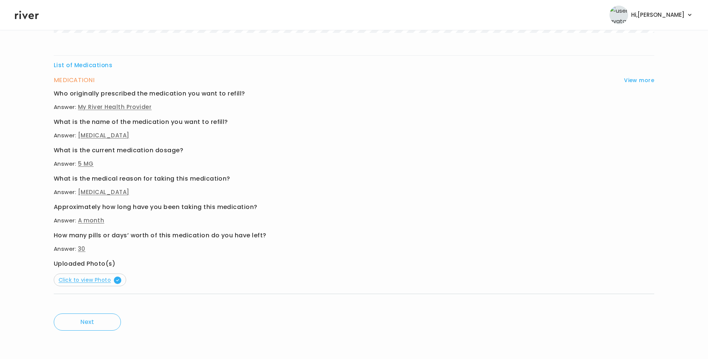
click at [91, 280] on span "Click to view Photo" at bounding box center [90, 279] width 63 height 7
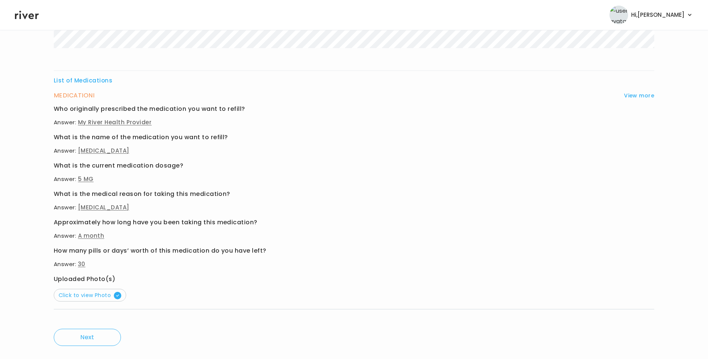
scroll to position [0, 0]
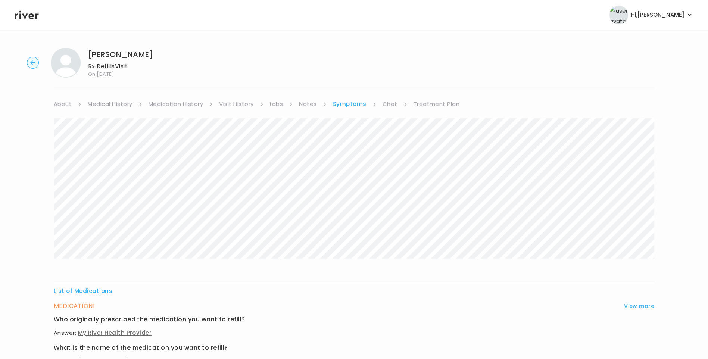
click at [427, 107] on link "Treatment Plan" at bounding box center [437, 104] width 46 height 10
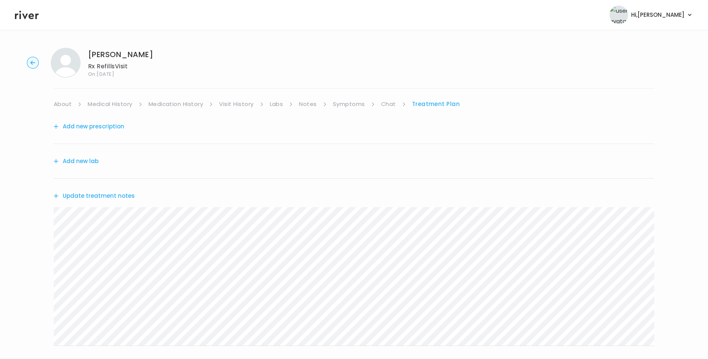
click at [118, 195] on button "Update treatment notes" at bounding box center [94, 196] width 81 height 10
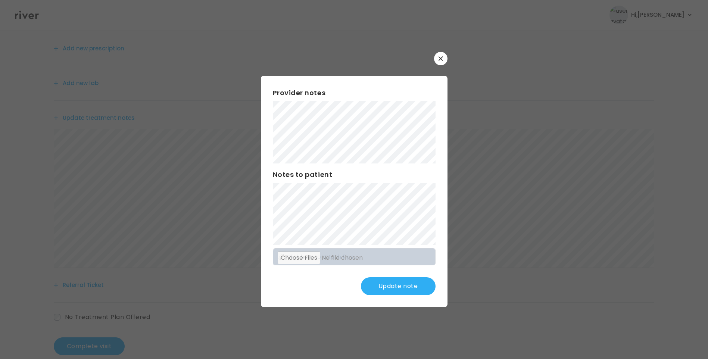
scroll to position [92, 0]
click at [400, 287] on button "Update note" at bounding box center [398, 286] width 75 height 18
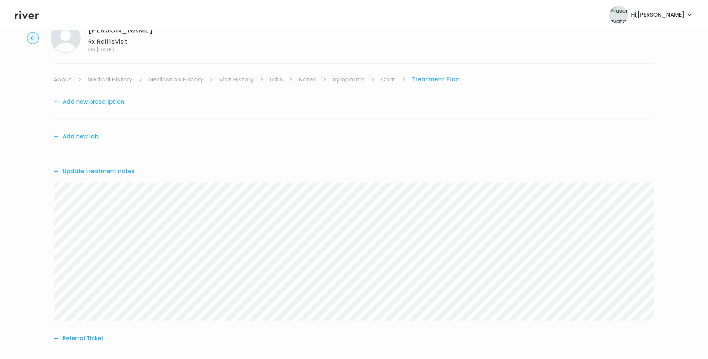
scroll to position [0, 0]
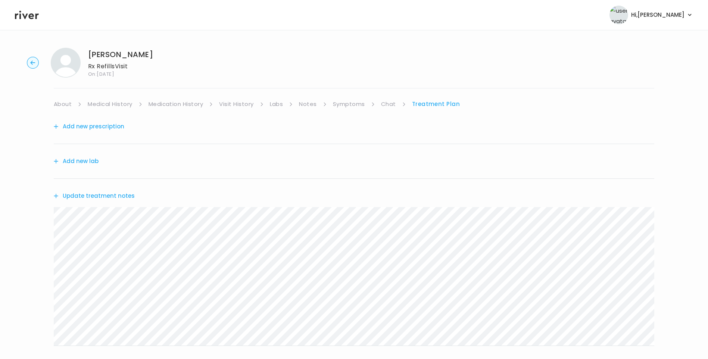
click at [244, 102] on link "Visit History" at bounding box center [236, 104] width 34 height 10
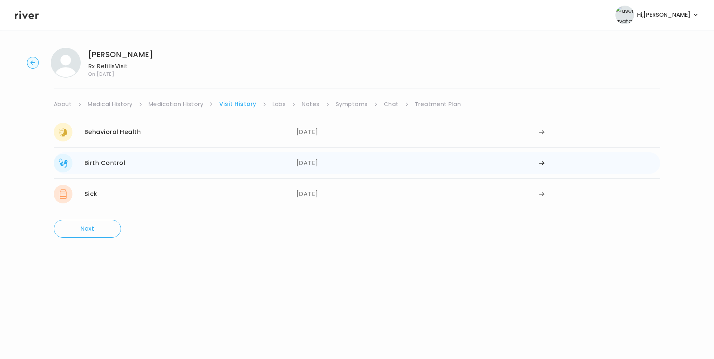
click at [310, 165] on div "09/05/2025" at bounding box center [417, 163] width 243 height 19
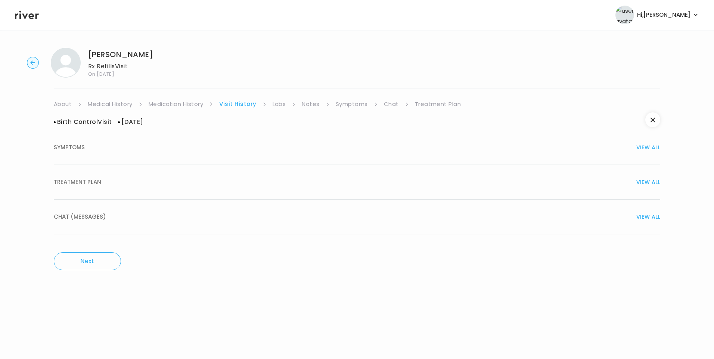
drag, startPoint x: 157, startPoint y: 185, endPoint x: 164, endPoint y: 187, distance: 7.7
click at [158, 185] on div "TREATMENT PLAN VIEW ALL" at bounding box center [357, 182] width 606 height 10
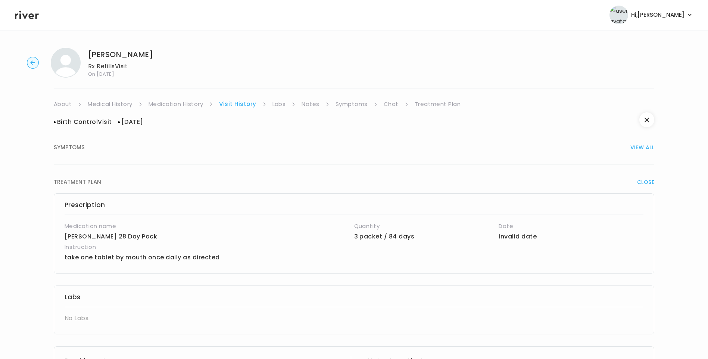
click at [429, 104] on link "Treatment Plan" at bounding box center [438, 104] width 46 height 10
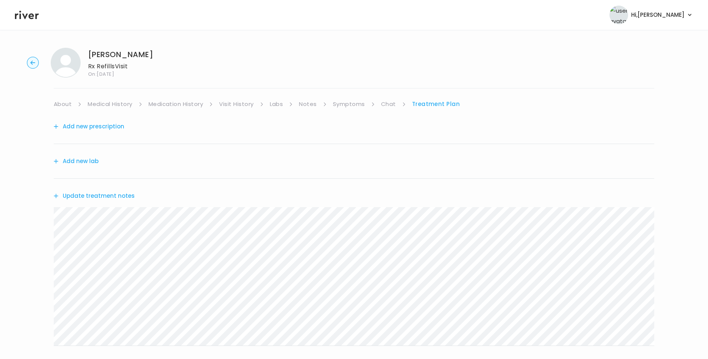
click at [387, 105] on link "Chat" at bounding box center [388, 104] width 15 height 10
click at [439, 99] on link "Treatment Plan" at bounding box center [436, 104] width 46 height 10
click at [352, 105] on link "Symptoms" at bounding box center [349, 104] width 32 height 10
click at [424, 101] on link "Treatment Plan" at bounding box center [437, 104] width 46 height 10
click at [108, 129] on button "Add new prescription" at bounding box center [89, 126] width 71 height 10
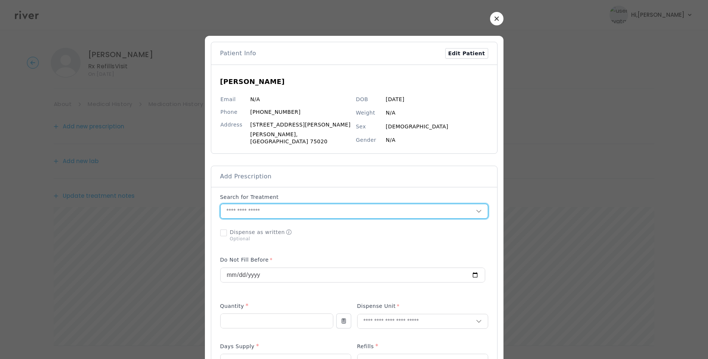
click at [273, 207] on input "text" at bounding box center [348, 211] width 255 height 14
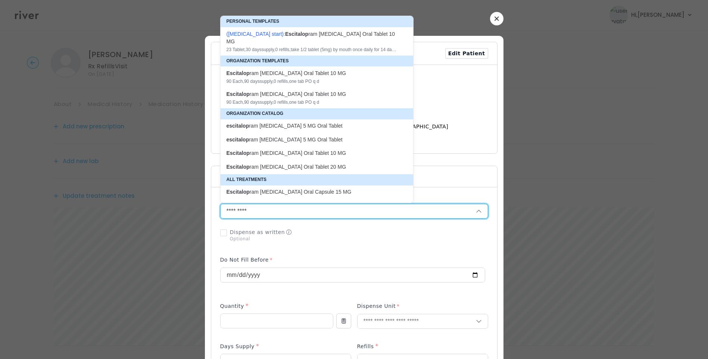
click at [306, 122] on p "escitalop ram oxalate 5 MG Oral Tablet" at bounding box center [313, 125] width 172 height 7
type input "**********"
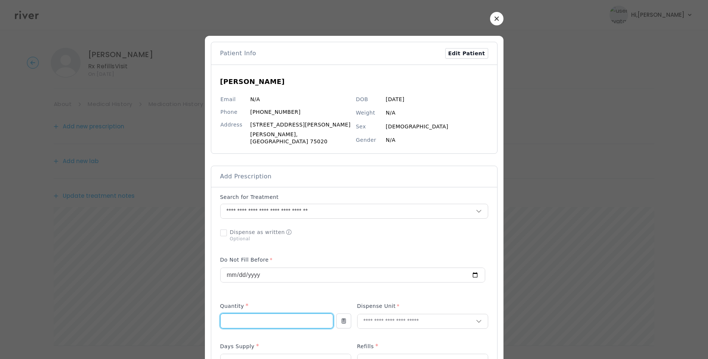
click at [249, 315] on input "number" at bounding box center [277, 321] width 112 height 14
type input "**"
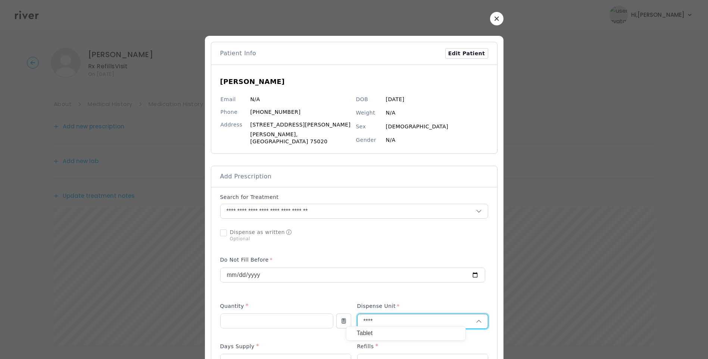
type input "****"
click at [368, 333] on p "Tablet" at bounding box center [406, 333] width 98 height 11
click at [367, 354] on input "number" at bounding box center [423, 361] width 130 height 14
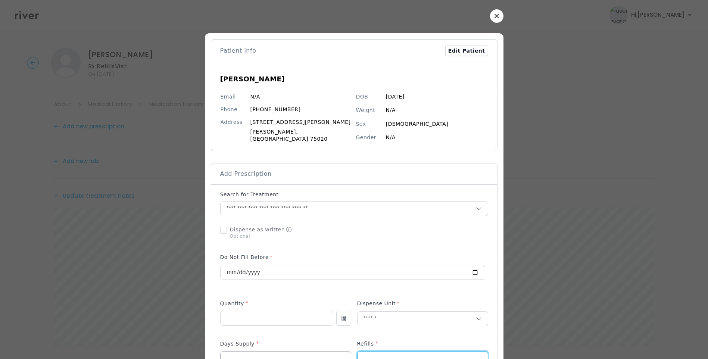
type input "*"
click at [302, 352] on input "number" at bounding box center [286, 359] width 130 height 14
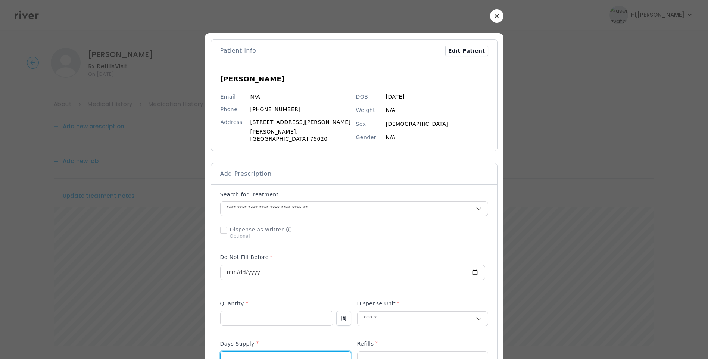
type input "**"
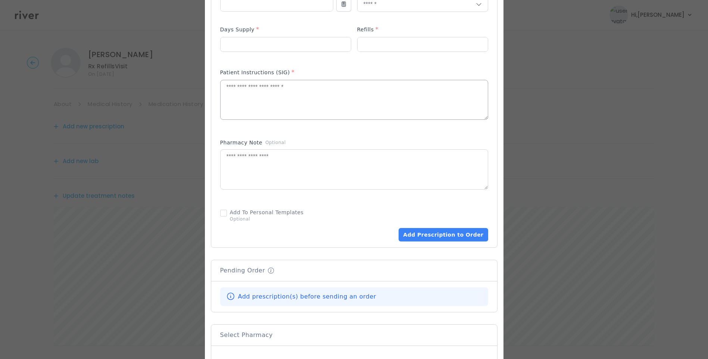
click at [323, 113] on textarea at bounding box center [354, 100] width 267 height 40
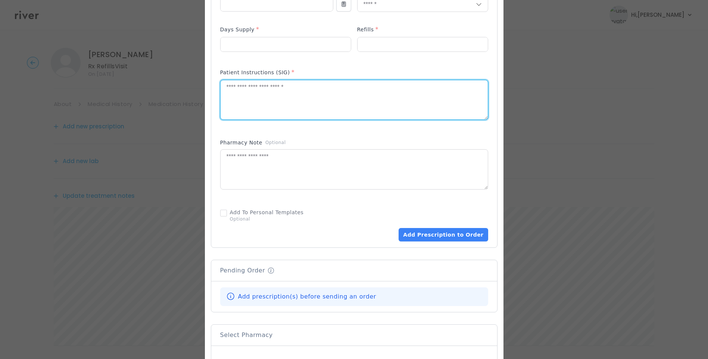
type textarea "*"
click at [346, 93] on textarea "**********" at bounding box center [354, 100] width 267 height 40
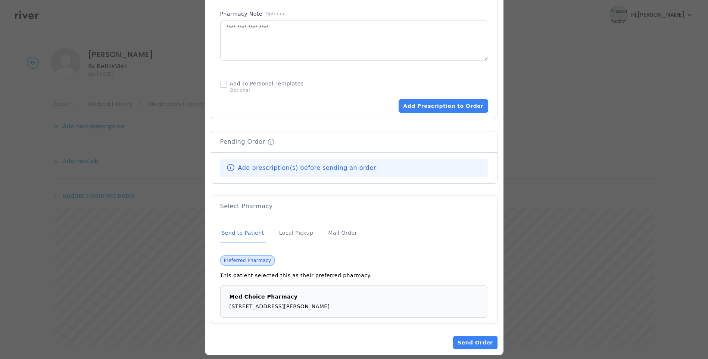
scroll to position [450, 0]
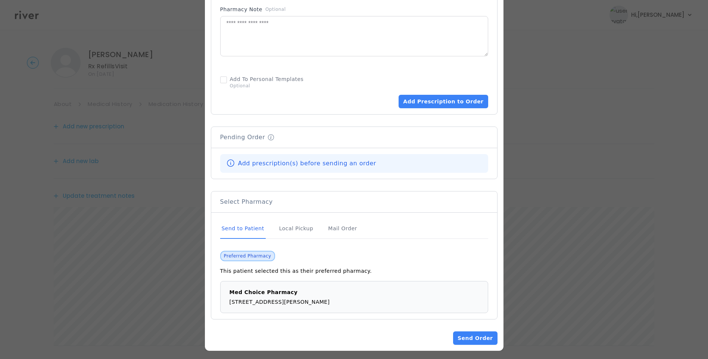
type textarea "**********"
click at [252, 225] on div "Send to Patient" at bounding box center [243, 229] width 46 height 20
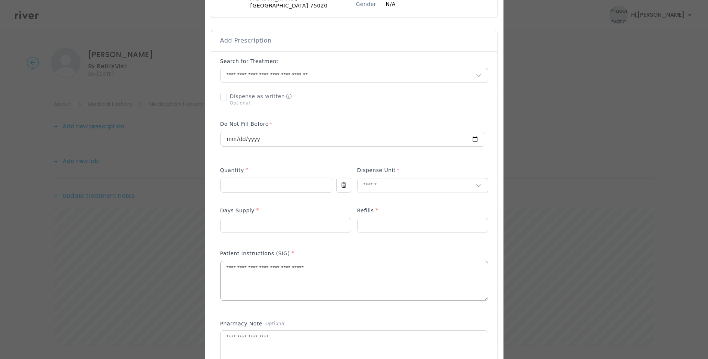
click at [361, 268] on textarea "**********" at bounding box center [354, 281] width 267 height 40
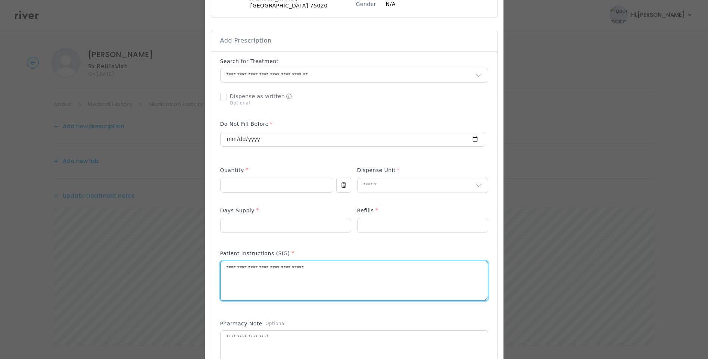
scroll to position [450, 0]
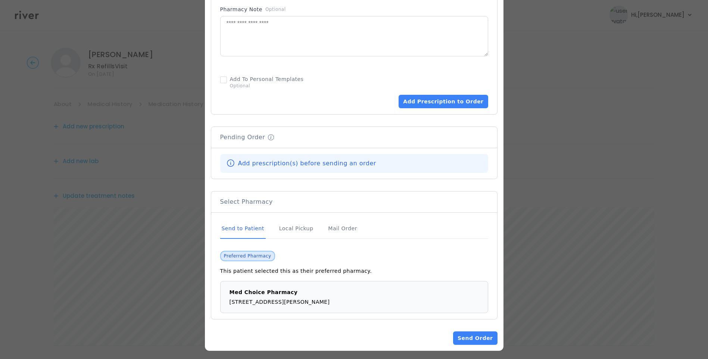
click at [256, 226] on div "Send to Patient" at bounding box center [243, 229] width 46 height 20
click at [436, 99] on button "Add Prescription to Order" at bounding box center [443, 101] width 89 height 13
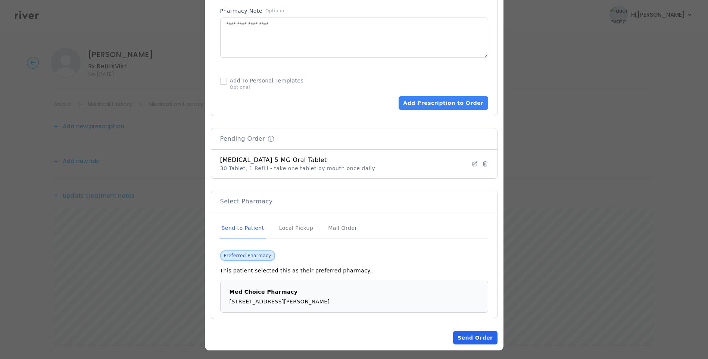
click at [466, 333] on button "Send Order" at bounding box center [475, 337] width 44 height 13
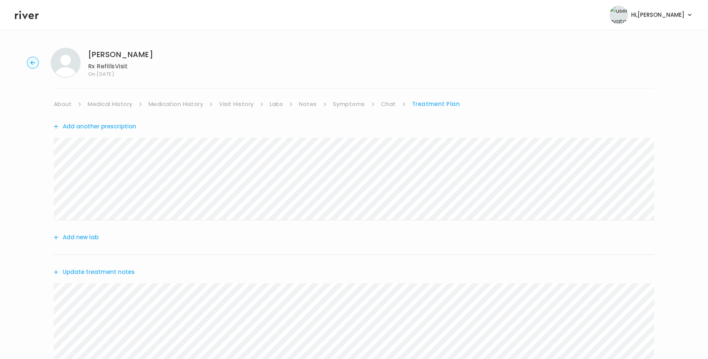
click at [175, 102] on link "Medication History" at bounding box center [176, 104] width 55 height 10
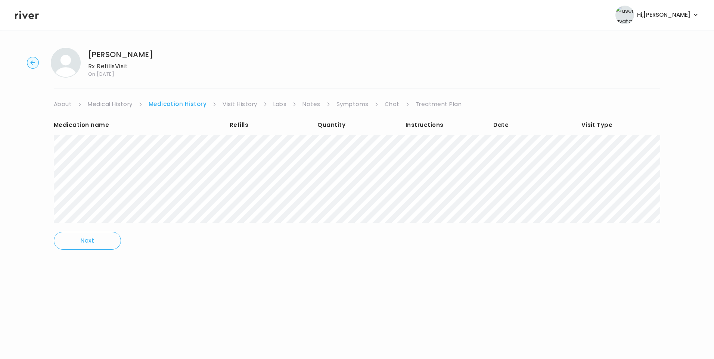
click at [426, 102] on link "Treatment Plan" at bounding box center [438, 104] width 46 height 10
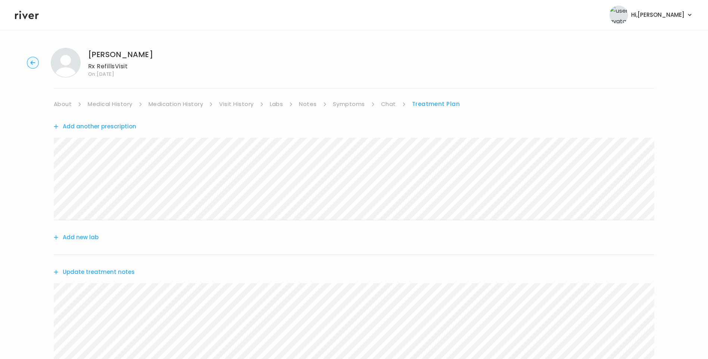
click at [385, 103] on link "Chat" at bounding box center [388, 104] width 15 height 10
click at [441, 104] on link "Treatment Plan" at bounding box center [436, 104] width 46 height 10
click at [386, 104] on link "Chat" at bounding box center [388, 104] width 15 height 10
click at [432, 105] on link "Treatment Plan" at bounding box center [436, 104] width 46 height 10
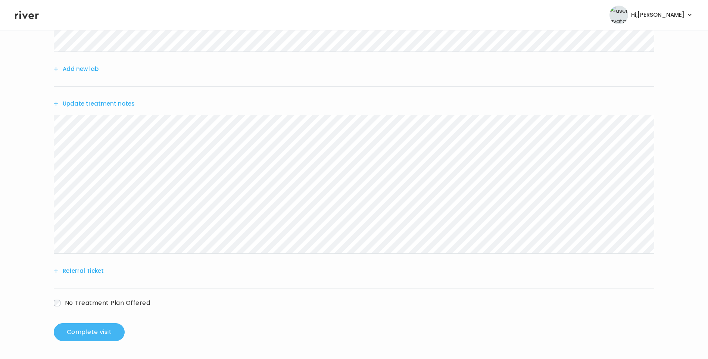
click at [102, 331] on button "Complete visit" at bounding box center [89, 332] width 71 height 18
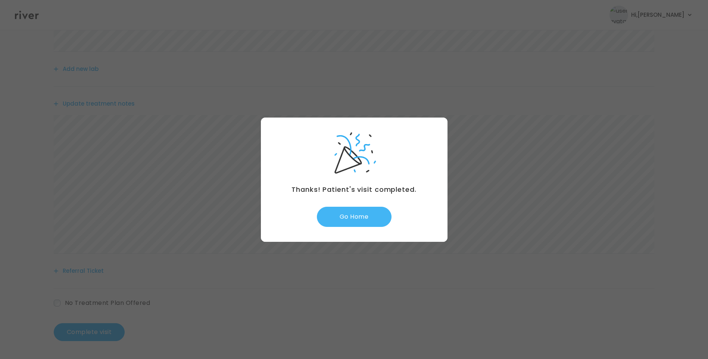
click at [370, 218] on button "Go Home" at bounding box center [354, 217] width 75 height 20
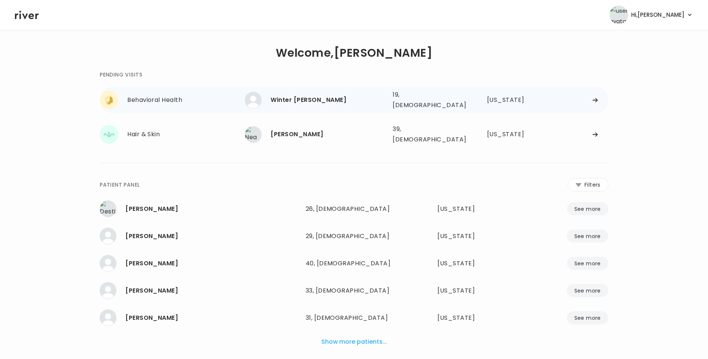
click at [297, 98] on div "Winter [PERSON_NAME]" at bounding box center [329, 100] width 116 height 10
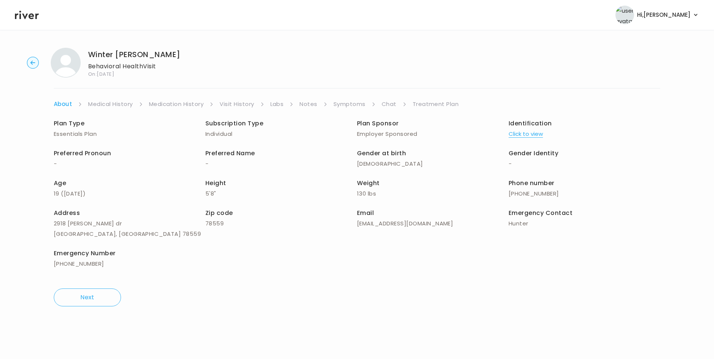
click at [120, 103] on link "Medical History" at bounding box center [110, 104] width 44 height 10
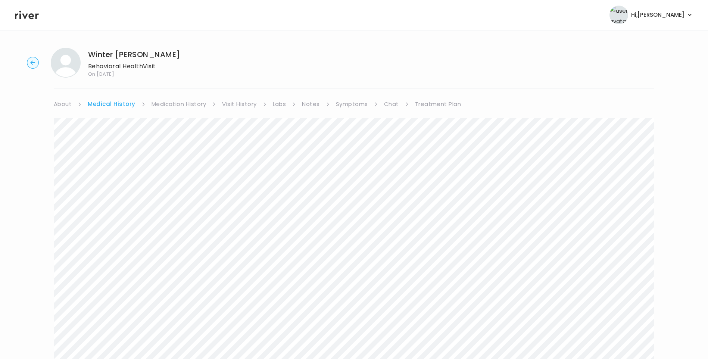
click at [245, 106] on link "Visit History" at bounding box center [239, 104] width 34 height 10
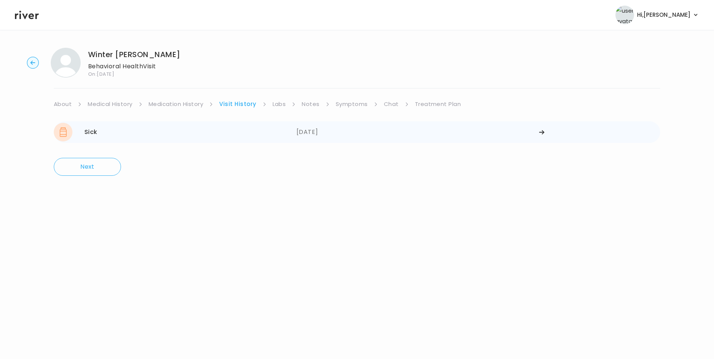
click at [120, 136] on div "Sick [DATE]" at bounding box center [175, 132] width 243 height 19
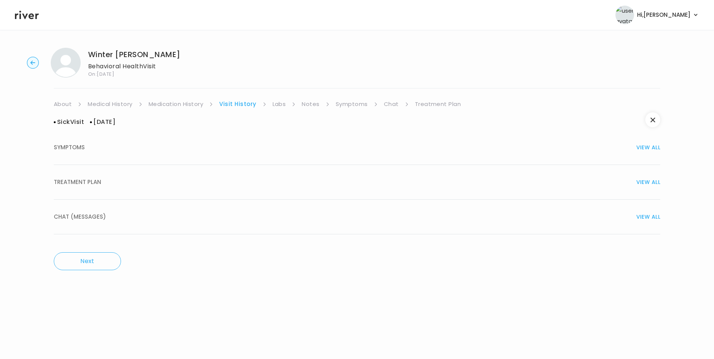
click at [78, 179] on span "TREATMENT PLAN" at bounding box center [77, 182] width 47 height 10
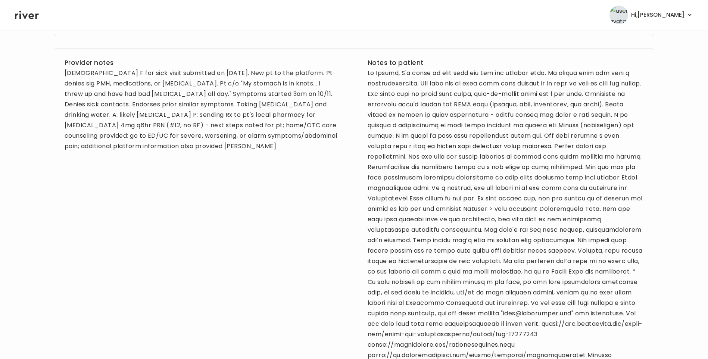
scroll to position [314, 0]
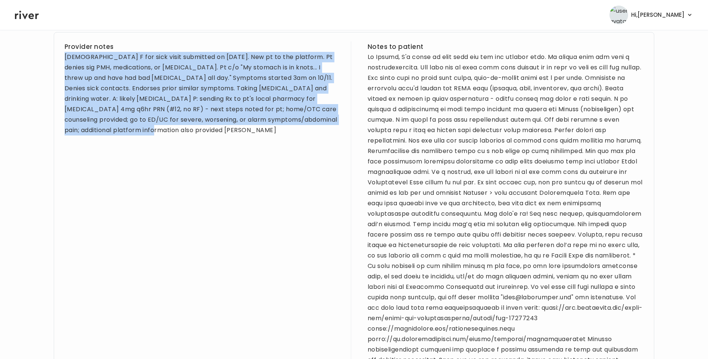
drag, startPoint x: 65, startPoint y: 58, endPoint x: 191, endPoint y: 152, distance: 157.2
click at [191, 152] on div "Provider notes [DEMOGRAPHIC_DATA] F for sick visit submitted on [DATE]. New pt …" at bounding box center [203, 271] width 276 height 460
drag, startPoint x: 191, startPoint y: 152, endPoint x: 159, endPoint y: 93, distance: 67.3
copy div "[DEMOGRAPHIC_DATA] F for sick visit submitted on [DATE]. New pt to the platform…"
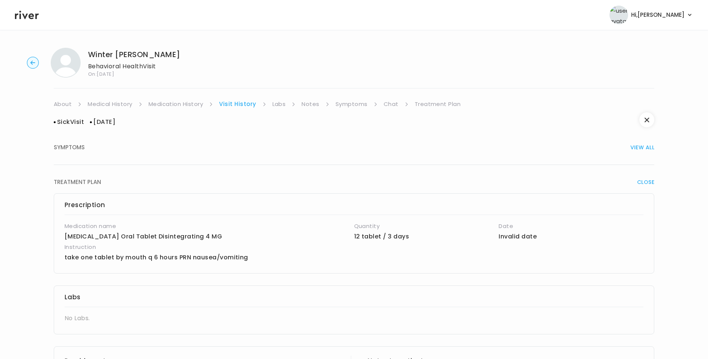
click at [432, 103] on link "Treatment Plan" at bounding box center [438, 104] width 46 height 10
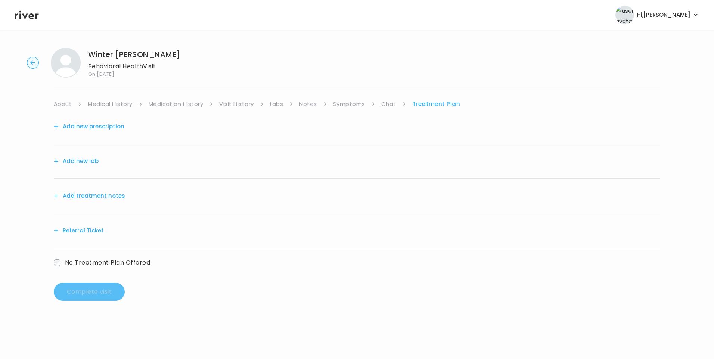
click at [112, 195] on button "Add treatment notes" at bounding box center [89, 196] width 71 height 10
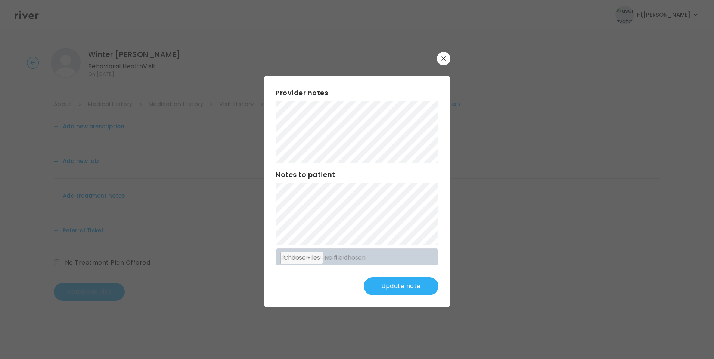
click at [417, 287] on button "Update note" at bounding box center [401, 286] width 75 height 18
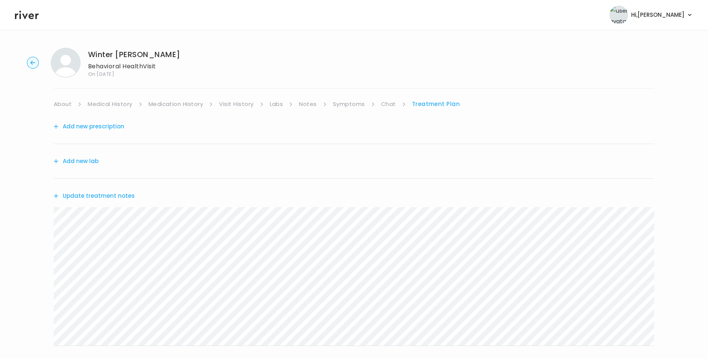
click at [108, 106] on link "Medical History" at bounding box center [110, 104] width 44 height 10
click at [348, 106] on link "Symptoms" at bounding box center [352, 104] width 32 height 10
click at [22, 16] on icon at bounding box center [27, 14] width 24 height 11
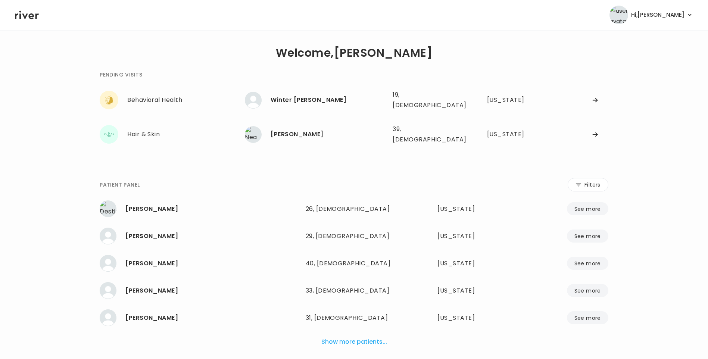
click at [576, 182] on icon at bounding box center [579, 185] width 6 height 6
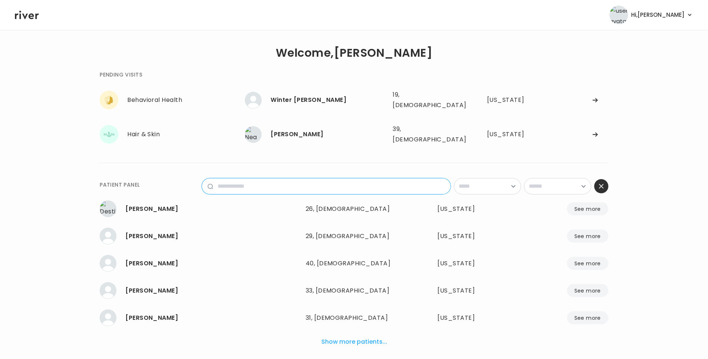
click at [334, 181] on input "name" at bounding box center [331, 186] width 237 height 16
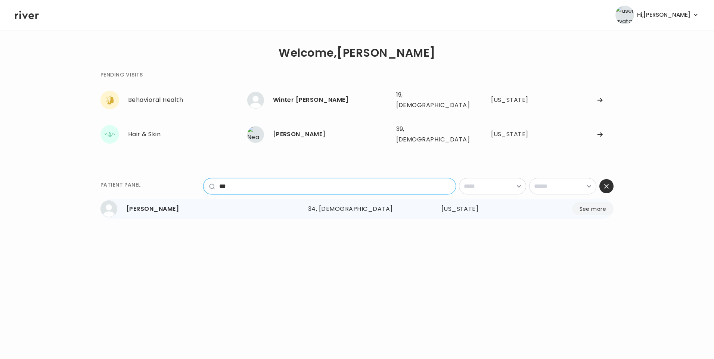
type input "***"
click at [340, 199] on div "[PERSON_NAME] 34, [DEMOGRAPHIC_DATA] See more 34, [DEMOGRAPHIC_DATA] [US_STATE]…" at bounding box center [356, 209] width 513 height 20
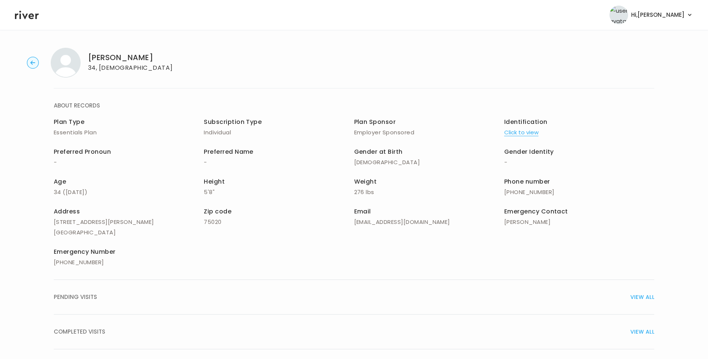
click at [99, 330] on span "COMPLETED VISITS" at bounding box center [80, 332] width 52 height 10
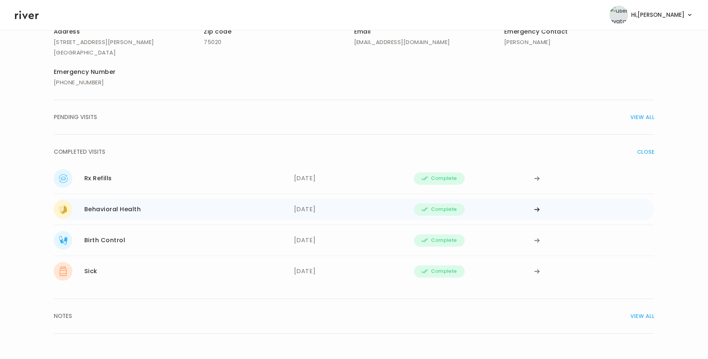
click at [122, 209] on div "Behavioral Health" at bounding box center [112, 209] width 56 height 10
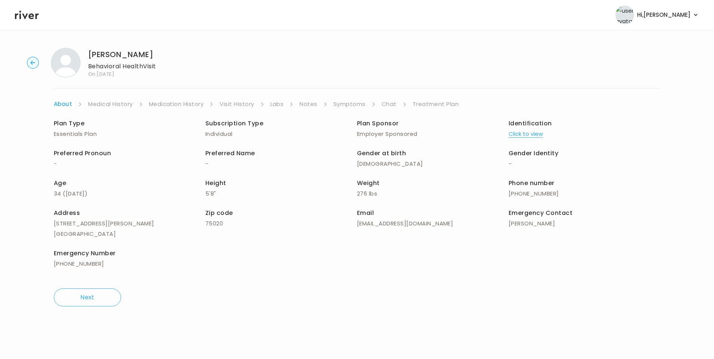
click at [424, 106] on link "Treatment Plan" at bounding box center [435, 104] width 46 height 10
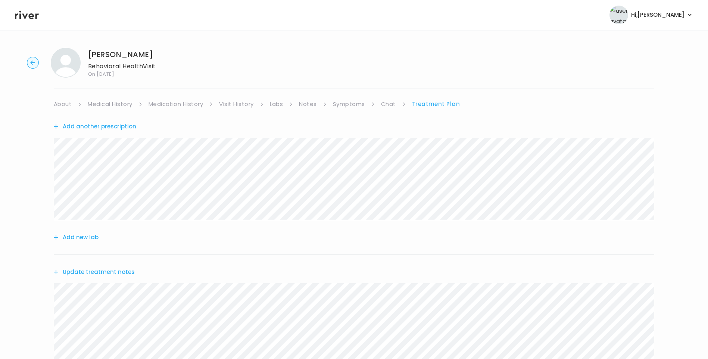
scroll to position [205, 0]
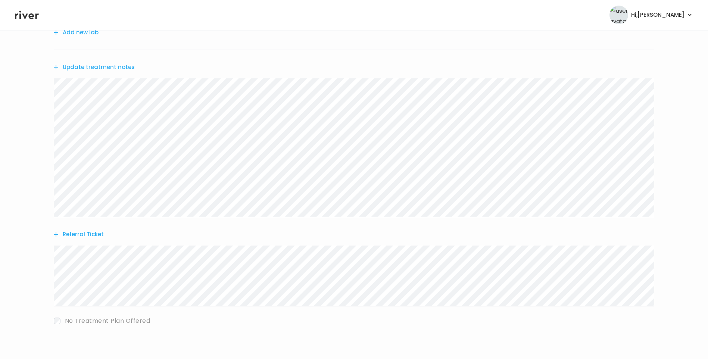
click at [508, 233] on div "Add another prescription Add new lab Update treatment notes Referral Ticket No …" at bounding box center [354, 122] width 601 height 437
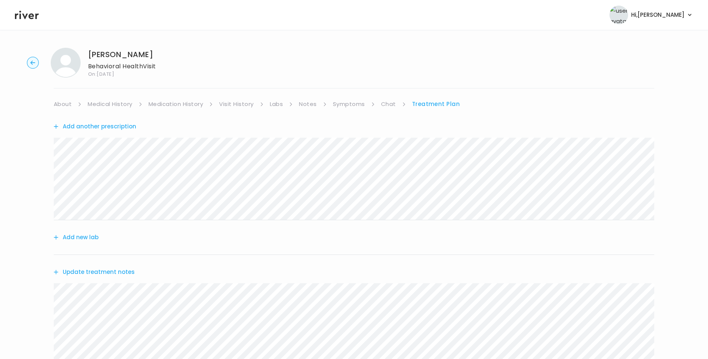
click at [35, 19] on icon at bounding box center [27, 14] width 24 height 11
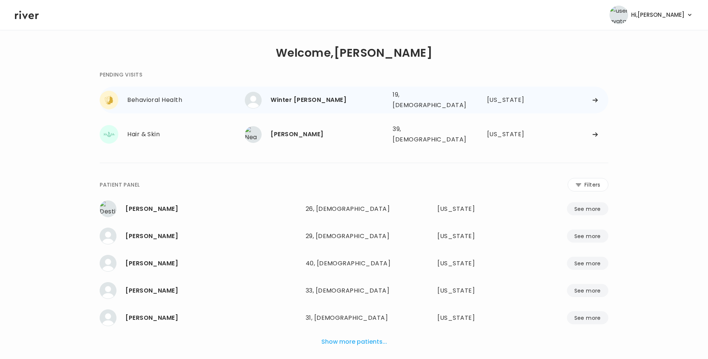
click at [298, 97] on div "Winter [PERSON_NAME]" at bounding box center [329, 100] width 116 height 10
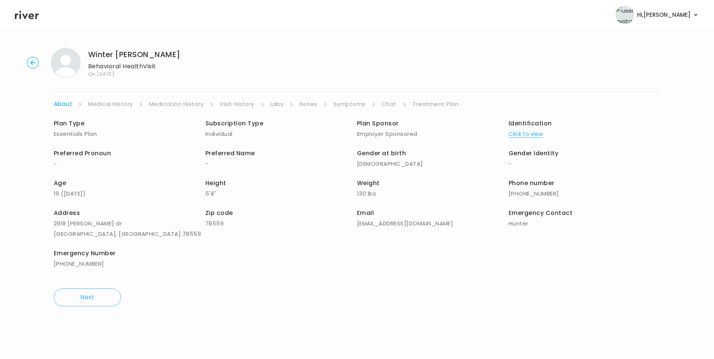
click at [432, 106] on link "Treatment Plan" at bounding box center [435, 104] width 46 height 10
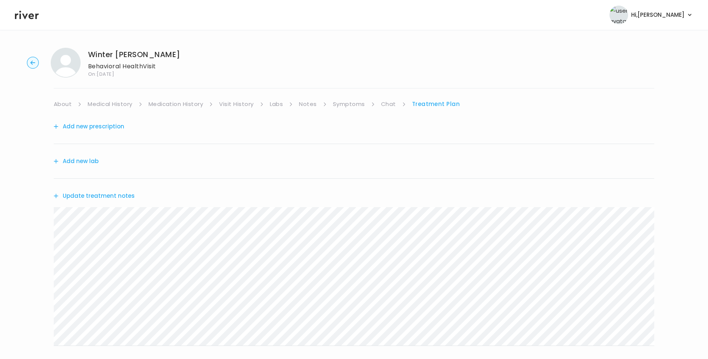
click at [123, 194] on button "Update treatment notes" at bounding box center [94, 196] width 81 height 10
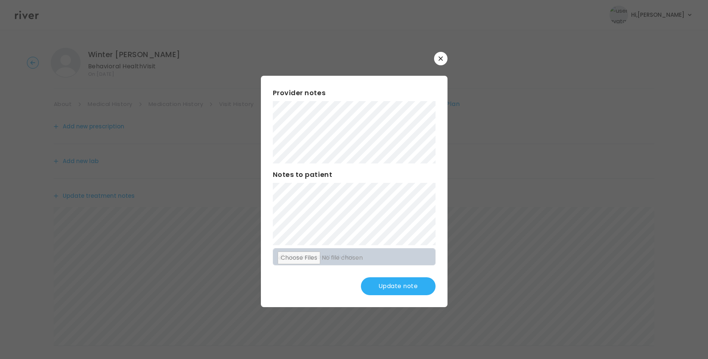
click at [409, 286] on button "Update note" at bounding box center [398, 286] width 75 height 18
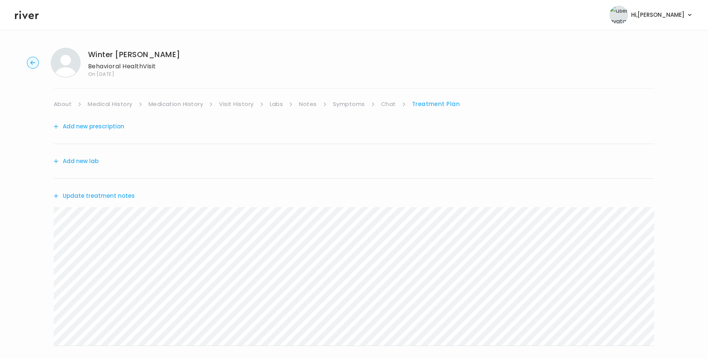
click at [124, 198] on button "Update treatment notes" at bounding box center [94, 196] width 81 height 10
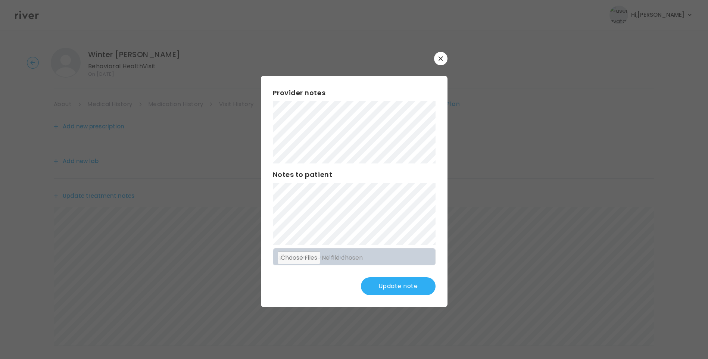
click at [407, 285] on button "Update note" at bounding box center [398, 286] width 75 height 18
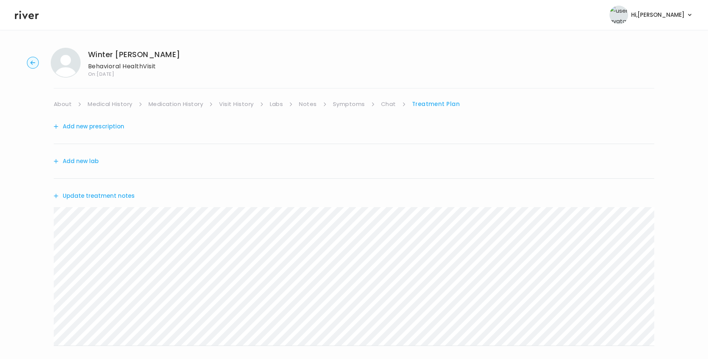
click at [107, 195] on button "Update treatment notes" at bounding box center [94, 196] width 81 height 10
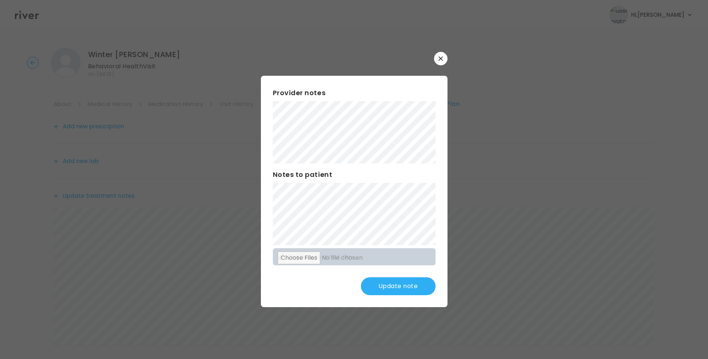
click at [405, 283] on button "Update note" at bounding box center [398, 286] width 75 height 18
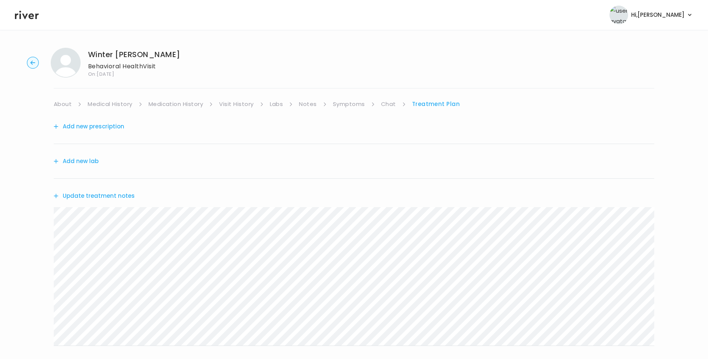
click at [47, 220] on div "Winter [PERSON_NAME] Behavioral Health Visit On: [DATE] About Medical History M…" at bounding box center [354, 241] width 708 height 398
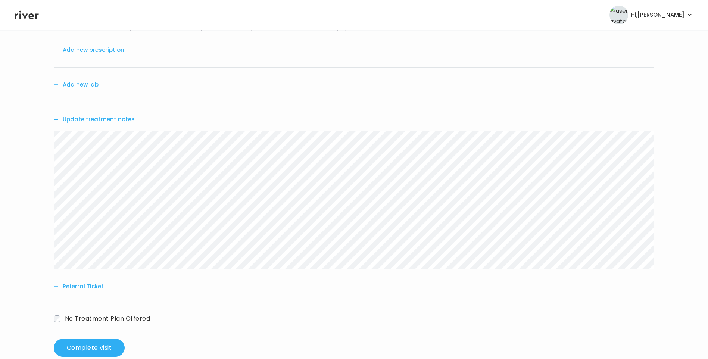
scroll to position [92, 0]
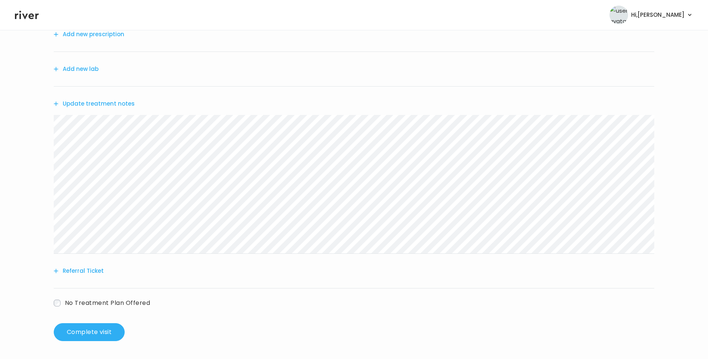
click at [95, 271] on button "Referral Ticket" at bounding box center [79, 271] width 50 height 10
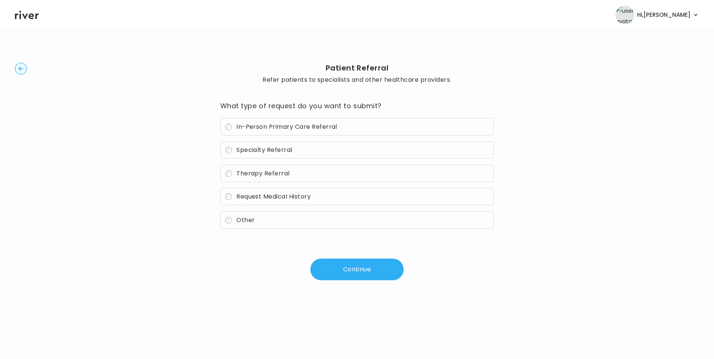
click at [266, 172] on span "Therapy Referral" at bounding box center [262, 173] width 53 height 9
click at [339, 272] on button "Continue" at bounding box center [356, 270] width 93 height 22
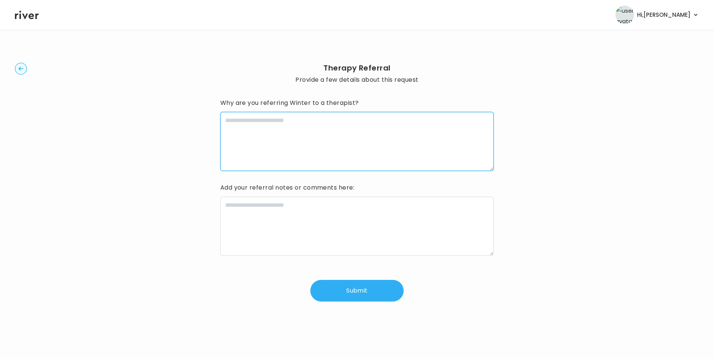
click at [287, 137] on textarea at bounding box center [357, 141] width 274 height 59
type textarea "**********"
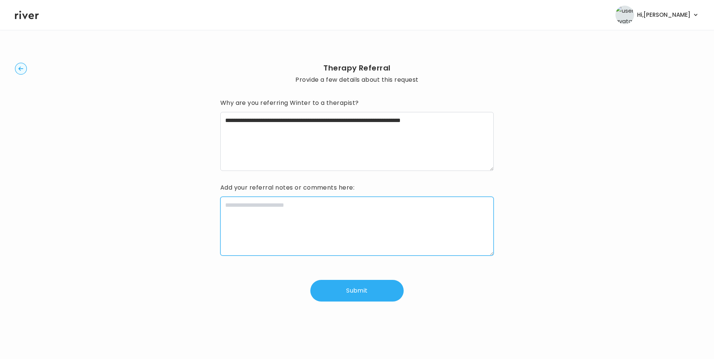
click at [298, 209] on textarea at bounding box center [357, 226] width 274 height 59
paste textarea "**********"
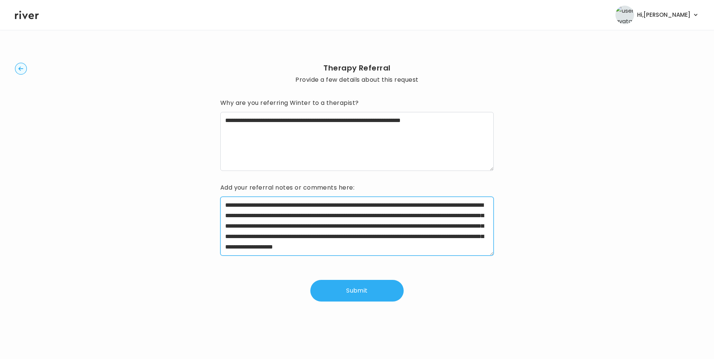
drag, startPoint x: 247, startPoint y: 206, endPoint x: 291, endPoint y: 203, distance: 43.4
click at [291, 203] on textarea "**********" at bounding box center [357, 226] width 274 height 59
click at [303, 205] on textarea "**********" at bounding box center [357, 226] width 274 height 59
click at [469, 205] on textarea "**********" at bounding box center [357, 226] width 274 height 59
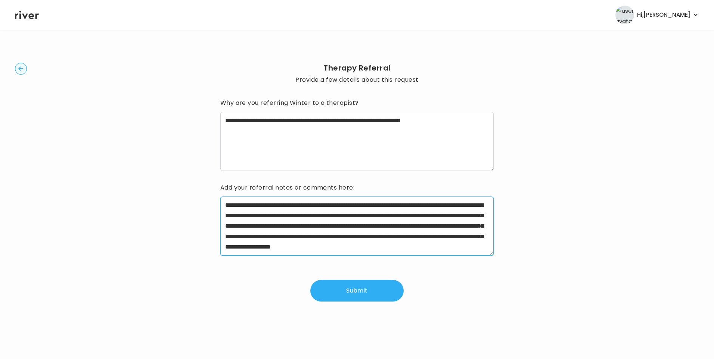
click at [469, 205] on textarea "**********" at bounding box center [357, 226] width 274 height 59
click at [231, 227] on textarea "**********" at bounding box center [357, 226] width 274 height 59
click at [475, 229] on textarea "**********" at bounding box center [357, 226] width 274 height 59
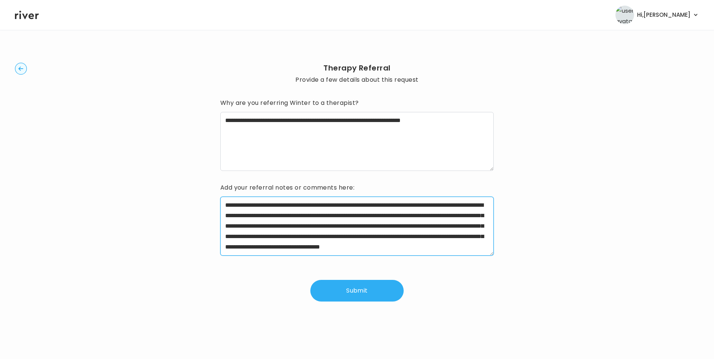
click at [378, 225] on textarea "**********" at bounding box center [357, 226] width 274 height 59
click at [345, 227] on textarea "**********" at bounding box center [357, 226] width 274 height 59
drag, startPoint x: 252, startPoint y: 237, endPoint x: 268, endPoint y: 245, distance: 17.7
click at [268, 245] on textarea "**********" at bounding box center [357, 226] width 274 height 59
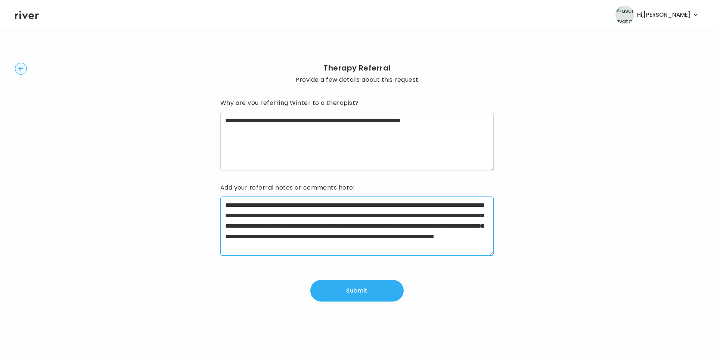
scroll to position [10, 0]
click at [379, 243] on textarea "**********" at bounding box center [357, 226] width 274 height 59
type textarea "**********"
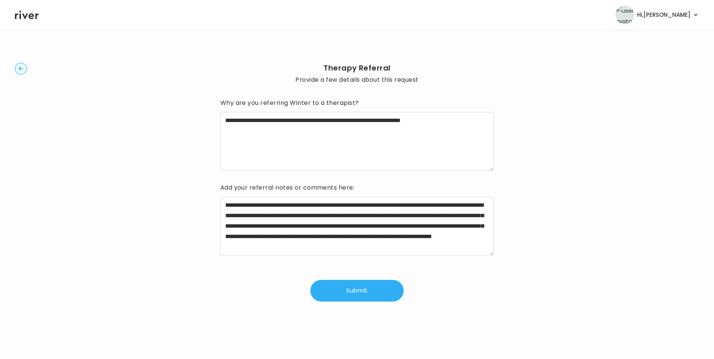
click at [354, 285] on button "Submit" at bounding box center [356, 291] width 93 height 22
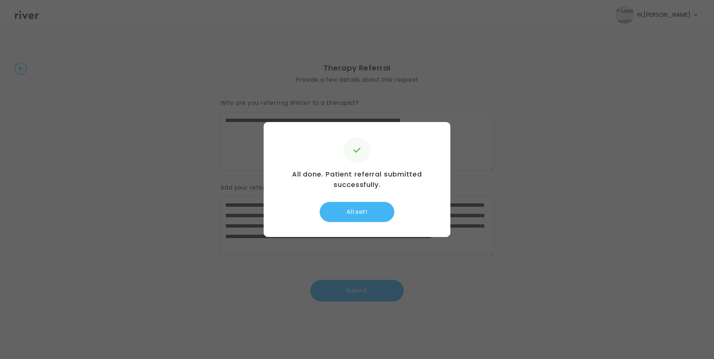
click at [366, 212] on button "All set!" at bounding box center [357, 212] width 75 height 20
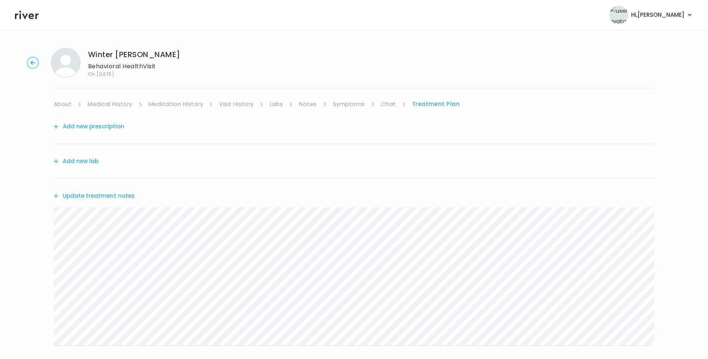
click at [115, 192] on button "Update treatment notes" at bounding box center [94, 196] width 81 height 10
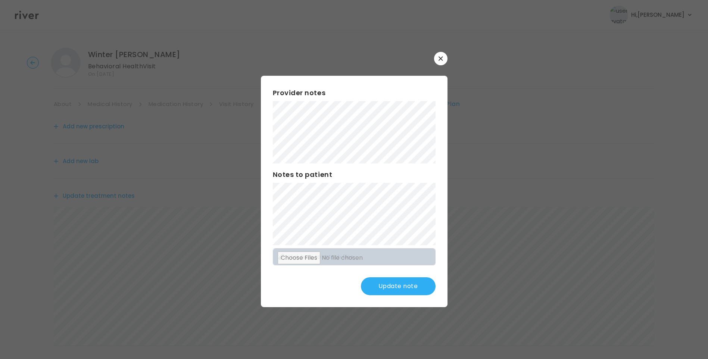
scroll to position [147, 0]
click at [394, 282] on button "Update note" at bounding box center [398, 286] width 75 height 18
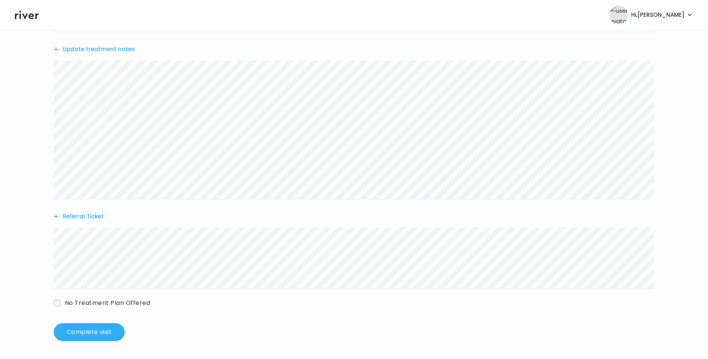
scroll to position [0, 0]
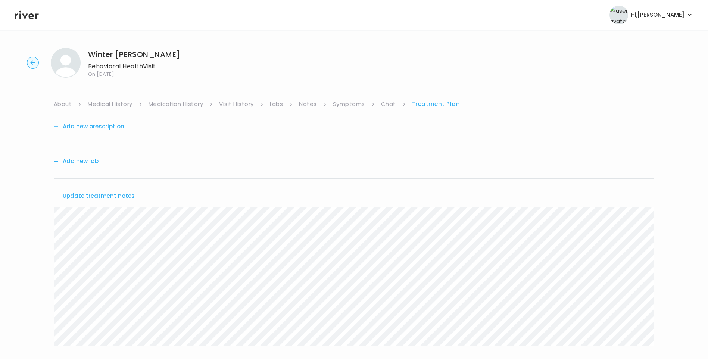
click at [108, 127] on button "Add new prescription" at bounding box center [89, 126] width 71 height 10
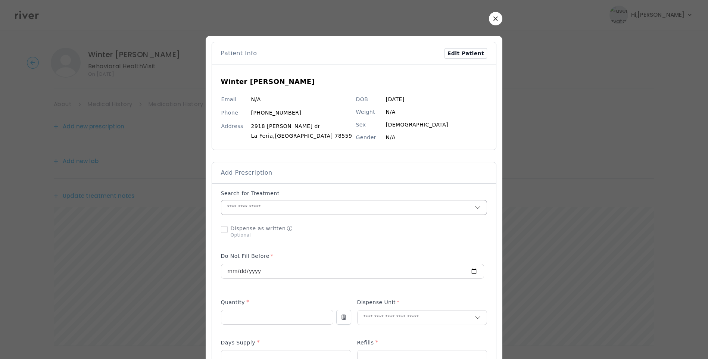
click at [260, 208] on input "text" at bounding box center [348, 207] width 254 height 14
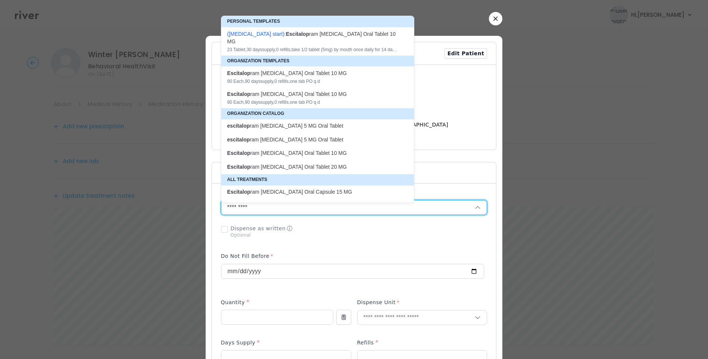
click at [307, 122] on p "escitalop ram [MEDICAL_DATA] 5 MG Oral Tablet" at bounding box center [313, 125] width 172 height 7
type input "**********"
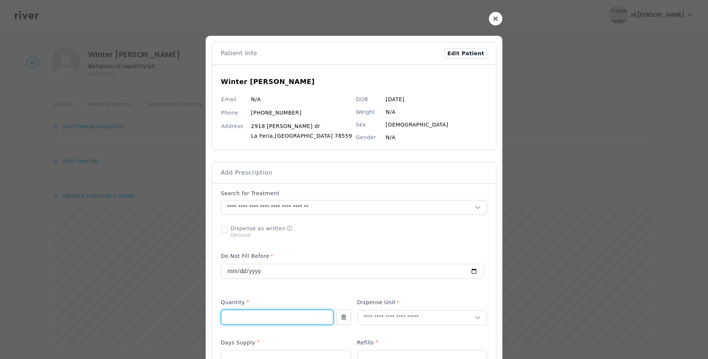
click at [258, 320] on input "number" at bounding box center [277, 317] width 112 height 14
type input "**"
click at [388, 315] on input "text" at bounding box center [417, 318] width 118 height 14
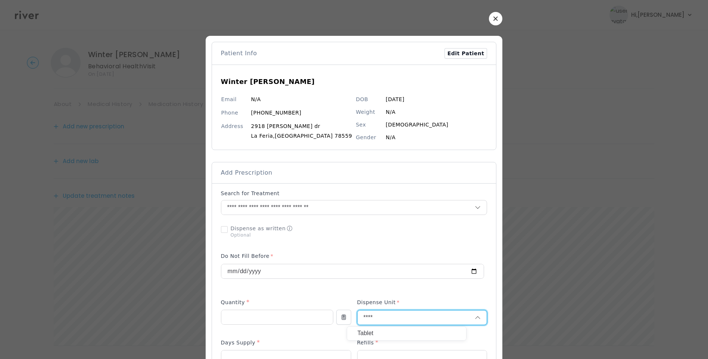
type input "****"
click at [376, 334] on p "Tablet" at bounding box center [407, 333] width 98 height 11
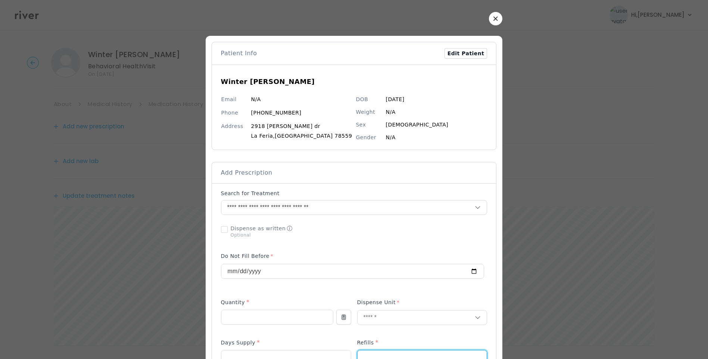
click at [371, 354] on input "number" at bounding box center [423, 358] width 130 height 14
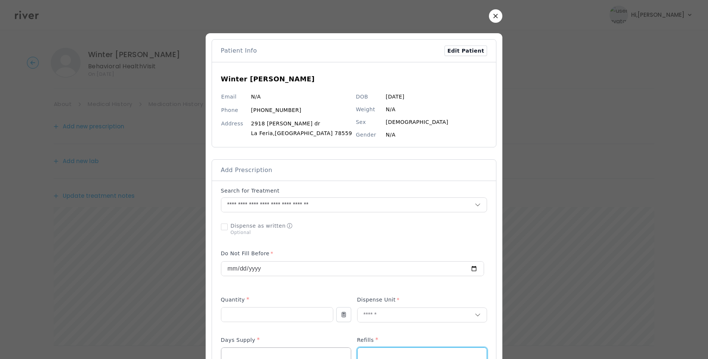
type input "*"
click at [292, 357] on input "number" at bounding box center [286, 355] width 130 height 14
type input "**"
click at [329, 296] on div "Quantity *" at bounding box center [277, 301] width 112 height 12
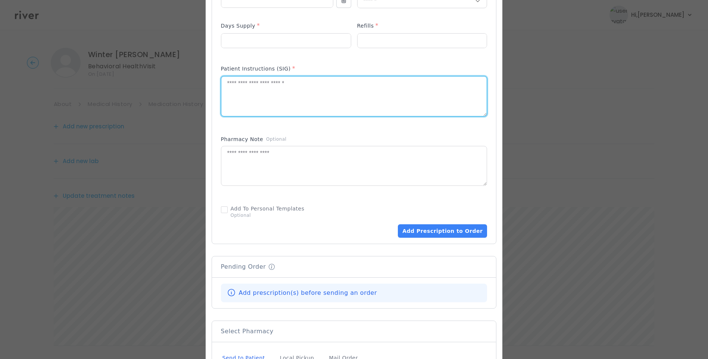
click at [283, 103] on textarea at bounding box center [354, 97] width 266 height 40
type textarea "**********"
click at [330, 136] on div "Pharmacy Note Optional" at bounding box center [354, 141] width 267 height 10
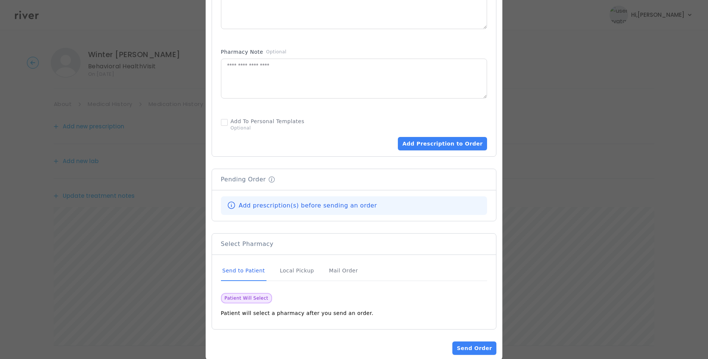
scroll to position [418, 0]
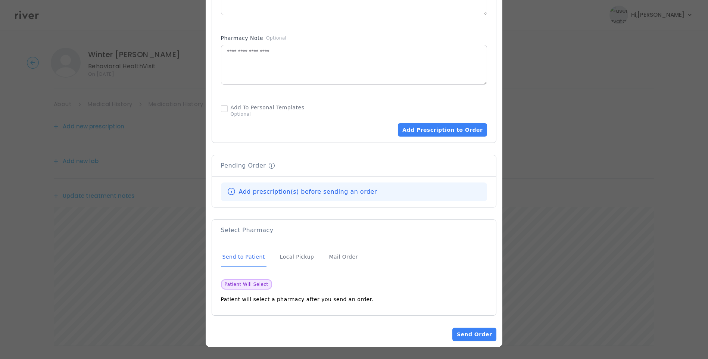
click at [240, 257] on div "Send to Patient" at bounding box center [244, 257] width 46 height 20
drag, startPoint x: 255, startPoint y: 255, endPoint x: 257, endPoint y: 258, distance: 4.2
click at [255, 255] on div "Send to Patient" at bounding box center [244, 257] width 46 height 20
click at [257, 258] on div "Send to Patient" at bounding box center [244, 257] width 46 height 20
click at [446, 131] on button "Add Prescription to Order" at bounding box center [442, 129] width 89 height 13
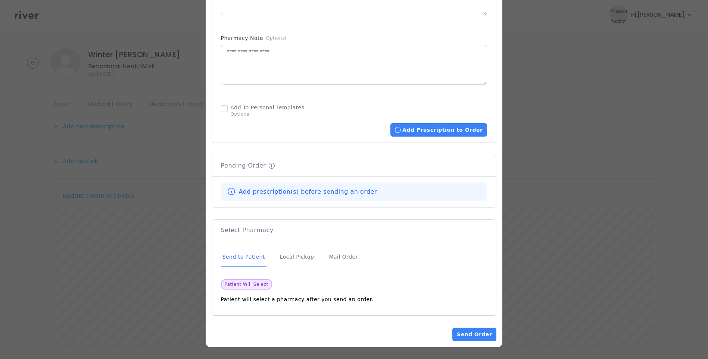
scroll to position [417, 0]
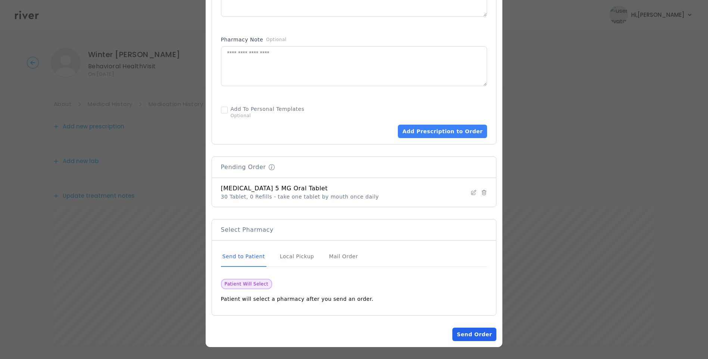
click at [461, 333] on button "Send Order" at bounding box center [474, 334] width 44 height 13
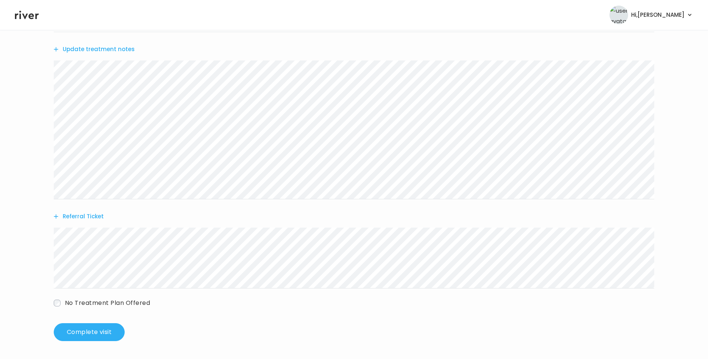
scroll to position [0, 0]
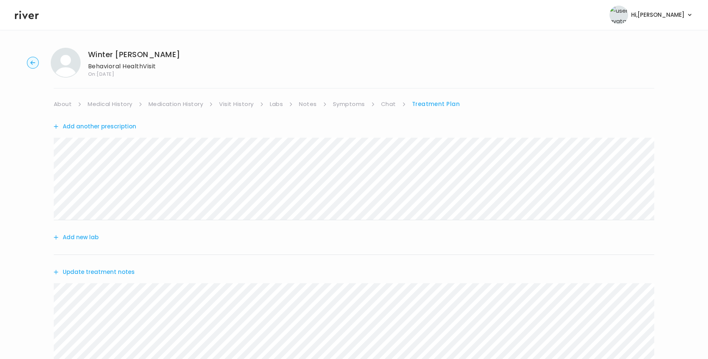
click at [123, 272] on button "Update treatment notes" at bounding box center [94, 272] width 81 height 10
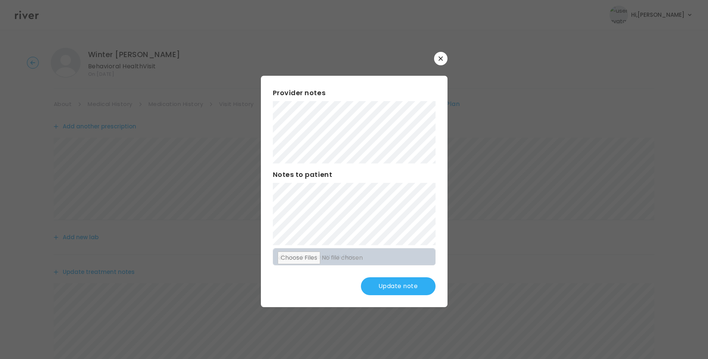
click at [407, 286] on button "Update note" at bounding box center [398, 286] width 75 height 18
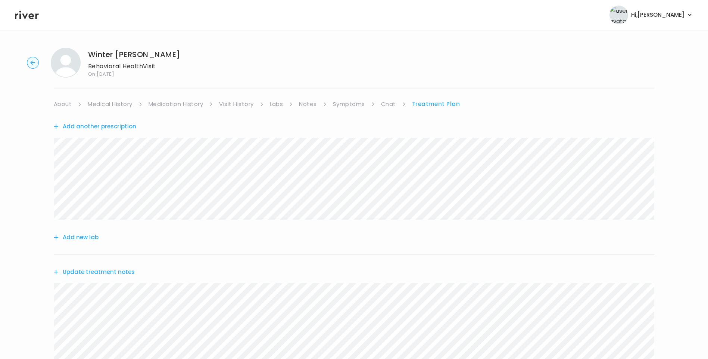
click at [130, 274] on button "Update treatment notes" at bounding box center [94, 272] width 81 height 10
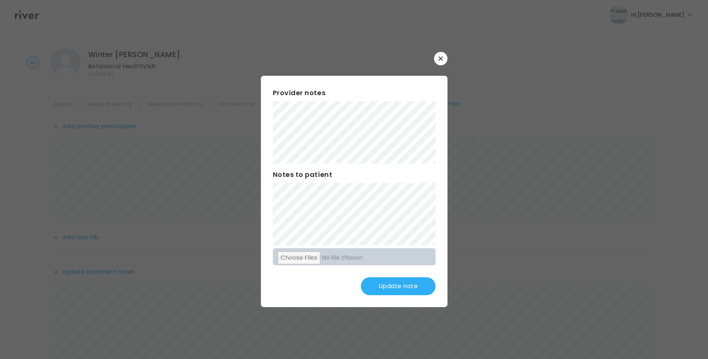
click at [418, 285] on button "Update note" at bounding box center [398, 286] width 75 height 18
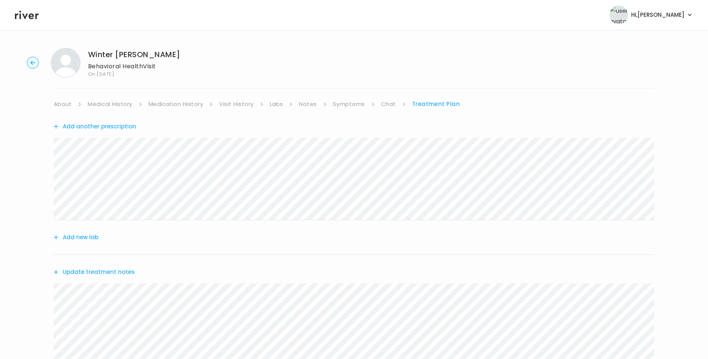
scroll to position [223, 0]
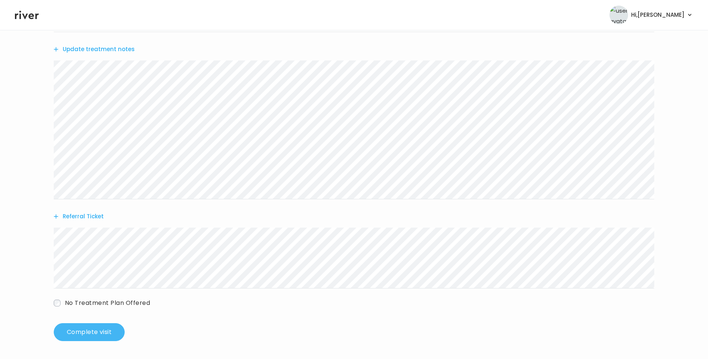
click at [108, 331] on button "Complete visit" at bounding box center [89, 332] width 71 height 18
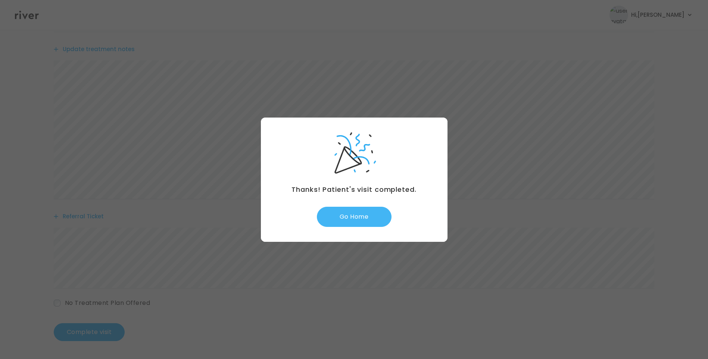
click at [366, 212] on button "Go Home" at bounding box center [354, 217] width 75 height 20
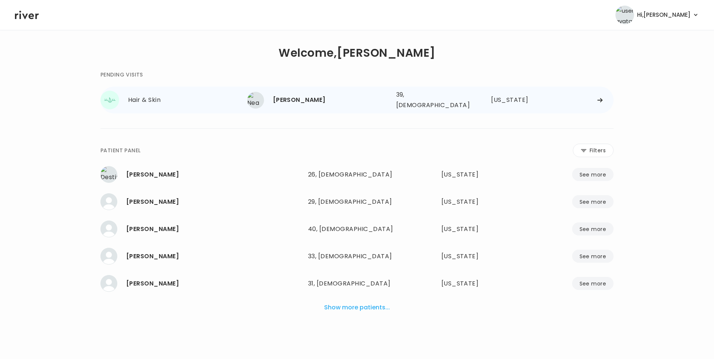
click at [307, 97] on div "[PERSON_NAME]" at bounding box center [331, 100] width 117 height 10
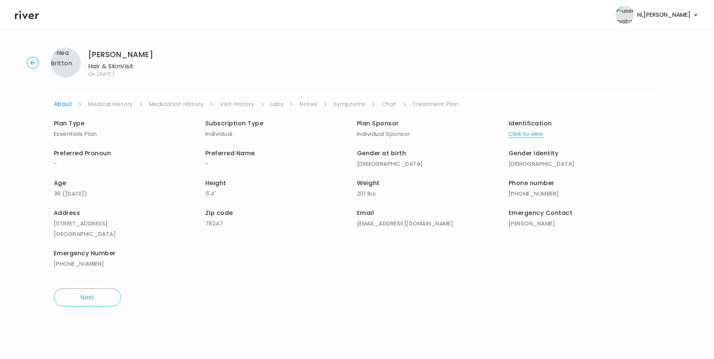
click at [389, 108] on link "Chat" at bounding box center [388, 104] width 15 height 10
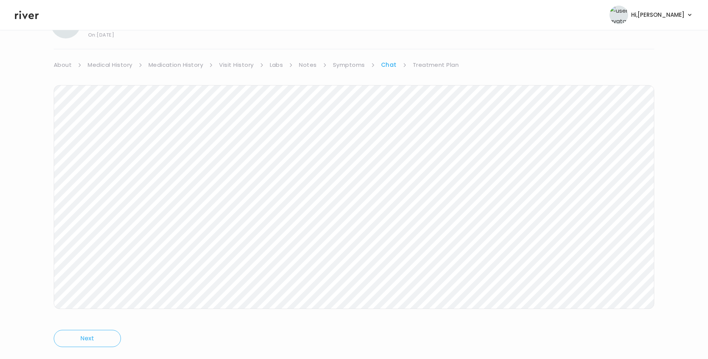
scroll to position [56, 0]
click at [32, 21] on header "Hi, [PERSON_NAME] Profile Logout" at bounding box center [354, 15] width 708 height 30
click at [28, 15] on icon at bounding box center [27, 14] width 24 height 11
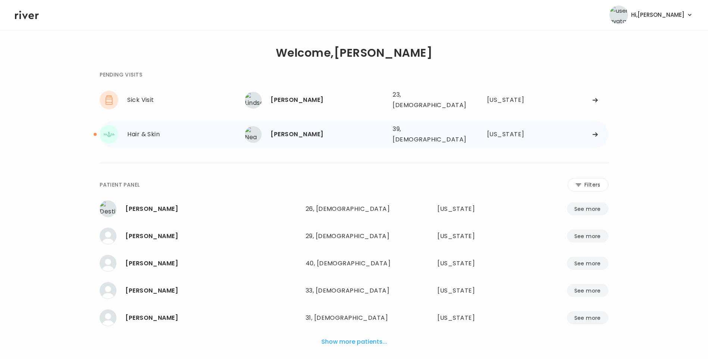
click at [296, 129] on div "[PERSON_NAME]" at bounding box center [329, 134] width 116 height 10
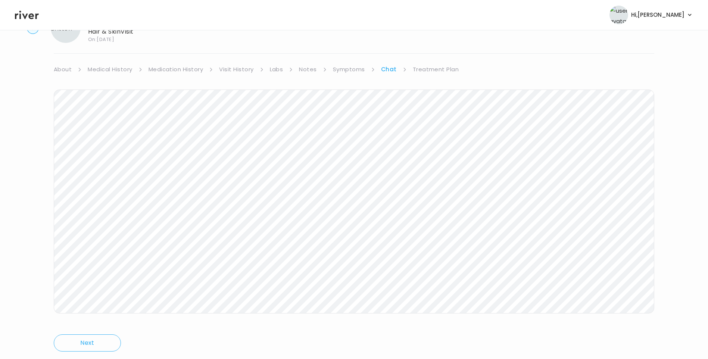
scroll to position [56, 0]
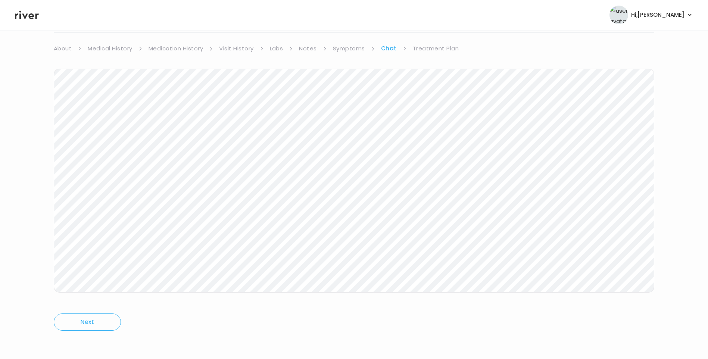
click at [440, 46] on link "Treatment Plan" at bounding box center [436, 48] width 46 height 10
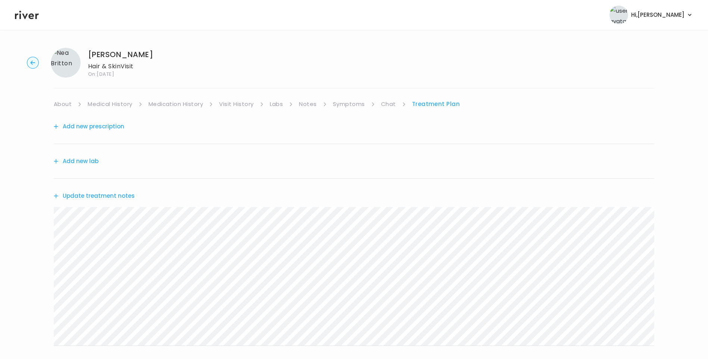
click at [122, 196] on button "Update treatment notes" at bounding box center [94, 196] width 81 height 10
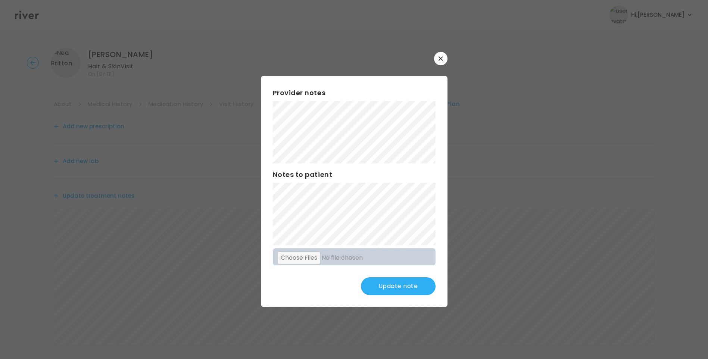
scroll to position [92, 0]
click at [418, 289] on button "Update note" at bounding box center [398, 286] width 75 height 18
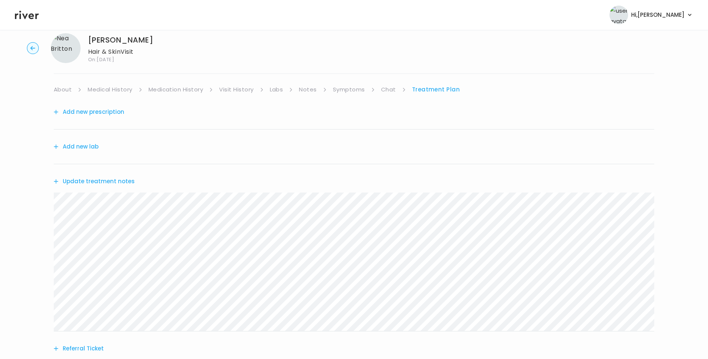
scroll to position [0, 0]
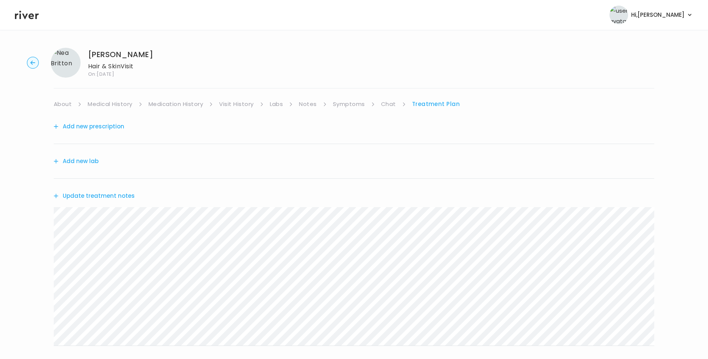
click at [386, 102] on link "Chat" at bounding box center [388, 104] width 15 height 10
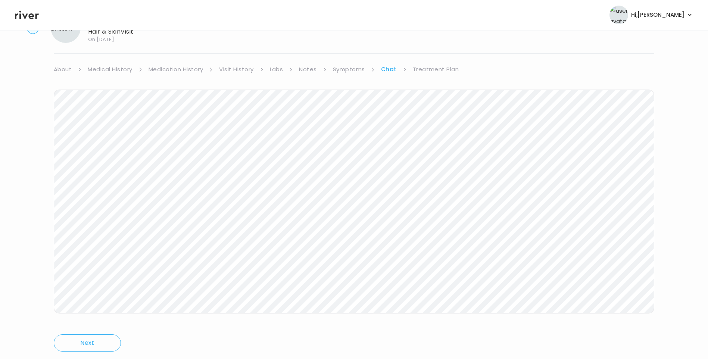
scroll to position [56, 0]
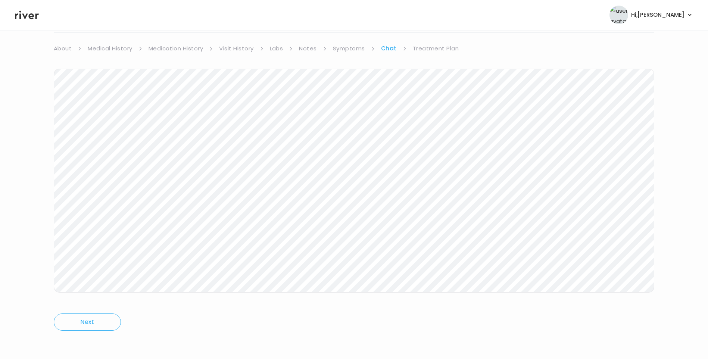
click at [432, 46] on link "Treatment Plan" at bounding box center [436, 48] width 46 height 10
click at [112, 140] on button "Update treatment notes" at bounding box center [94, 140] width 81 height 10
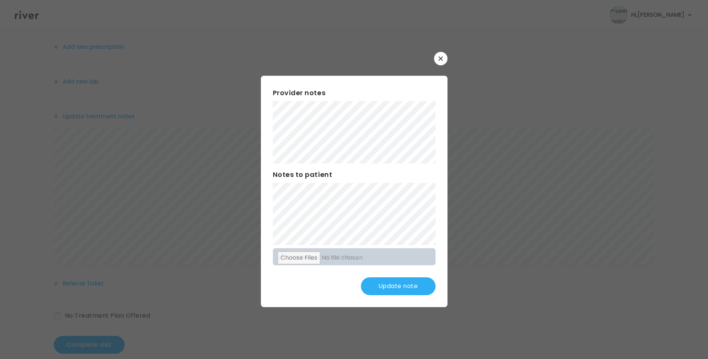
scroll to position [92, 0]
click at [403, 294] on button "Update note" at bounding box center [398, 286] width 75 height 18
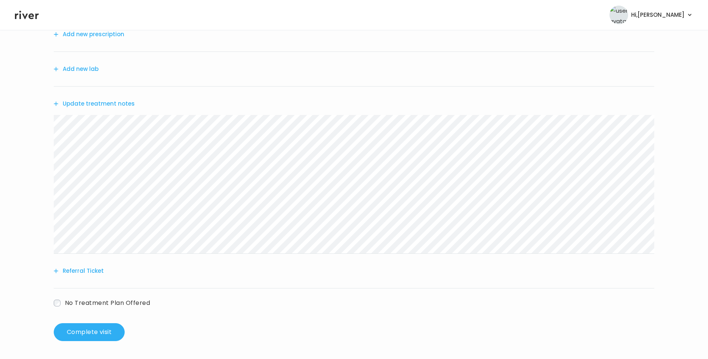
click at [106, 101] on button "Update treatment notes" at bounding box center [94, 104] width 81 height 10
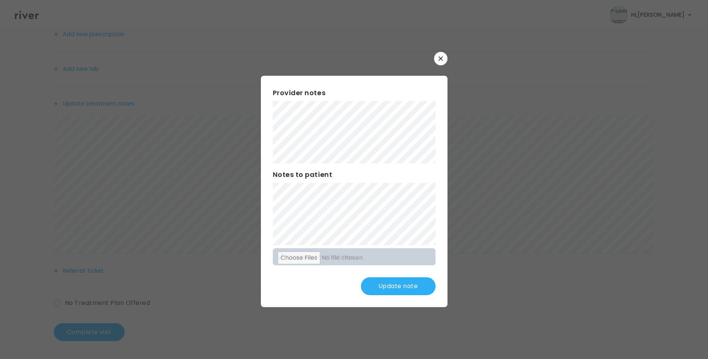
click at [399, 287] on button "Update note" at bounding box center [398, 286] width 75 height 18
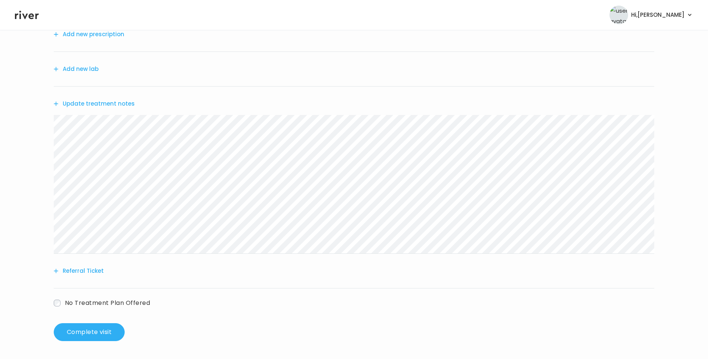
click at [109, 100] on button "Update treatment notes" at bounding box center [94, 104] width 81 height 10
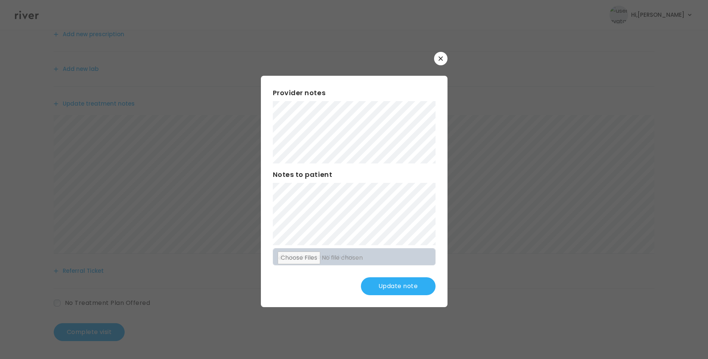
click at [400, 281] on button "Update note" at bounding box center [398, 286] width 75 height 18
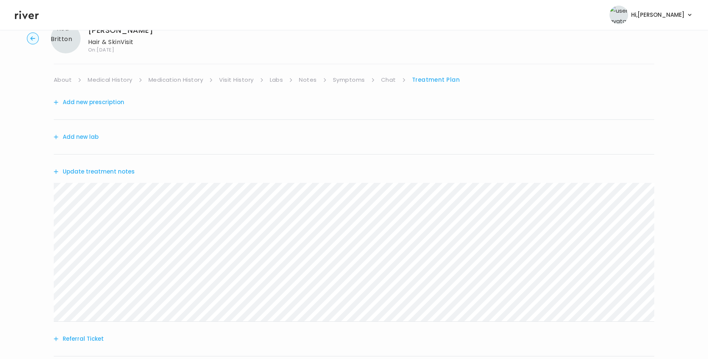
scroll to position [0, 0]
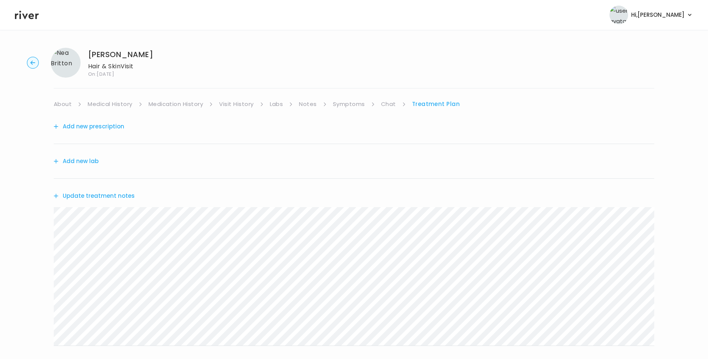
click at [118, 106] on link "Medical History" at bounding box center [110, 104] width 44 height 10
click at [421, 101] on link "Treatment Plan" at bounding box center [438, 104] width 46 height 10
click at [93, 120] on div "Add new prescription" at bounding box center [354, 126] width 601 height 35
click at [101, 130] on button "Add new prescription" at bounding box center [89, 126] width 71 height 10
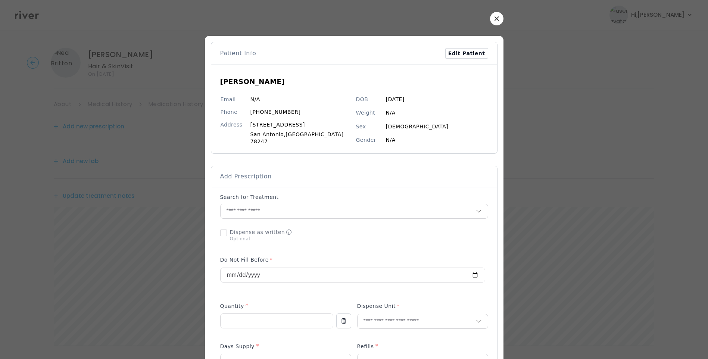
click at [495, 21] on icon "button" at bounding box center [497, 18] width 4 height 4
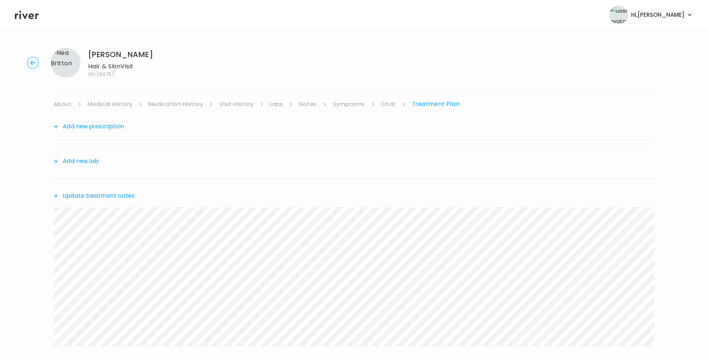
click at [1, 187] on div "[PERSON_NAME] Hair & Skin Visit On: [DATE] About Medical History Medication His…" at bounding box center [354, 241] width 708 height 398
click at [116, 193] on button "Update treatment notes" at bounding box center [94, 196] width 81 height 10
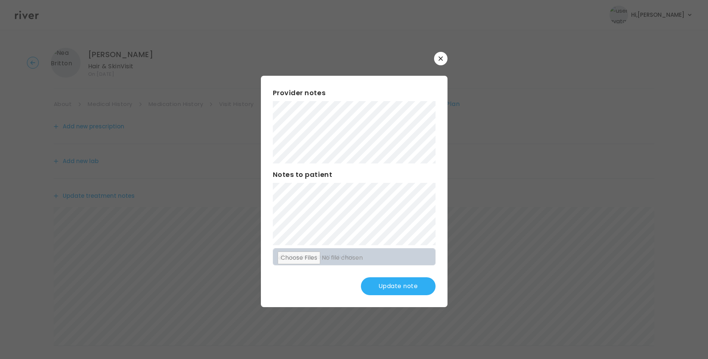
click at [410, 285] on button "Update note" at bounding box center [398, 286] width 75 height 18
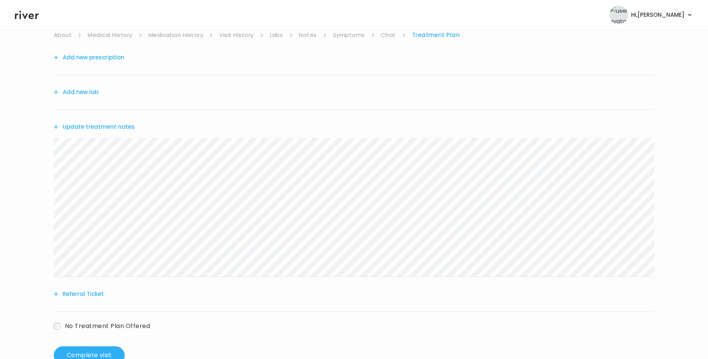
scroll to position [92, 0]
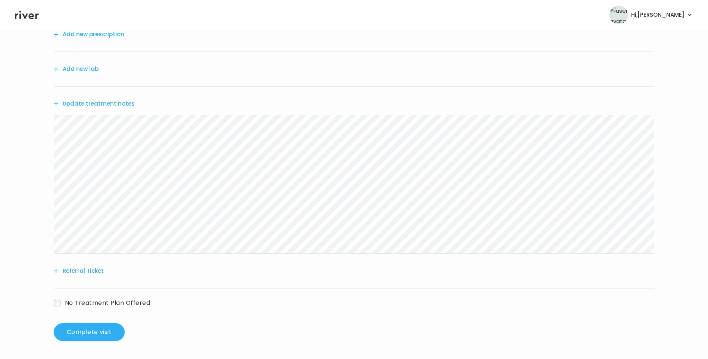
click at [94, 274] on button "Referral Ticket" at bounding box center [79, 271] width 50 height 10
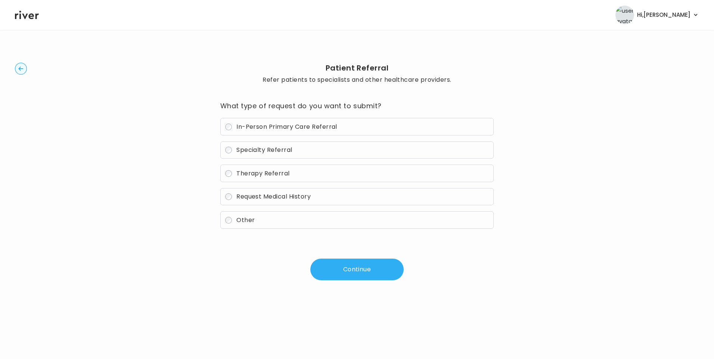
click at [278, 130] on span "In-Person Primary Care Referral" at bounding box center [286, 126] width 101 height 9
click at [352, 268] on button "Continue" at bounding box center [356, 270] width 93 height 22
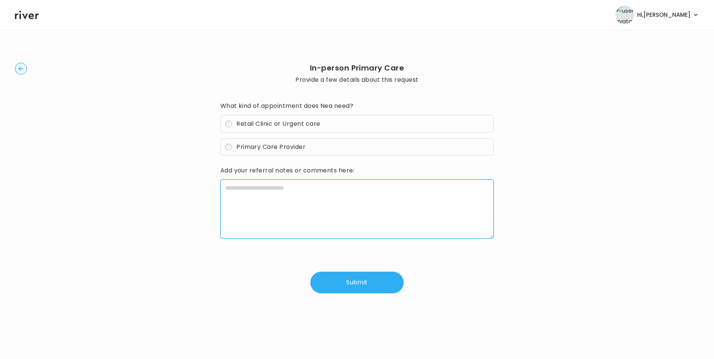
click at [282, 200] on textarea at bounding box center [357, 209] width 274 height 59
paste textarea "**********"
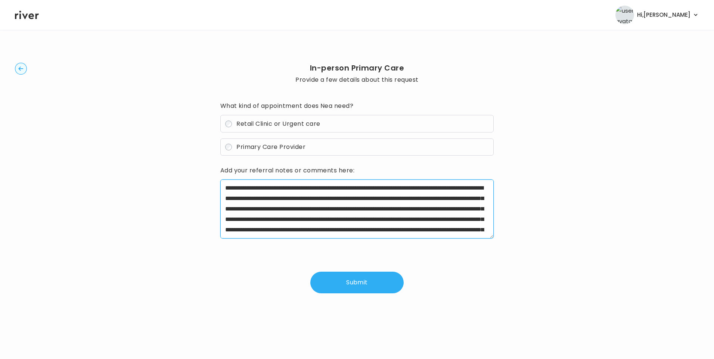
drag, startPoint x: 259, startPoint y: 187, endPoint x: 356, endPoint y: 189, distance: 97.1
click at [356, 189] on textarea at bounding box center [357, 209] width 274 height 59
click at [398, 209] on textarea at bounding box center [357, 209] width 274 height 59
drag, startPoint x: 374, startPoint y: 220, endPoint x: 462, endPoint y: 226, distance: 87.9
click at [462, 226] on textarea at bounding box center [357, 209] width 274 height 59
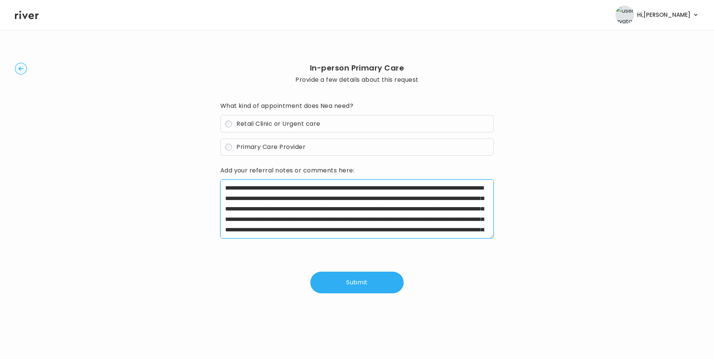
drag, startPoint x: 439, startPoint y: 219, endPoint x: 471, endPoint y: 227, distance: 32.6
click at [471, 227] on textarea at bounding box center [357, 209] width 274 height 59
click at [439, 219] on textarea at bounding box center [357, 209] width 274 height 59
drag, startPoint x: 439, startPoint y: 219, endPoint x: 473, endPoint y: 228, distance: 34.9
click at [473, 228] on textarea at bounding box center [357, 209] width 274 height 59
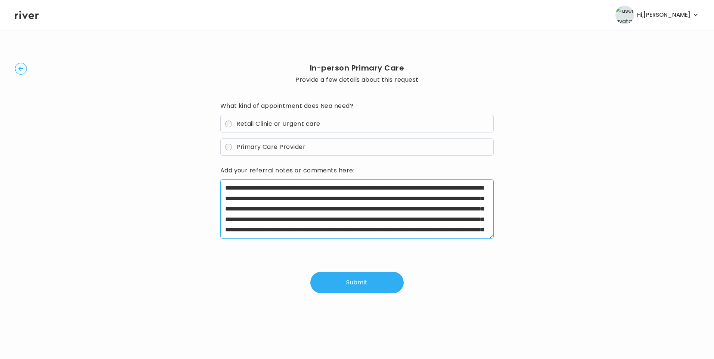
drag, startPoint x: 438, startPoint y: 219, endPoint x: 458, endPoint y: 227, distance: 20.8
click at [458, 227] on textarea at bounding box center [357, 209] width 274 height 59
drag, startPoint x: 296, startPoint y: 231, endPoint x: 445, endPoint y: 228, distance: 148.6
click at [445, 228] on textarea at bounding box center [357, 209] width 274 height 59
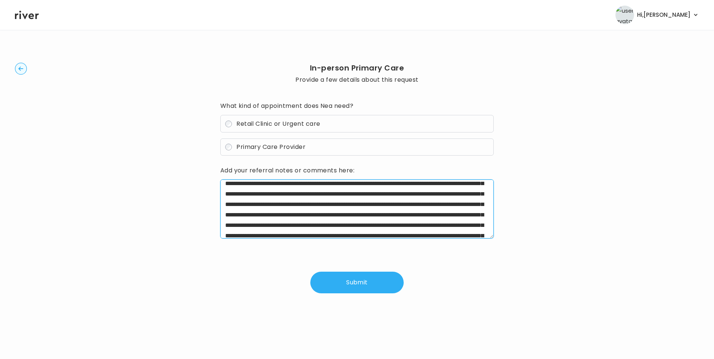
drag, startPoint x: 342, startPoint y: 216, endPoint x: 481, endPoint y: 225, distance: 139.5
click at [481, 225] on textarea at bounding box center [357, 209] width 274 height 59
drag, startPoint x: 342, startPoint y: 215, endPoint x: 384, endPoint y: 224, distance: 43.5
click at [384, 224] on textarea "**********" at bounding box center [357, 209] width 274 height 59
click at [269, 225] on textarea "**********" at bounding box center [357, 209] width 274 height 59
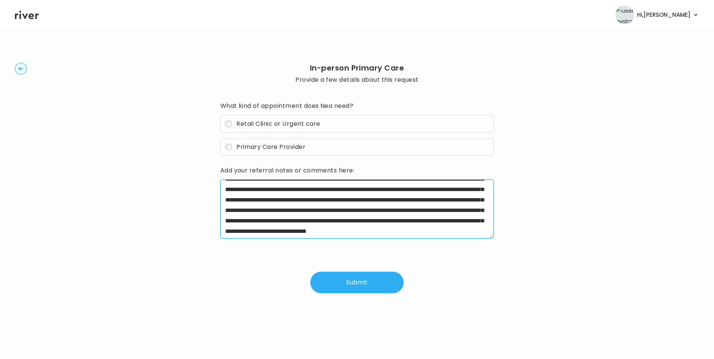
scroll to position [45, 0]
drag, startPoint x: 275, startPoint y: 196, endPoint x: 245, endPoint y: 206, distance: 32.3
click at [245, 206] on textarea "**********" at bounding box center [357, 209] width 274 height 59
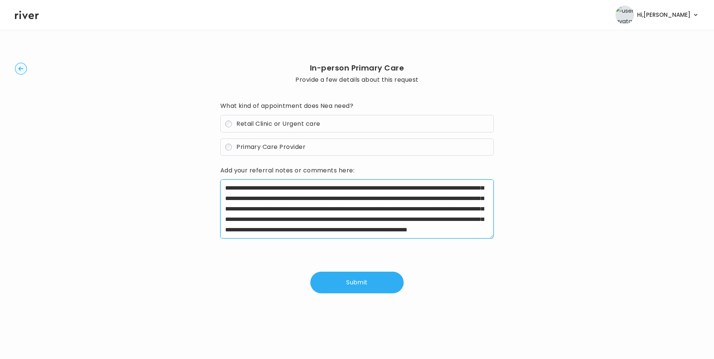
drag, startPoint x: 354, startPoint y: 196, endPoint x: 309, endPoint y: 227, distance: 55.3
click at [308, 227] on textarea "**********" at bounding box center [357, 209] width 274 height 59
drag, startPoint x: 400, startPoint y: 218, endPoint x: 411, endPoint y: 220, distance: 11.4
click at [411, 220] on textarea "**********" at bounding box center [357, 209] width 274 height 59
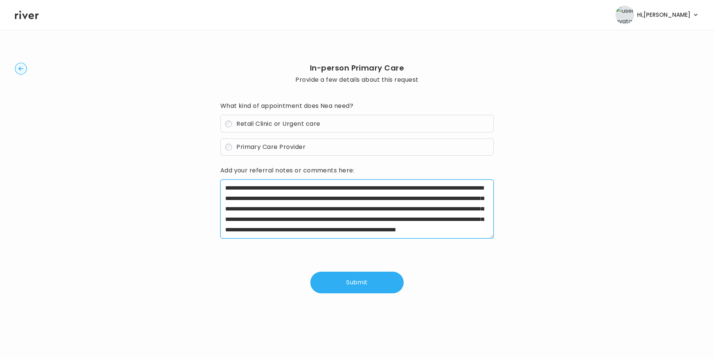
click at [479, 218] on textarea "**********" at bounding box center [357, 209] width 274 height 59
click at [456, 219] on textarea "**********" at bounding box center [357, 209] width 274 height 59
click at [245, 228] on textarea "**********" at bounding box center [357, 209] width 274 height 59
drag, startPoint x: 269, startPoint y: 230, endPoint x: 480, endPoint y: 231, distance: 210.9
click at [480, 231] on textarea "**********" at bounding box center [357, 209] width 274 height 59
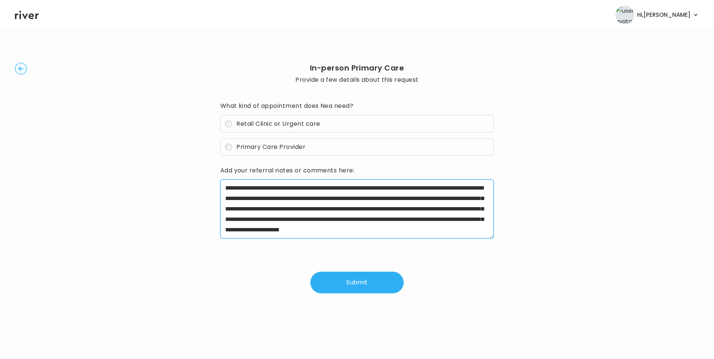
scroll to position [0, 0]
click at [225, 188] on textarea "**********" at bounding box center [357, 209] width 274 height 59
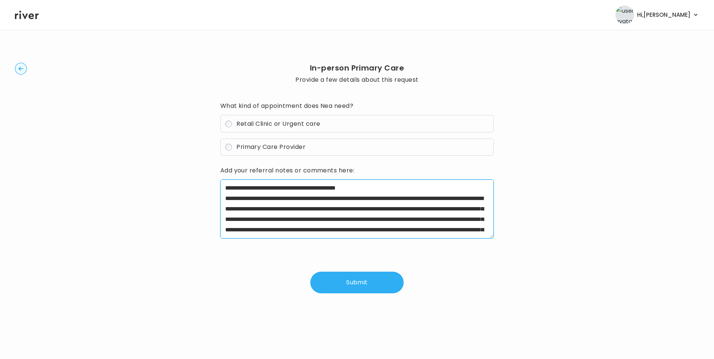
type textarea "**********"
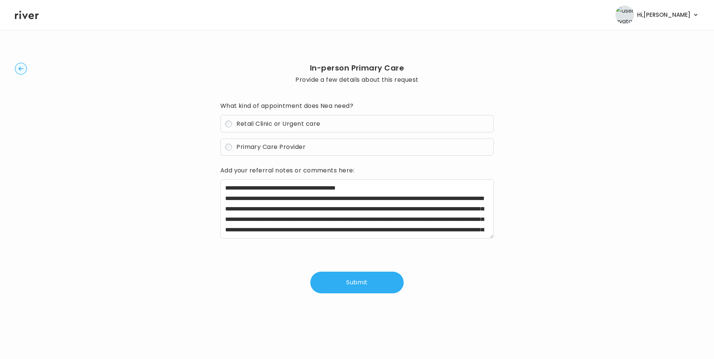
click at [358, 282] on button "Submit" at bounding box center [356, 283] width 93 height 22
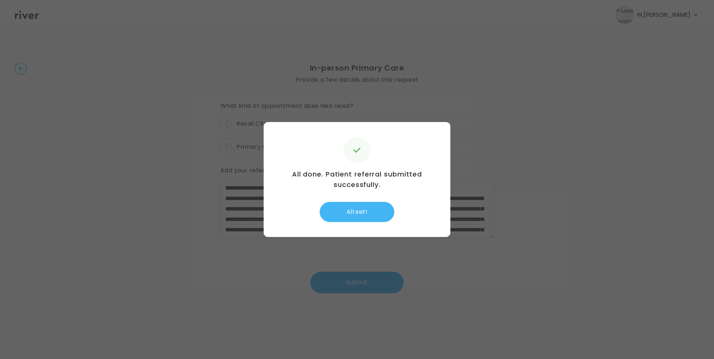
click at [362, 218] on button "All set!" at bounding box center [357, 212] width 75 height 20
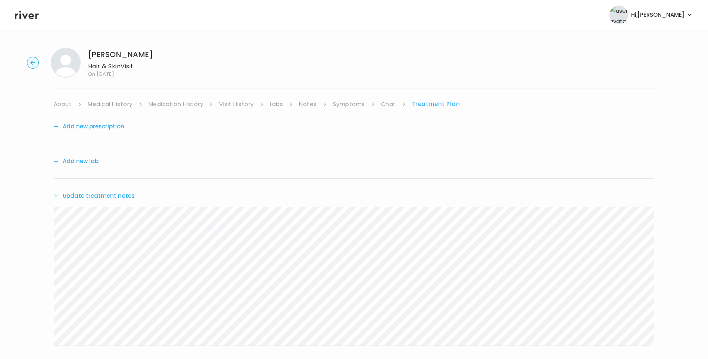
click at [94, 126] on button "Add new prescription" at bounding box center [89, 126] width 71 height 10
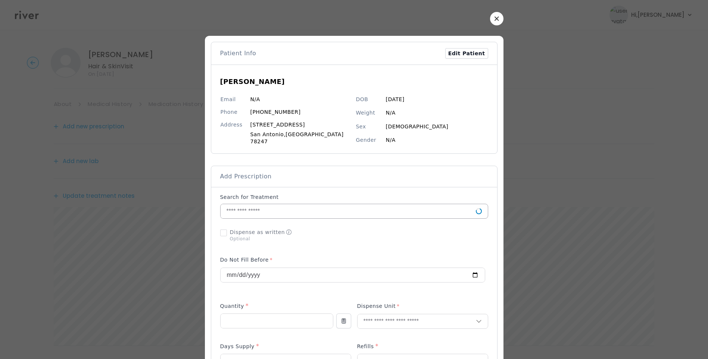
click at [268, 206] on input "text" at bounding box center [348, 211] width 255 height 14
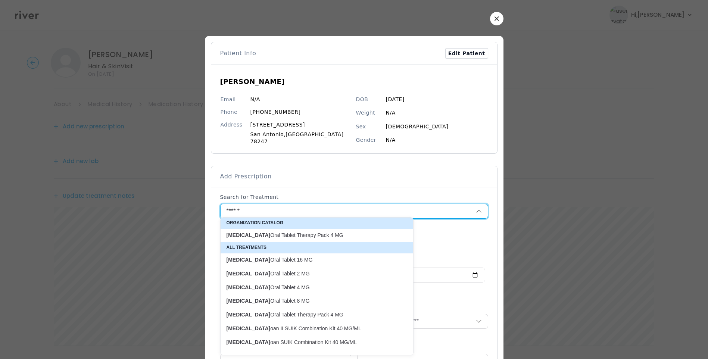
click at [297, 237] on p "[MEDICAL_DATA] Oral Tablet Therapy Pack 4 MG" at bounding box center [313, 235] width 172 height 7
type input "**********"
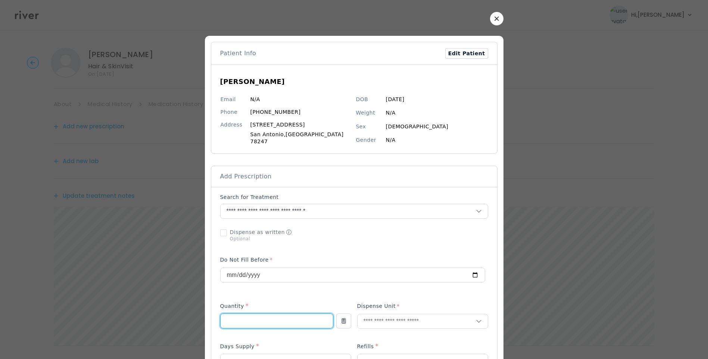
click at [245, 319] on input "number" at bounding box center [277, 321] width 112 height 14
type input "**"
click at [381, 315] on input "text" at bounding box center [417, 321] width 118 height 14
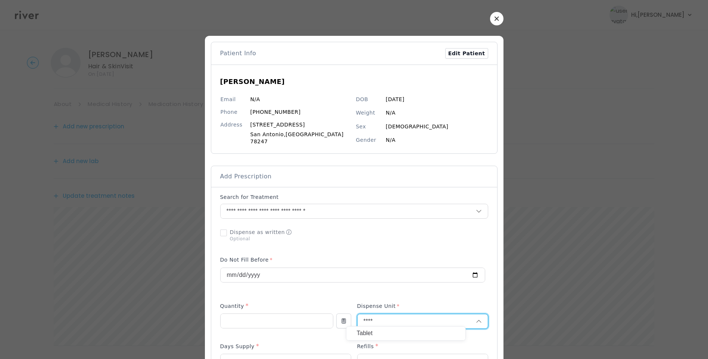
type input "****"
click at [376, 333] on p "Tablet" at bounding box center [406, 333] width 98 height 11
click at [303, 355] on input "number" at bounding box center [286, 361] width 130 height 14
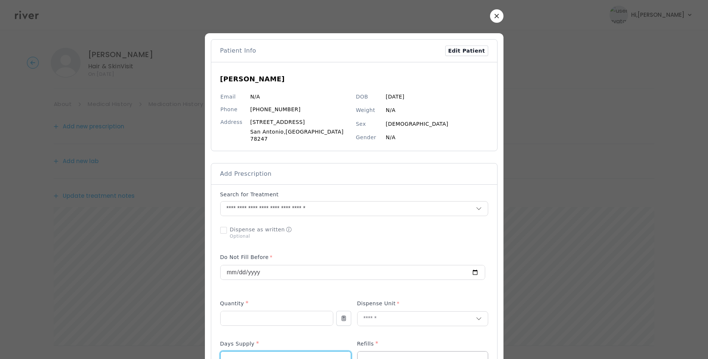
type input "*"
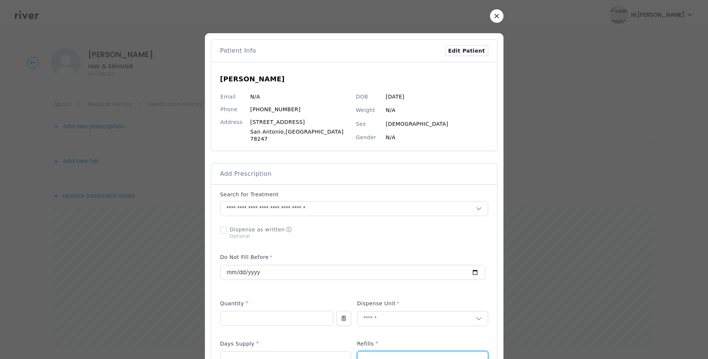
click at [377, 352] on input "number" at bounding box center [423, 359] width 130 height 14
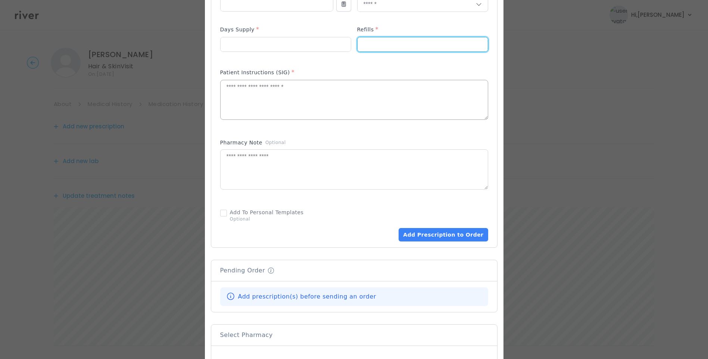
type input "*"
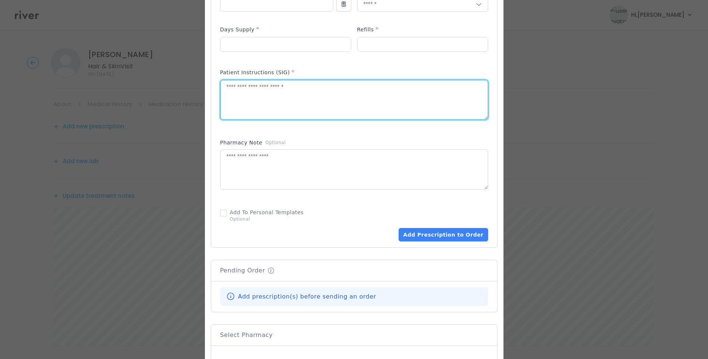
click at [272, 91] on textarea at bounding box center [354, 100] width 267 height 40
type textarea "*"
type textarea "**********"
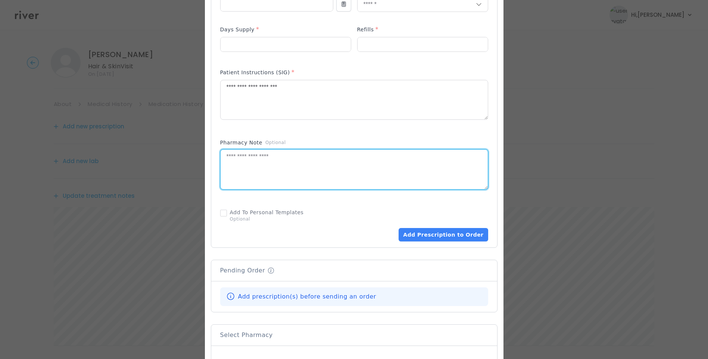
click at [292, 162] on textarea at bounding box center [354, 170] width 267 height 40
type textarea "**********"
click at [335, 197] on div "Pharmacy Note Optional" at bounding box center [354, 168] width 268 height 65
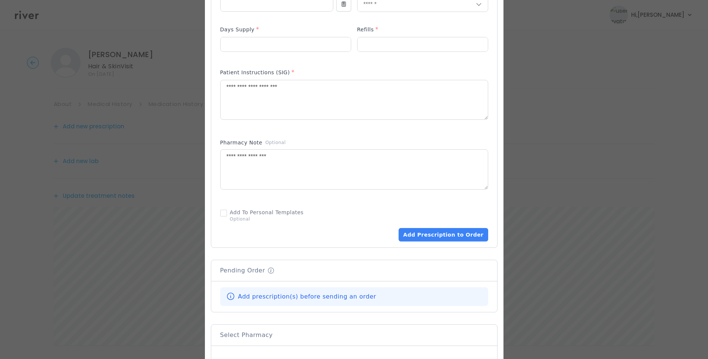
click at [434, 68] on div "Patient Instructions (SIG) *" at bounding box center [354, 74] width 268 height 12
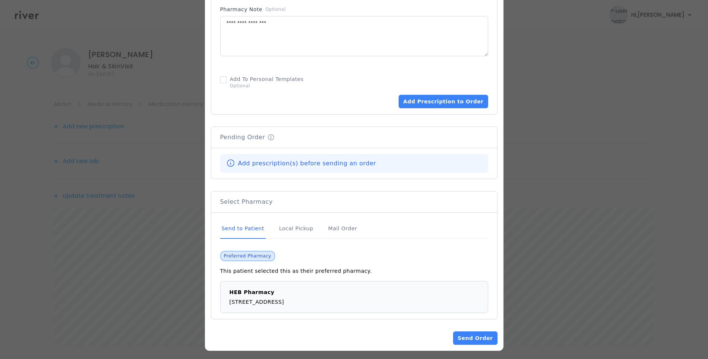
click at [259, 226] on div "Send to Patient" at bounding box center [243, 229] width 46 height 20
click at [435, 97] on button "Add Prescription to Order" at bounding box center [443, 101] width 89 height 13
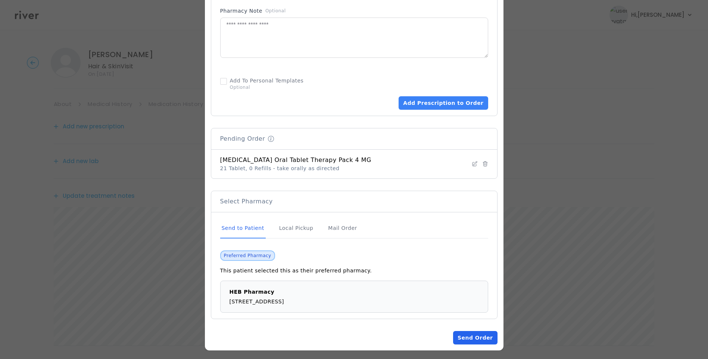
click at [467, 331] on button "Send Order" at bounding box center [475, 337] width 44 height 13
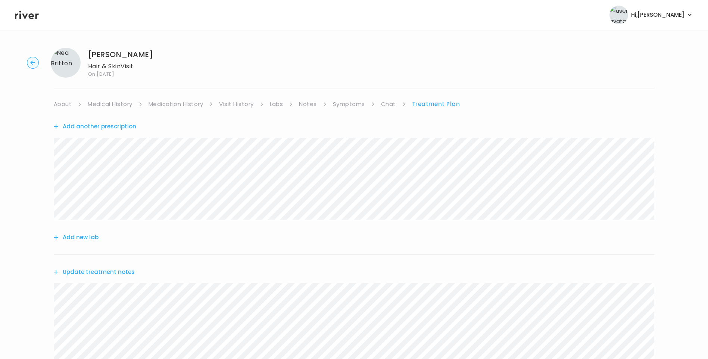
click at [386, 104] on link "Chat" at bounding box center [388, 104] width 15 height 10
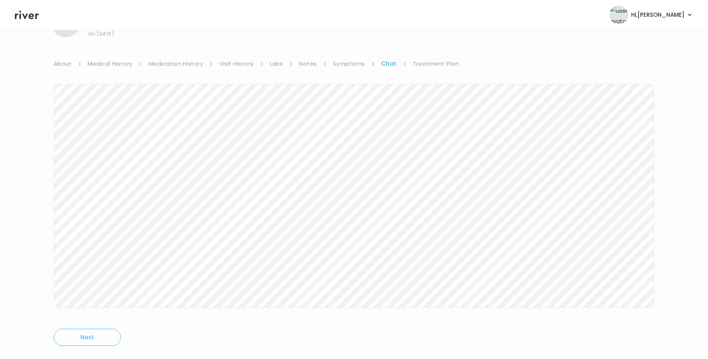
scroll to position [56, 0]
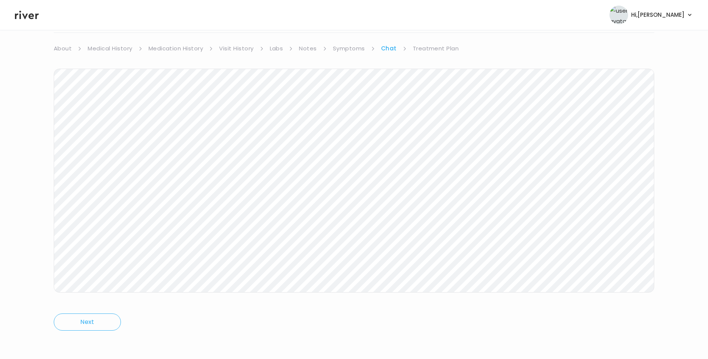
click at [233, 48] on link "Visit History" at bounding box center [236, 48] width 34 height 10
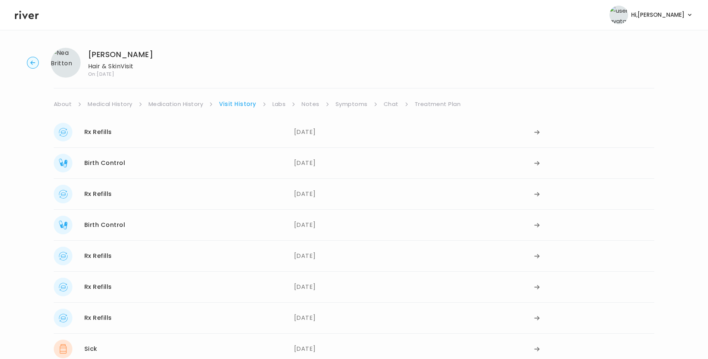
click at [425, 100] on link "Treatment Plan" at bounding box center [438, 104] width 46 height 10
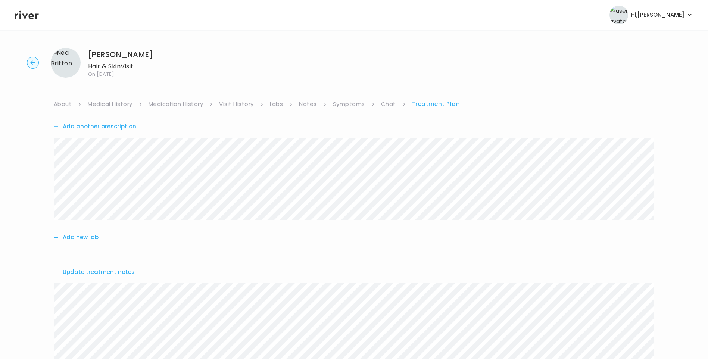
scroll to position [223, 0]
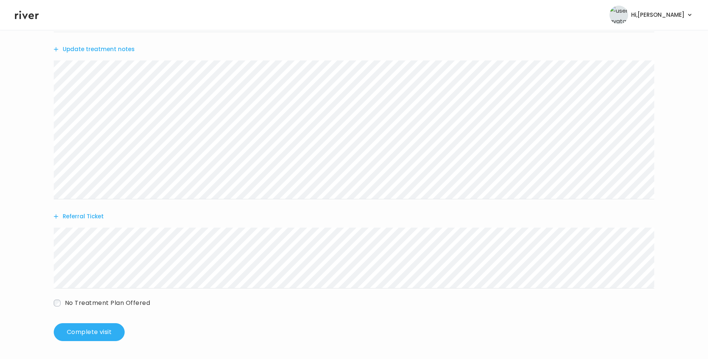
click at [109, 46] on button "Update treatment notes" at bounding box center [94, 49] width 81 height 10
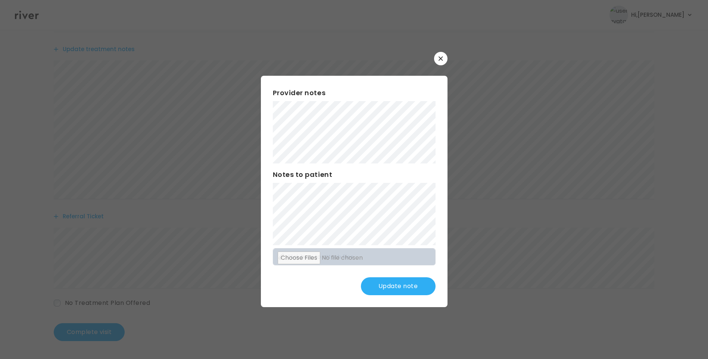
click at [387, 290] on button "Update note" at bounding box center [398, 286] width 75 height 18
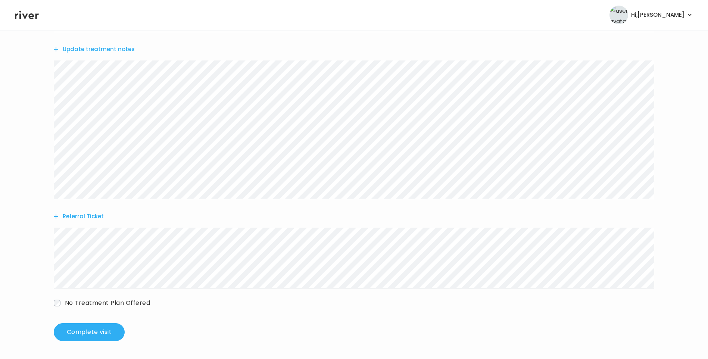
scroll to position [0, 0]
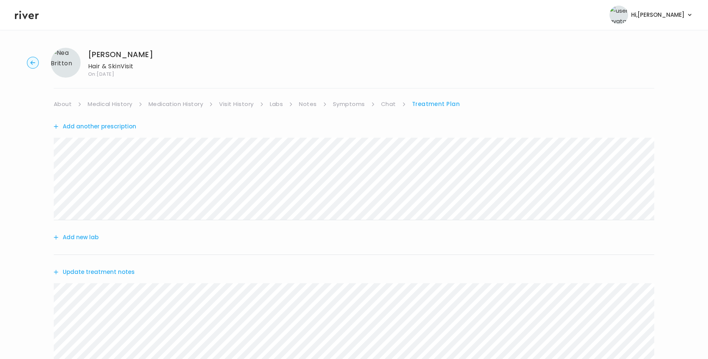
click at [389, 104] on link "Chat" at bounding box center [388, 104] width 15 height 10
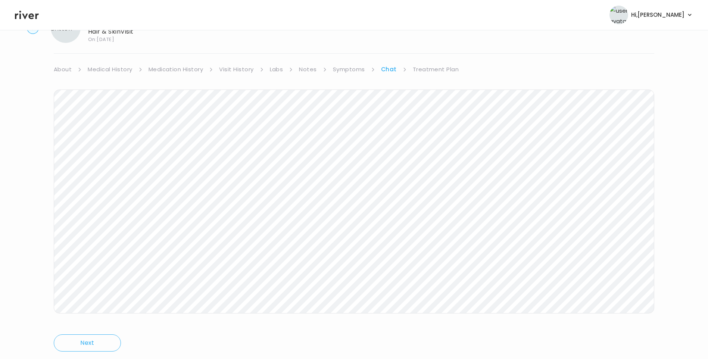
scroll to position [56, 0]
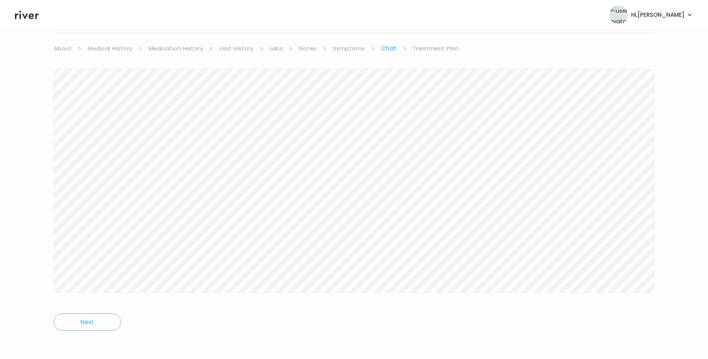
click at [436, 48] on link "Treatment Plan" at bounding box center [436, 48] width 46 height 10
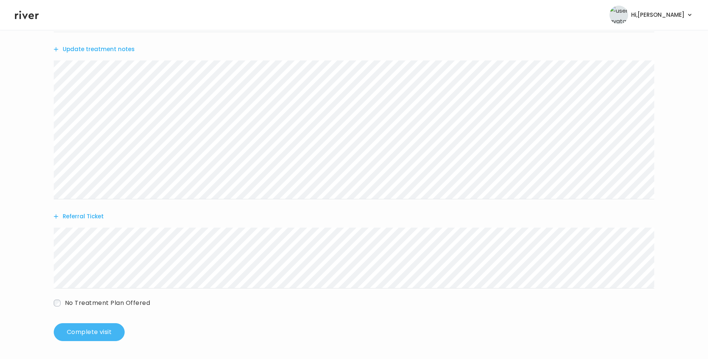
click at [99, 331] on button "Complete visit" at bounding box center [89, 332] width 71 height 18
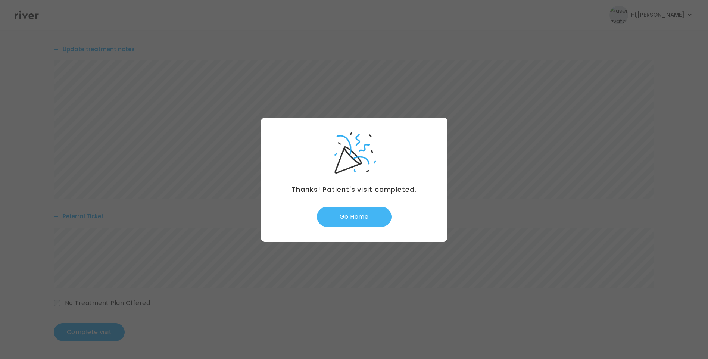
click at [365, 215] on button "Go Home" at bounding box center [354, 217] width 75 height 20
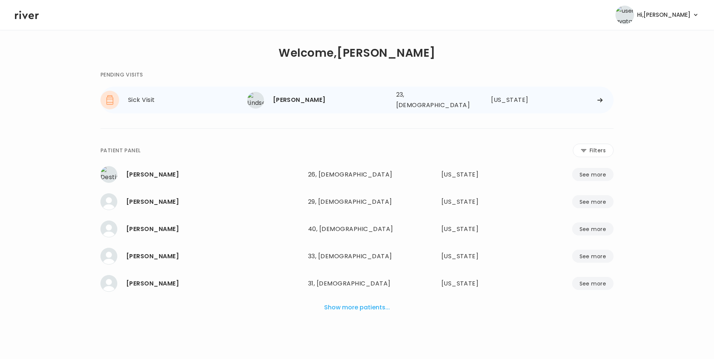
click at [335, 97] on div "[PERSON_NAME]" at bounding box center [331, 100] width 117 height 10
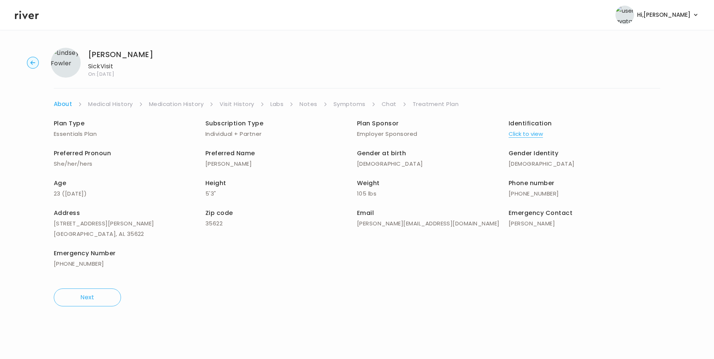
click at [234, 103] on link "Visit History" at bounding box center [236, 104] width 34 height 10
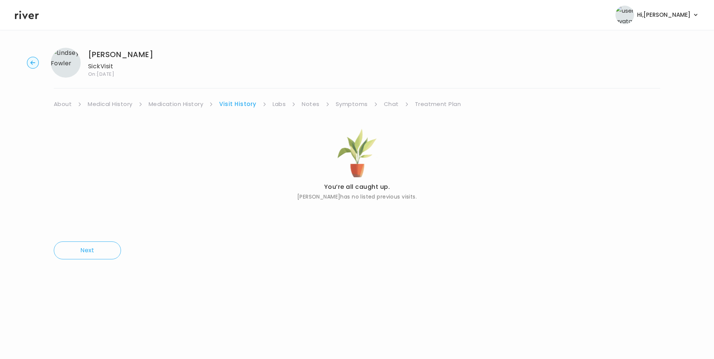
click at [62, 105] on link "About" at bounding box center [63, 104] width 18 height 10
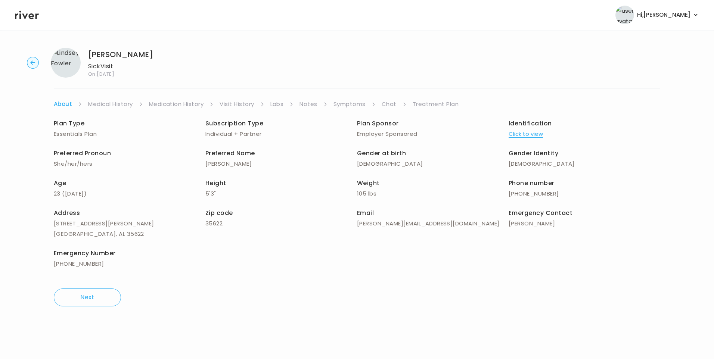
click at [530, 134] on button "Click to view" at bounding box center [525, 134] width 34 height 10
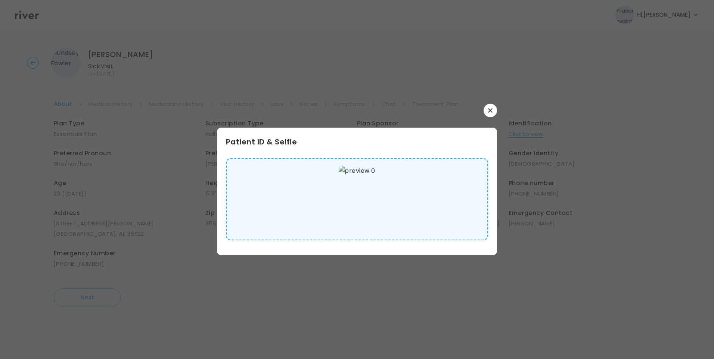
click at [345, 202] on img at bounding box center [357, 199] width 36 height 67
click at [494, 109] on button "button" at bounding box center [489, 110] width 13 height 13
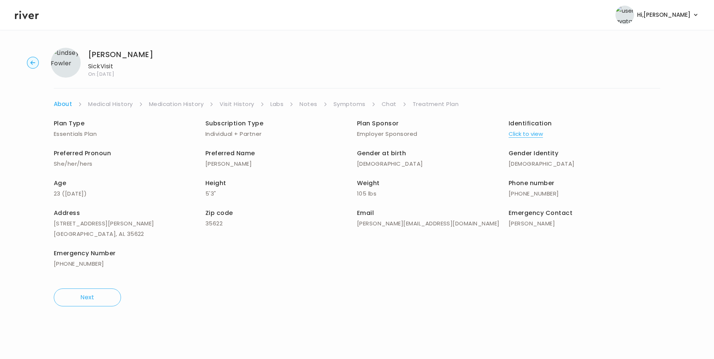
click at [109, 105] on link "Medical History" at bounding box center [110, 104] width 44 height 10
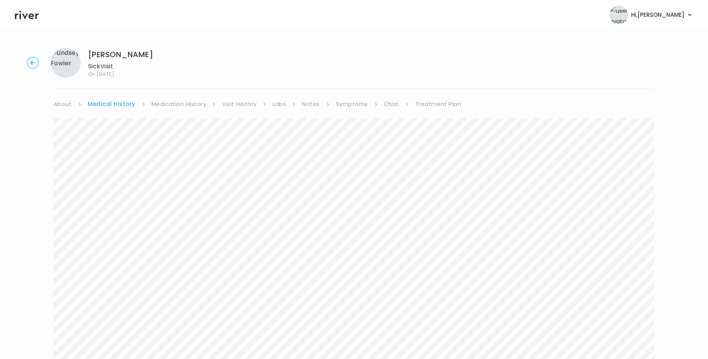
click at [346, 106] on link "Symptoms" at bounding box center [352, 104] width 32 height 10
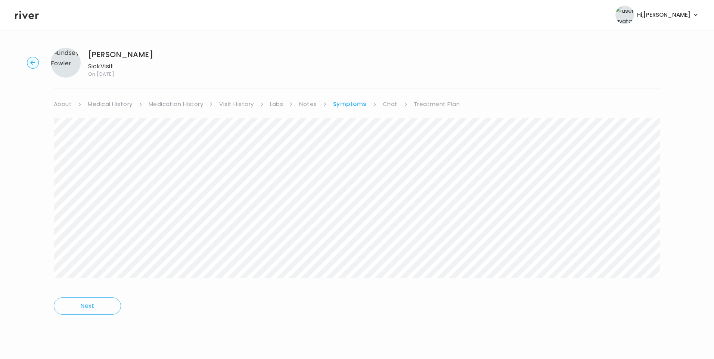
click at [440, 100] on link "Treatment Plan" at bounding box center [437, 104] width 46 height 10
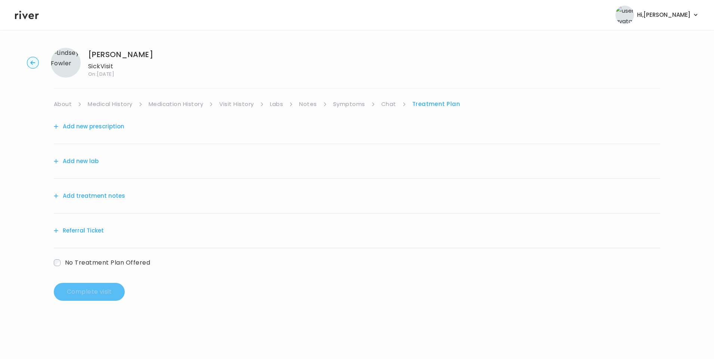
drag, startPoint x: 113, startPoint y: 195, endPoint x: 118, endPoint y: 196, distance: 5.2
click at [118, 196] on button "Add treatment notes" at bounding box center [89, 196] width 71 height 10
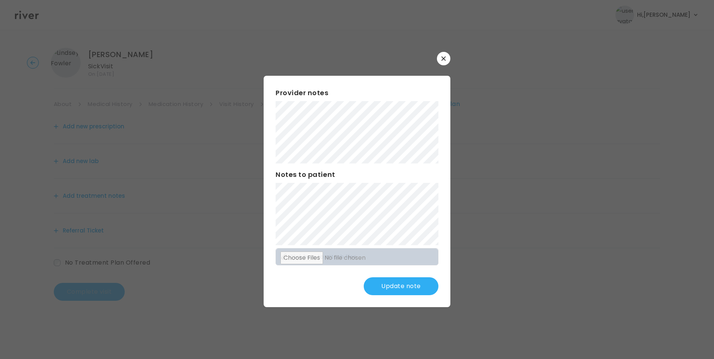
click at [393, 290] on button "Update note" at bounding box center [401, 286] width 75 height 18
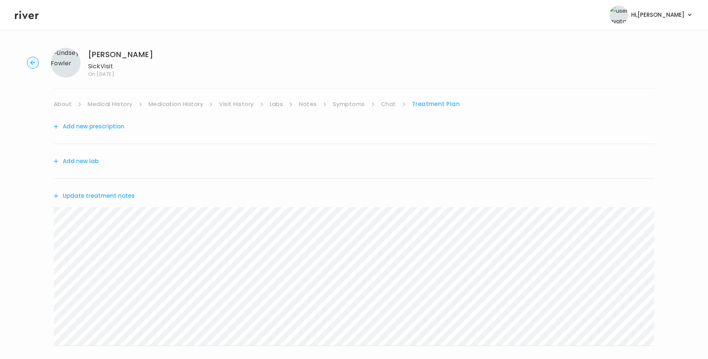
click at [122, 195] on button "Update treatment notes" at bounding box center [94, 196] width 81 height 10
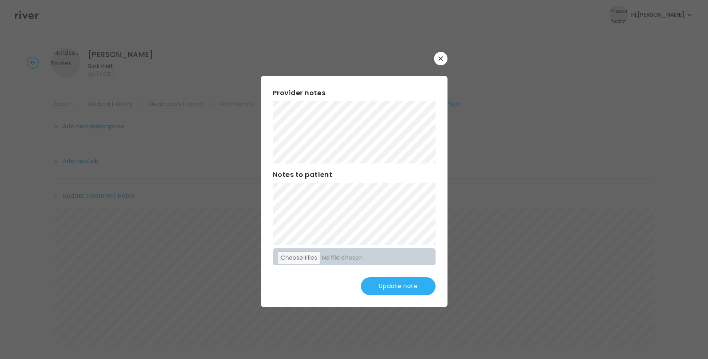
click at [418, 290] on button "Update note" at bounding box center [398, 286] width 75 height 18
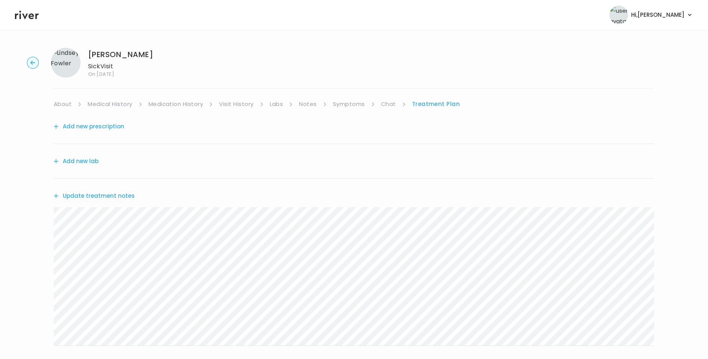
click at [233, 105] on link "Visit History" at bounding box center [236, 104] width 34 height 10
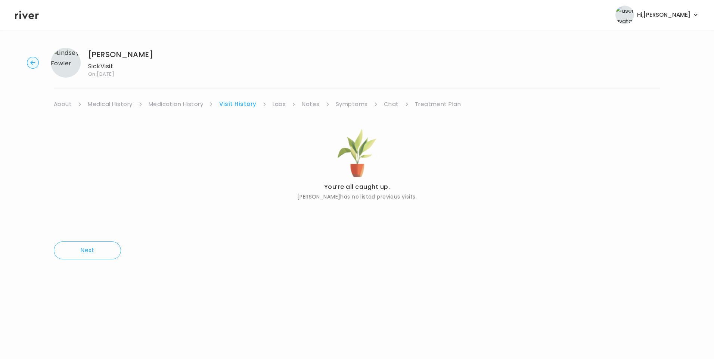
click at [436, 106] on link "Treatment Plan" at bounding box center [438, 104] width 46 height 10
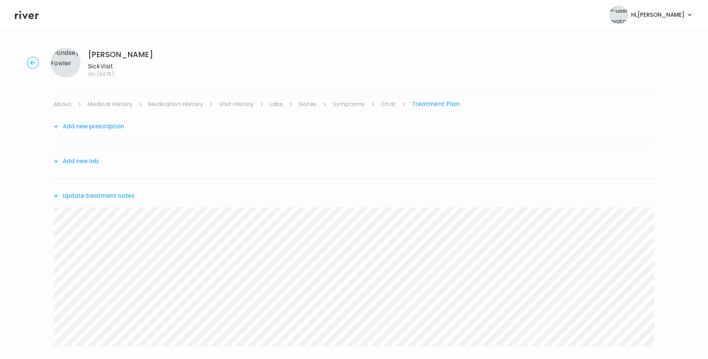
click at [128, 194] on button "Update treatment notes" at bounding box center [94, 196] width 81 height 10
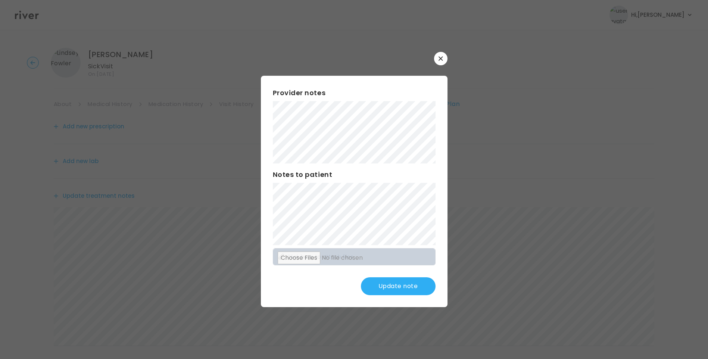
click at [425, 284] on button "Update note" at bounding box center [398, 286] width 75 height 18
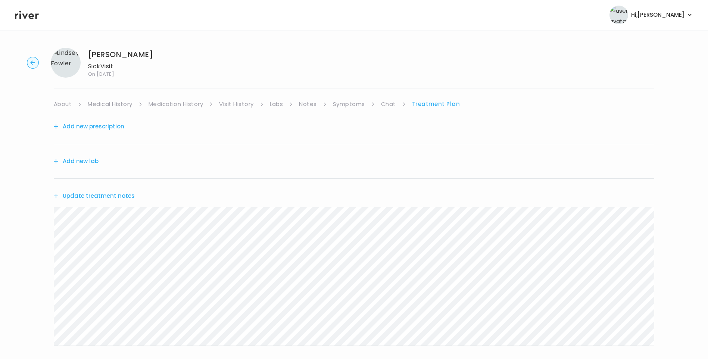
click at [119, 194] on button "Update treatment notes" at bounding box center [94, 196] width 81 height 10
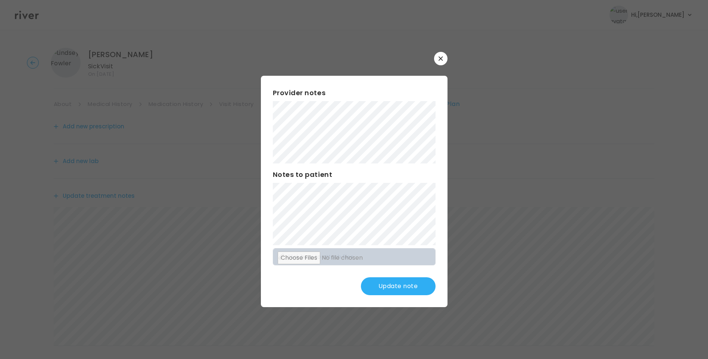
click at [392, 287] on button "Update note" at bounding box center [398, 286] width 75 height 18
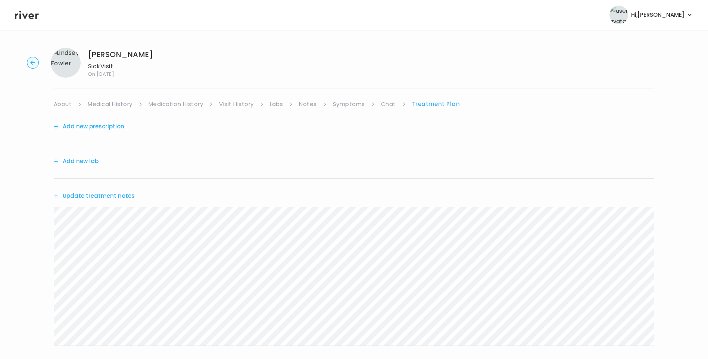
click at [122, 193] on button "Update treatment notes" at bounding box center [94, 196] width 81 height 10
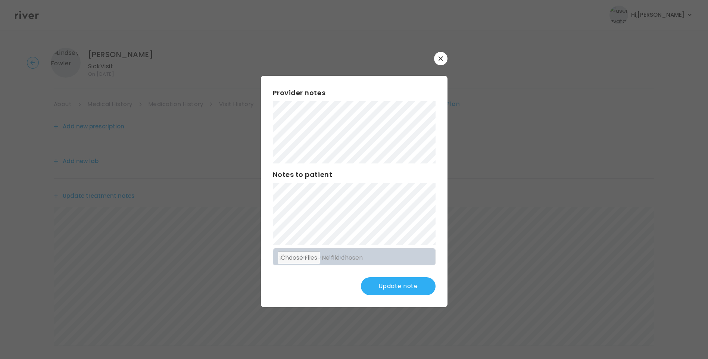
click at [388, 281] on button "Update note" at bounding box center [398, 286] width 75 height 18
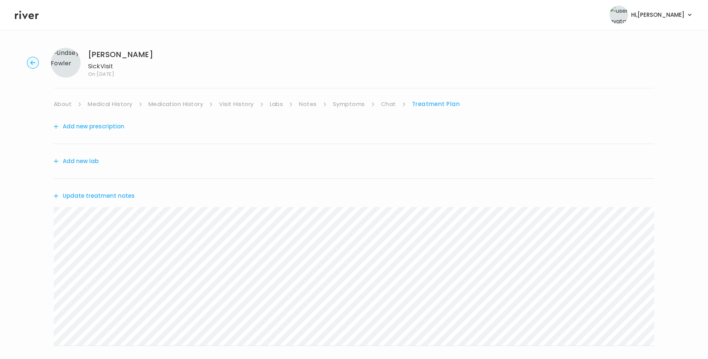
click at [110, 196] on button "Update treatment notes" at bounding box center [94, 196] width 81 height 10
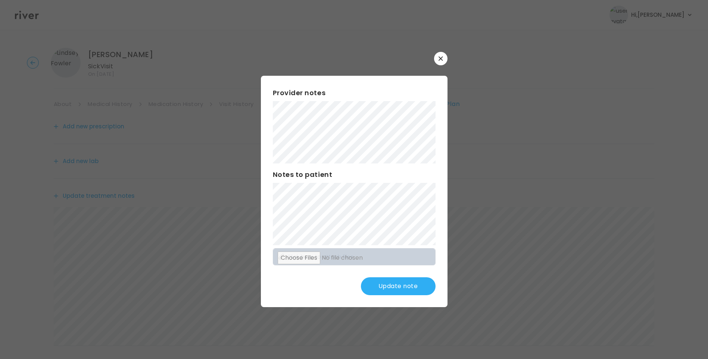
click at [401, 286] on button "Update note" at bounding box center [398, 286] width 75 height 18
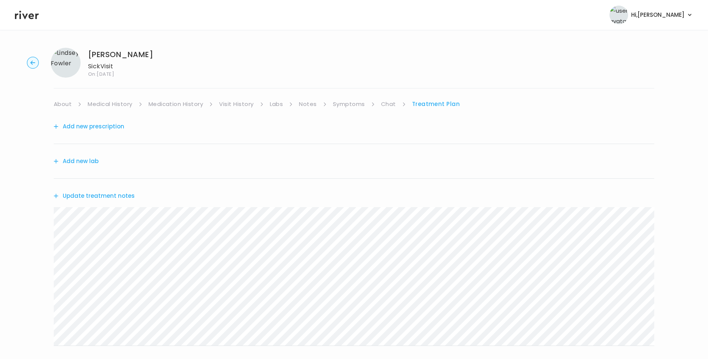
click at [349, 106] on link "Symptoms" at bounding box center [349, 104] width 32 height 10
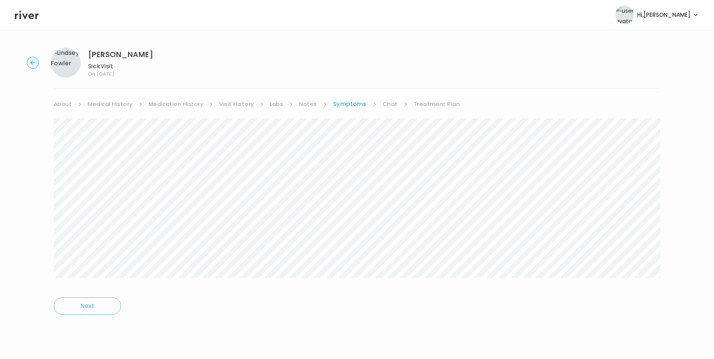
click at [431, 102] on link "Treatment Plan" at bounding box center [437, 104] width 46 height 10
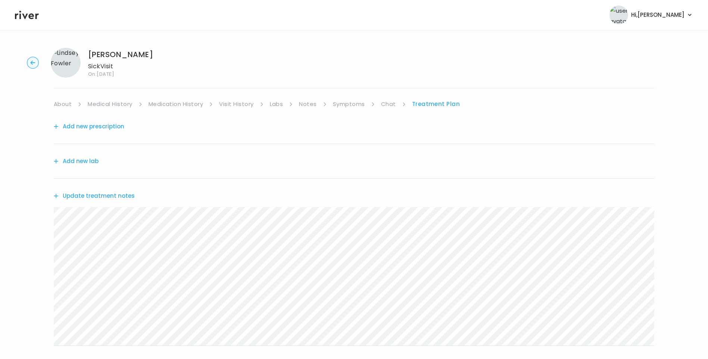
click at [117, 192] on button "Update treatment notes" at bounding box center [94, 196] width 81 height 10
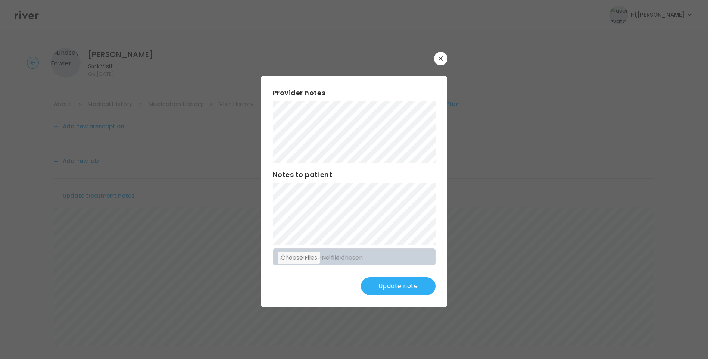
click at [408, 283] on button "Update note" at bounding box center [398, 286] width 75 height 18
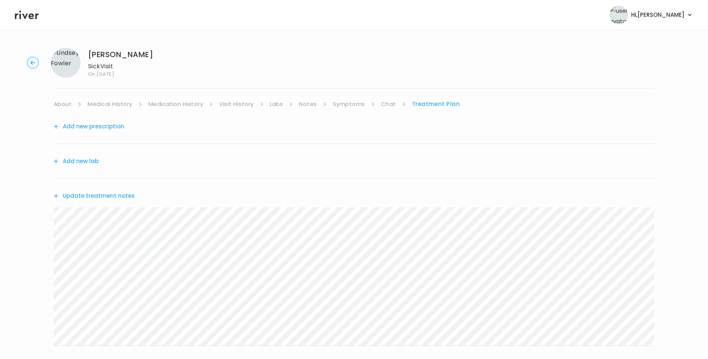
click at [350, 105] on link "Symptoms" at bounding box center [349, 104] width 32 height 10
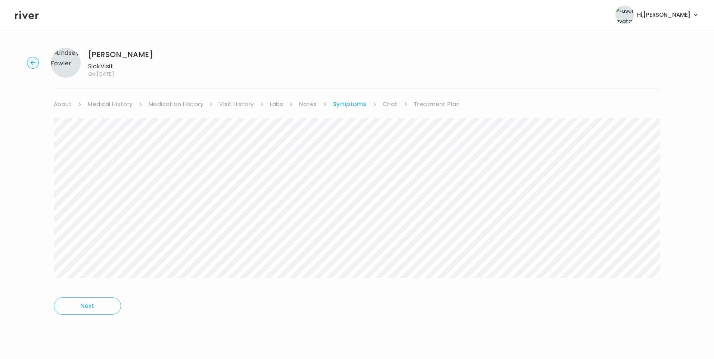
drag, startPoint x: 443, startPoint y: 105, endPoint x: 444, endPoint y: 108, distance: 3.9
click at [443, 105] on link "Treatment Plan" at bounding box center [437, 104] width 46 height 10
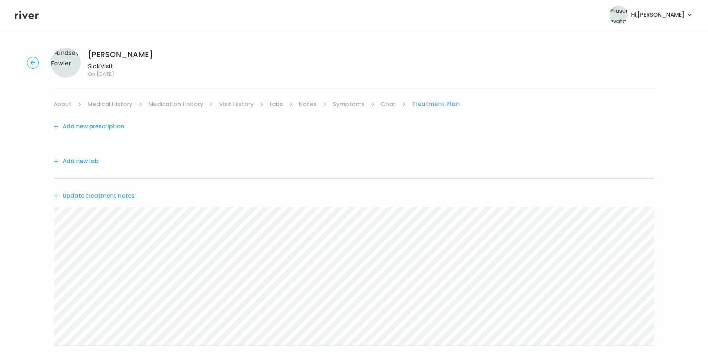
click at [70, 105] on link "About" at bounding box center [63, 104] width 18 height 10
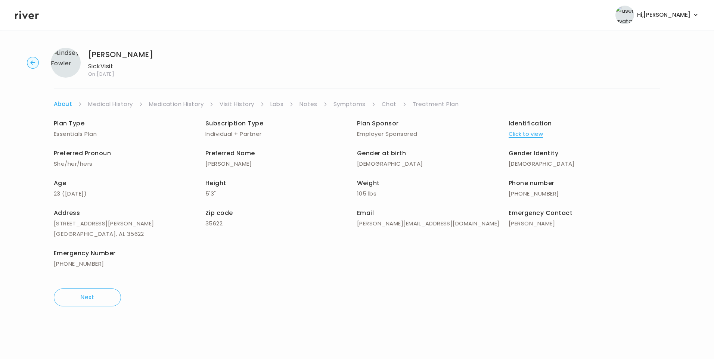
click at [443, 104] on link "Treatment Plan" at bounding box center [435, 104] width 46 height 10
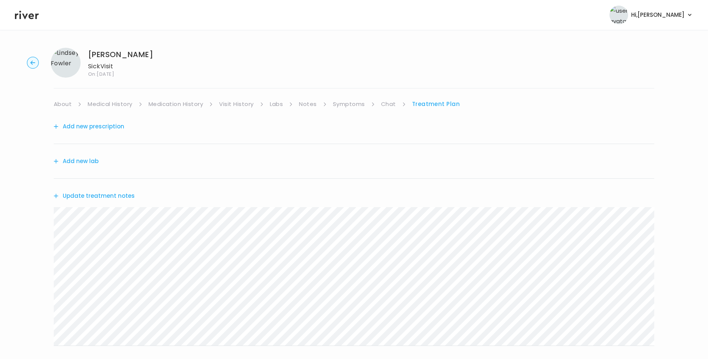
click at [122, 197] on button "Update treatment notes" at bounding box center [94, 196] width 81 height 10
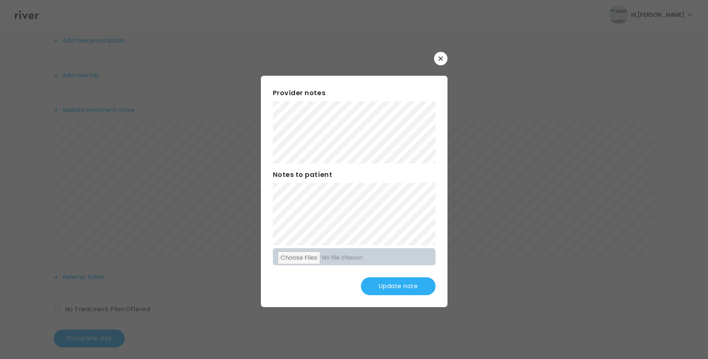
scroll to position [92, 0]
click at [412, 284] on button "Update note" at bounding box center [398, 286] width 75 height 18
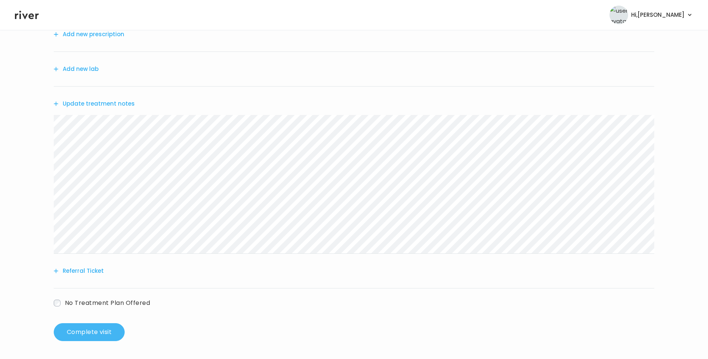
click at [83, 334] on button "Complete visit" at bounding box center [89, 332] width 71 height 18
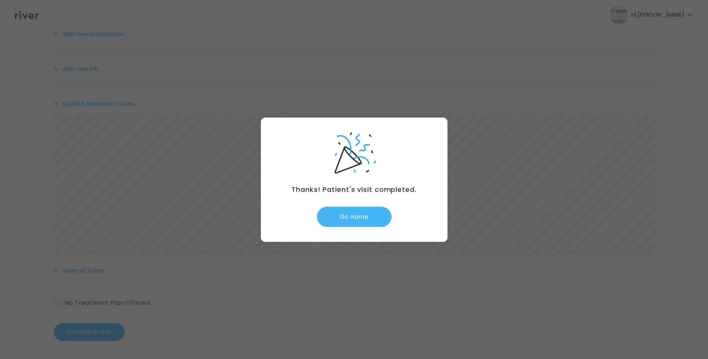
click at [371, 214] on button "Go Home" at bounding box center [354, 217] width 75 height 20
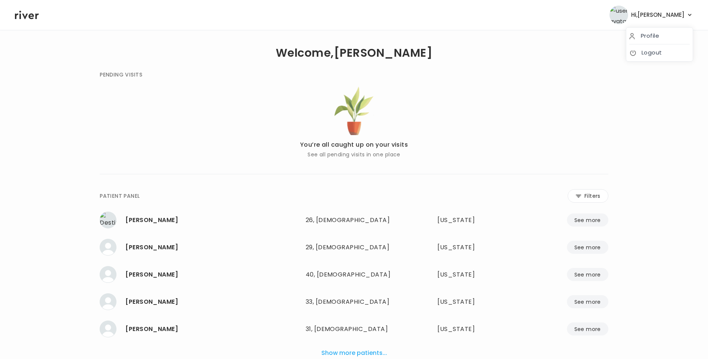
click at [676, 16] on span "Hi, [PERSON_NAME]" at bounding box center [657, 15] width 53 height 10
click at [657, 54] on link "Logout" at bounding box center [659, 52] width 60 height 10
